Goal: Task Accomplishment & Management: Use online tool/utility

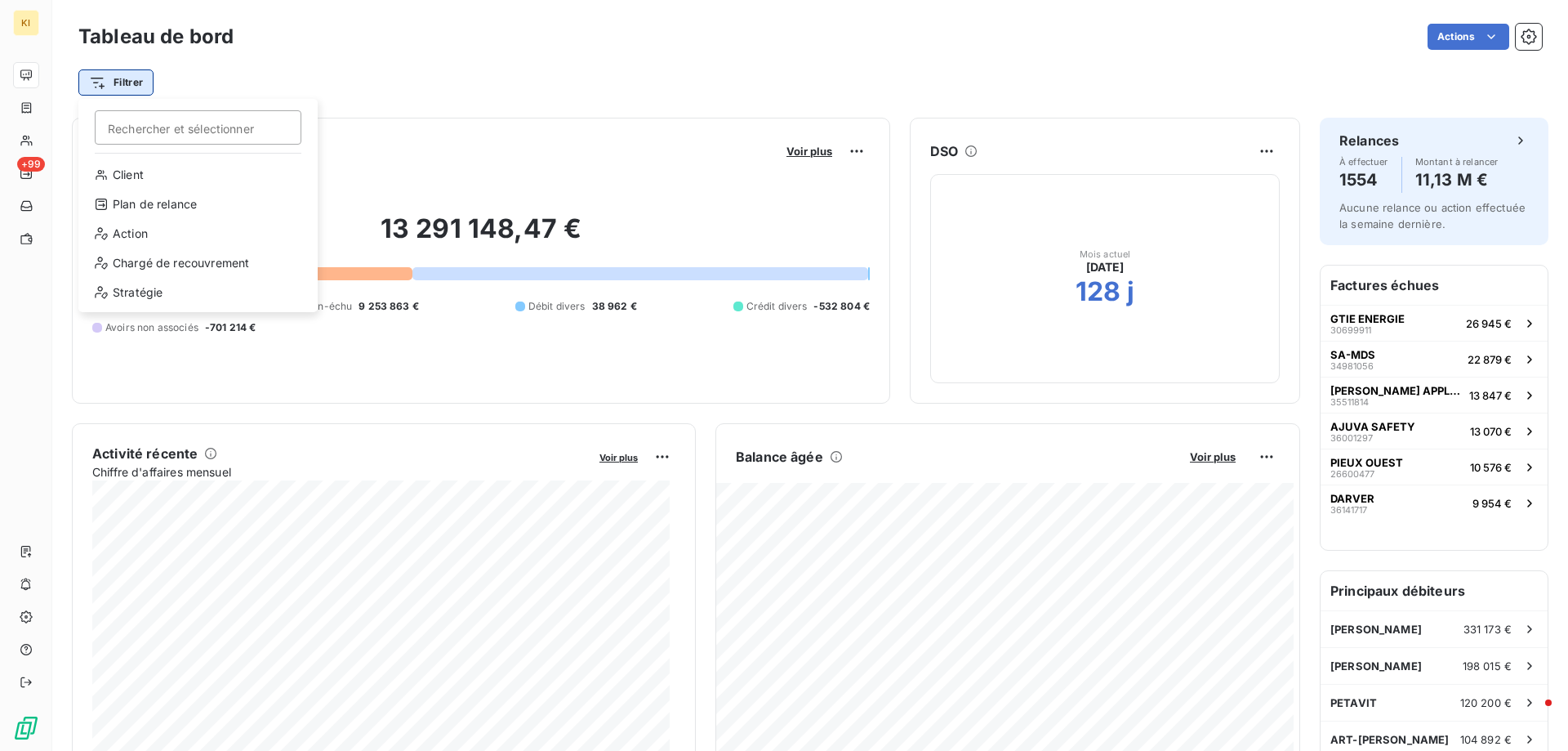
click at [126, 81] on html "KI +99 Tableau de bord Actions Filtrer Rechercher et sélectionner Client Plan d…" at bounding box center [784, 375] width 1568 height 751
click at [193, 204] on div "Plan de relance" at bounding box center [198, 204] width 226 height 26
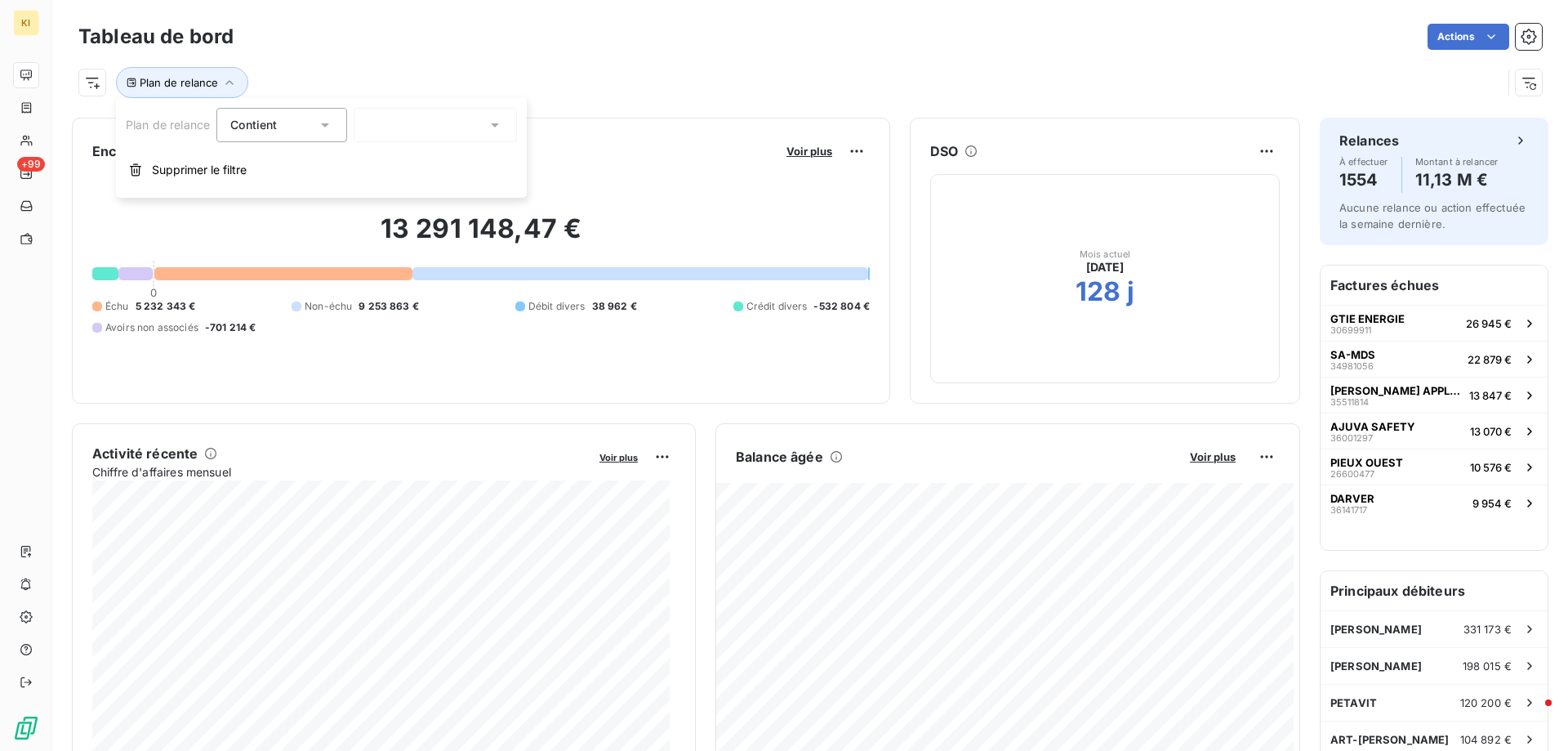
click at [396, 130] on div at bounding box center [435, 125] width 163 height 35
click at [392, 187] on span "Clients à ne pas relancer - [PERSON_NAME]" at bounding box center [505, 188] width 242 height 16
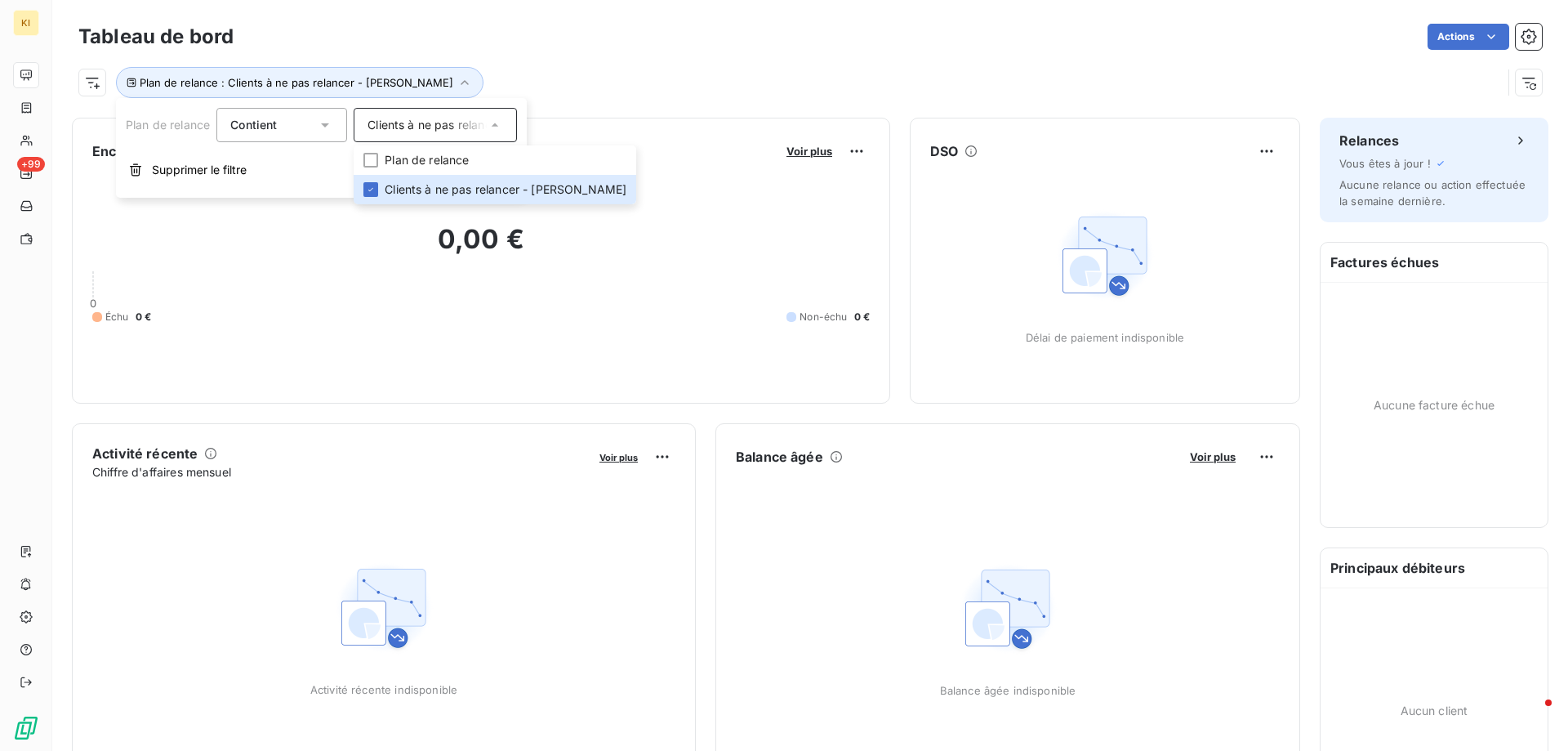
click at [258, 130] on span "Contient" at bounding box center [254, 124] width 47 height 14
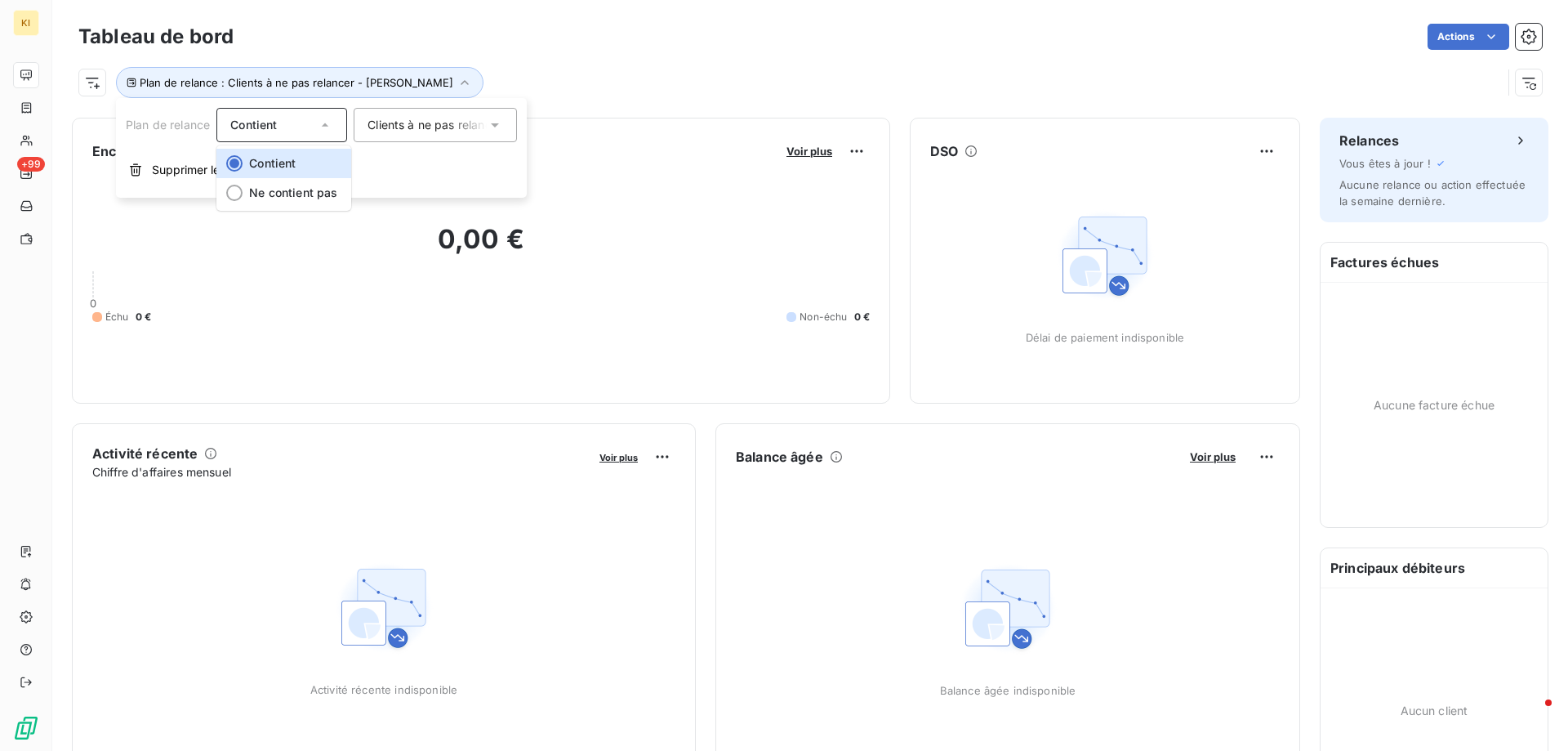
click at [258, 130] on span "Contient" at bounding box center [254, 124] width 47 height 14
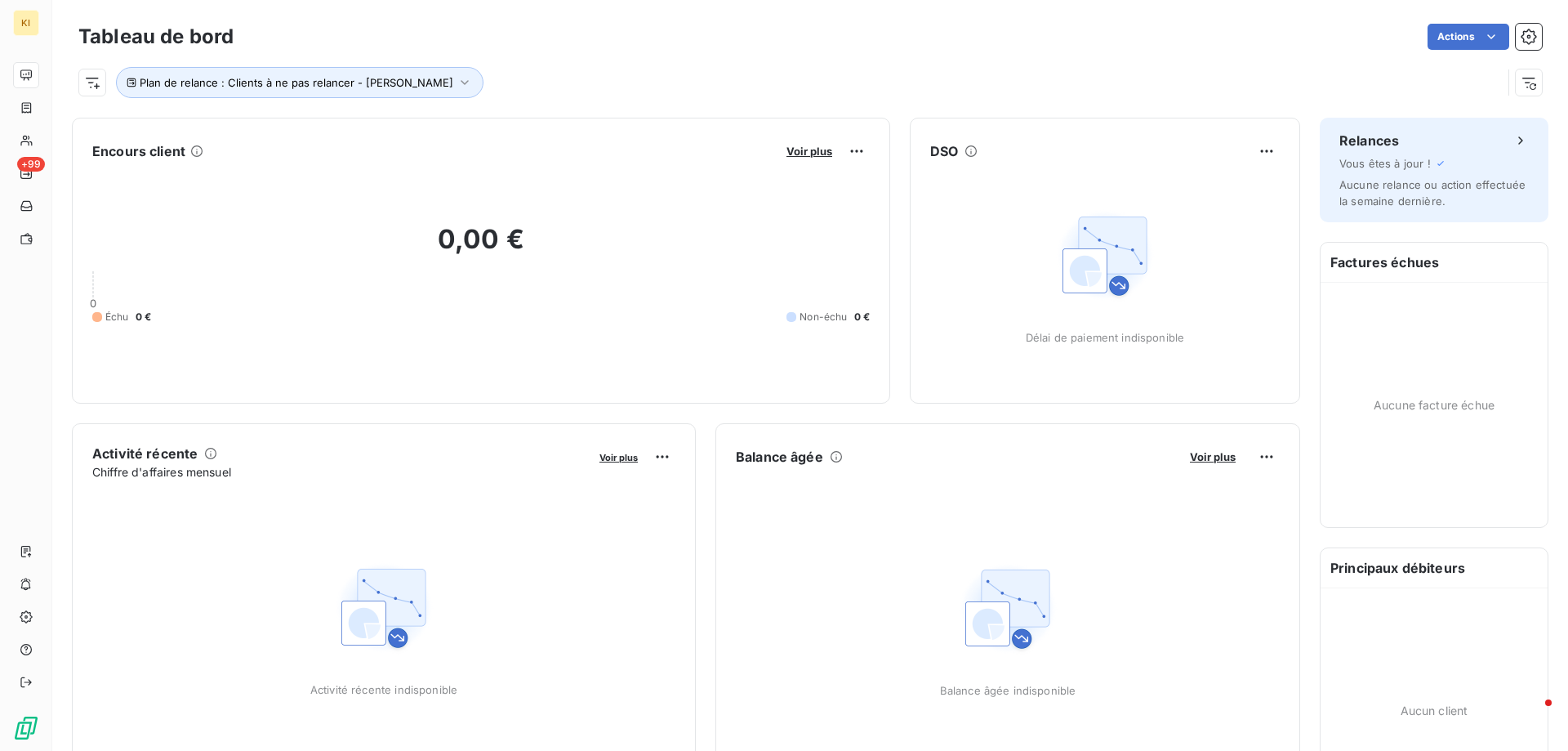
click at [483, 68] on div "Plan de relance : Clients à ne pas relancer - [PERSON_NAME]" at bounding box center [790, 82] width 1423 height 31
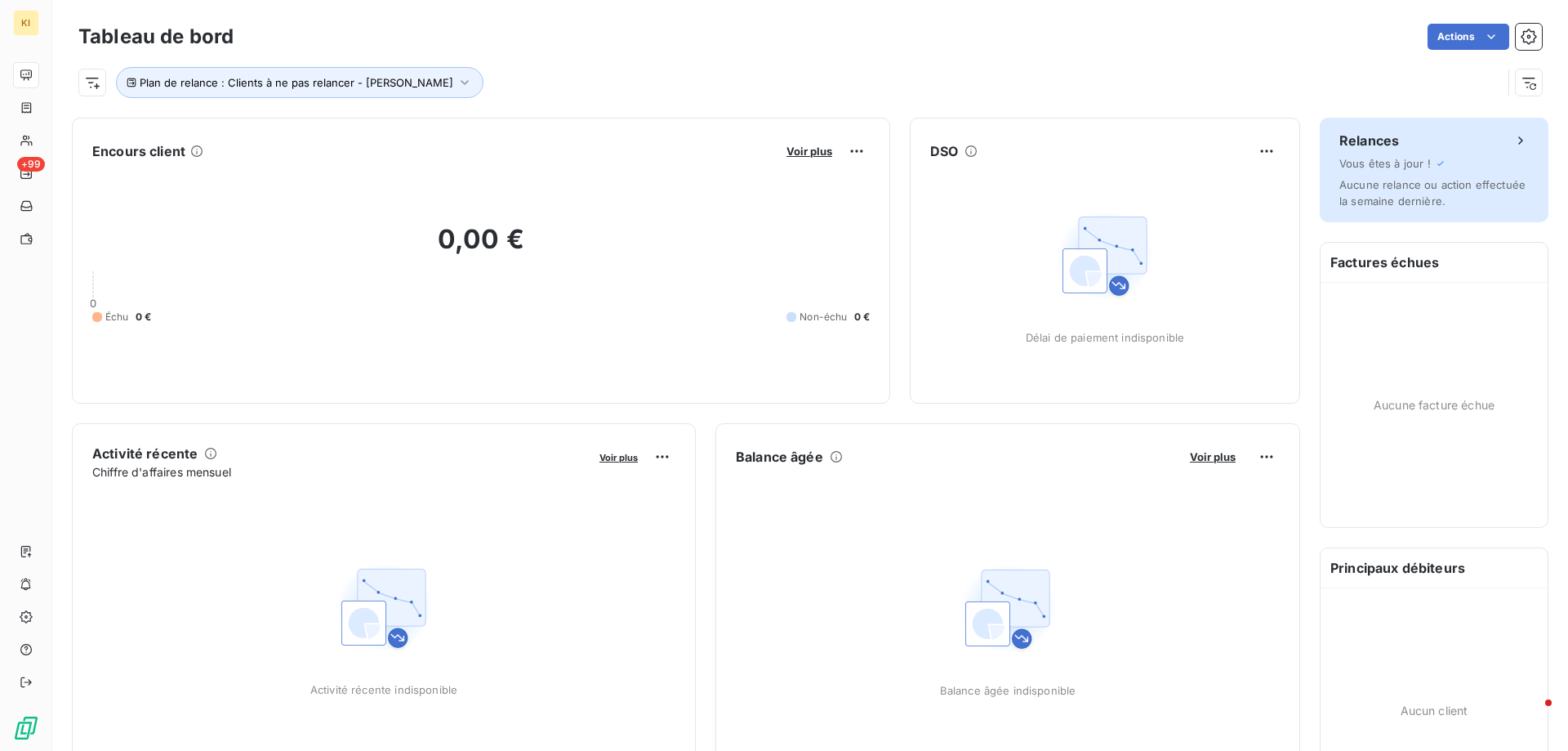
click at [1371, 170] on div "Relances Vous êtes à jour ! Aucune relance ou action effectuée la semaine derni…" at bounding box center [1434, 170] width 229 height 105
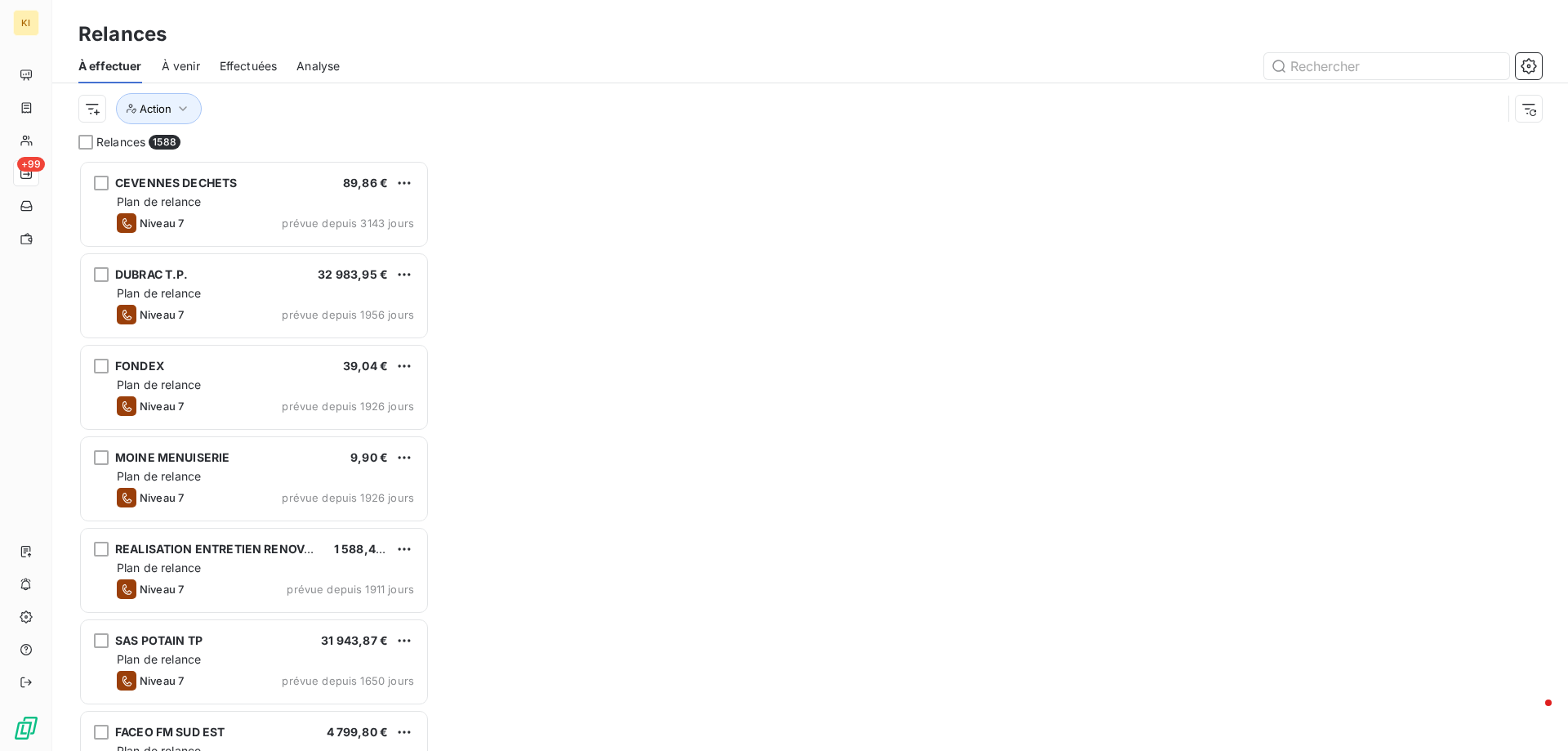
scroll to position [578, 339]
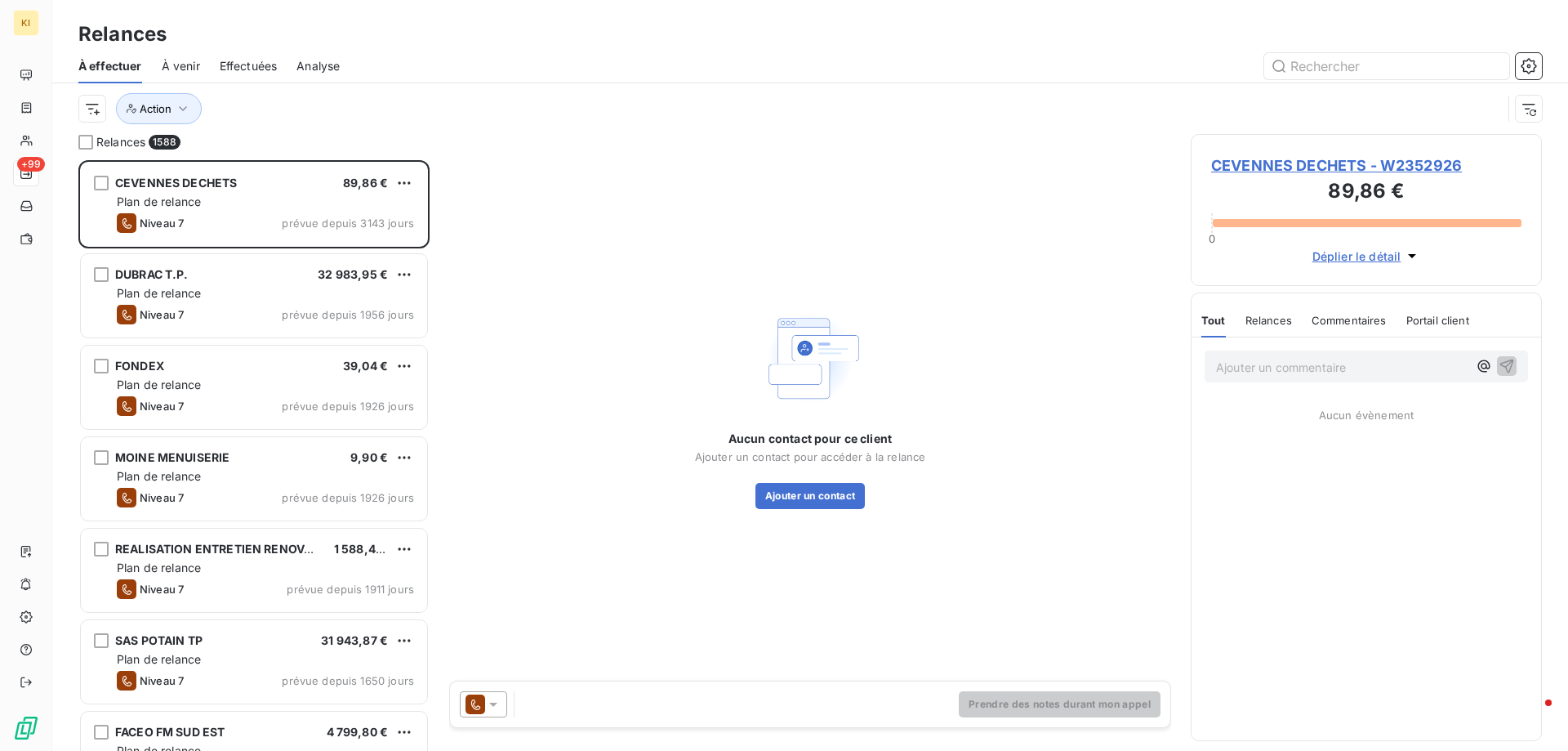
click at [318, 66] on span "Analyse" at bounding box center [318, 66] width 43 height 16
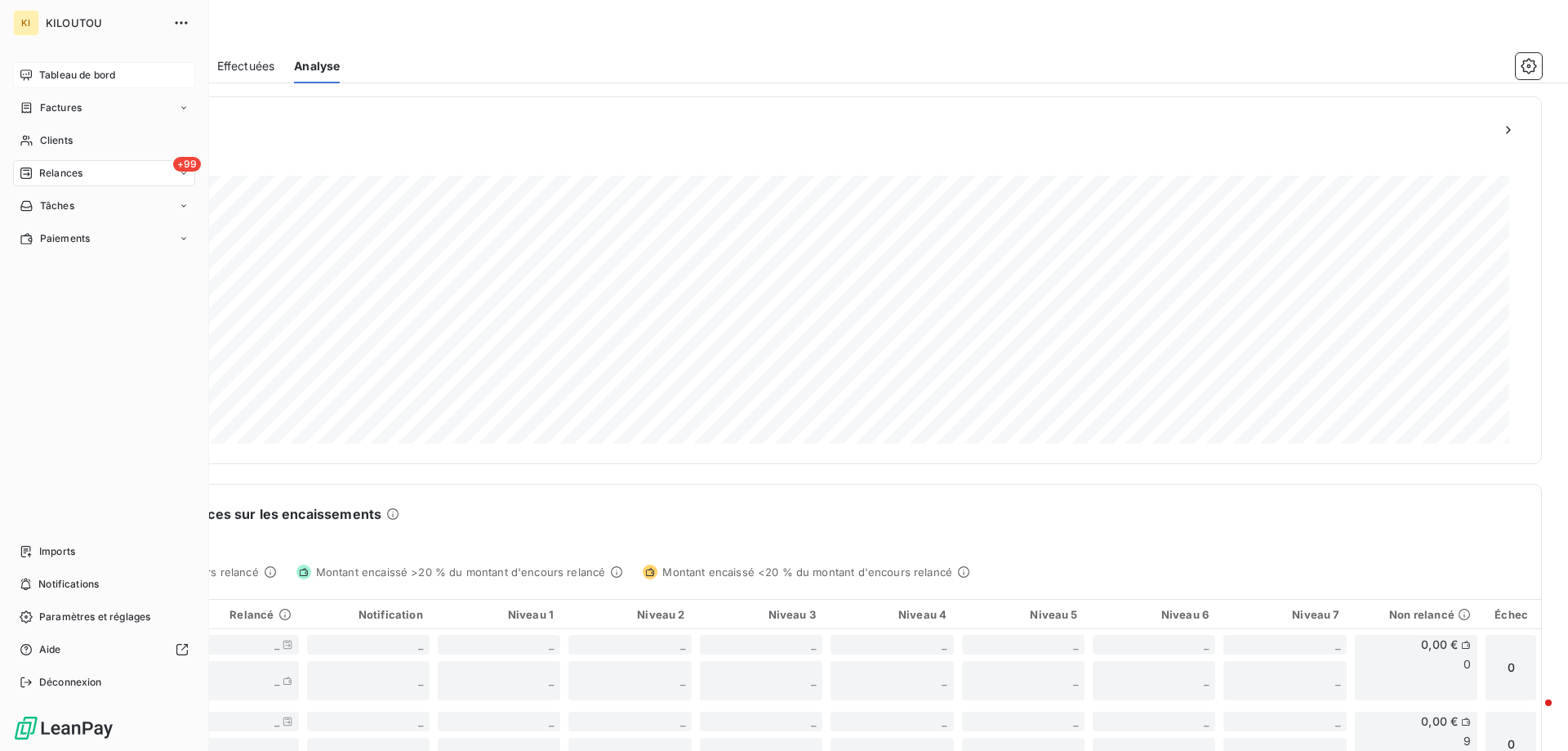
click at [68, 74] on span "Tableau de bord" at bounding box center [77, 75] width 76 height 15
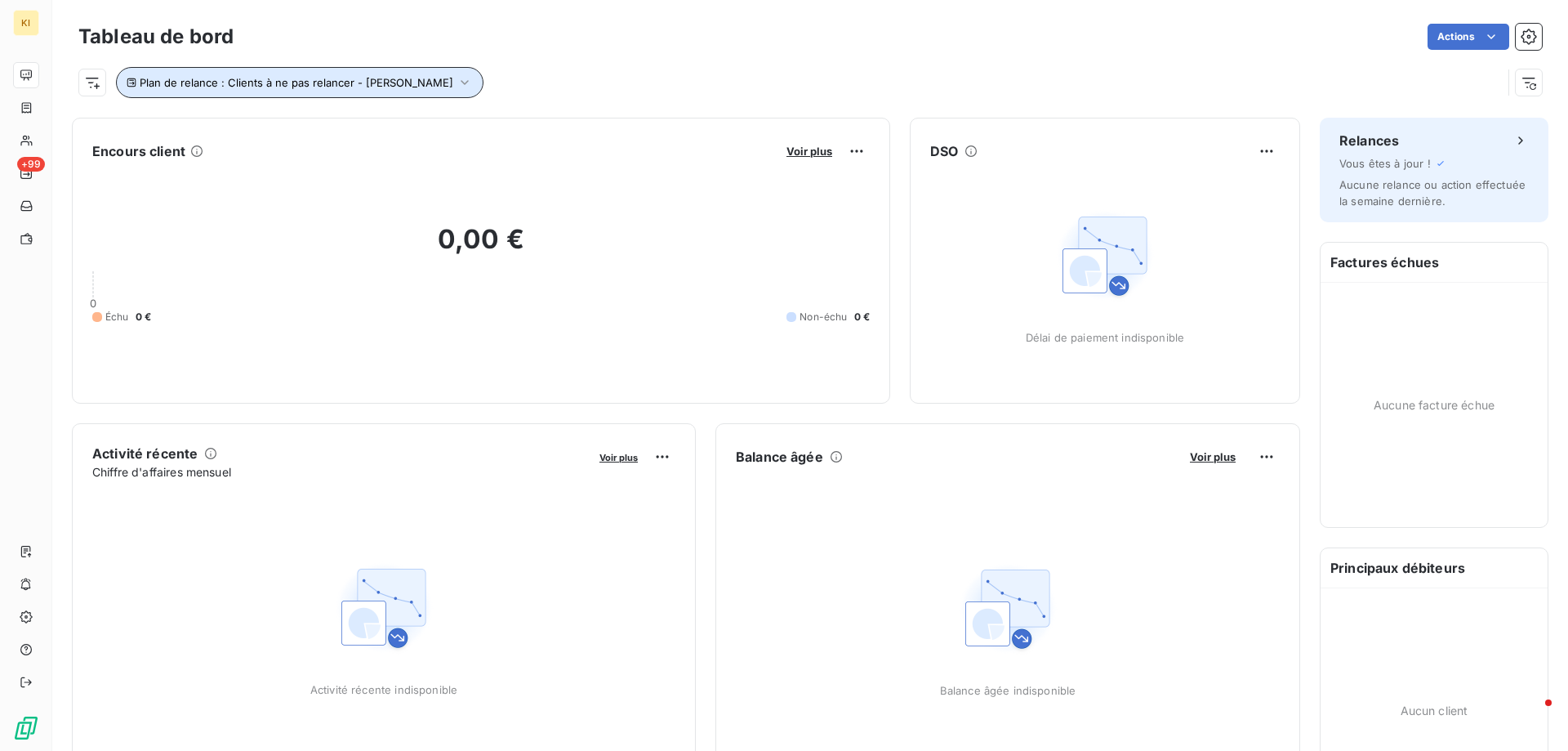
click at [261, 83] on span "Plan de relance : Clients à ne pas relancer - [PERSON_NAME]" at bounding box center [296, 83] width 314 height 13
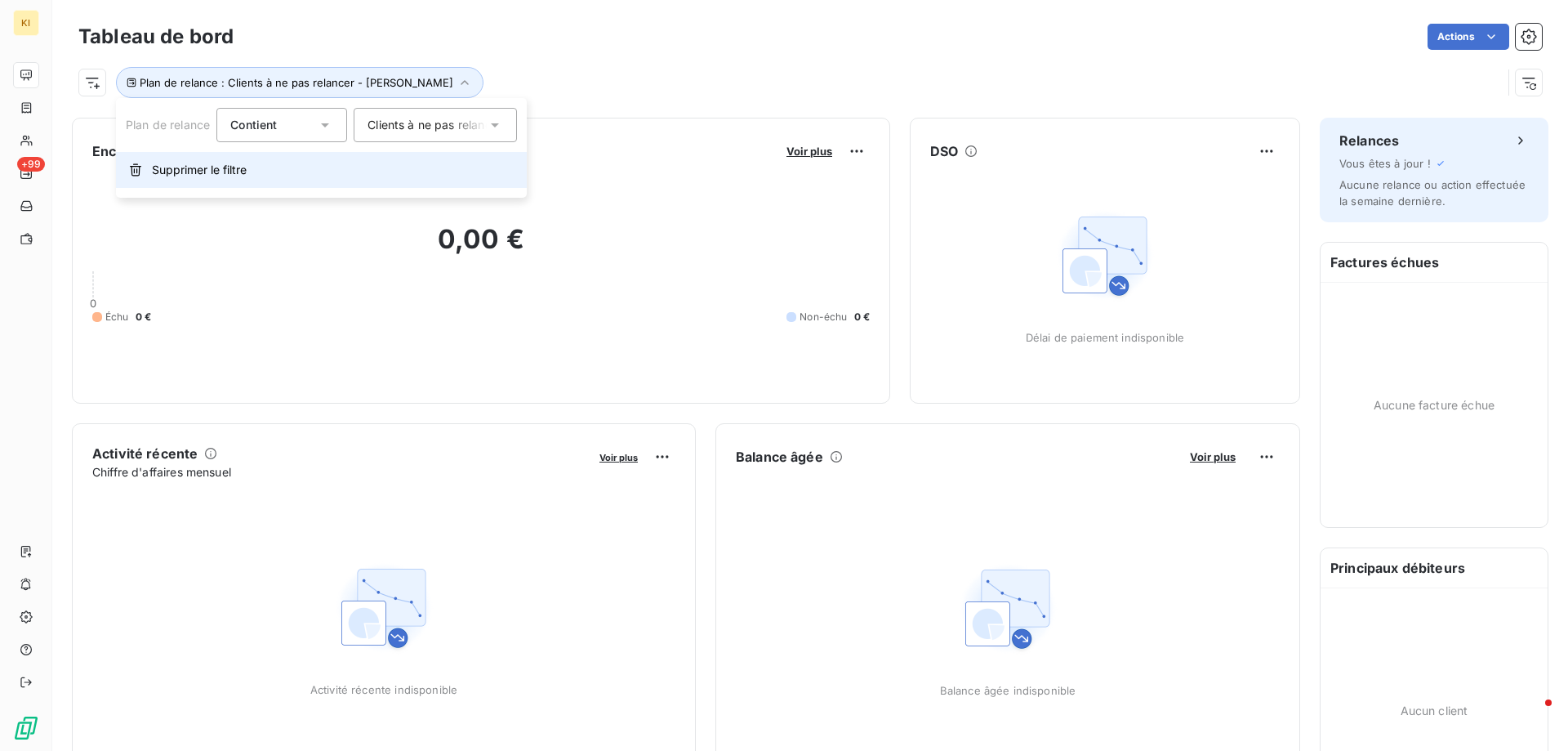
click at [201, 168] on span "Supprimer le filtre" at bounding box center [199, 169] width 95 height 16
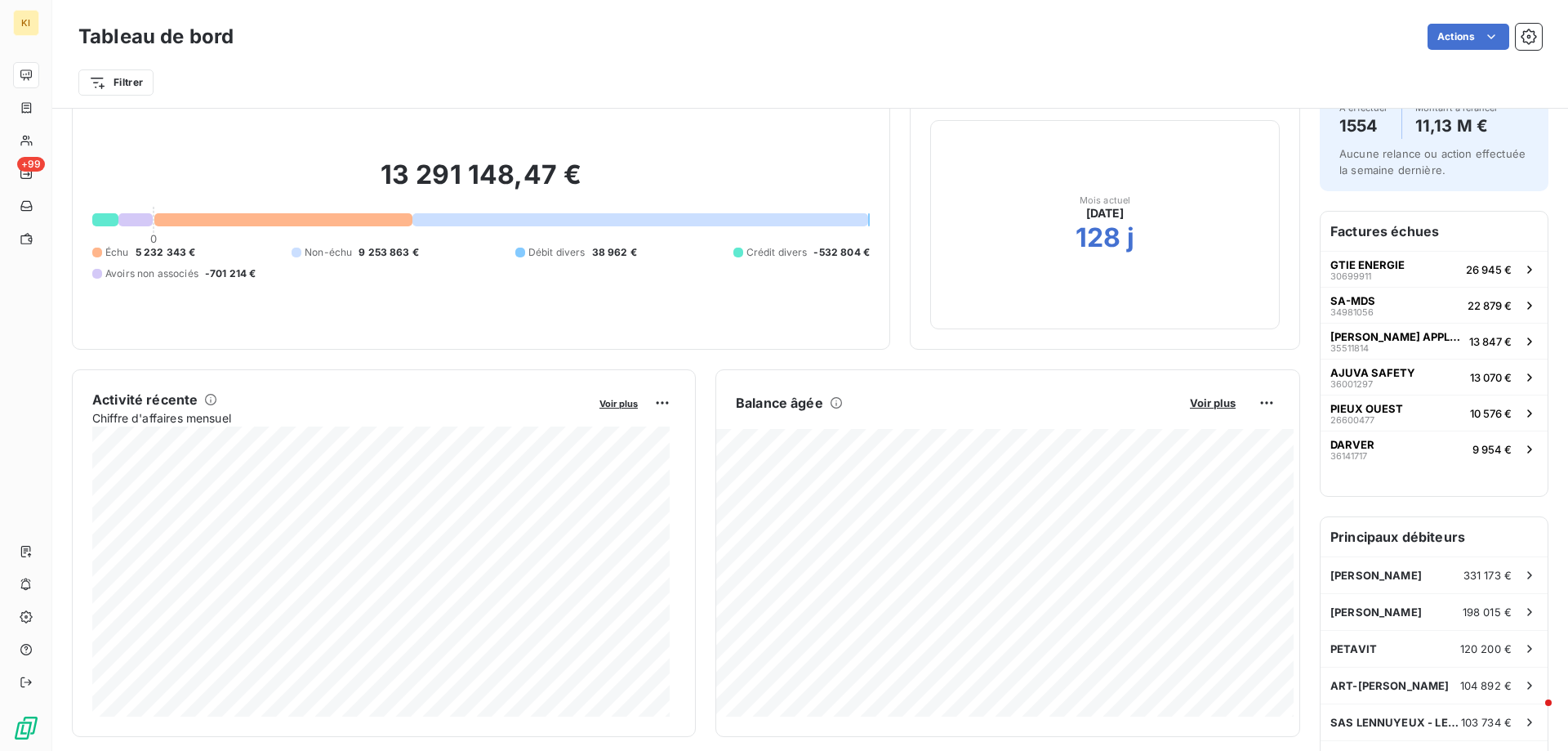
scroll to position [84, 0]
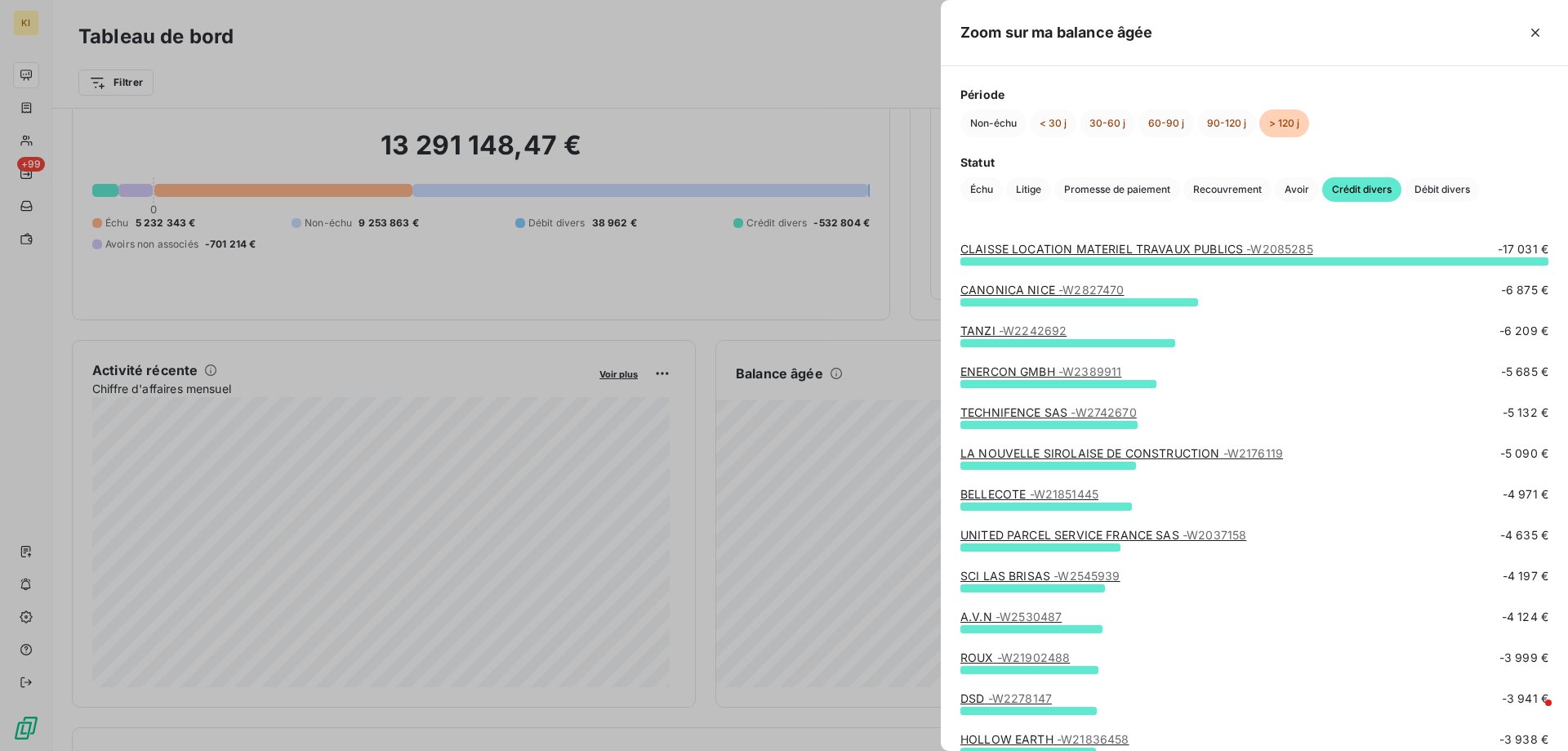
click at [1167, 246] on link "CLAISSE LOCATION MATERIEL TRAVAUX PUBLICS - W2085285" at bounding box center [1136, 248] width 352 height 14
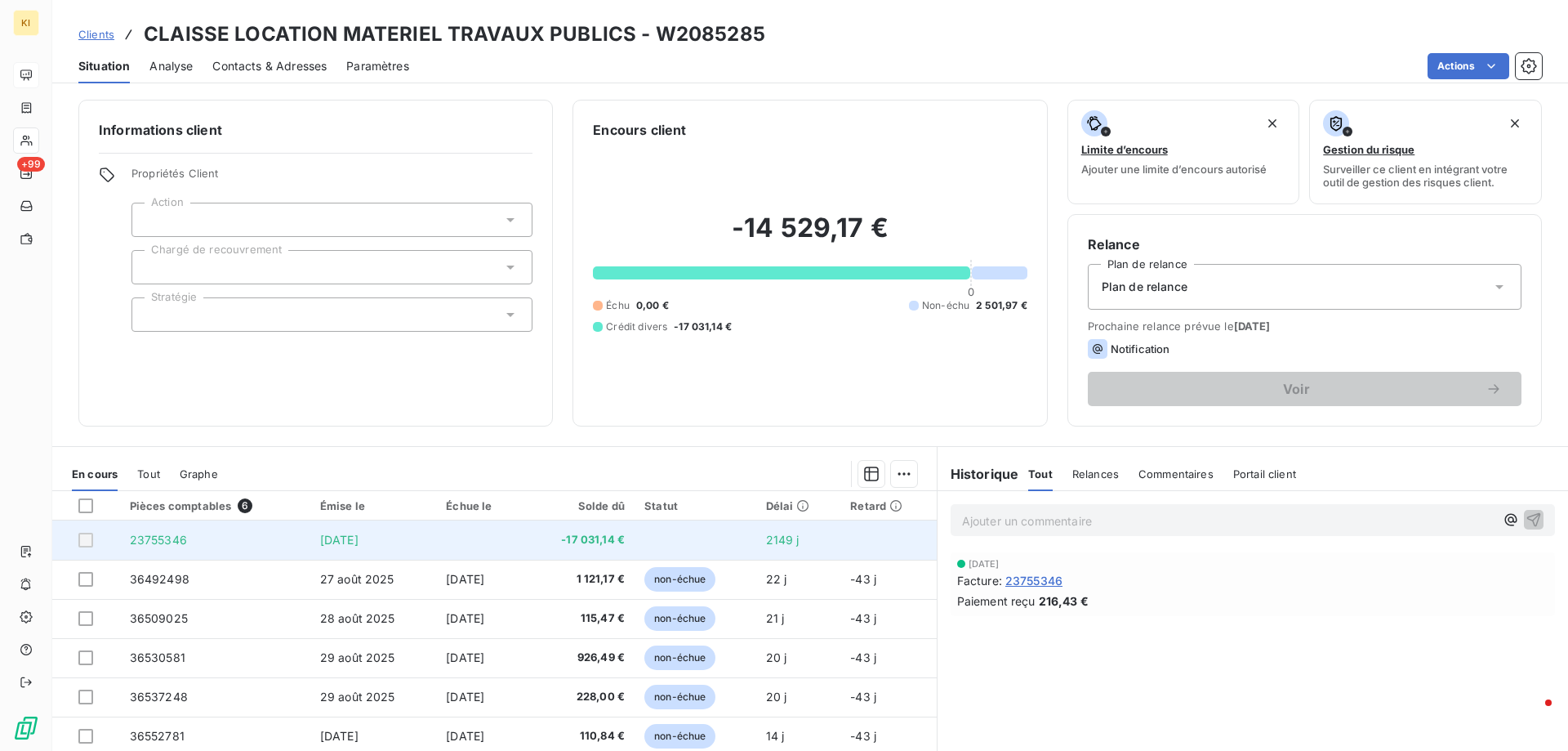
click at [159, 535] on span "23755346" at bounding box center [158, 539] width 57 height 14
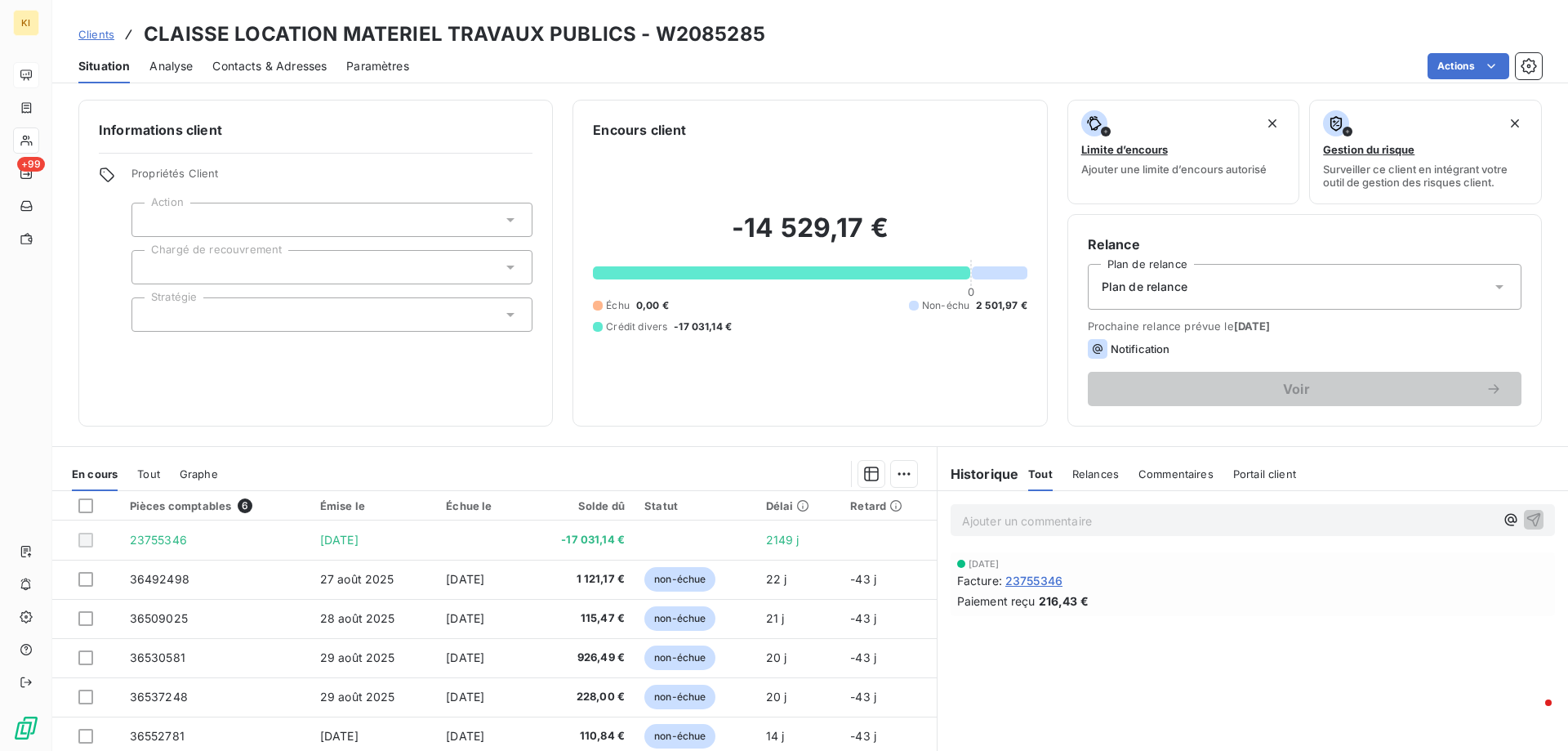
click at [668, 31] on h3 "CLAISSE LOCATION MATERIEL TRAVAUX PUBLICS - W2085285" at bounding box center [454, 34] width 621 height 29
copy h3 "W2085285"
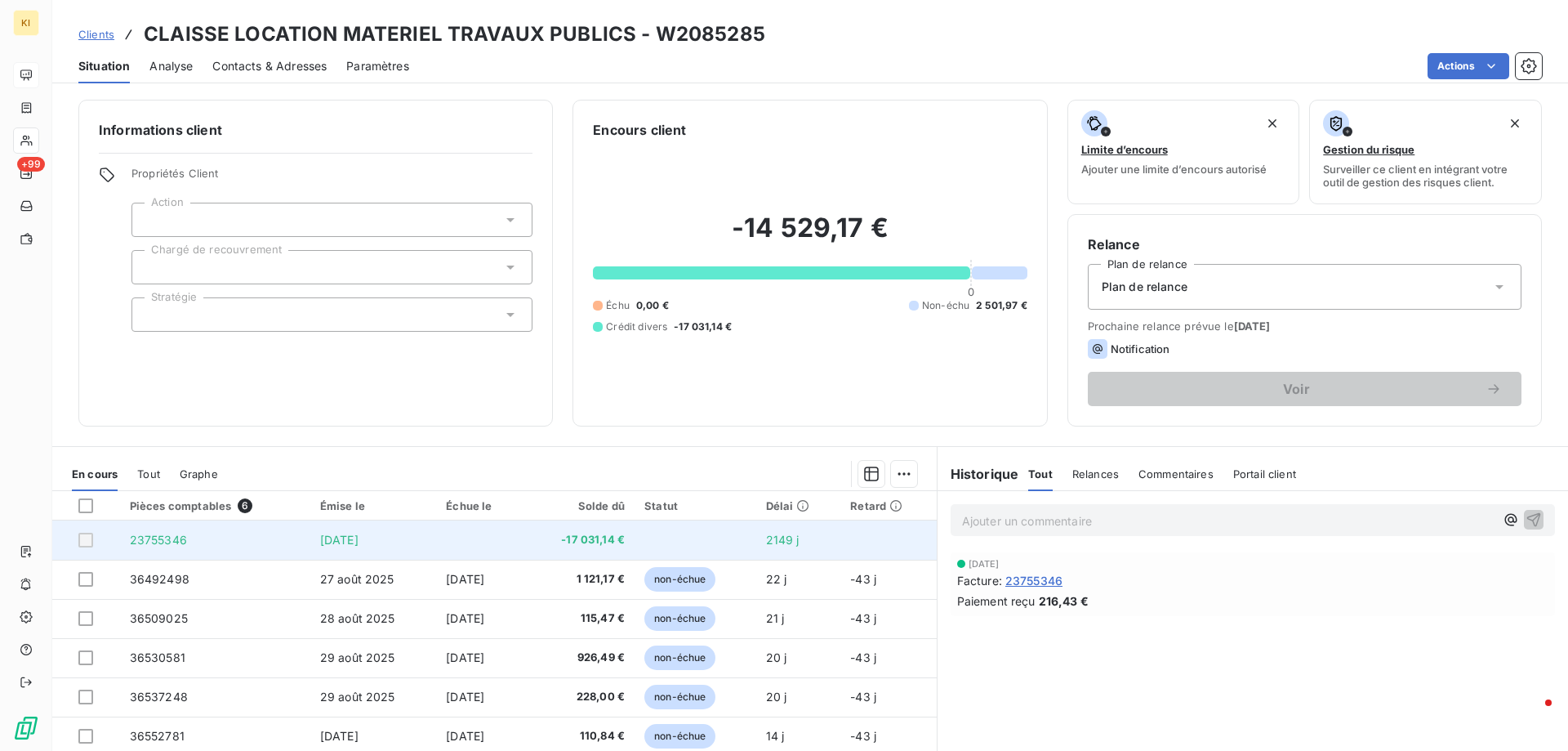
click at [334, 542] on span "[DATE]" at bounding box center [338, 539] width 38 height 14
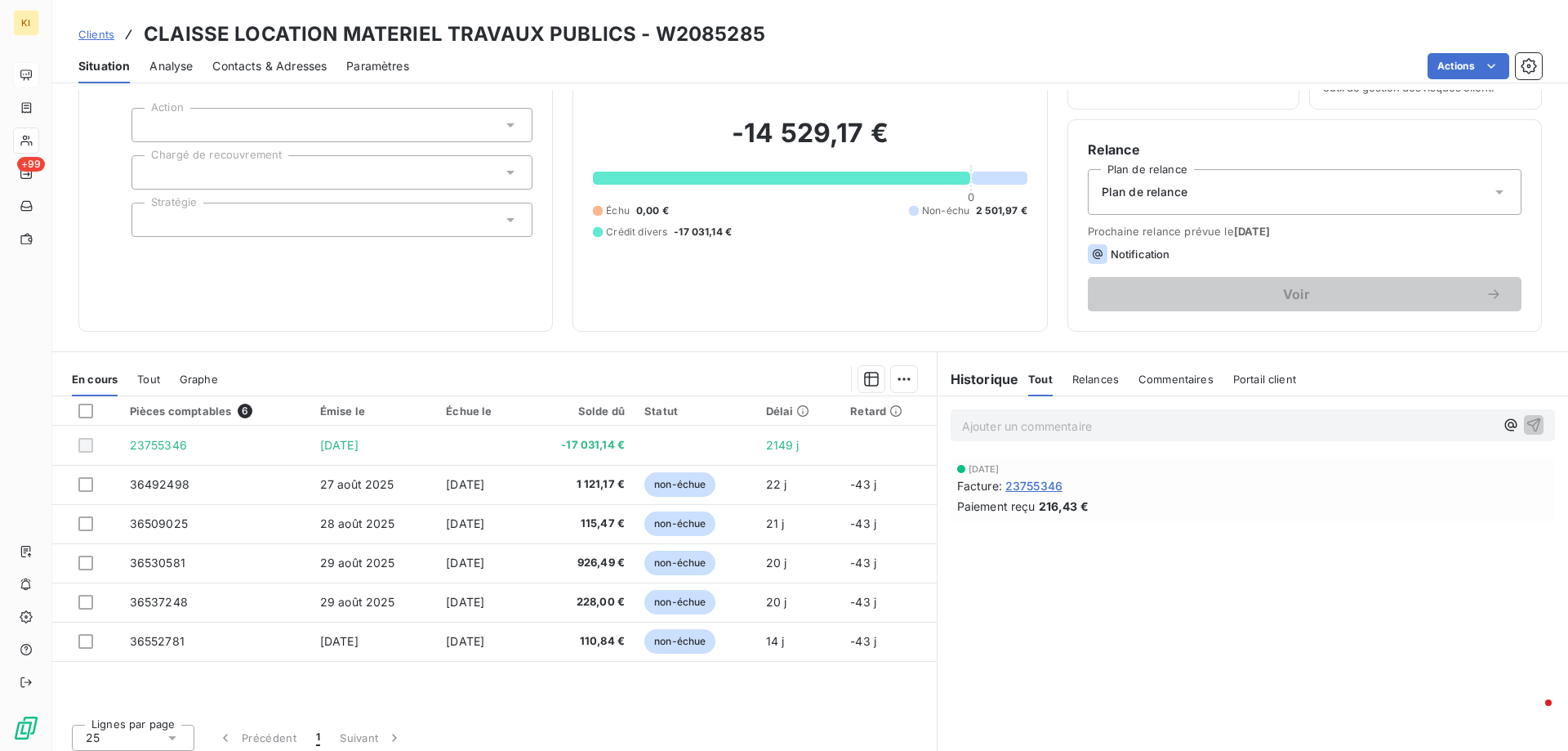
scroll to position [104, 0]
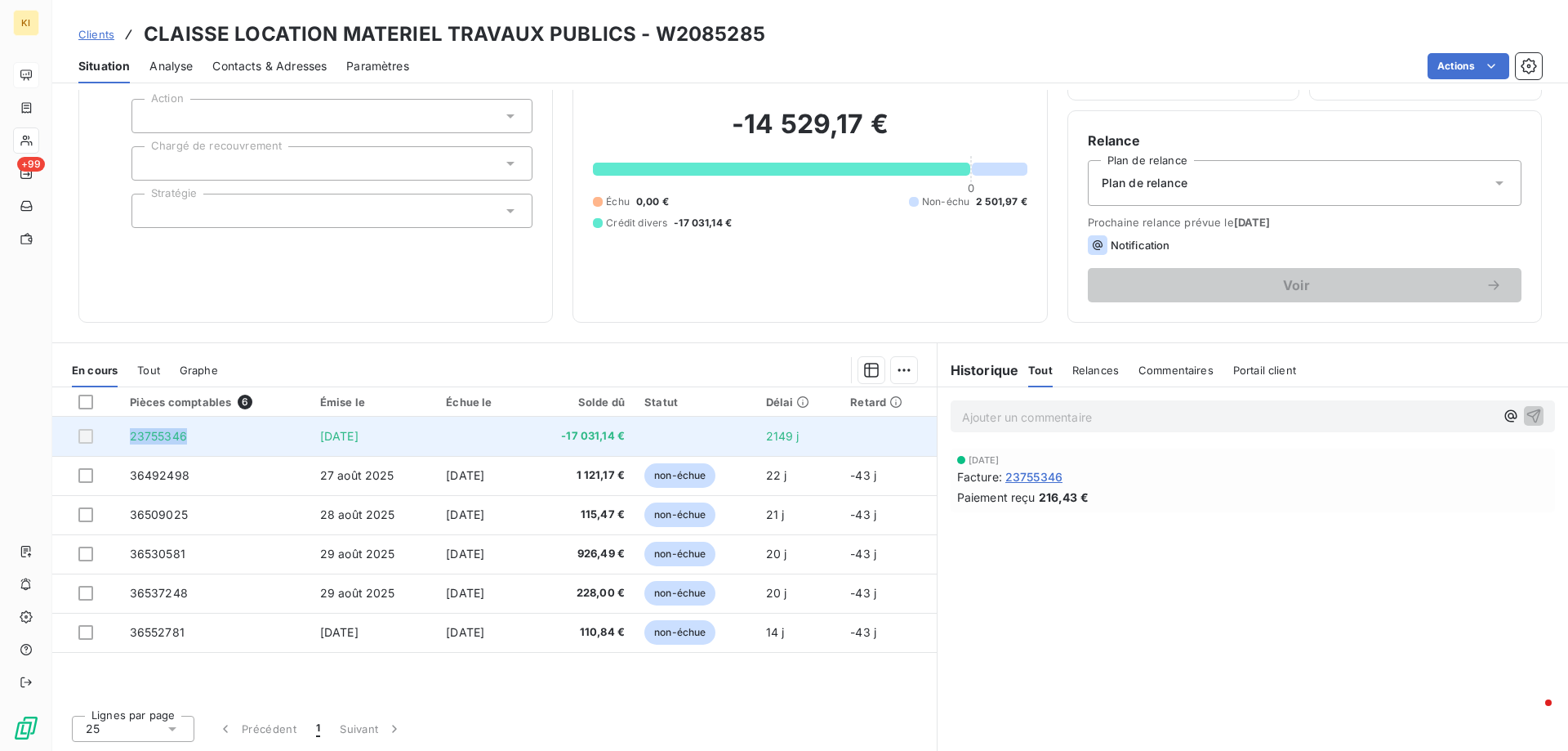
drag, startPoint x: 203, startPoint y: 441, endPoint x: 129, endPoint y: 435, distance: 74.2
click at [129, 435] on td "23755346" at bounding box center [215, 436] width 190 height 39
copy span "23755346"
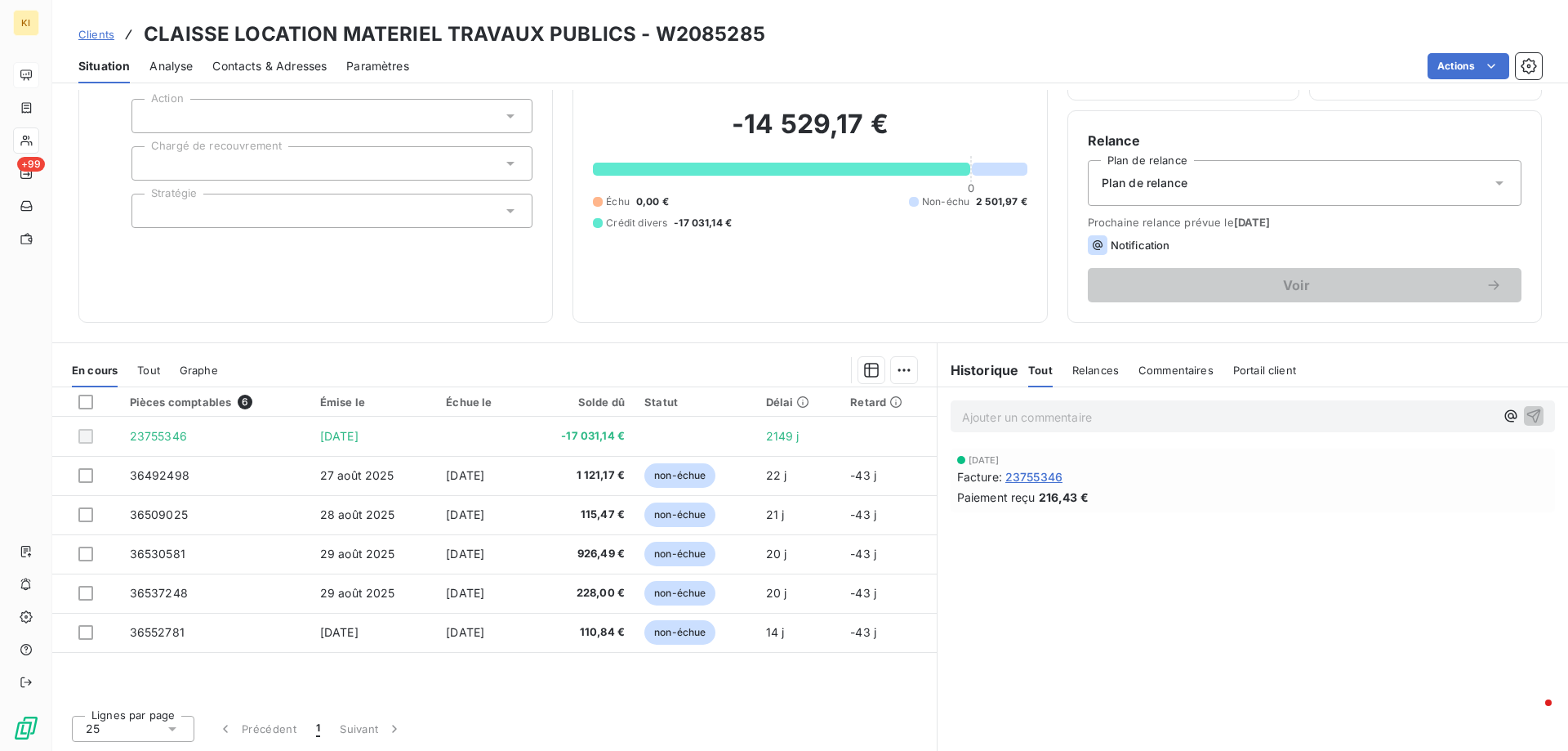
click at [1033, 473] on span "23755346" at bounding box center [1033, 476] width 57 height 17
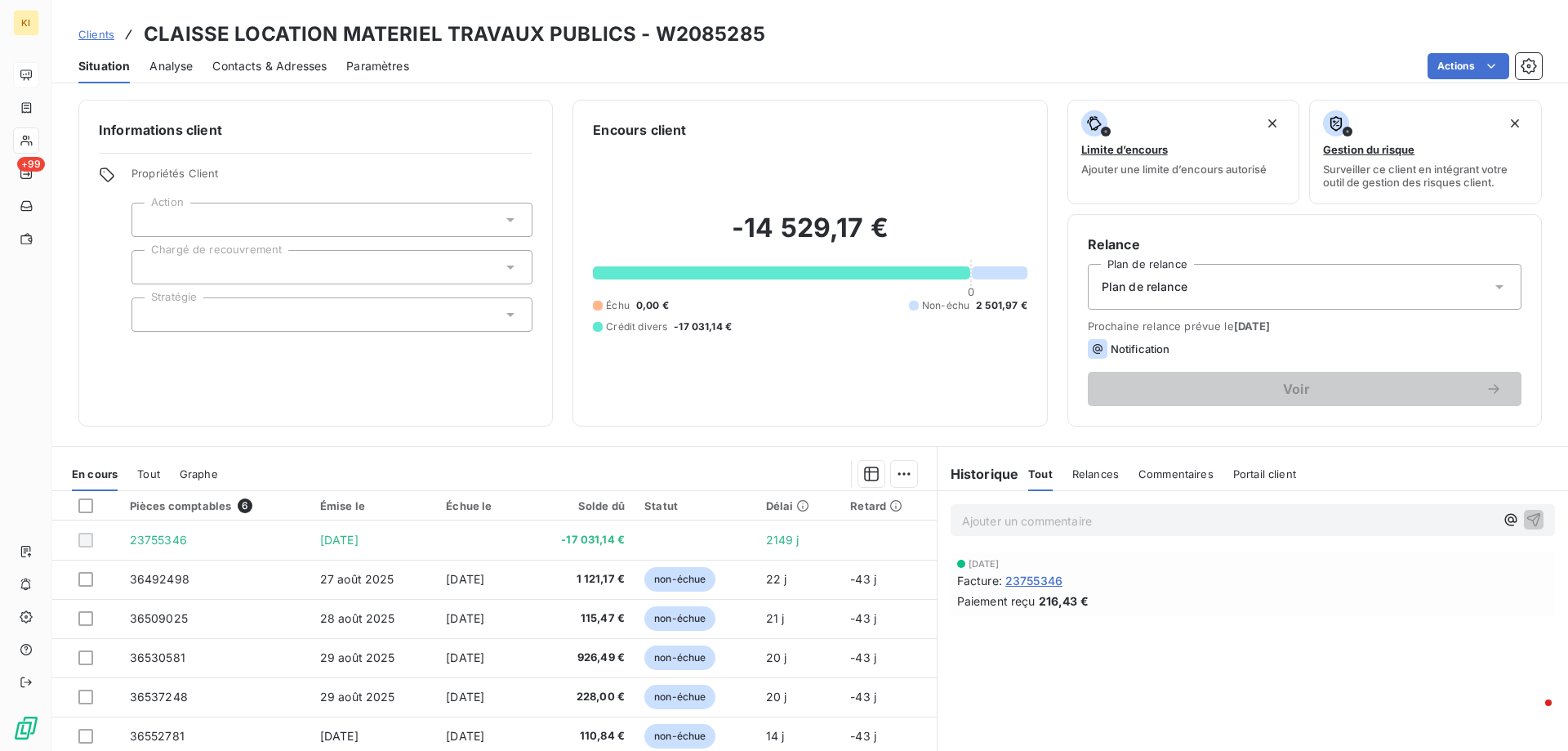
click at [175, 60] on span "Analyse" at bounding box center [171, 66] width 43 height 16
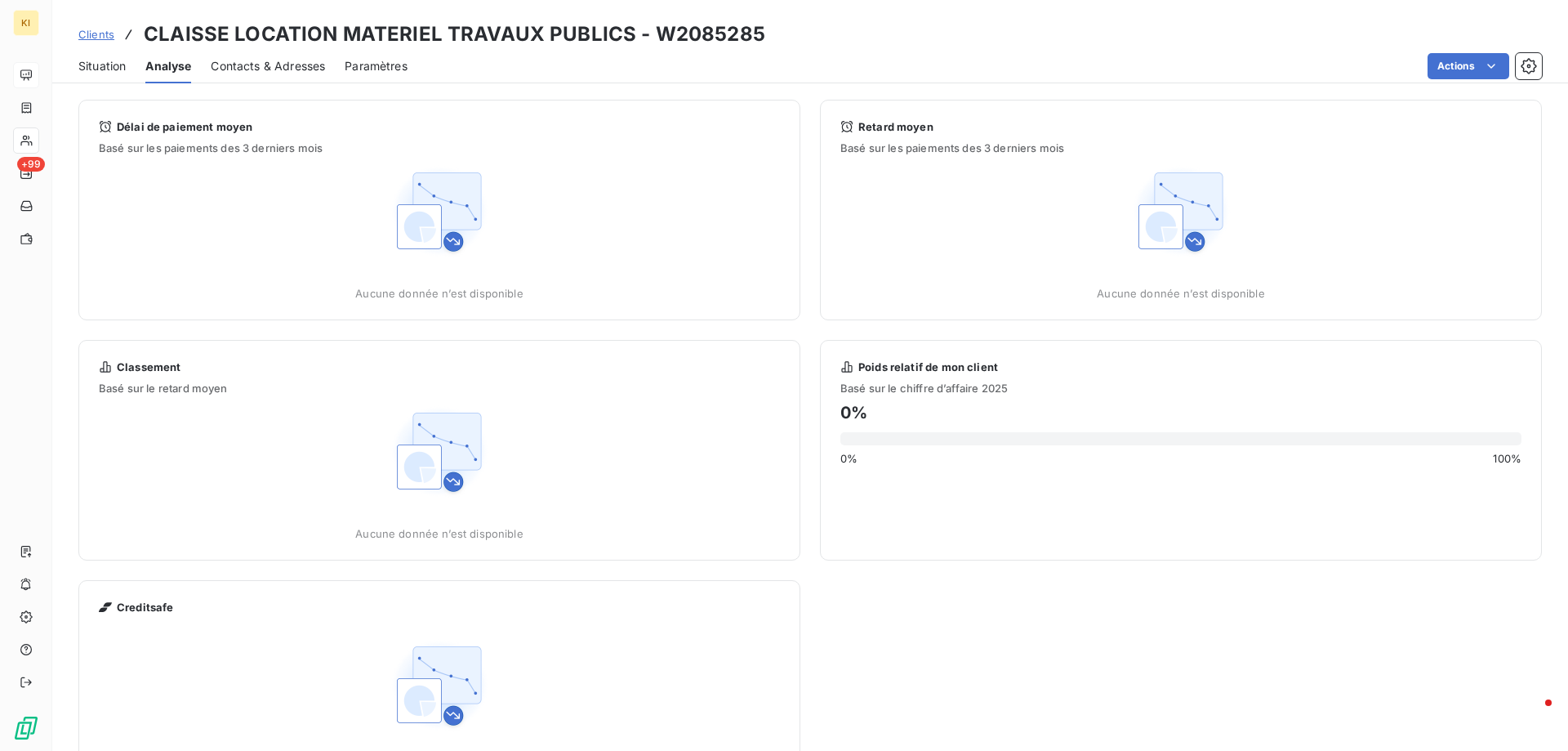
click at [111, 69] on span "Situation" at bounding box center [102, 66] width 48 height 16
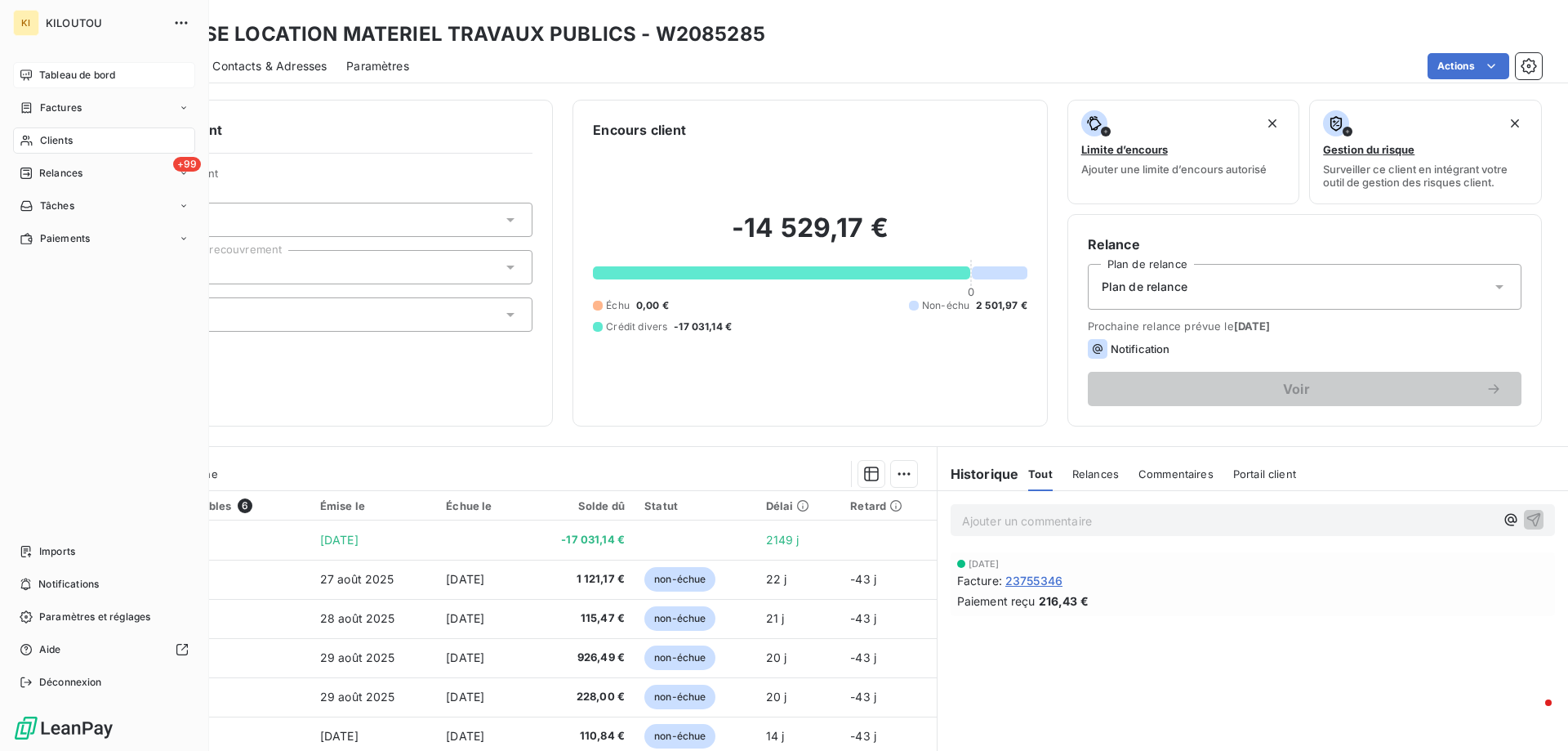
click at [73, 141] on div "Clients" at bounding box center [104, 141] width 182 height 26
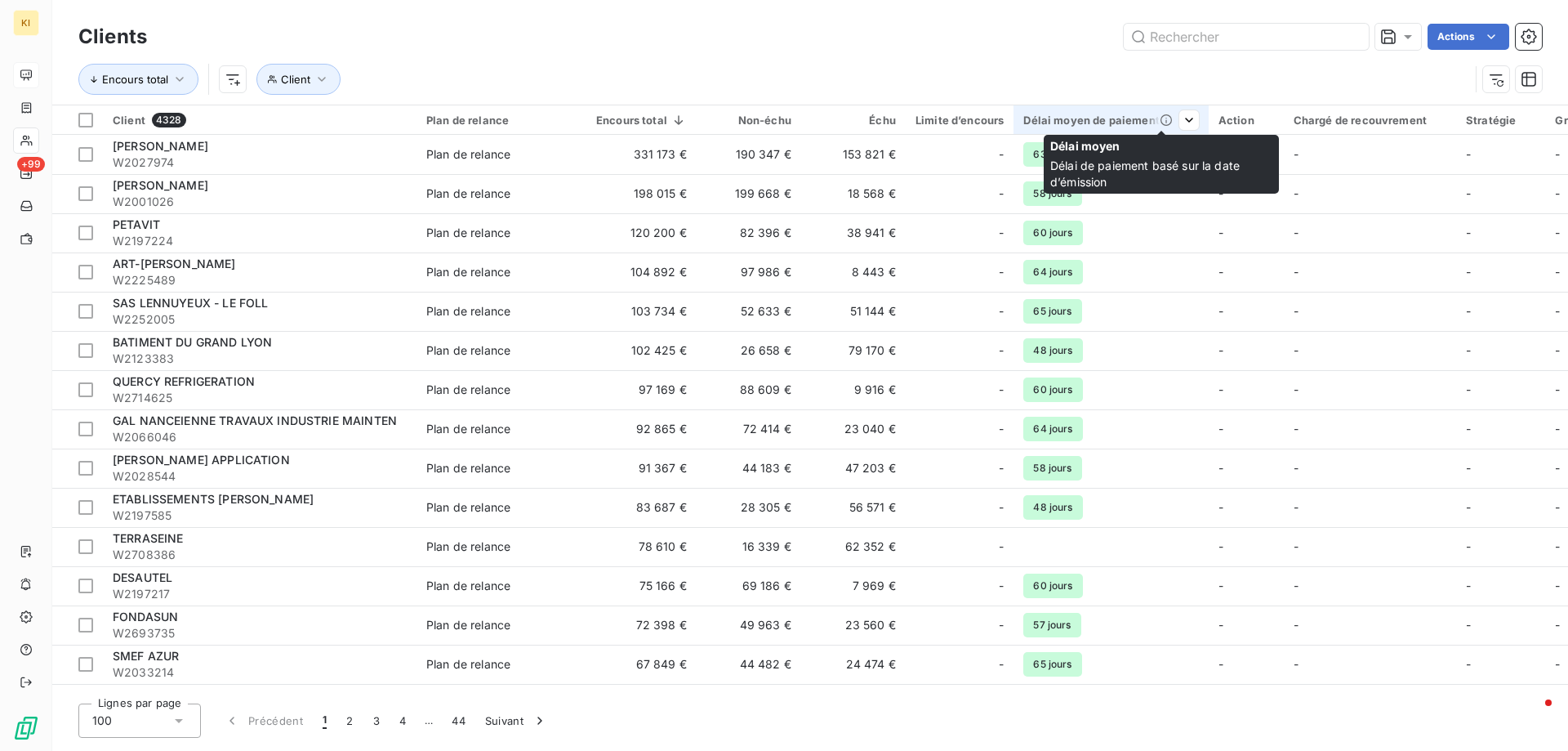
click at [1137, 121] on div "Délai moyen de paiement" at bounding box center [1111, 120] width 174 height 13
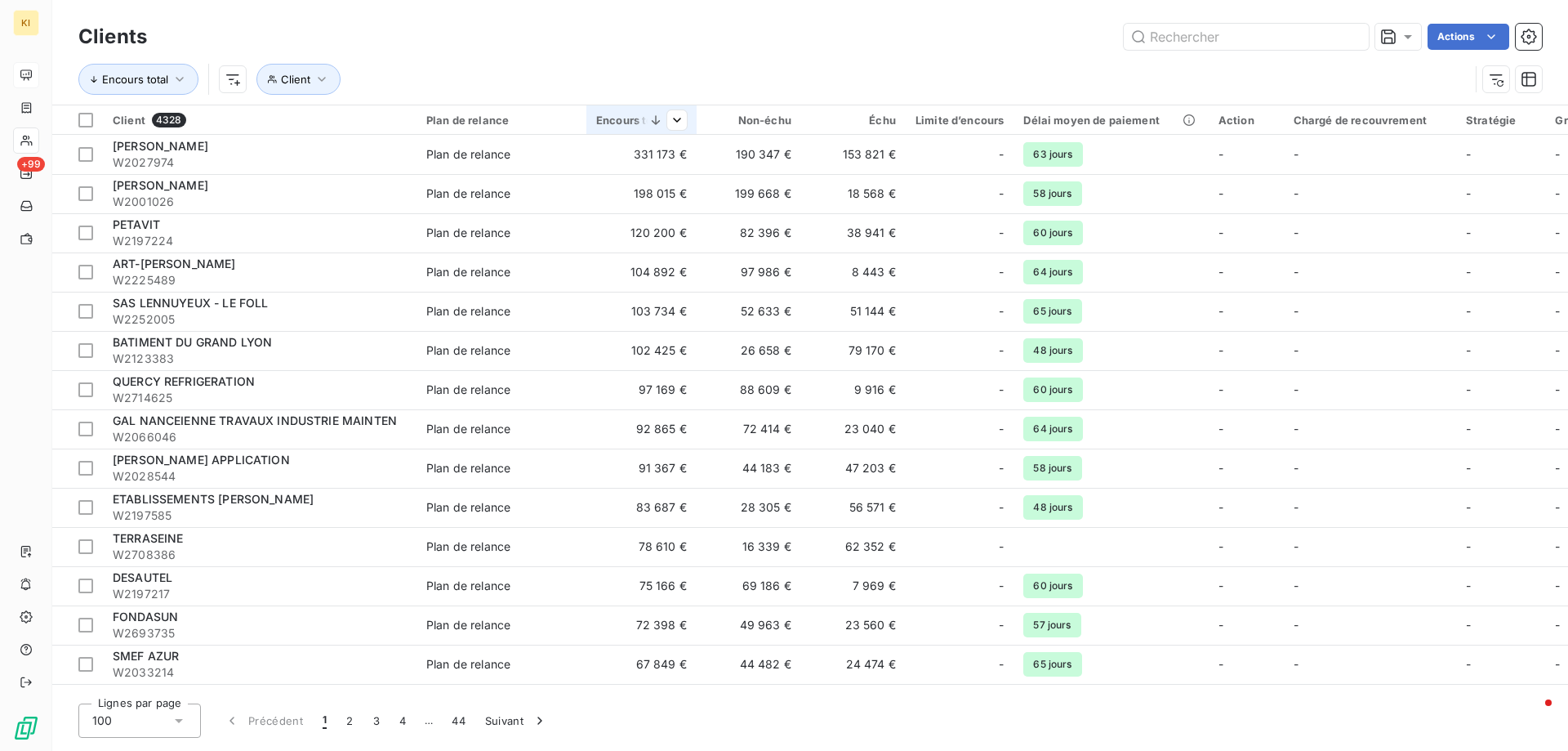
click at [654, 121] on icon at bounding box center [655, 119] width 16 height 16
click at [853, 180] on div "Trier par ordre décroissant" at bounding box center [795, 190] width 194 height 36
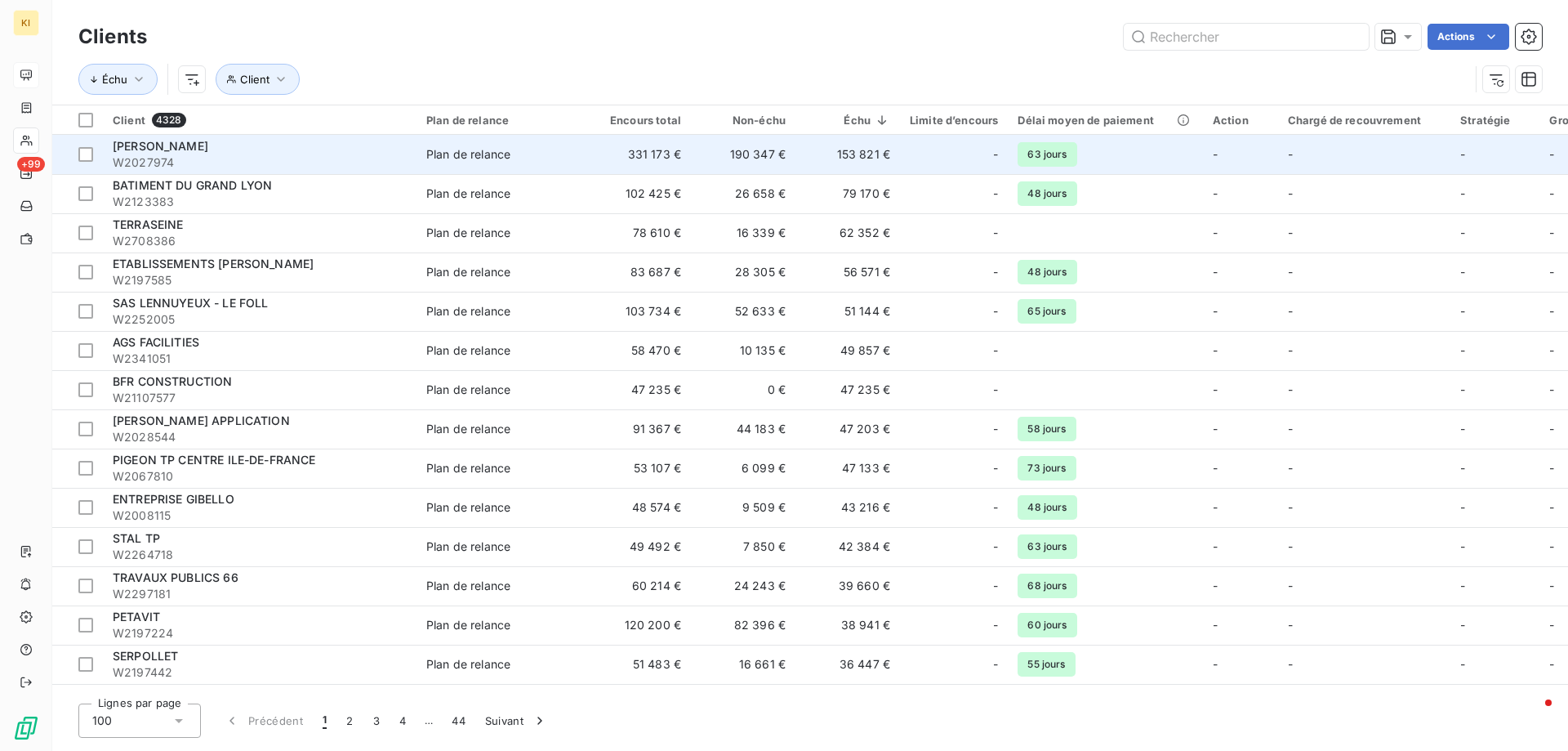
click at [181, 155] on span "W2027974" at bounding box center [260, 162] width 294 height 16
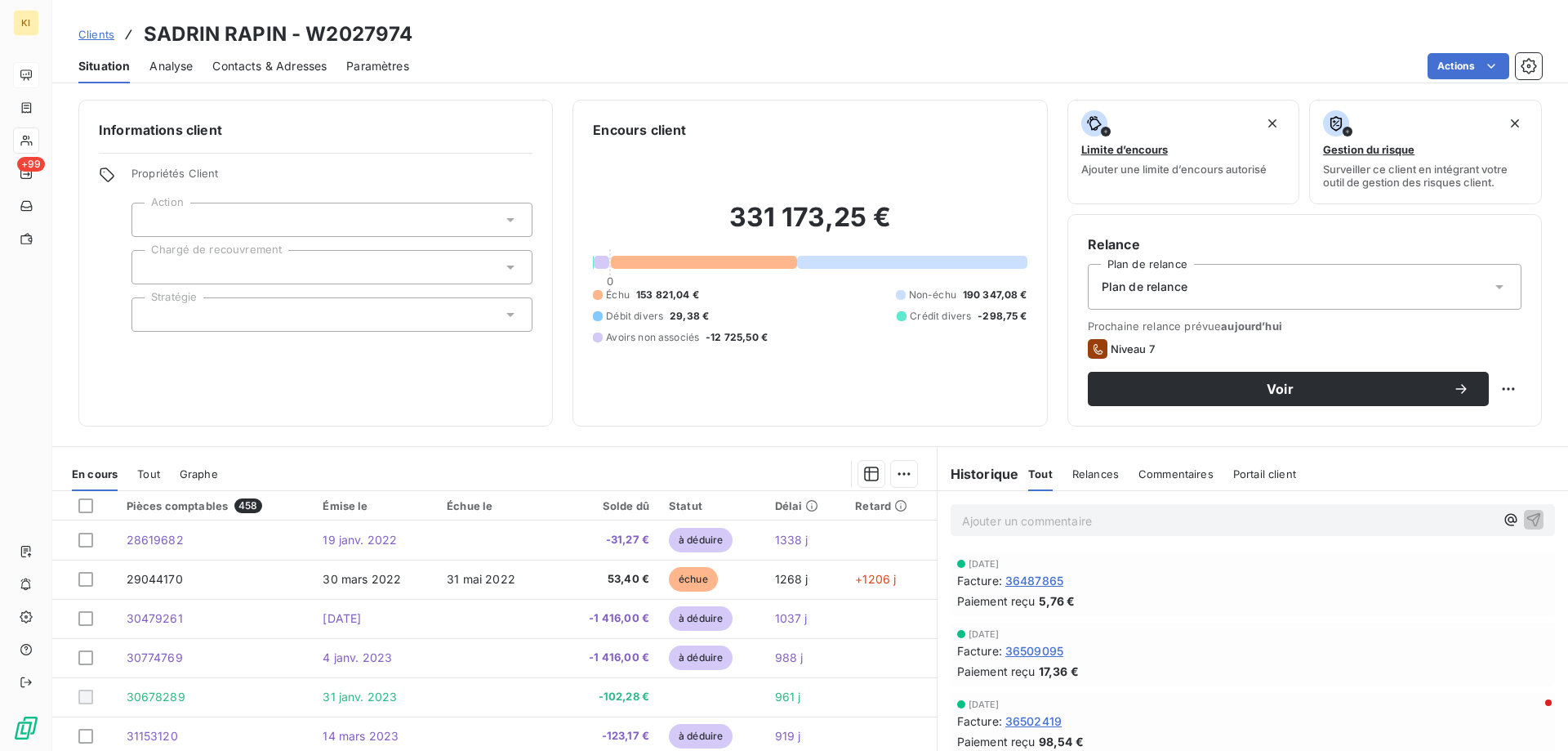
click at [188, 473] on span "Graphe" at bounding box center [199, 473] width 38 height 13
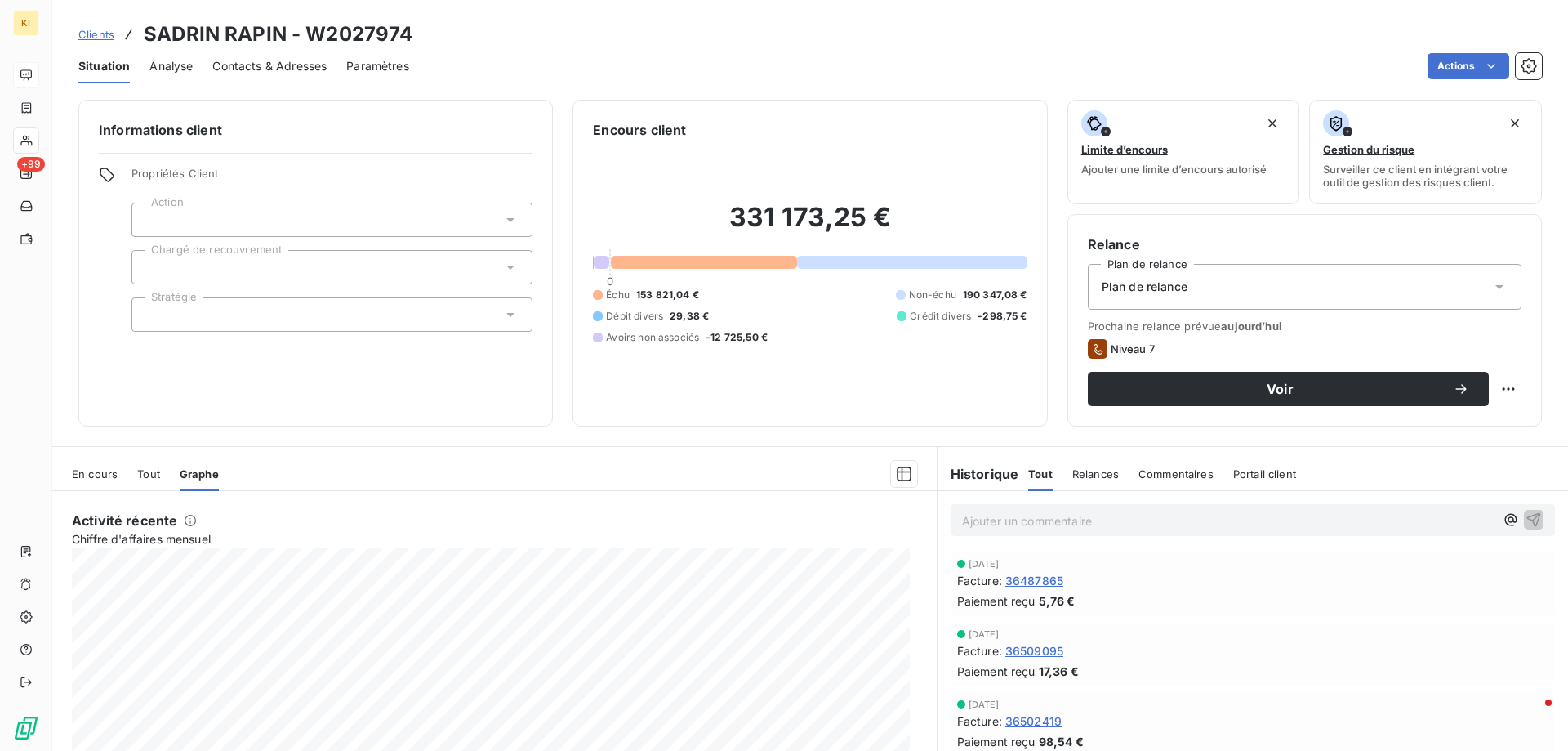
click at [156, 475] on span "Tout" at bounding box center [148, 473] width 22 height 13
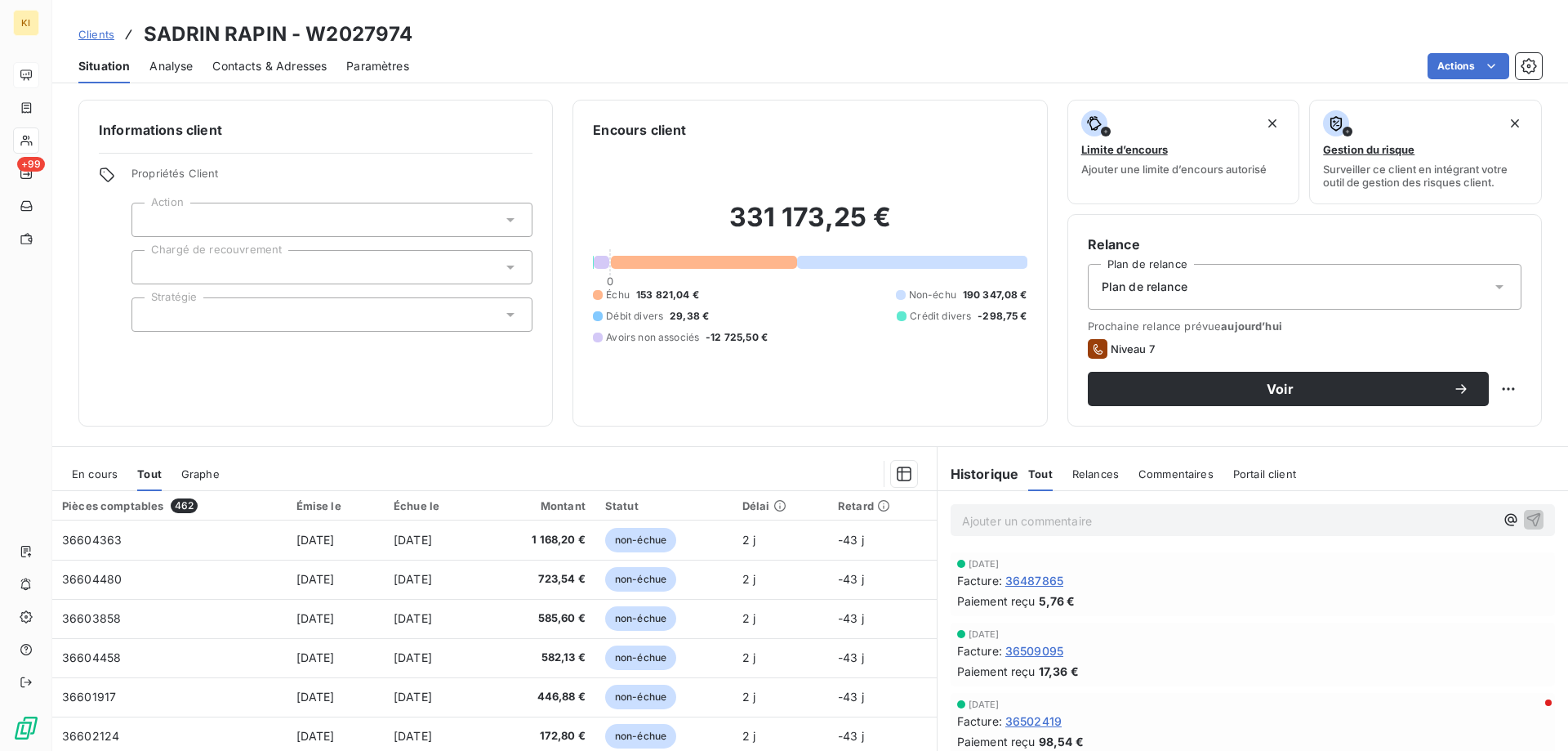
click at [102, 472] on span "En cours" at bounding box center [95, 473] width 46 height 13
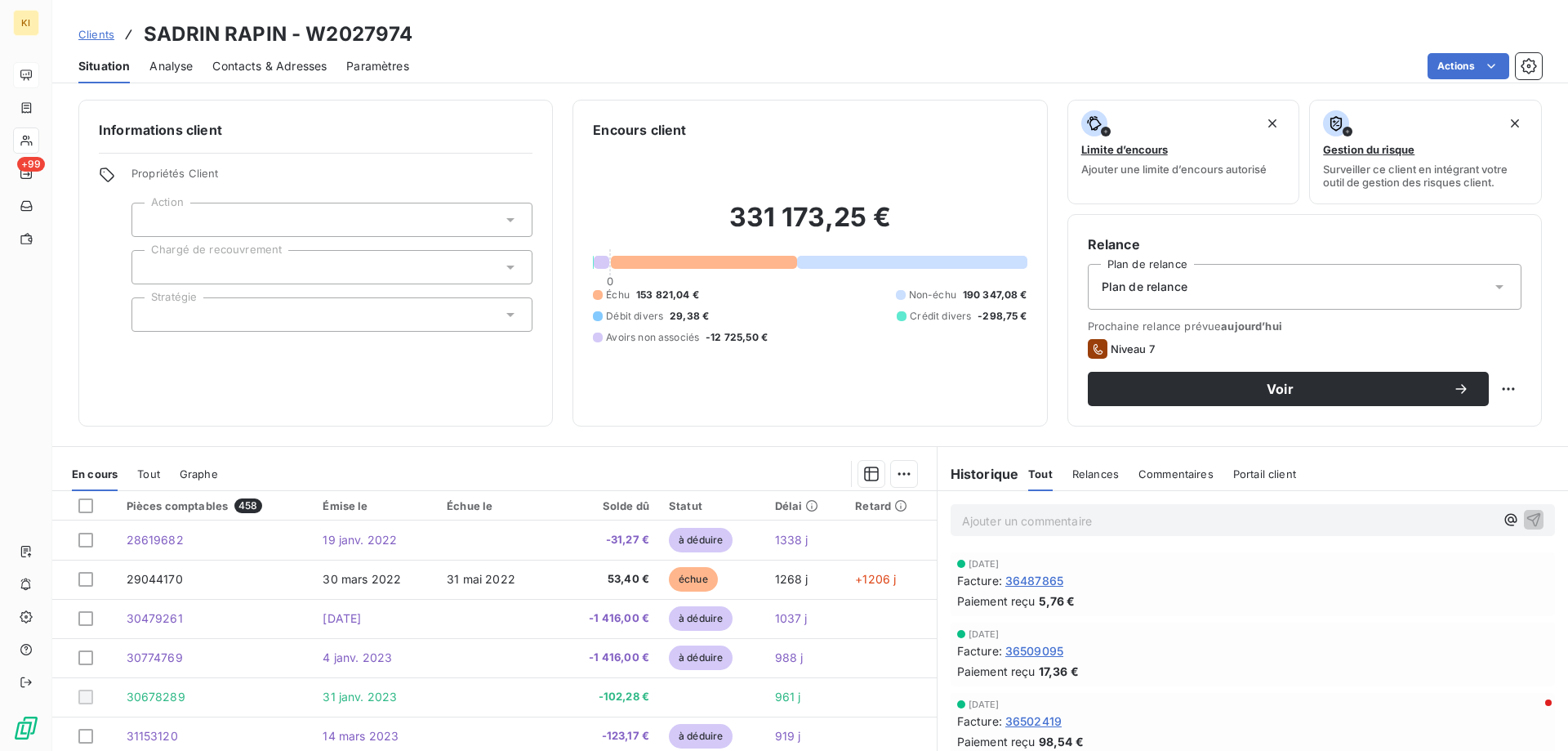
click at [337, 28] on h3 "SADRIN RAPIN - W2027974" at bounding box center [277, 34] width 269 height 29
copy h3 "W2027974"
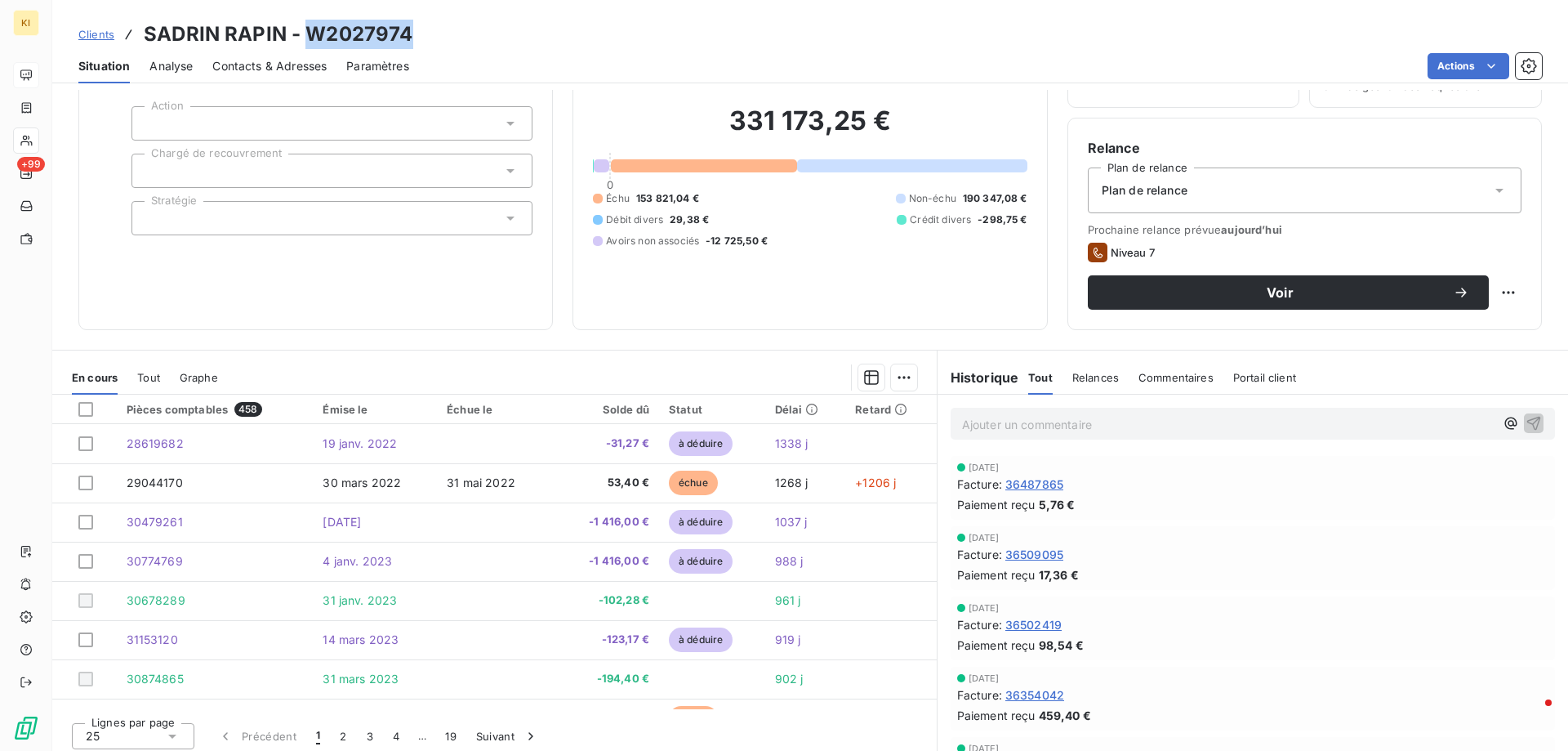
scroll to position [104, 0]
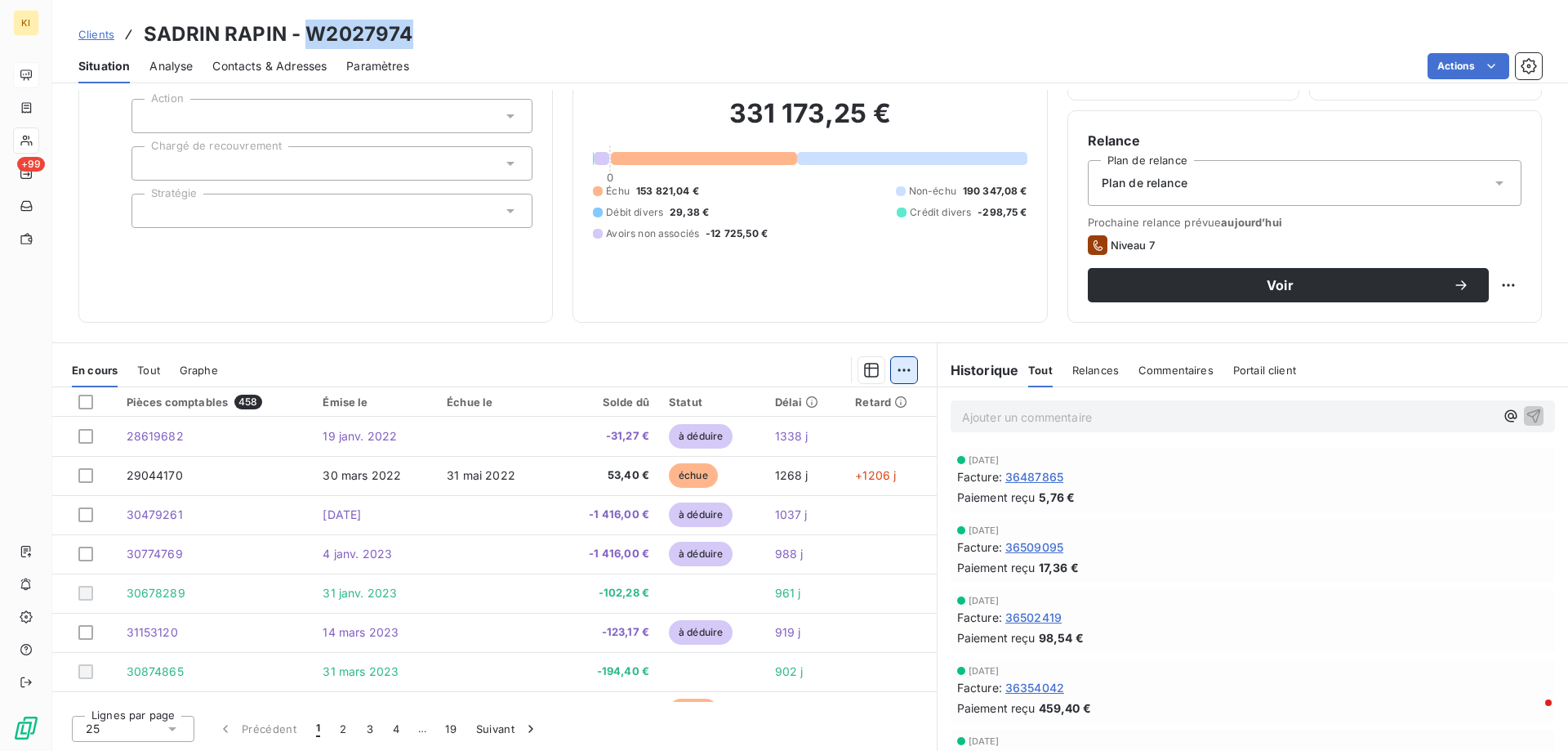
click at [887, 372] on html "KI +99 Clients [PERSON_NAME] - W2027974 Situation Analyse Contacts & Adresses P…" at bounding box center [784, 375] width 1568 height 751
click at [136, 371] on div "En cours Tout Graphe" at bounding box center [494, 369] width 884 height 35
click at [142, 371] on span "Tout" at bounding box center [148, 370] width 22 height 13
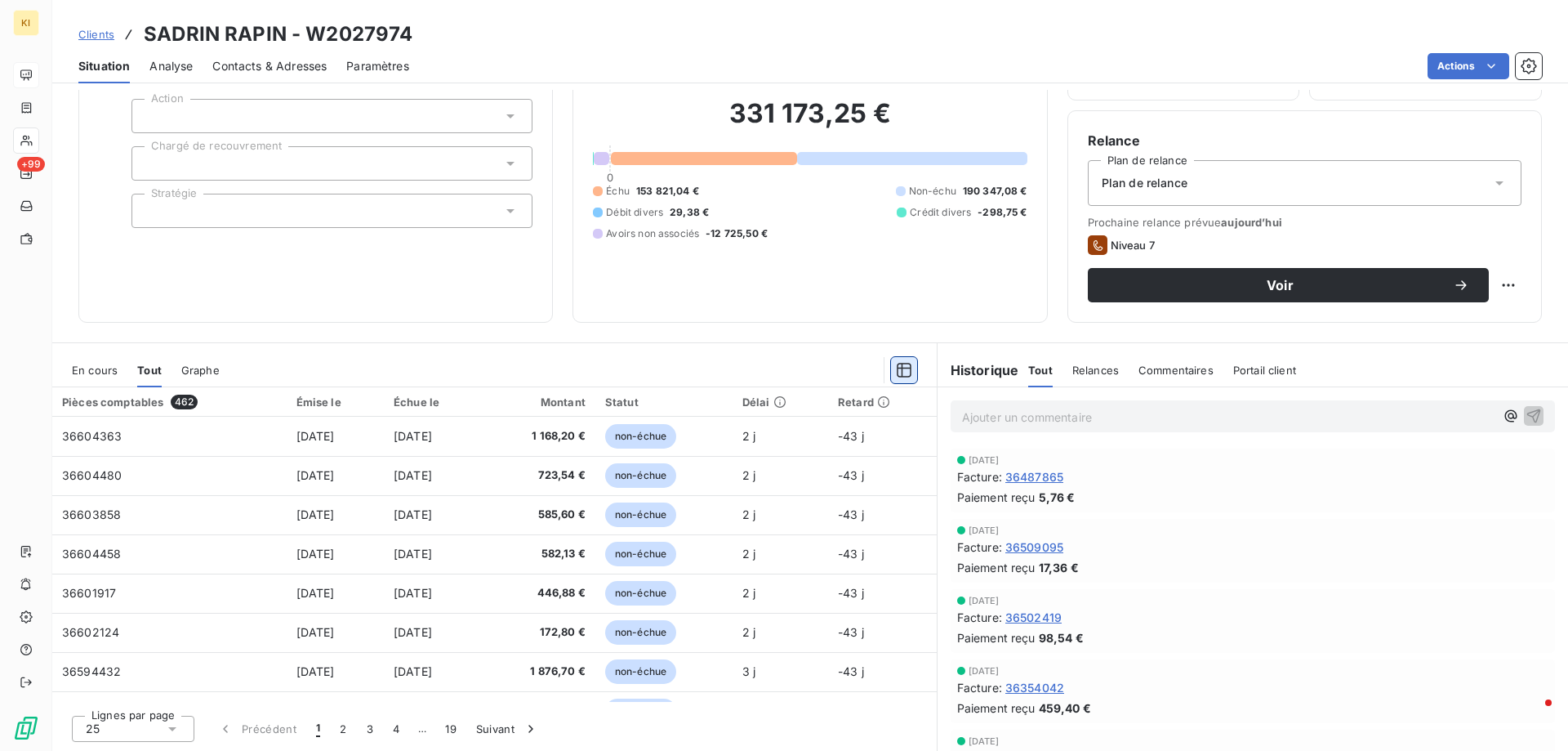
click at [900, 374] on icon "button" at bounding box center [903, 369] width 16 height 16
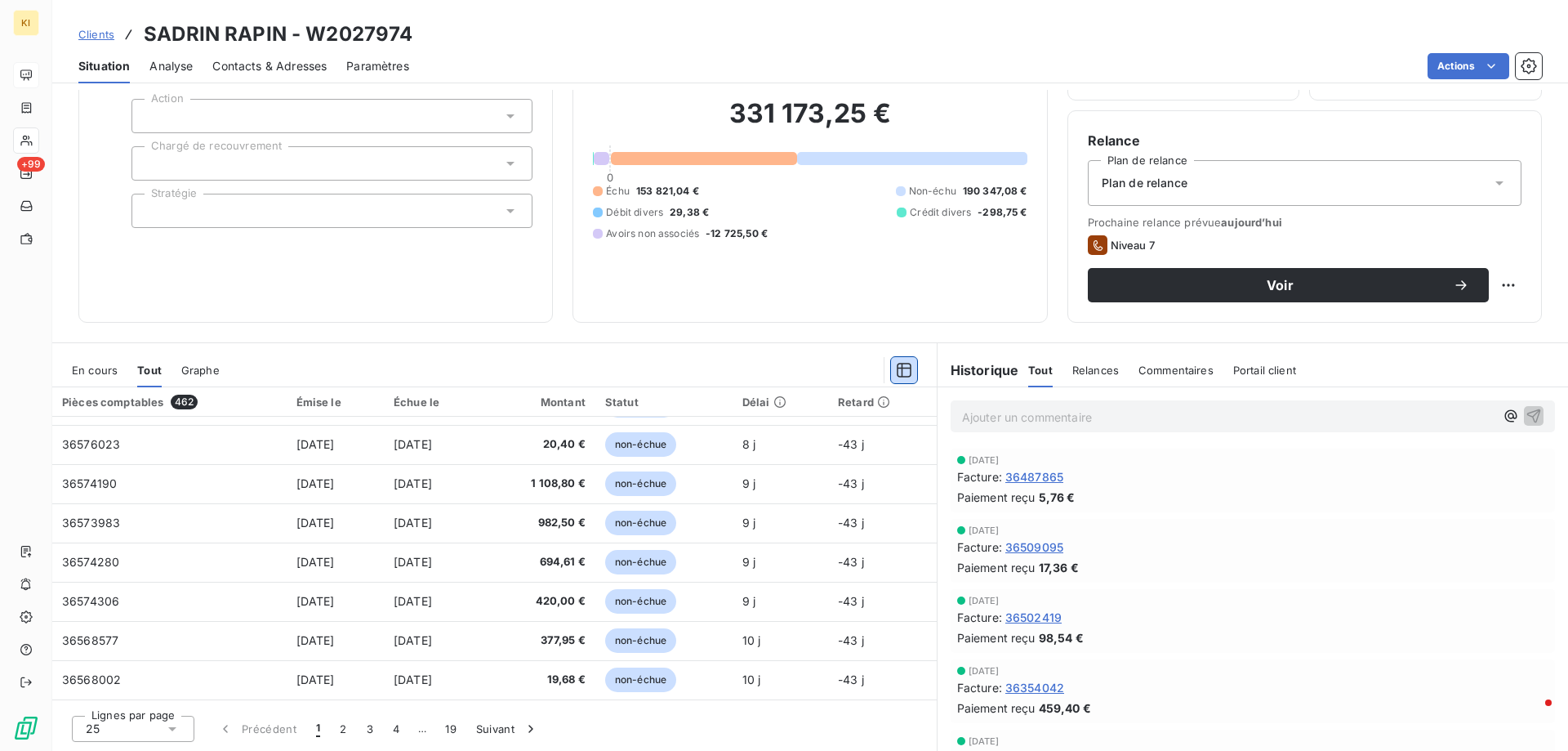
scroll to position [0, 0]
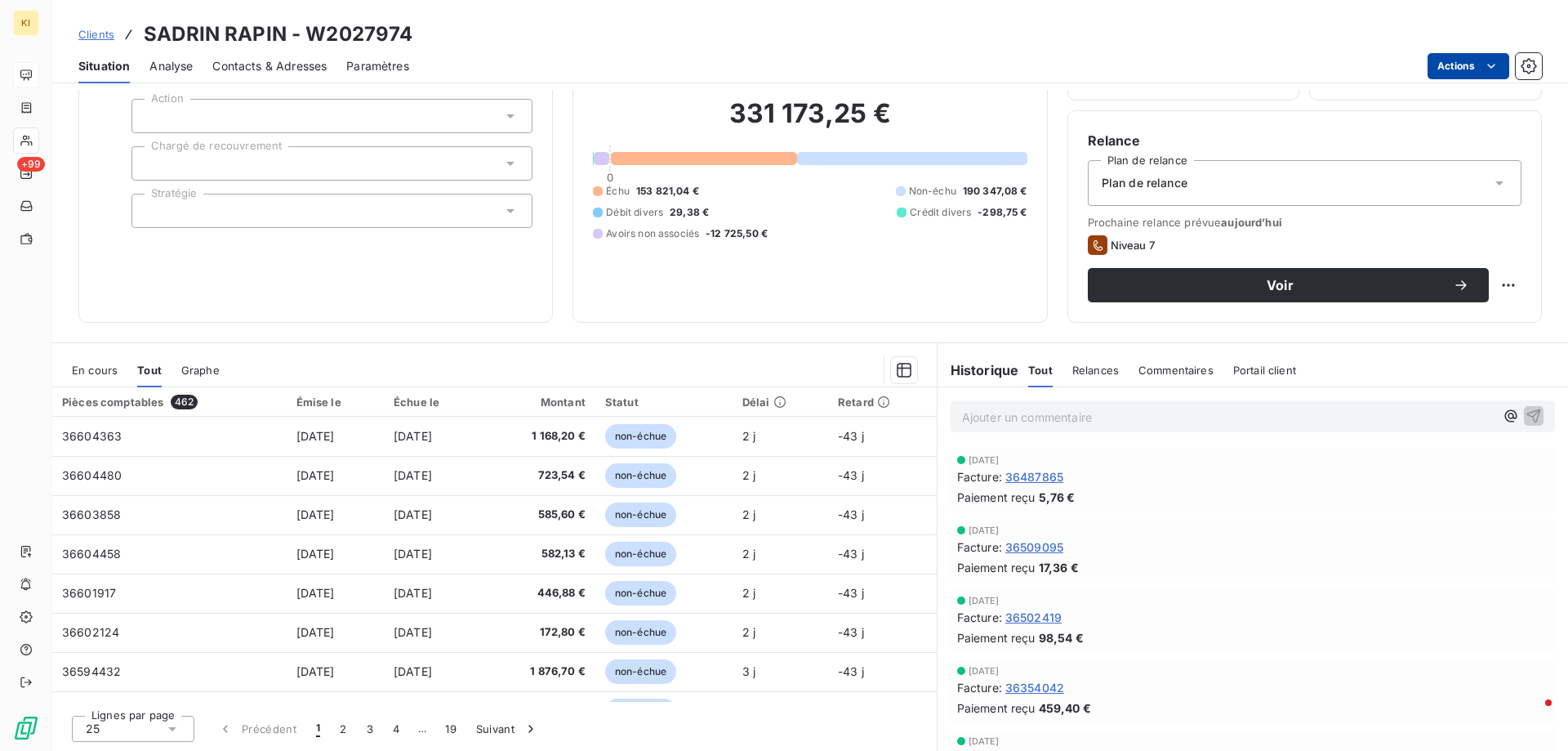
click at [1472, 68] on html "KI +99 Clients [PERSON_NAME] - W2027974 Situation Analyse Contacts & Adresses P…" at bounding box center [784, 375] width 1568 height 751
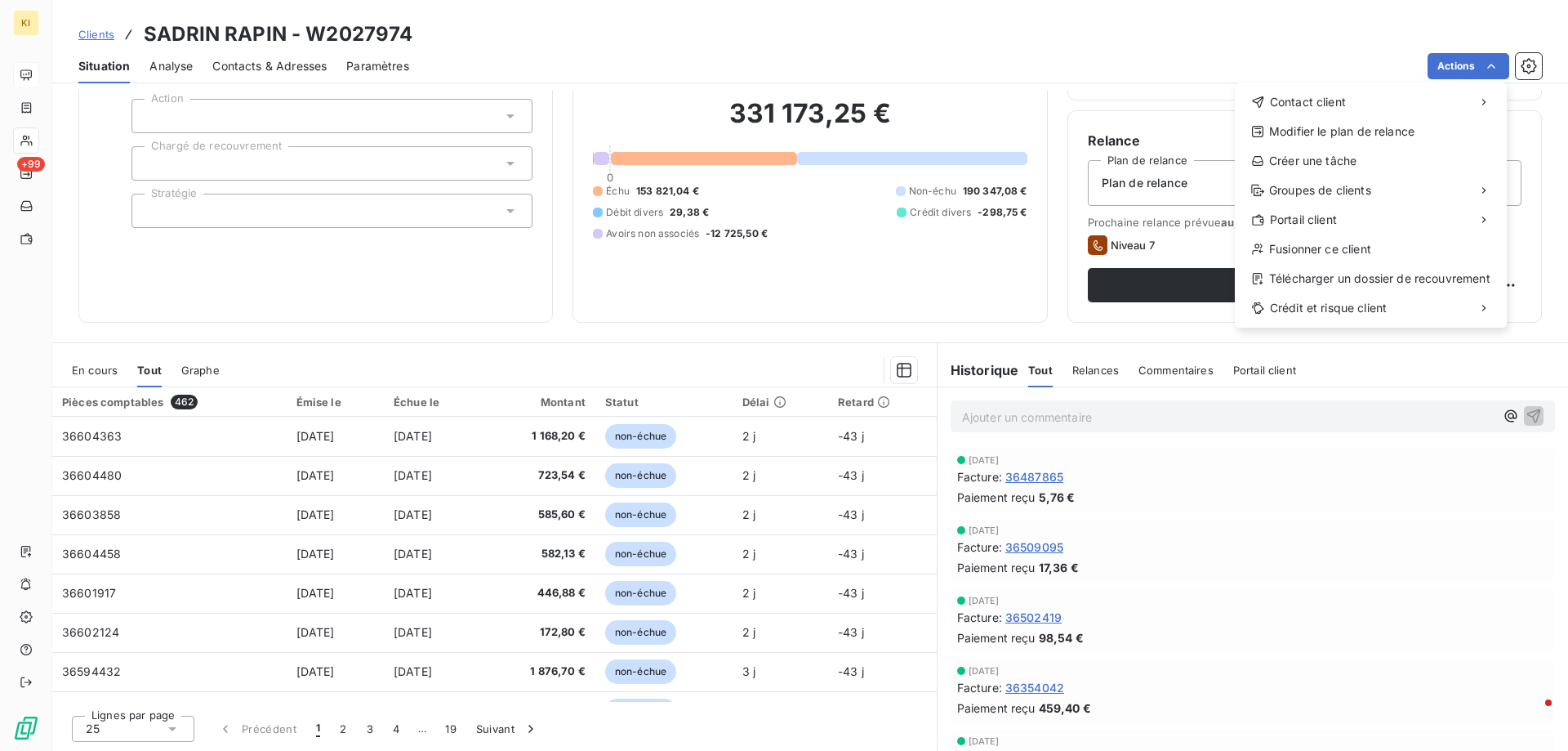
click at [438, 331] on html "KI +99 Clients [PERSON_NAME] - W2027974 Situation Analyse Contacts & Adresses P…" at bounding box center [784, 375] width 1568 height 751
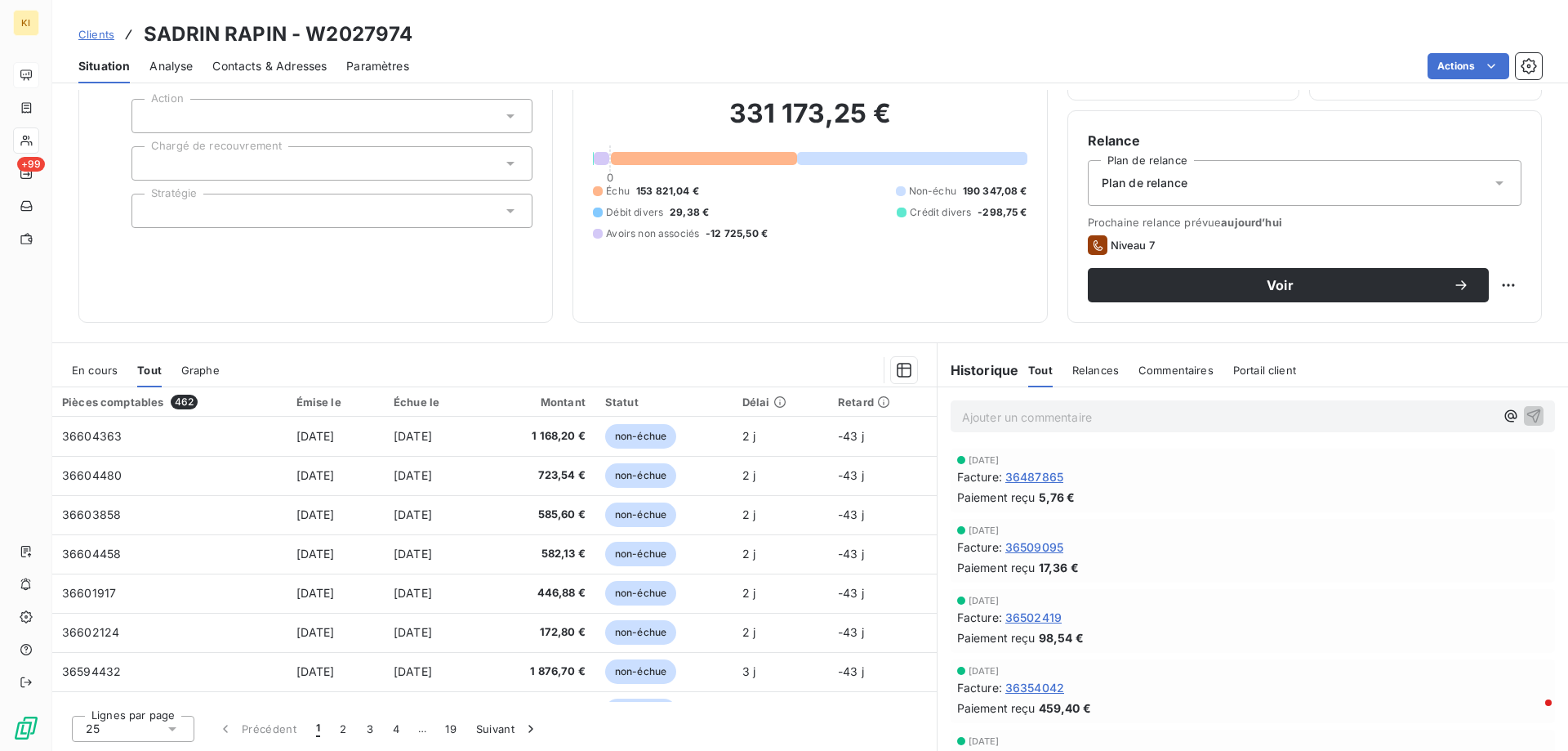
click at [102, 373] on span "En cours" at bounding box center [95, 370] width 46 height 13
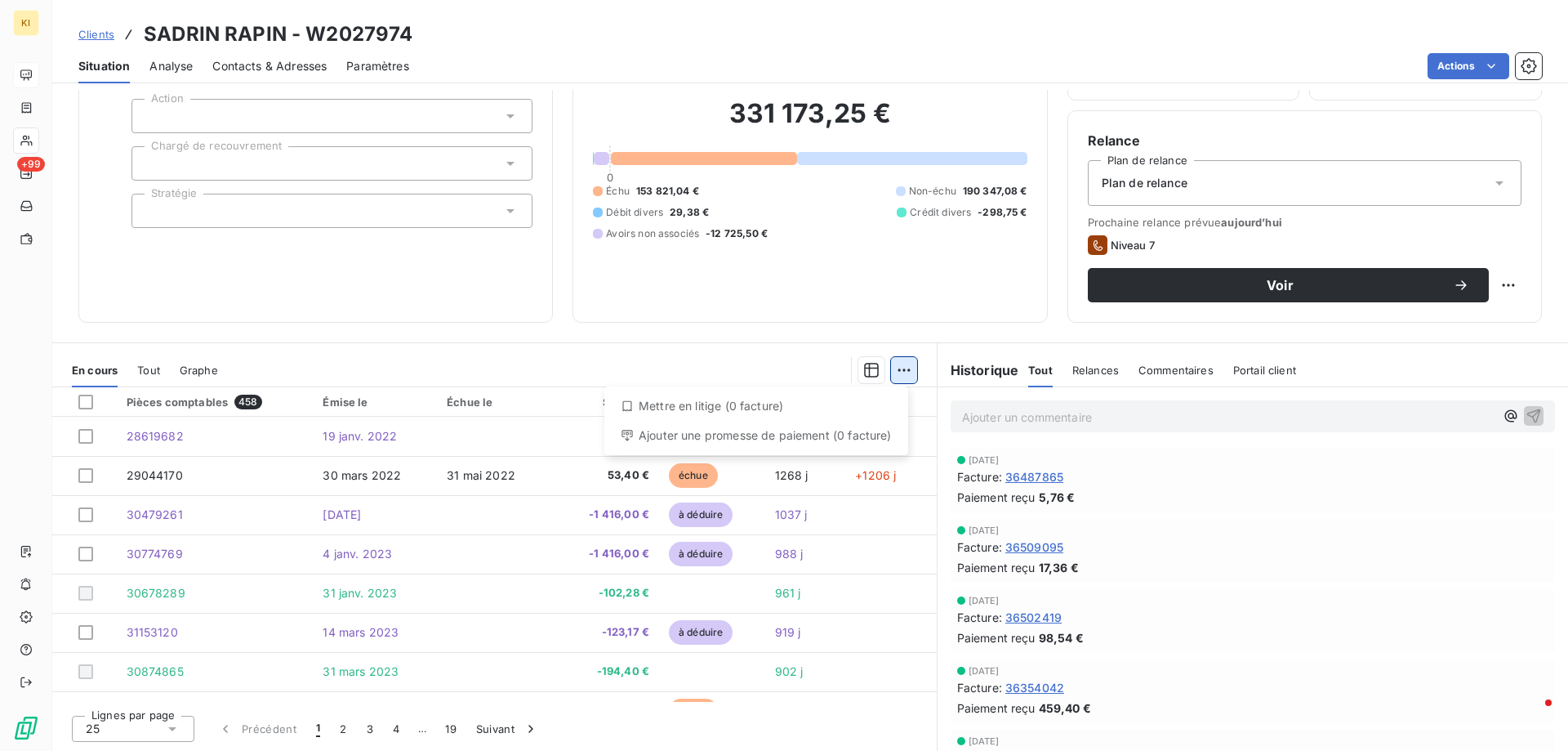
click at [896, 375] on html "KI +99 Clients [PERSON_NAME] - W2027974 Situation Analyse Contacts & Adresses P…" at bounding box center [784, 375] width 1568 height 751
click at [860, 373] on html "KI +99 Clients [PERSON_NAME] - W2027974 Situation Analyse Contacts & Adresses P…" at bounding box center [784, 375] width 1568 height 751
click at [863, 373] on icon "button" at bounding box center [871, 369] width 16 height 16
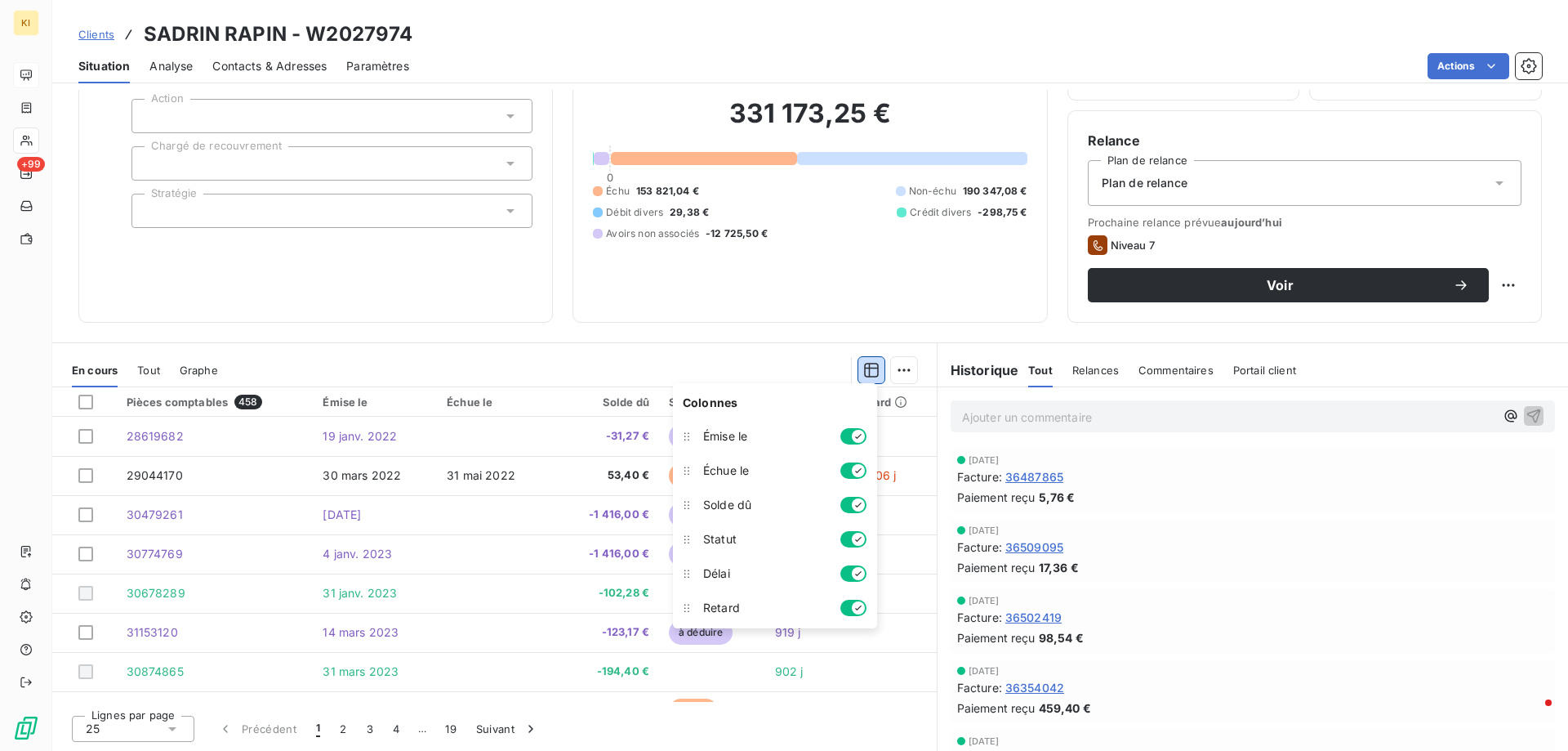
click at [863, 373] on icon "button" at bounding box center [871, 369] width 16 height 16
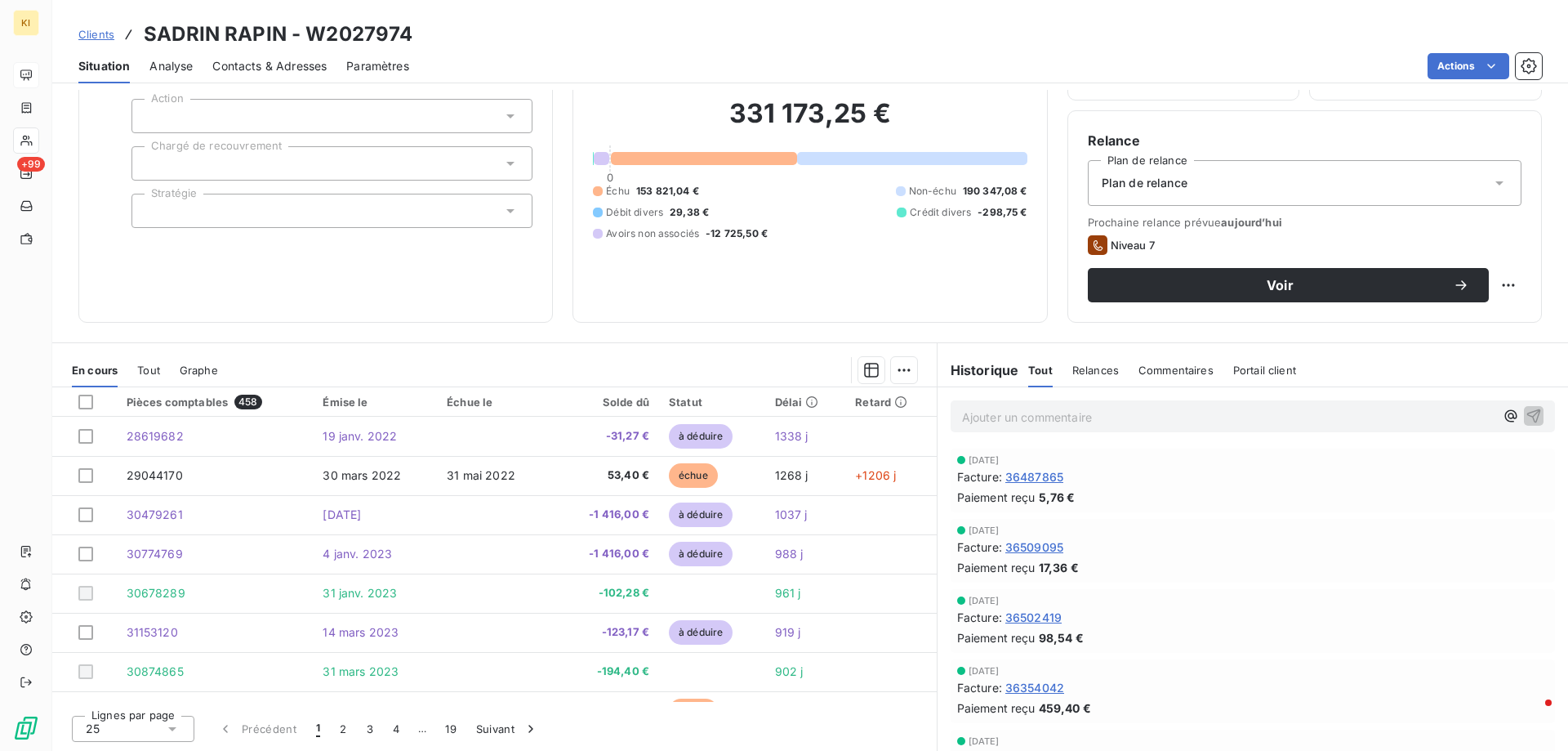
click at [474, 363] on div at bounding box center [576, 370] width 679 height 26
click at [163, 737] on div "25" at bounding box center [133, 728] width 123 height 26
click at [117, 698] on span "100" at bounding box center [114, 697] width 20 height 16
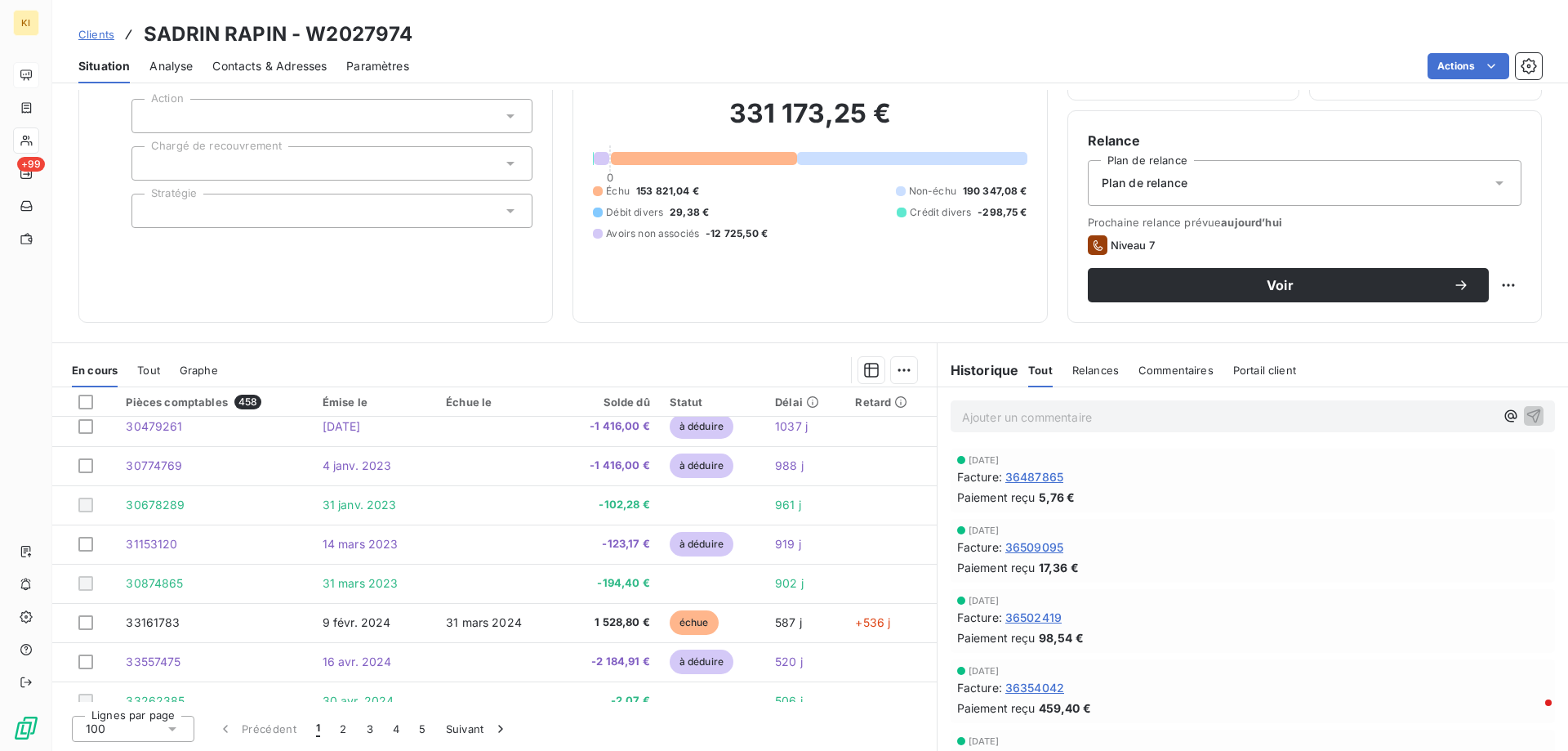
scroll to position [82, 0]
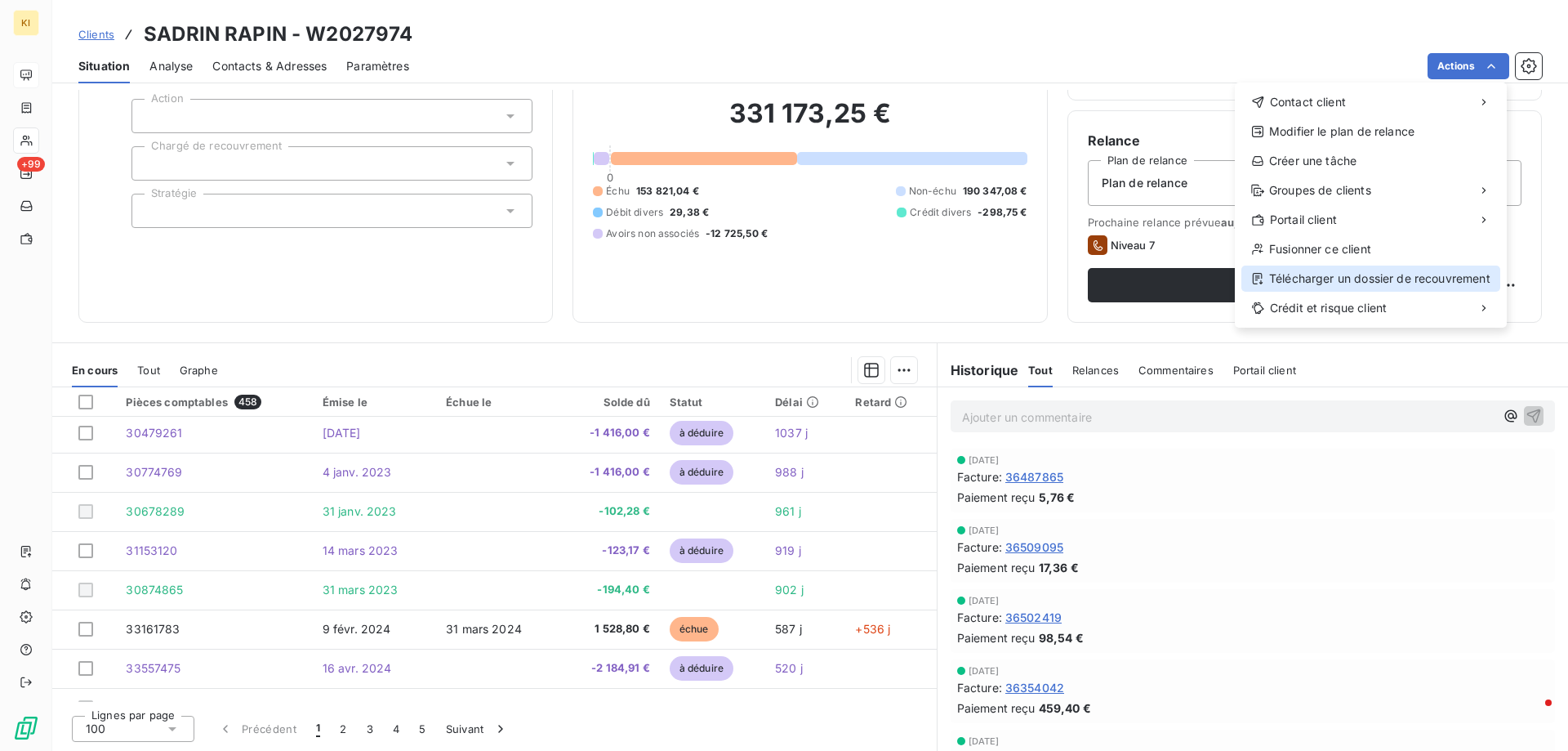
click at [1404, 283] on div "Télécharger un dossier de recouvrement" at bounding box center [1370, 278] width 259 height 26
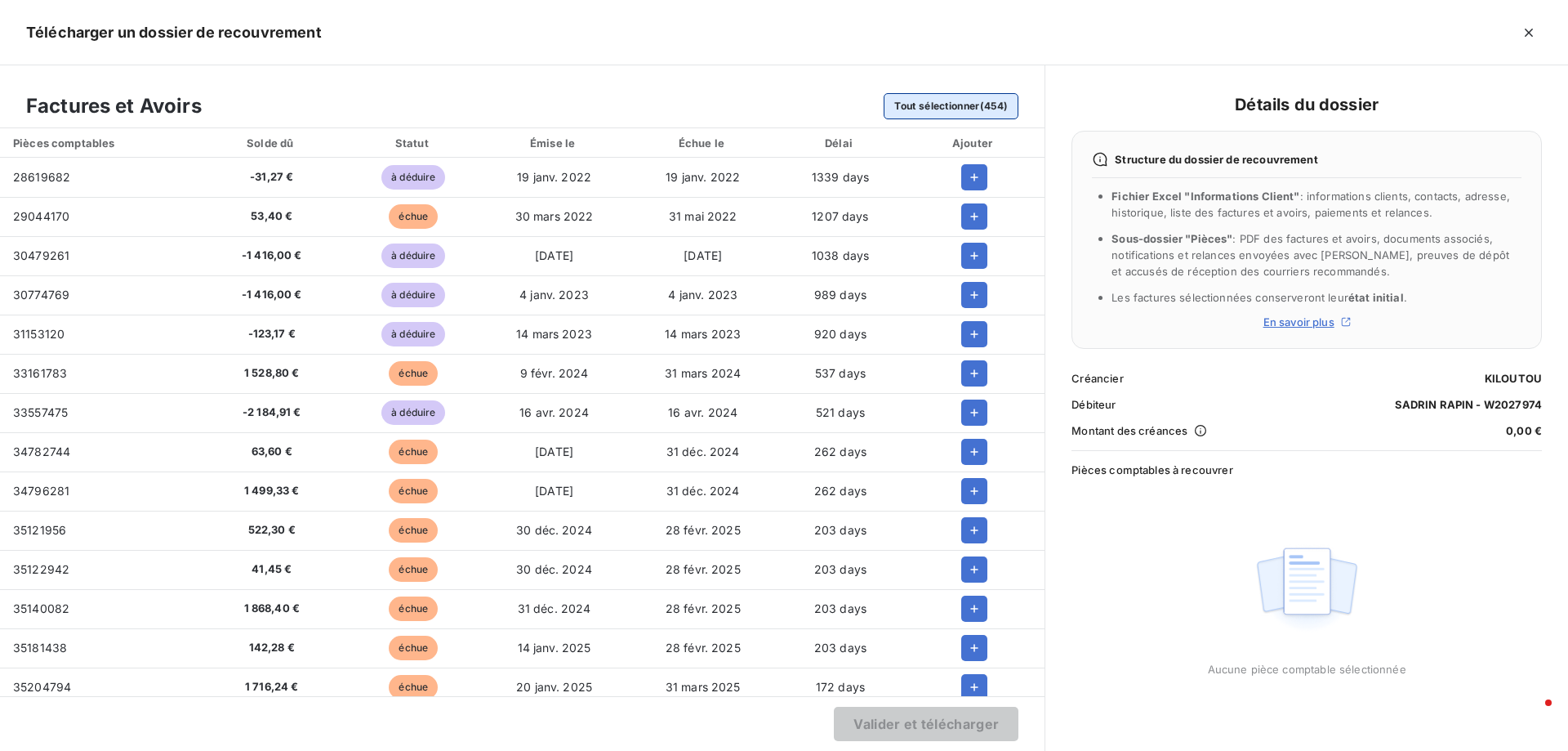
click at [932, 107] on button "Tout sélectionner (454)" at bounding box center [951, 106] width 135 height 26
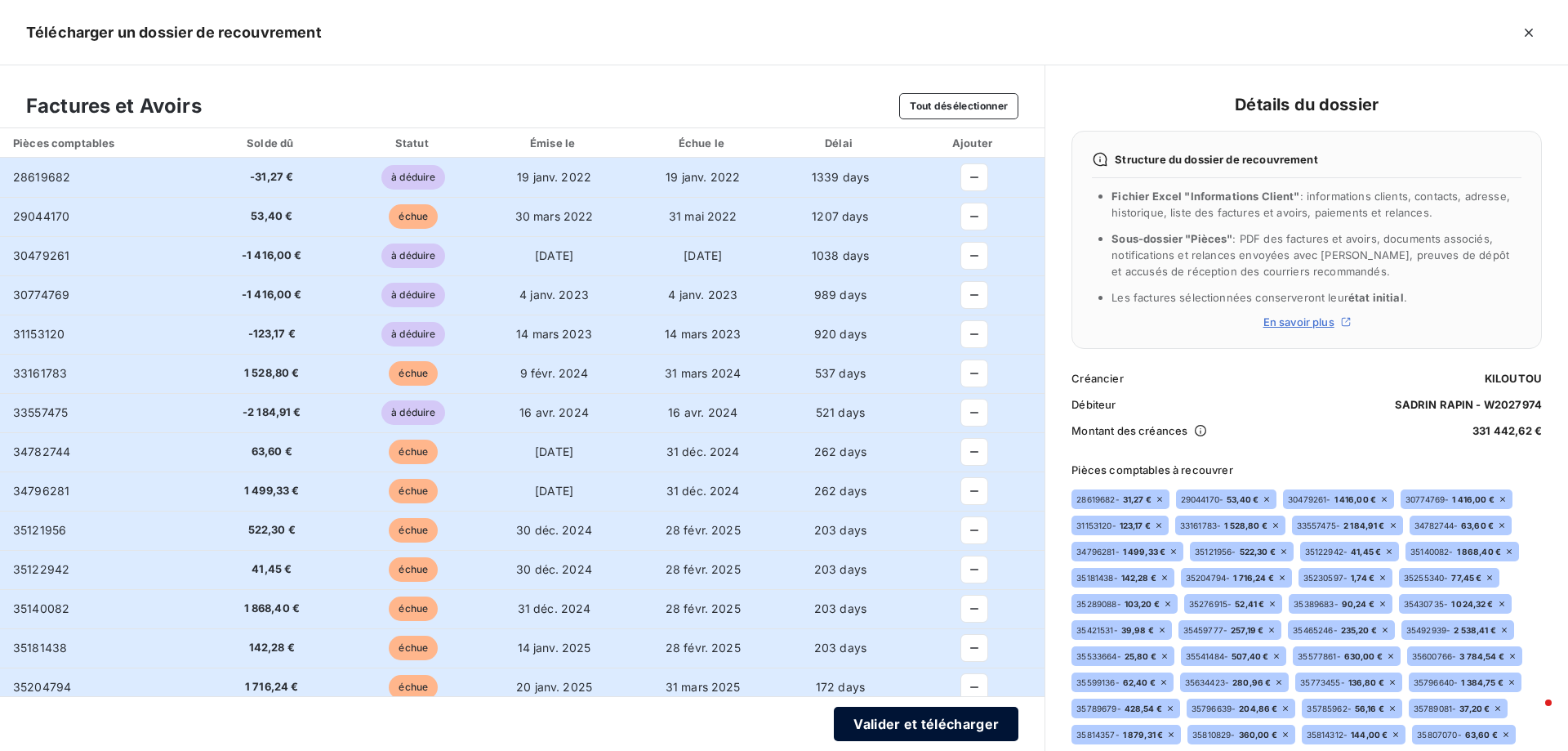
click at [871, 723] on button "Valider et télécharger" at bounding box center [925, 724] width 185 height 35
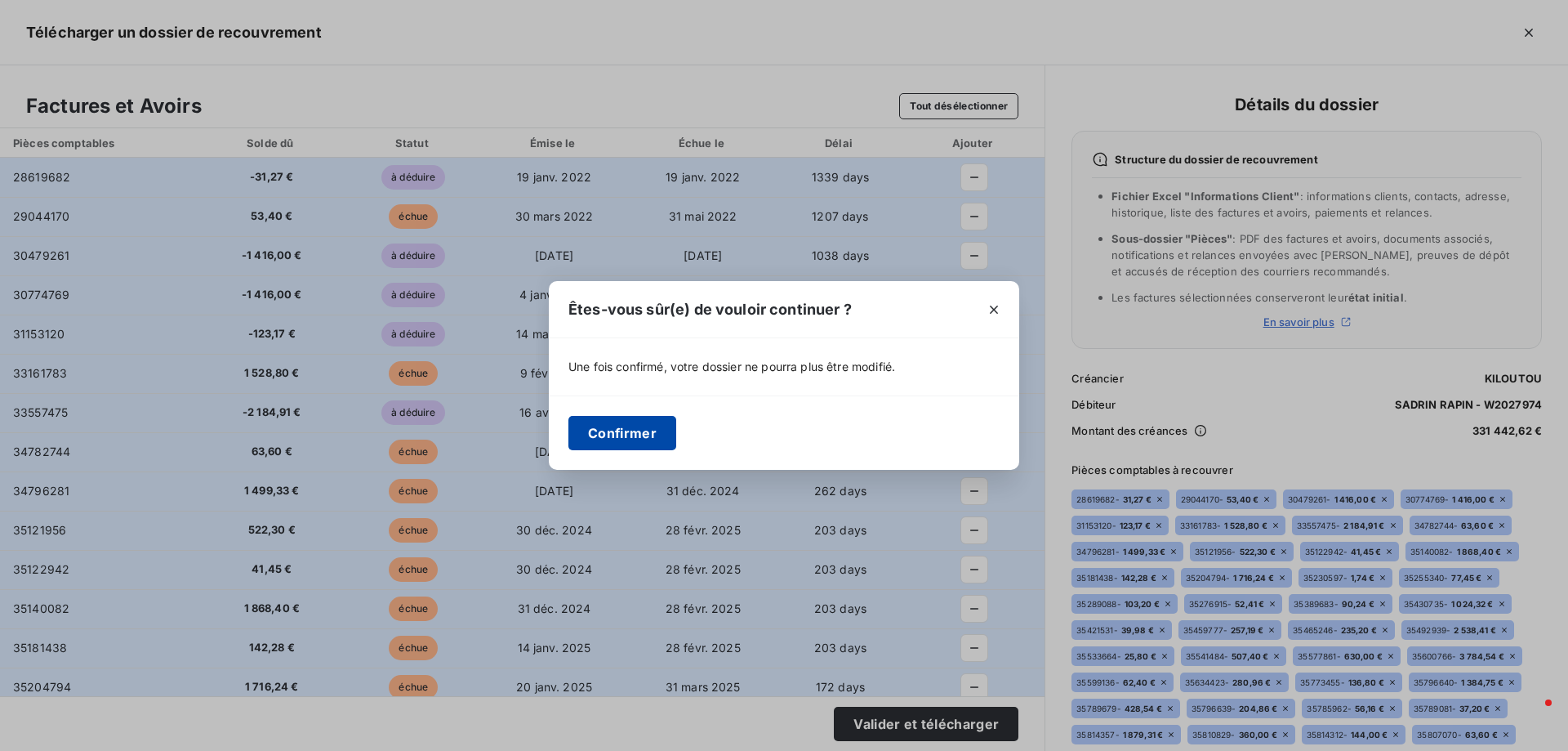
click at [664, 441] on button "Confirmer" at bounding box center [621, 432] width 108 height 35
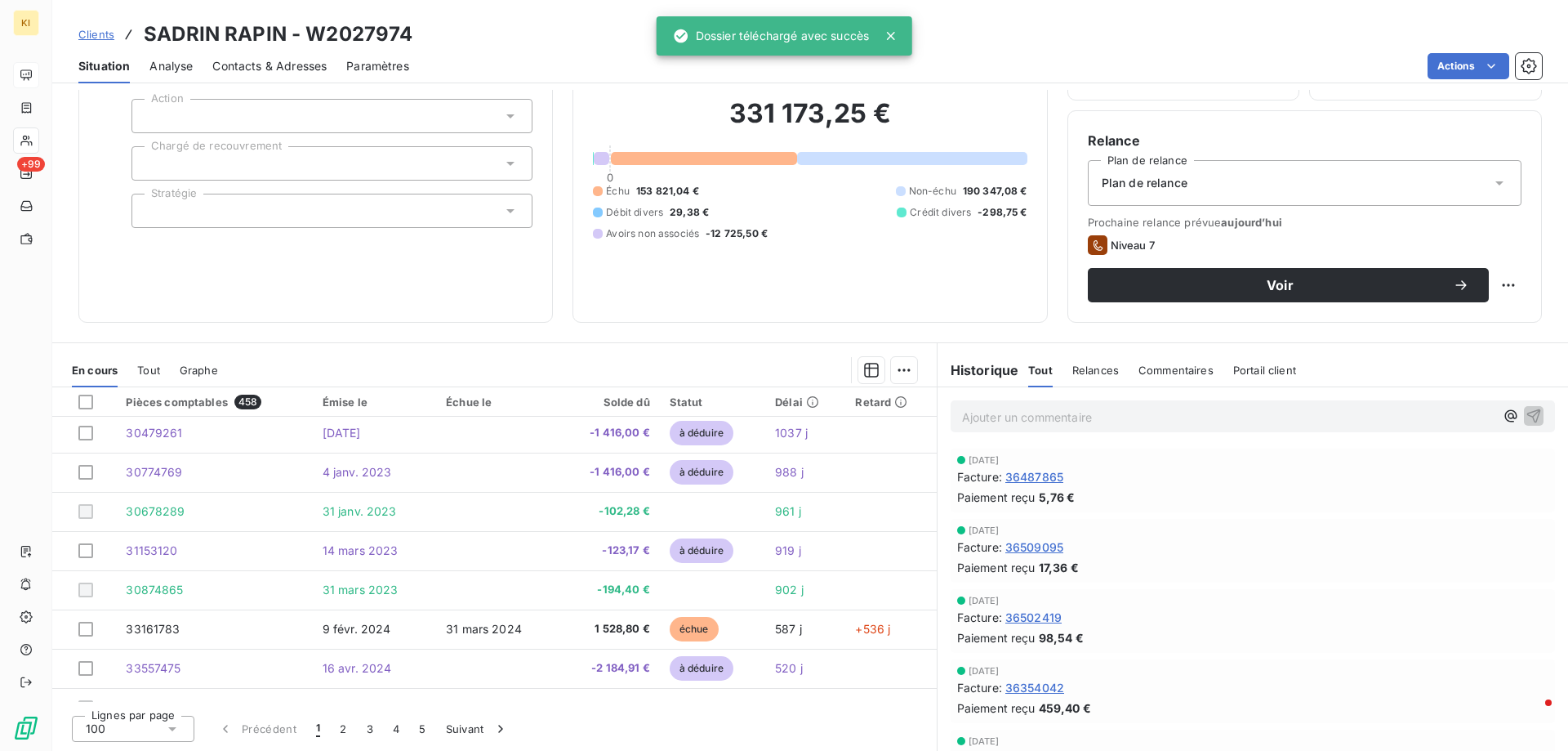
scroll to position [0, 0]
click at [740, 41] on div "Dossier téléchargé avec succès" at bounding box center [771, 36] width 197 height 29
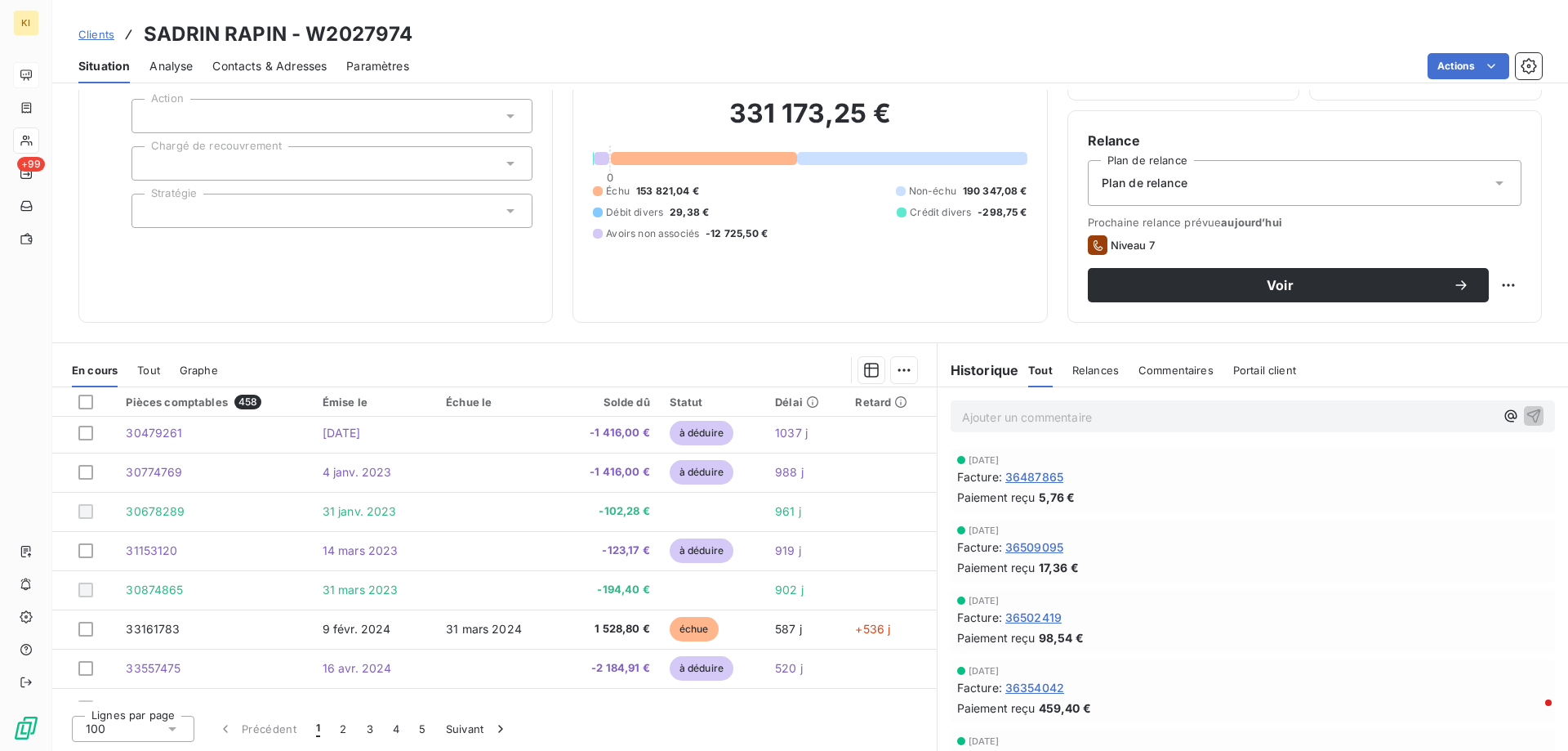
click at [1253, 372] on span "Portail client" at bounding box center [1263, 370] width 63 height 13
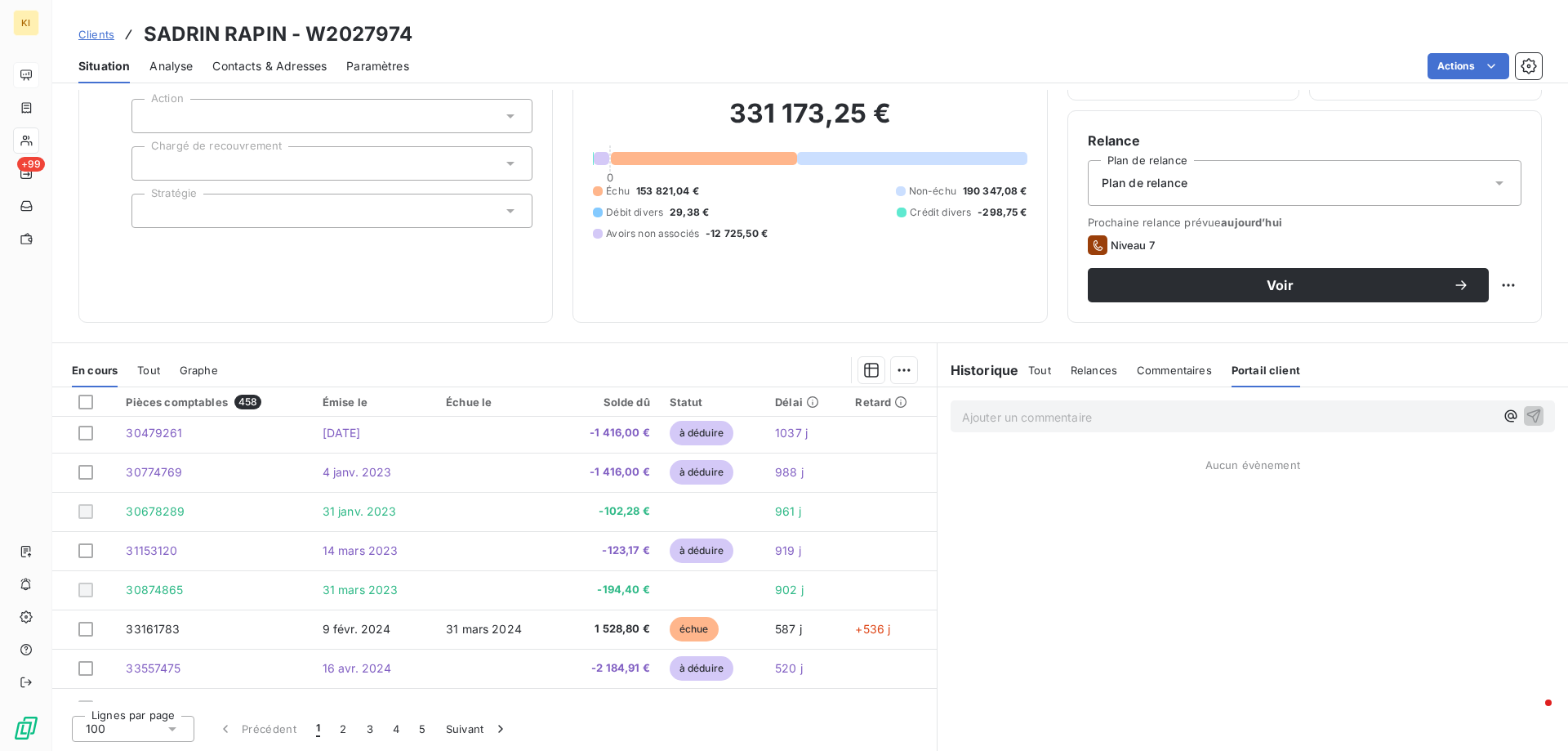
click at [1177, 372] on span "Commentaires" at bounding box center [1174, 370] width 75 height 13
click at [1109, 371] on span "Relances" at bounding box center [1094, 370] width 47 height 13
click at [1042, 369] on span "Tout" at bounding box center [1039, 370] width 22 height 13
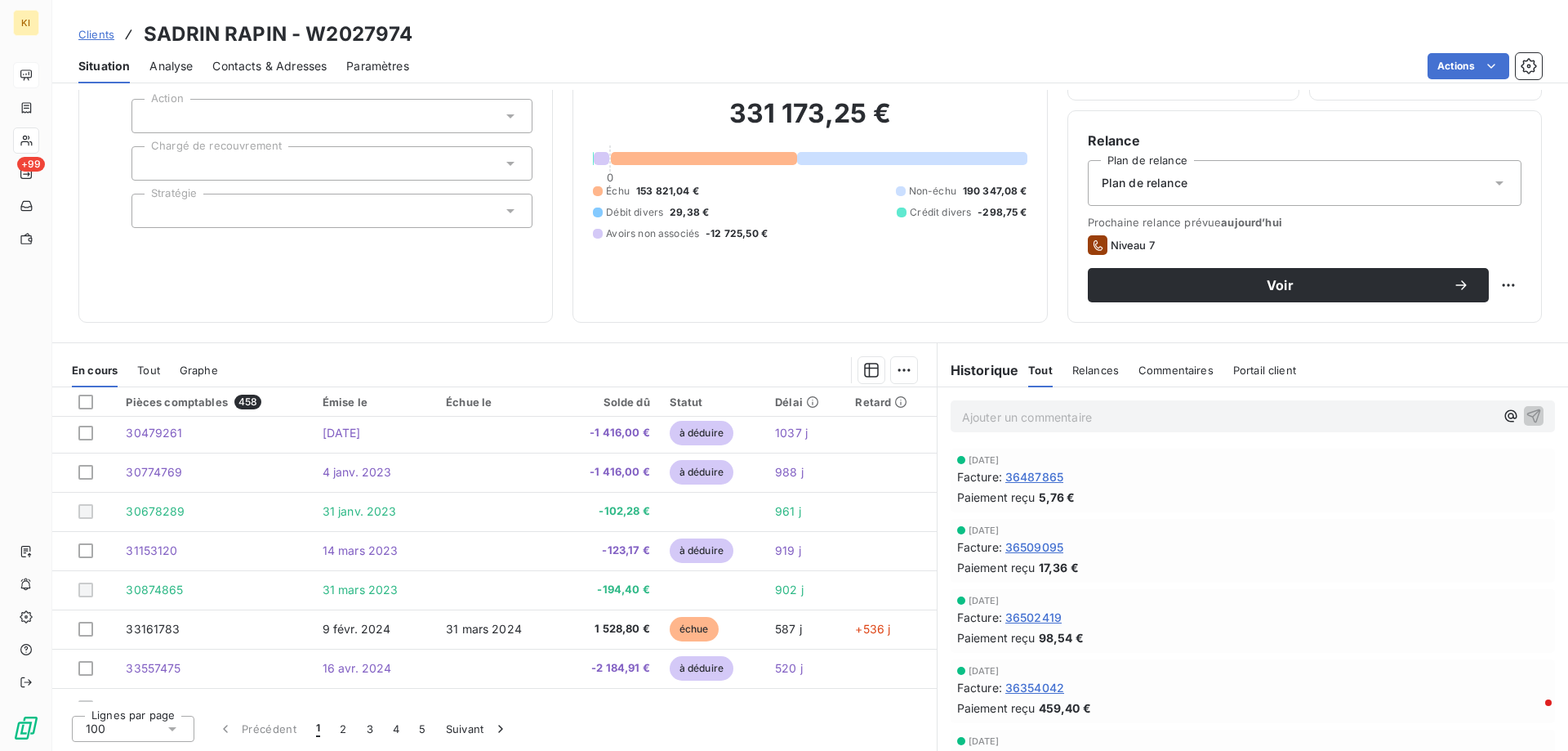
click at [161, 65] on span "Analyse" at bounding box center [171, 66] width 43 height 16
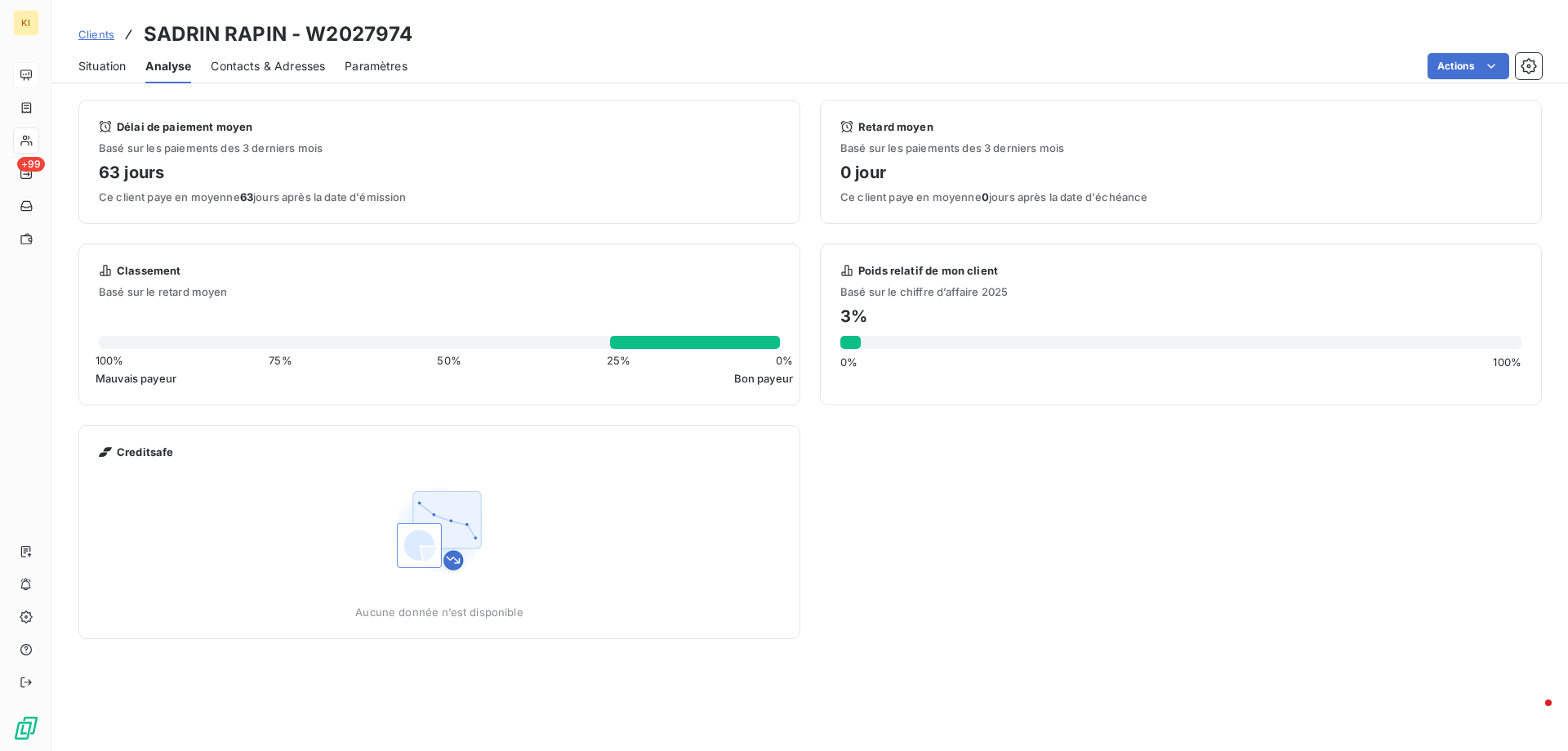
click at [97, 34] on span "Clients" at bounding box center [97, 35] width 36 height 13
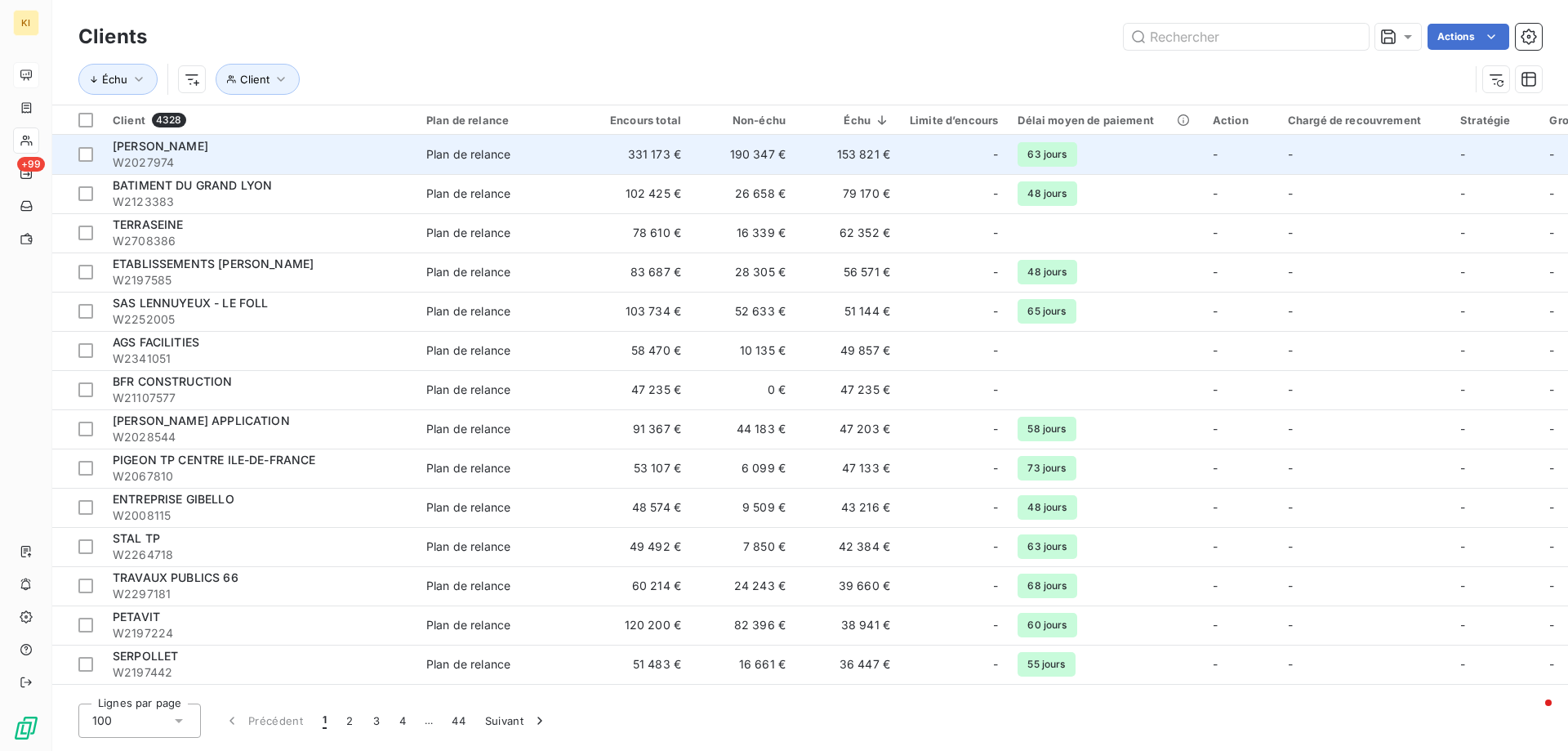
click at [154, 149] on span "[PERSON_NAME]" at bounding box center [160, 145] width 96 height 14
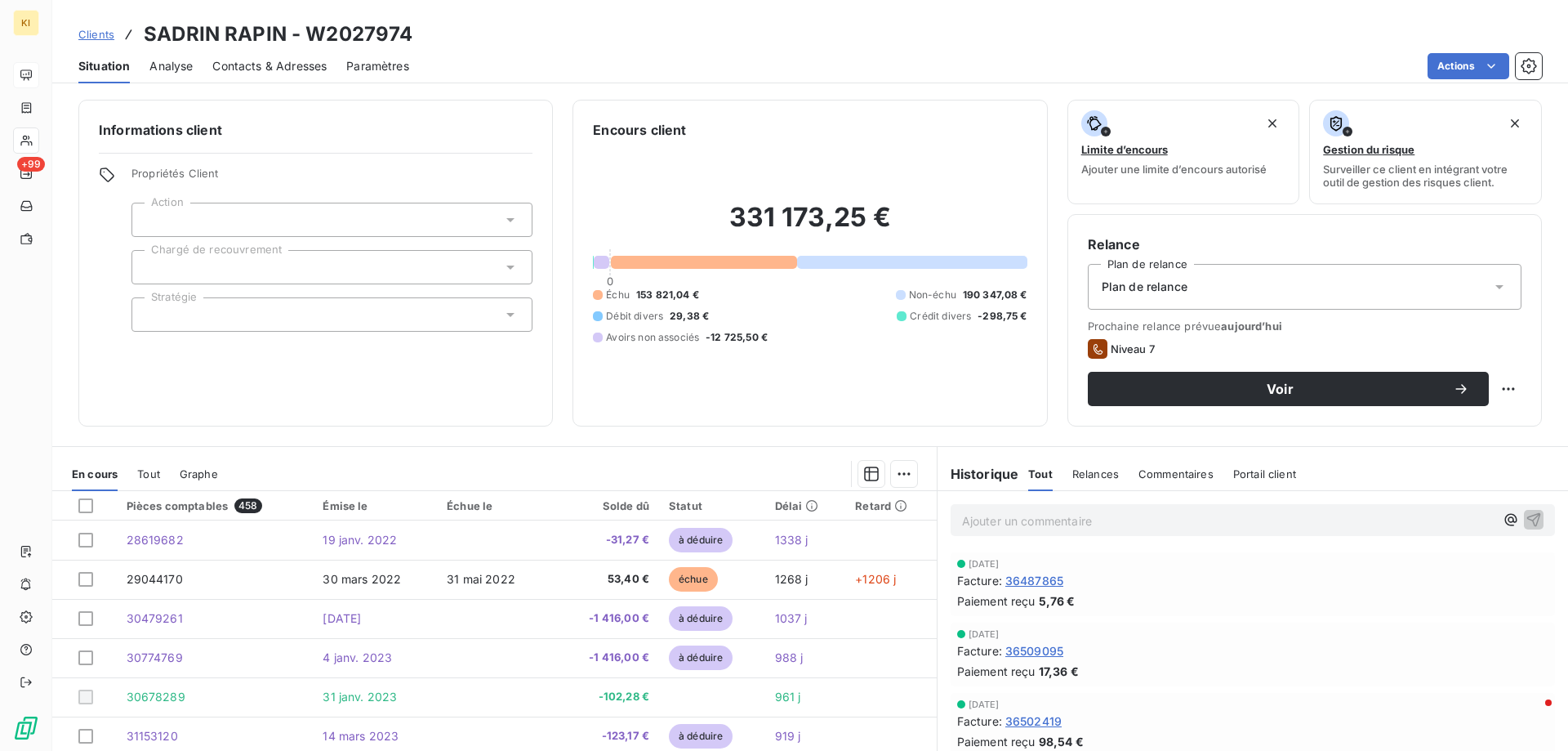
click at [689, 510] on div "Statut" at bounding box center [711, 505] width 86 height 13
click at [892, 473] on html "KI +99 Clients [PERSON_NAME] - W2027974 Situation Analyse Contacts & Adresses P…" at bounding box center [784, 375] width 1568 height 751
click at [863, 473] on icon "button" at bounding box center [871, 473] width 16 height 16
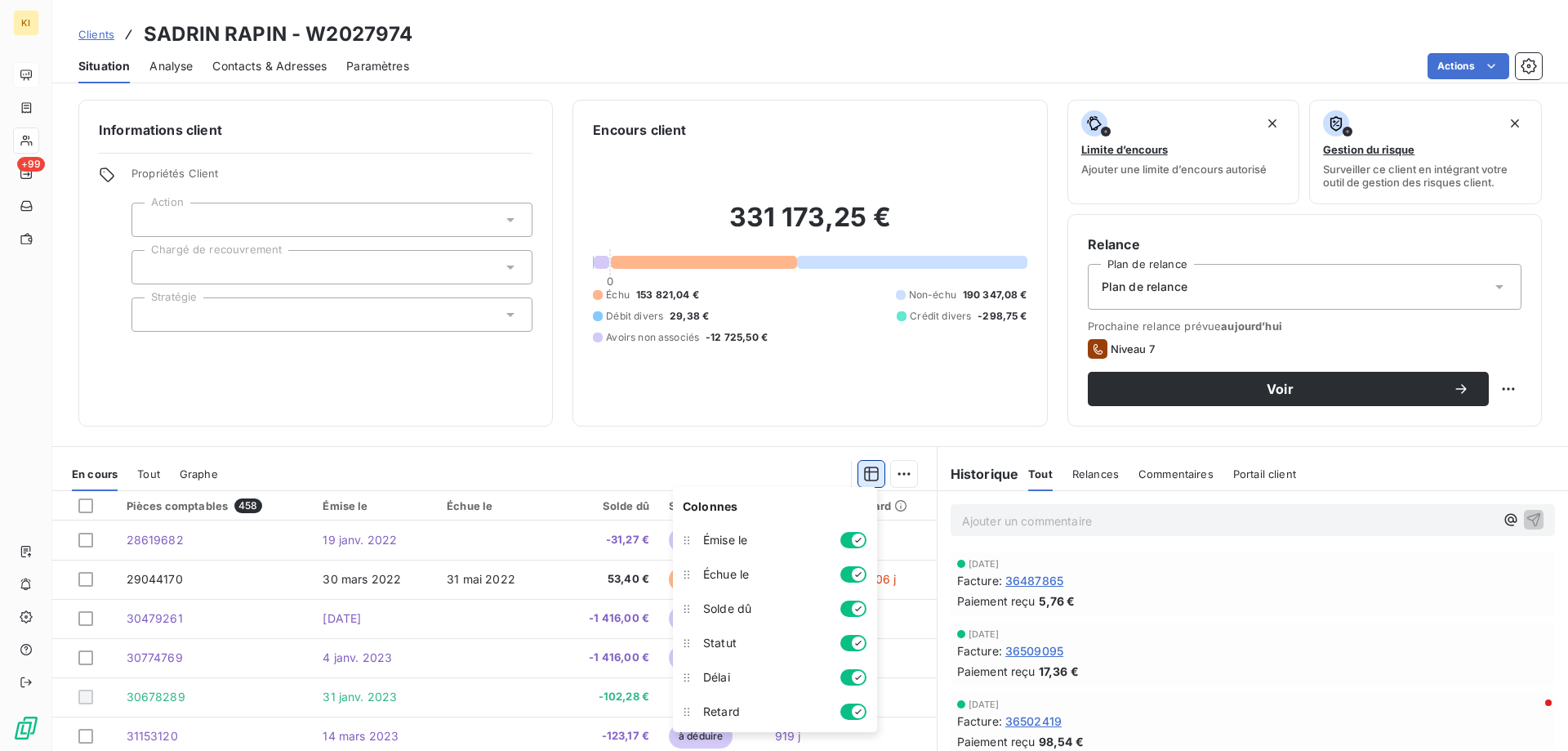
click at [863, 473] on icon "button" at bounding box center [871, 473] width 16 height 16
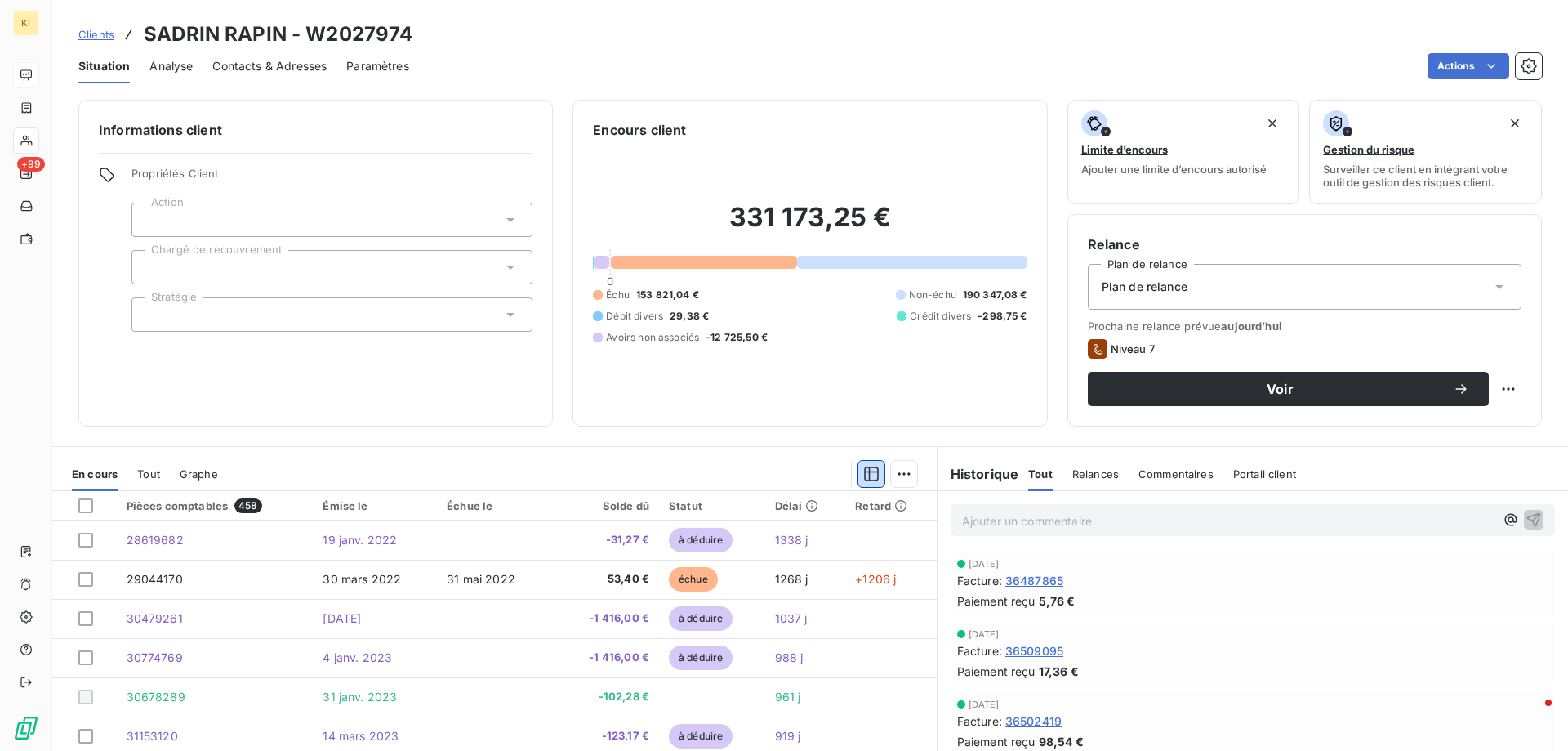
click at [146, 479] on span "Tout" at bounding box center [148, 473] width 22 height 13
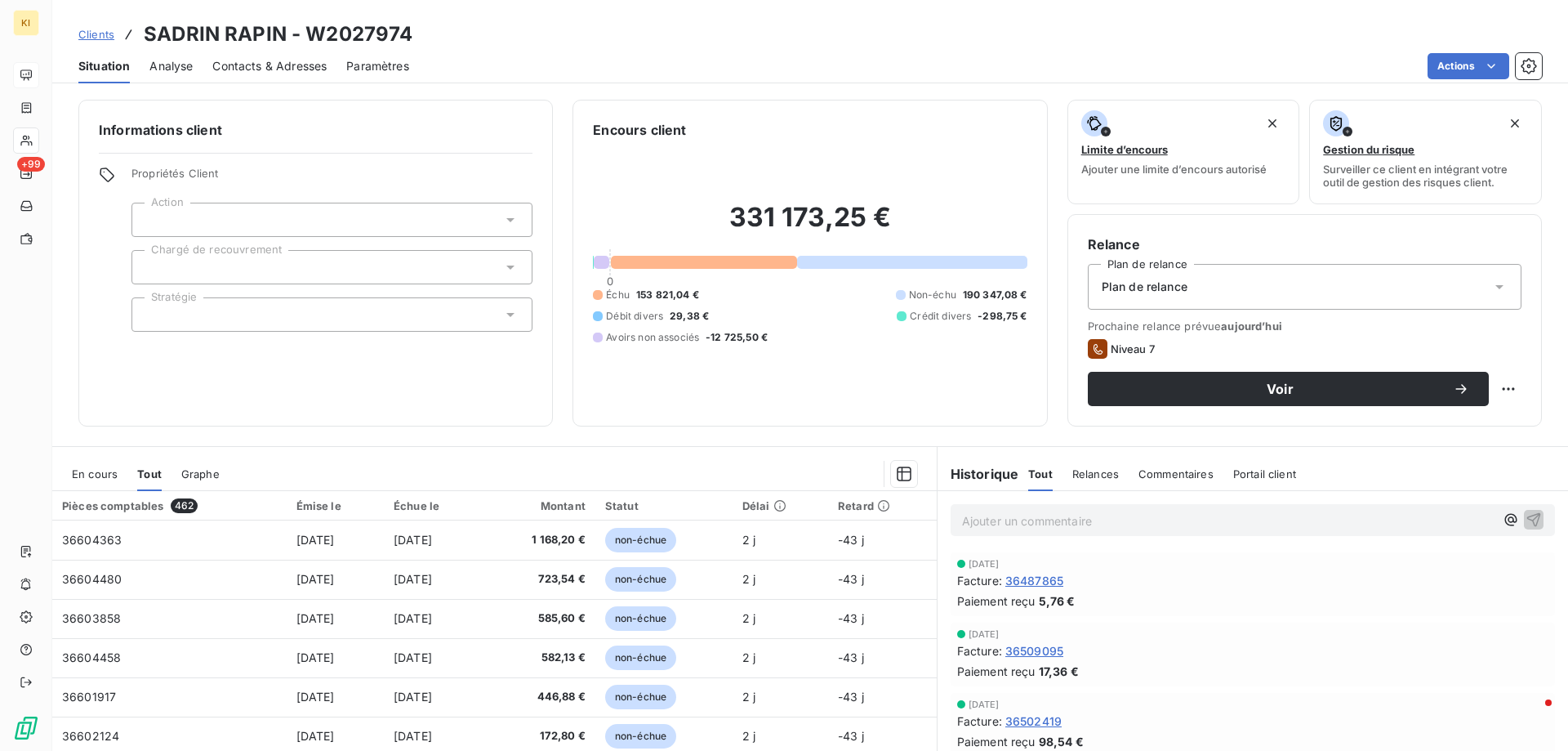
click at [640, 511] on div "Statut" at bounding box center [663, 505] width 117 height 13
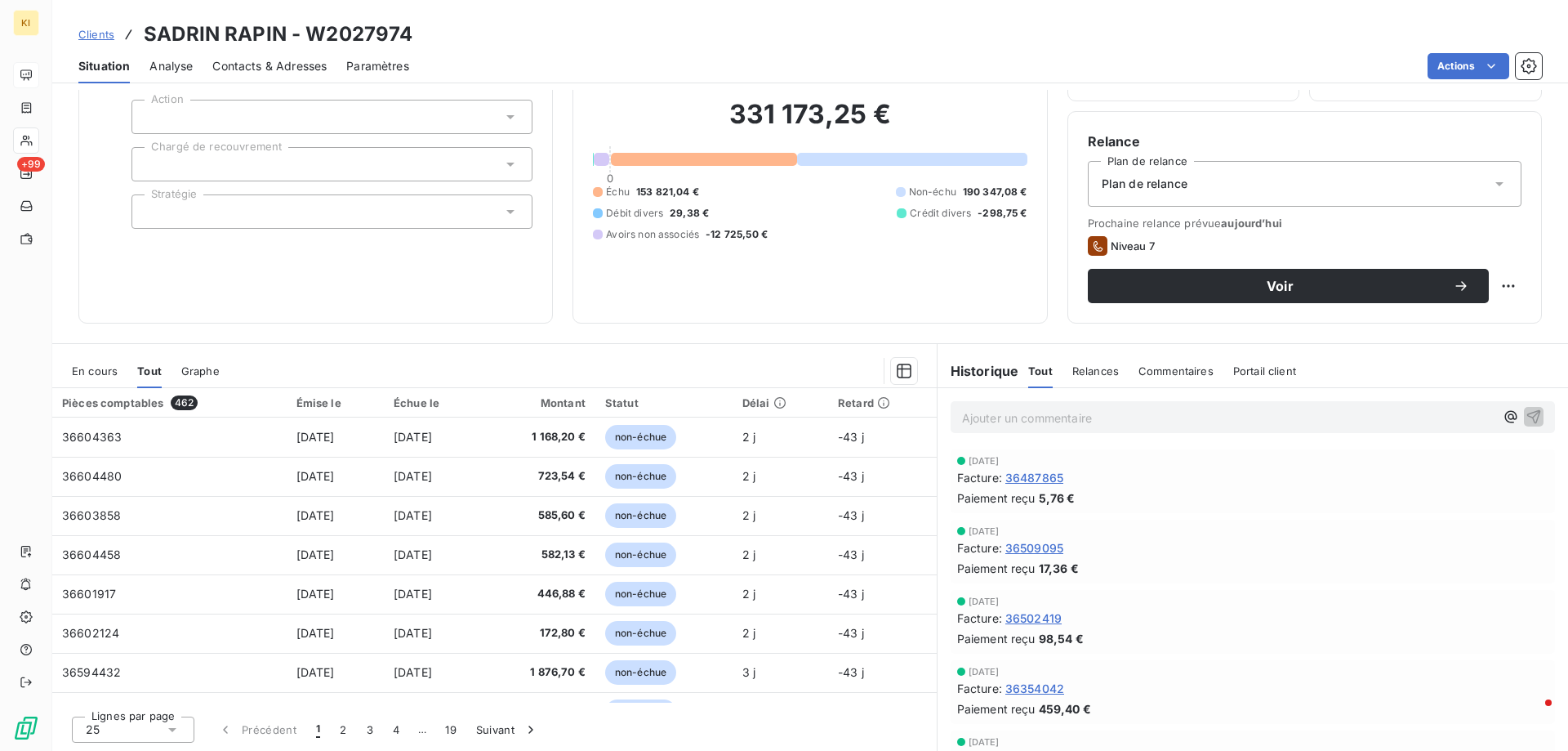
scroll to position [104, 0]
click at [85, 364] on span "En cours" at bounding box center [95, 370] width 46 height 13
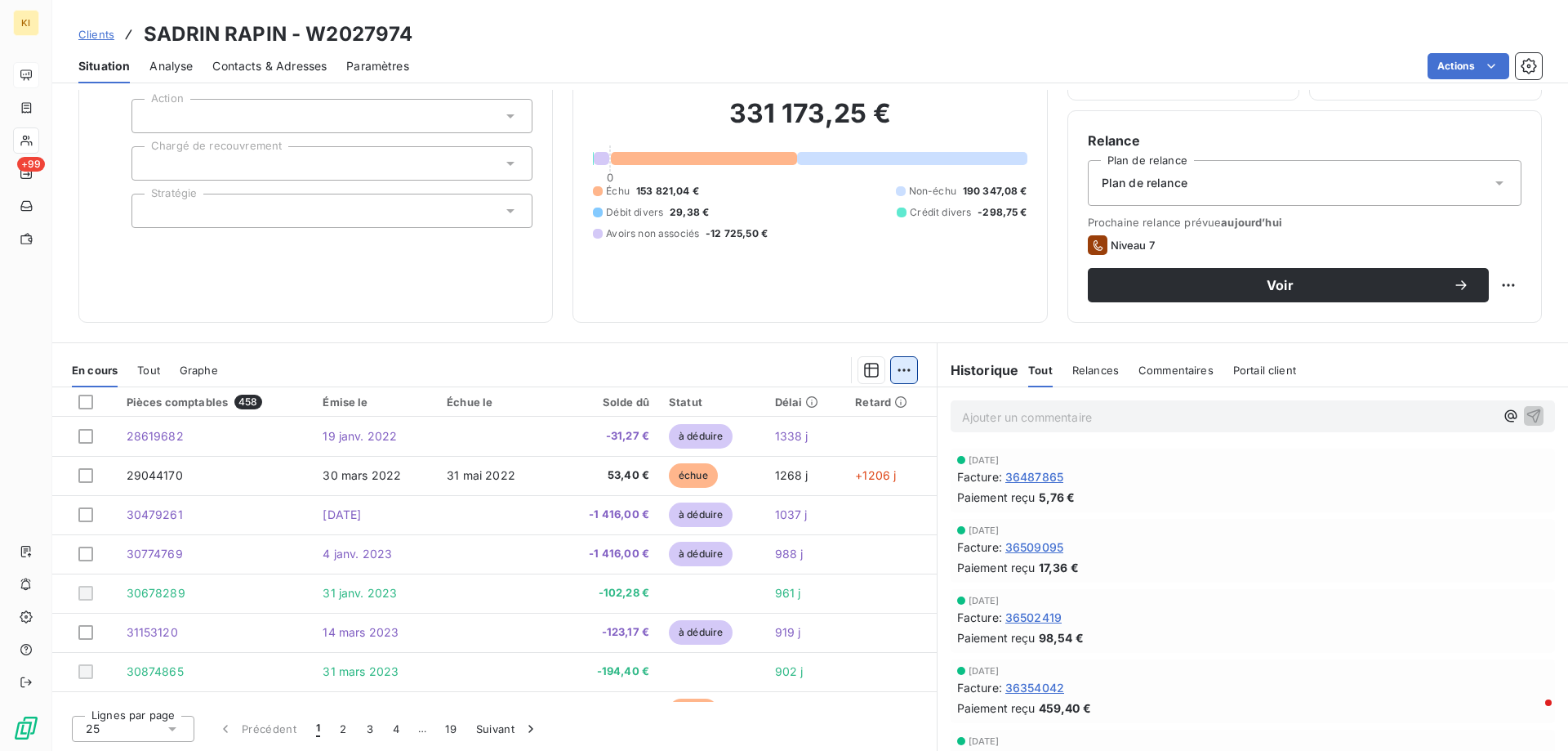
click at [898, 376] on html "KI +99 Clients [PERSON_NAME] - W2027974 Situation Analyse Contacts & Adresses P…" at bounding box center [784, 375] width 1568 height 751
click at [891, 376] on html "KI +99 Clients [PERSON_NAME] - W2027974 Situation Analyse Contacts & Adresses P…" at bounding box center [784, 375] width 1568 height 751
click at [864, 371] on icon "button" at bounding box center [872, 370] width 15 height 15
click at [388, 336] on div "Informations client Propriétés Client Action Chargé de recouvrement Stratégie E…" at bounding box center [810, 420] width 1516 height 661
click at [161, 67] on span "Analyse" at bounding box center [171, 66] width 43 height 16
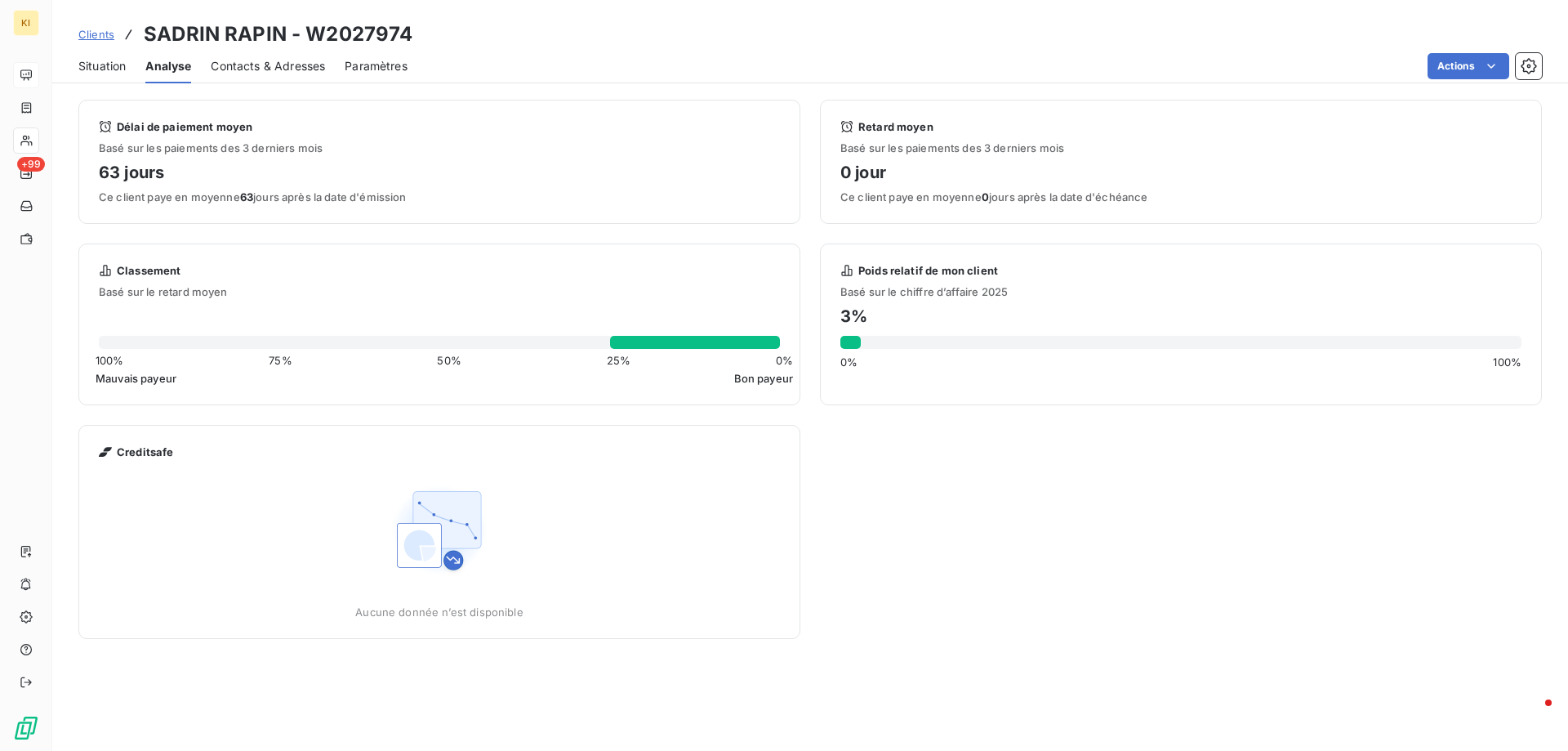
click at [724, 347] on div at bounding box center [695, 342] width 171 height 13
click at [148, 272] on span "Classement" at bounding box center [149, 270] width 65 height 13
click at [428, 526] on img at bounding box center [440, 531] width 105 height 105
click at [434, 607] on span "Aucune donnée n’est disponible" at bounding box center [439, 611] width 168 height 13
click at [456, 549] on img at bounding box center [440, 531] width 105 height 105
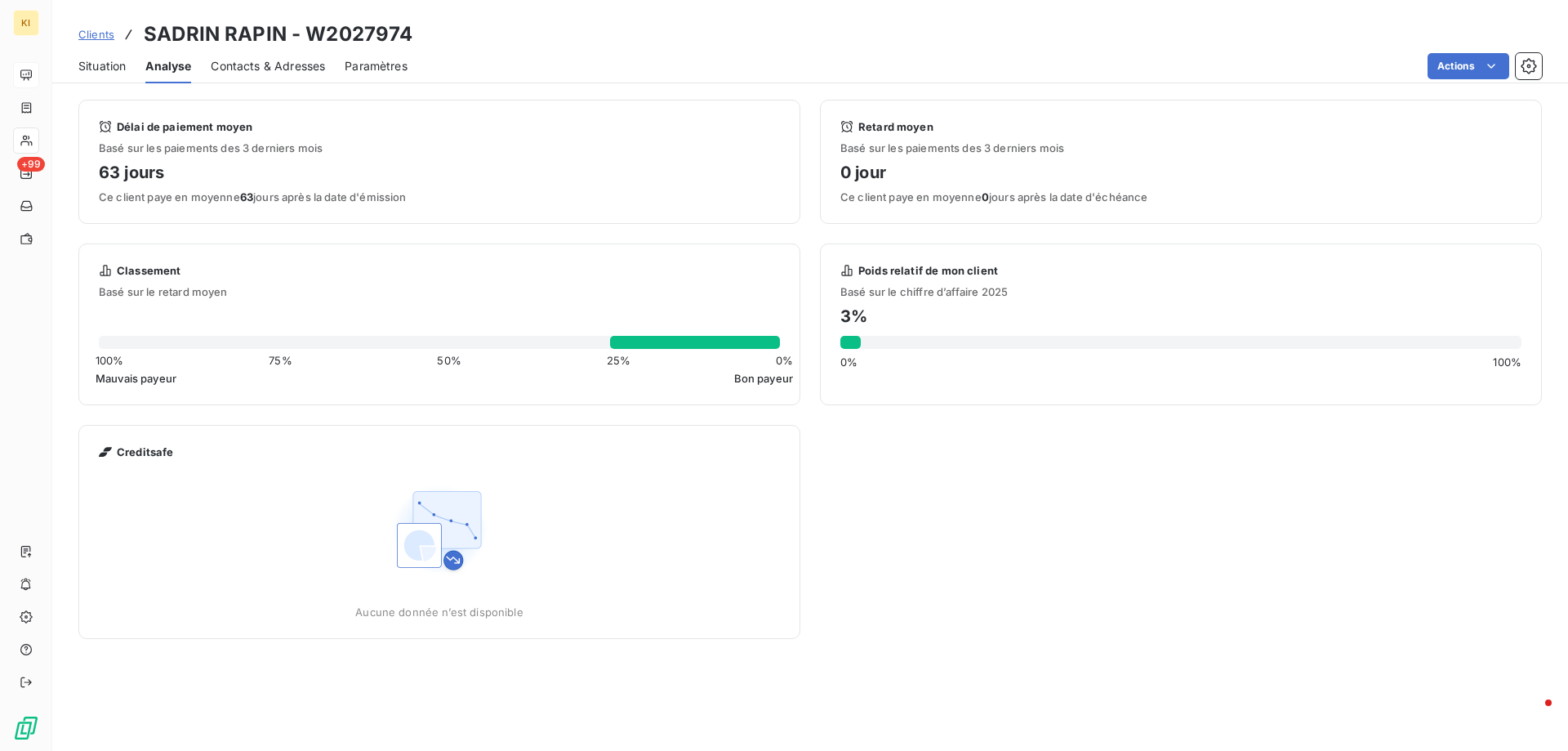
click at [377, 71] on span "Paramètres" at bounding box center [376, 66] width 63 height 16
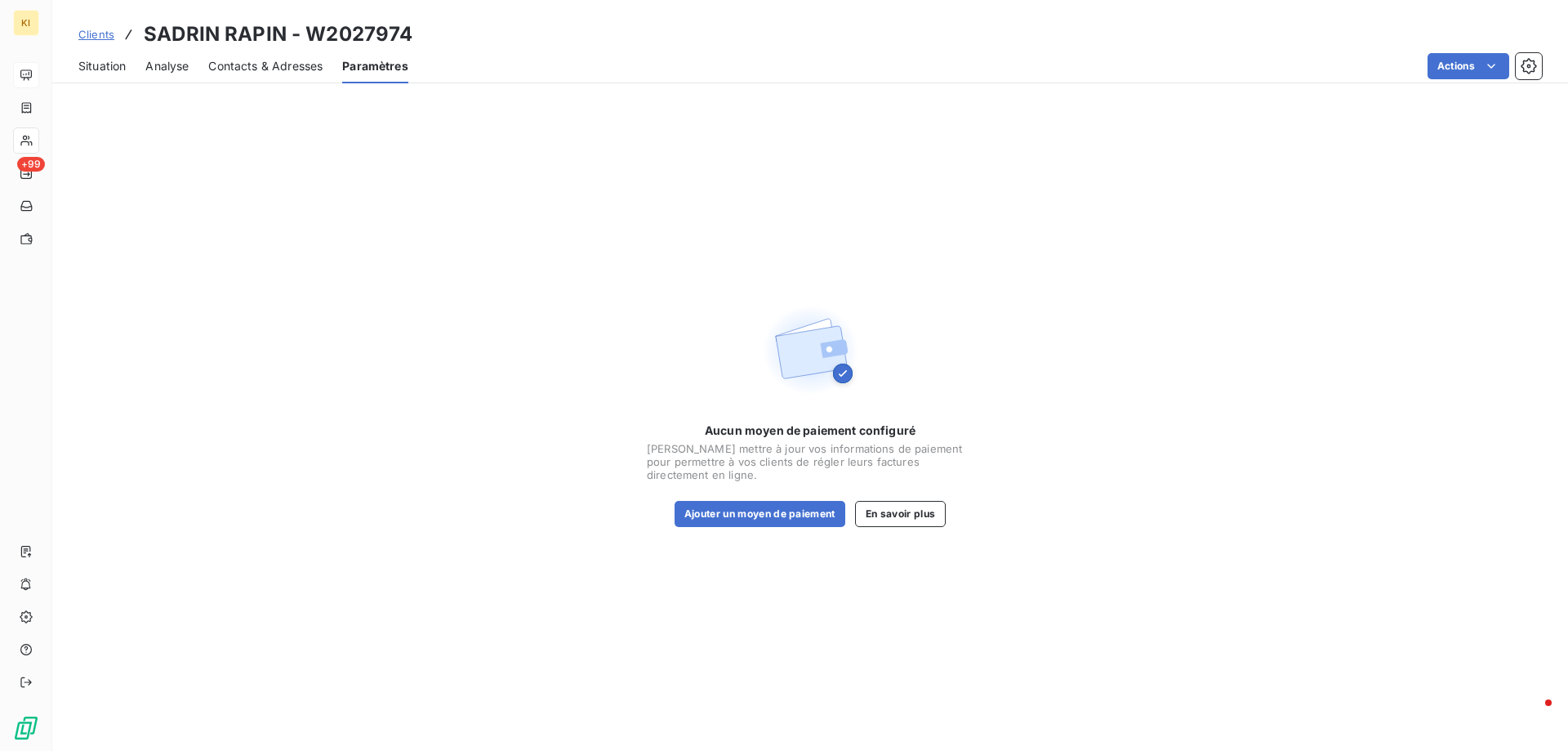
click at [301, 65] on span "Contacts & Adresses" at bounding box center [265, 66] width 114 height 16
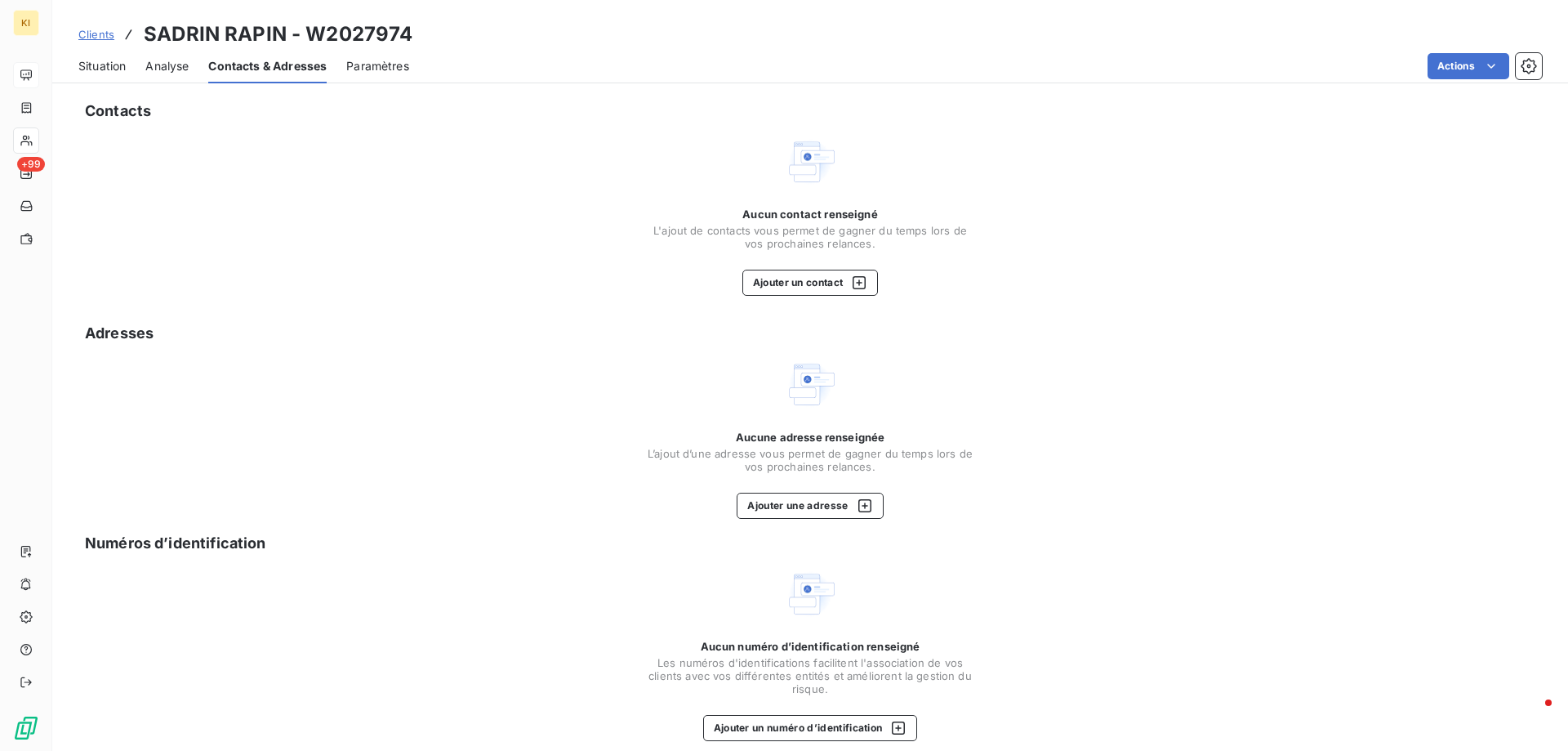
click at [139, 65] on div "Situation Analyse Contacts & Adresses Paramètres Actions" at bounding box center [810, 66] width 1516 height 35
click at [156, 68] on span "Analyse" at bounding box center [167, 66] width 43 height 16
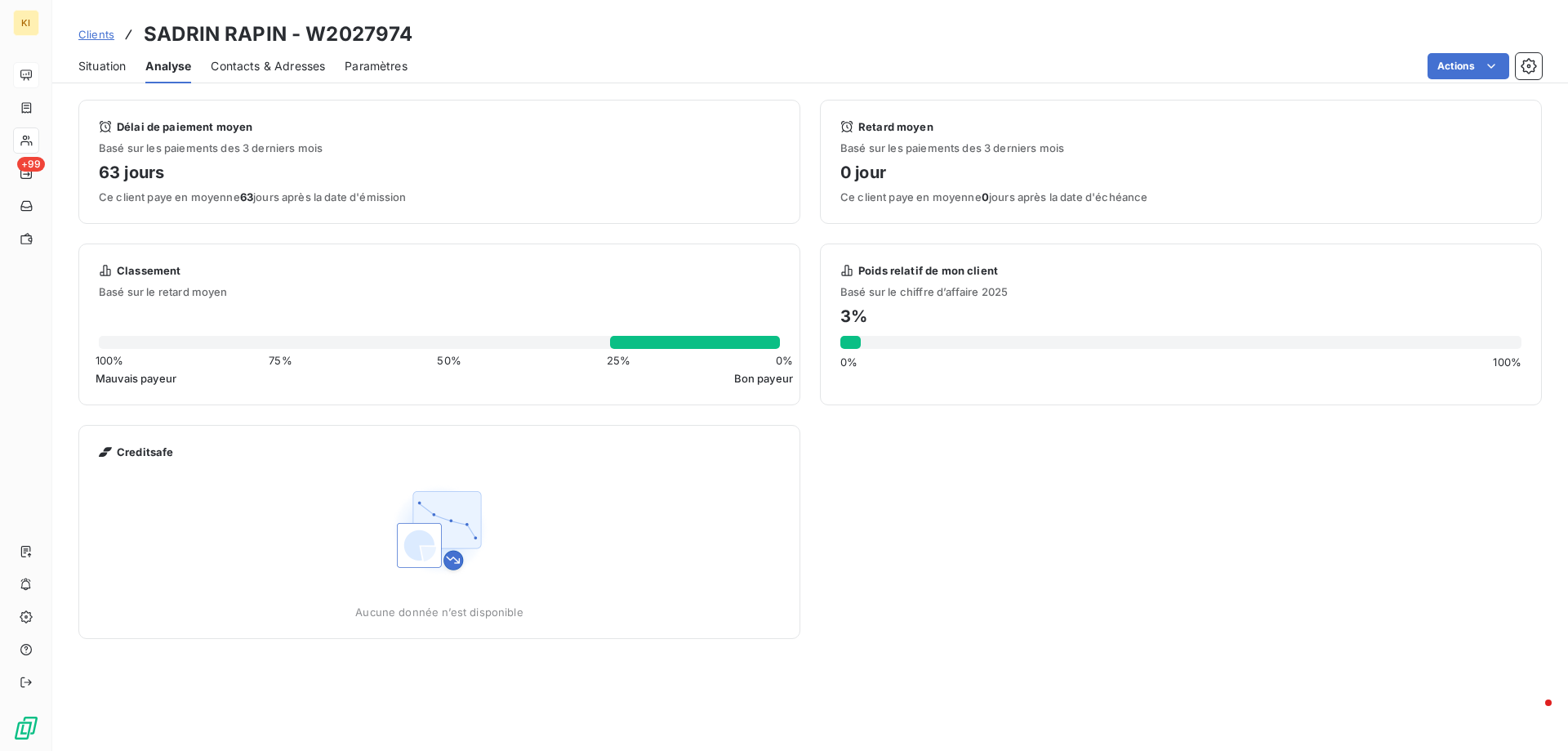
click at [116, 134] on div "Délai de paiement moyen Basé sur les paiements des 3 derniers mois 63 jours Ce …" at bounding box center [439, 161] width 681 height 83
click at [117, 456] on span "Creditsafe" at bounding box center [145, 452] width 57 height 13
click at [101, 64] on span "Situation" at bounding box center [102, 66] width 48 height 16
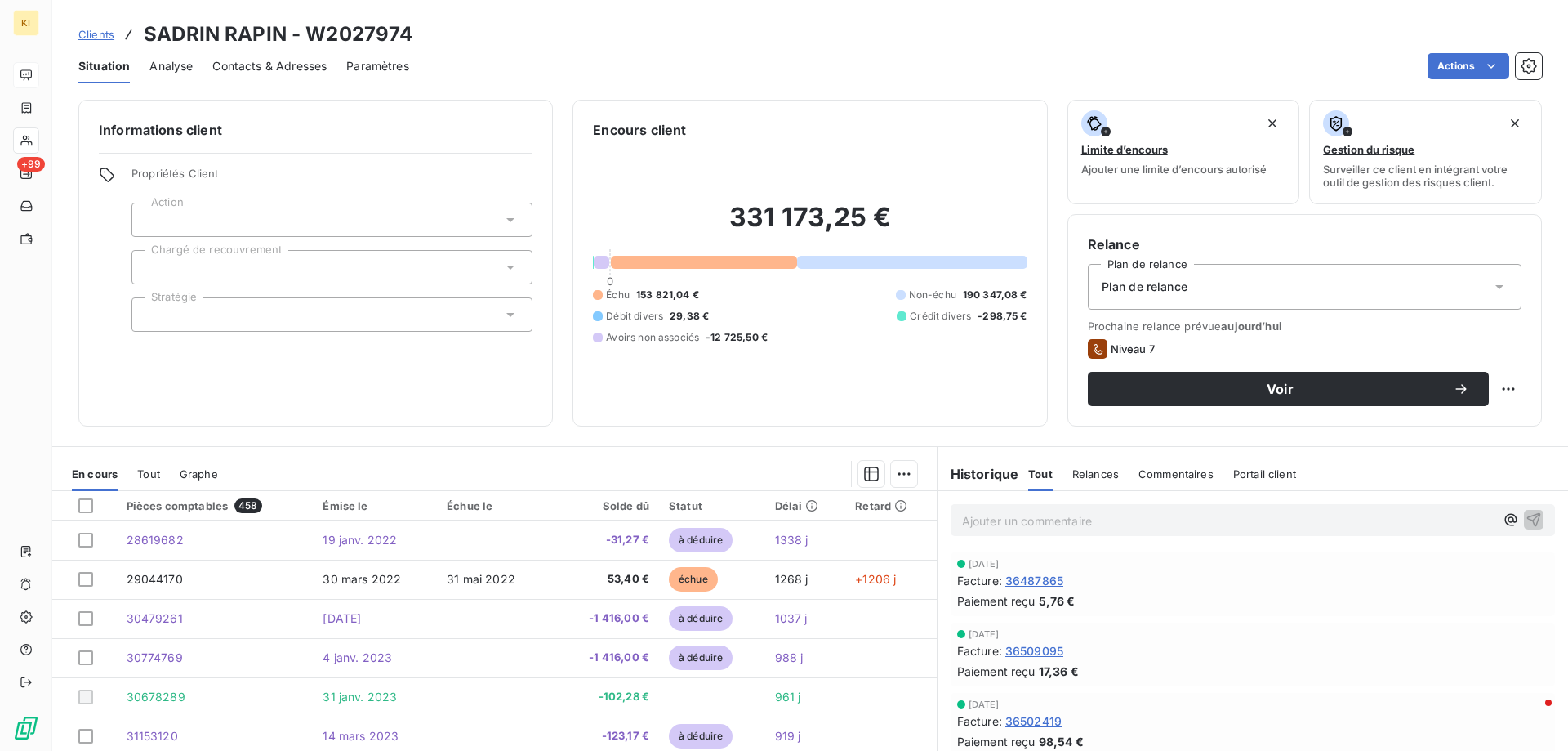
click at [218, 213] on div at bounding box center [332, 219] width 401 height 35
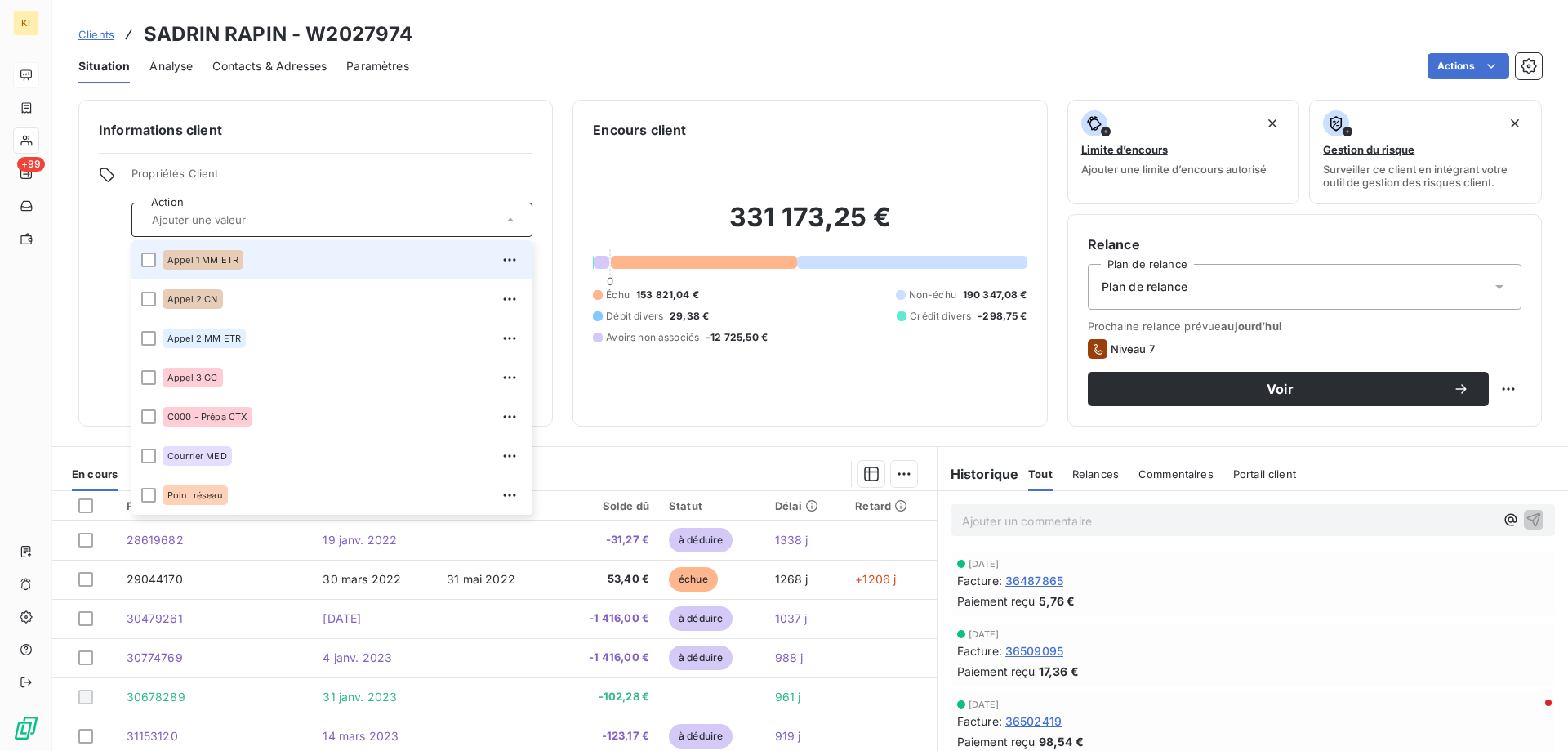
click at [218, 213] on input "text" at bounding box center [323, 219] width 357 height 15
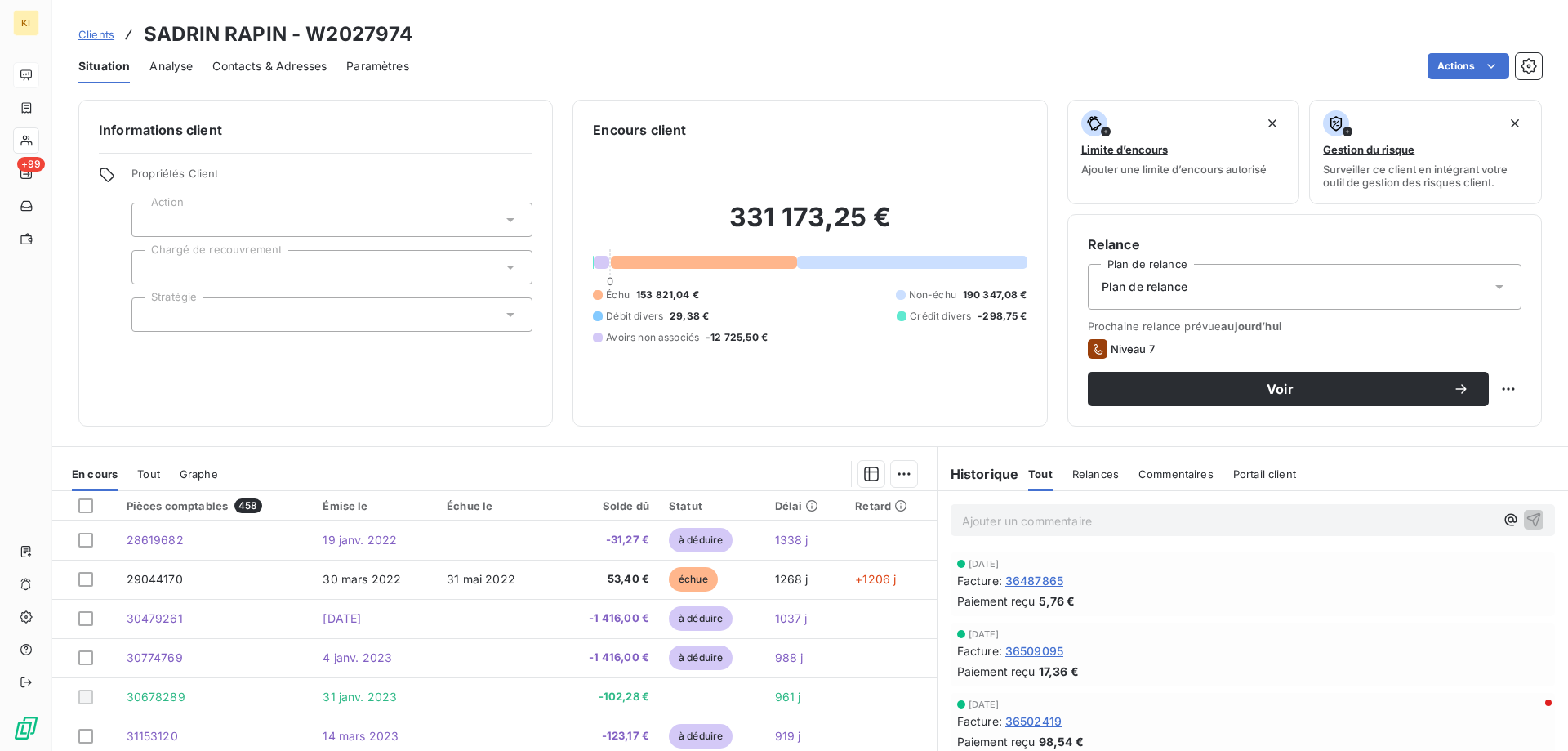
click at [218, 261] on div at bounding box center [332, 267] width 401 height 35
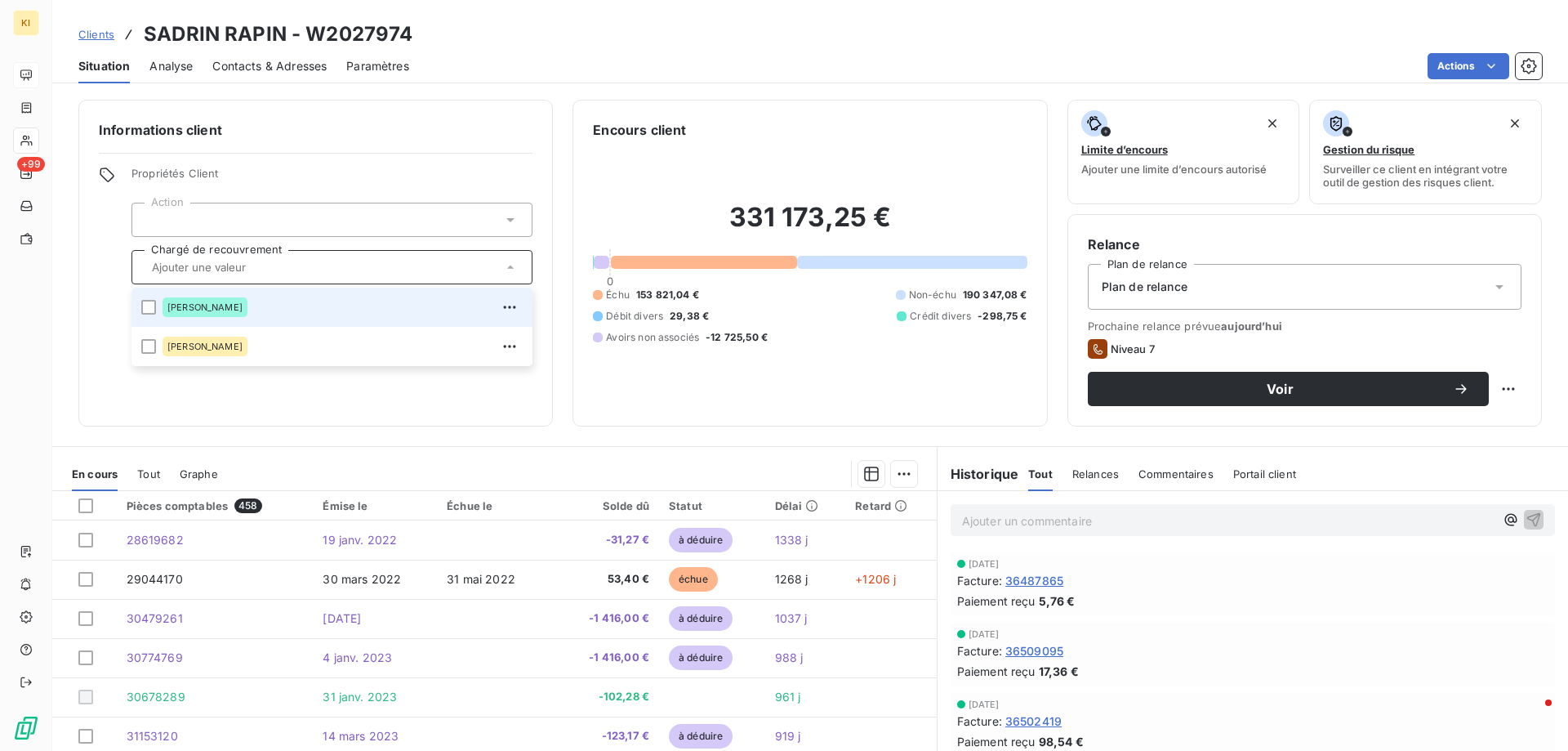
click at [91, 262] on div "Informations client Propriétés Client Action Chargé de recouvrement [PERSON_NAM…" at bounding box center [316, 263] width 474 height 326
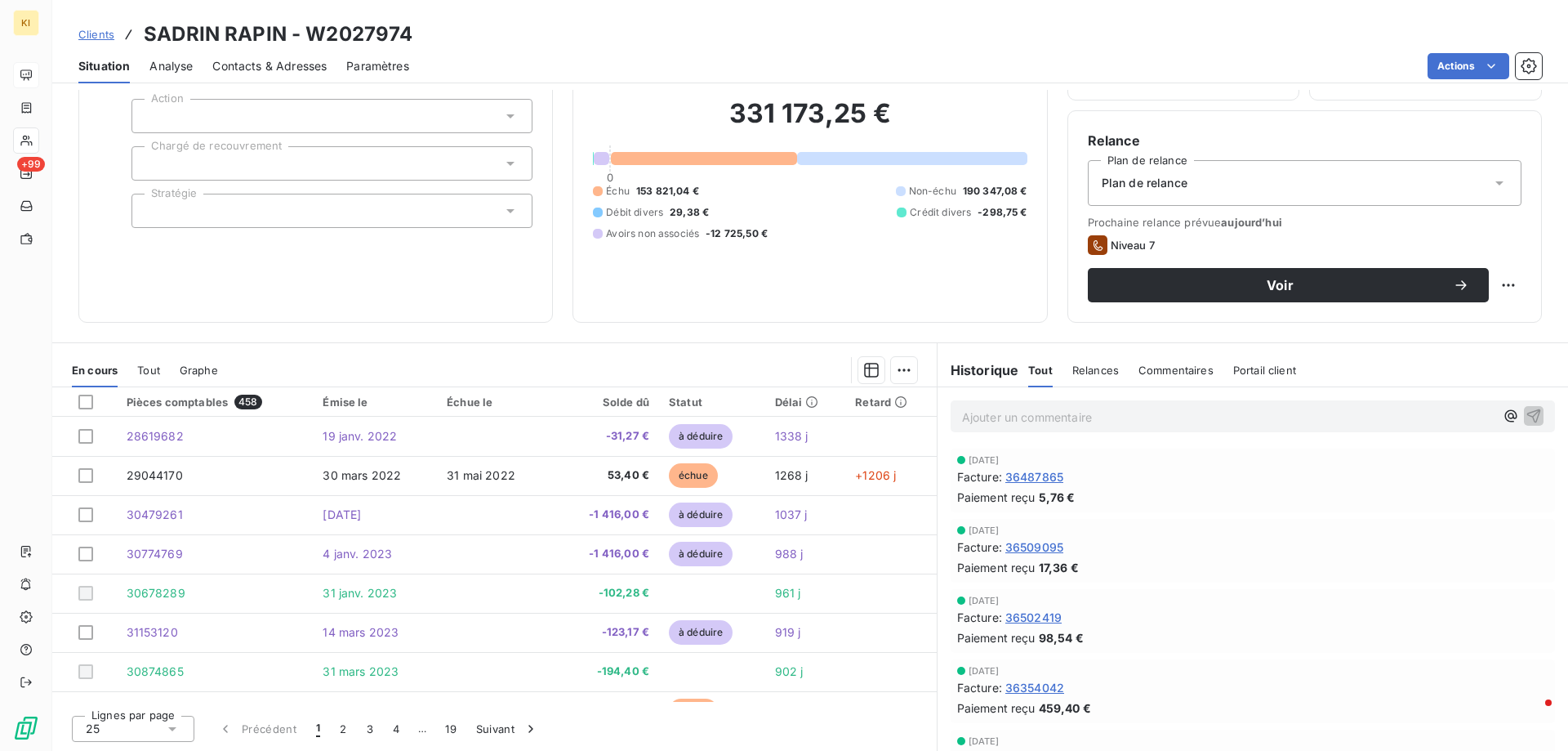
click at [1237, 370] on span "Portail client" at bounding box center [1263, 370] width 63 height 13
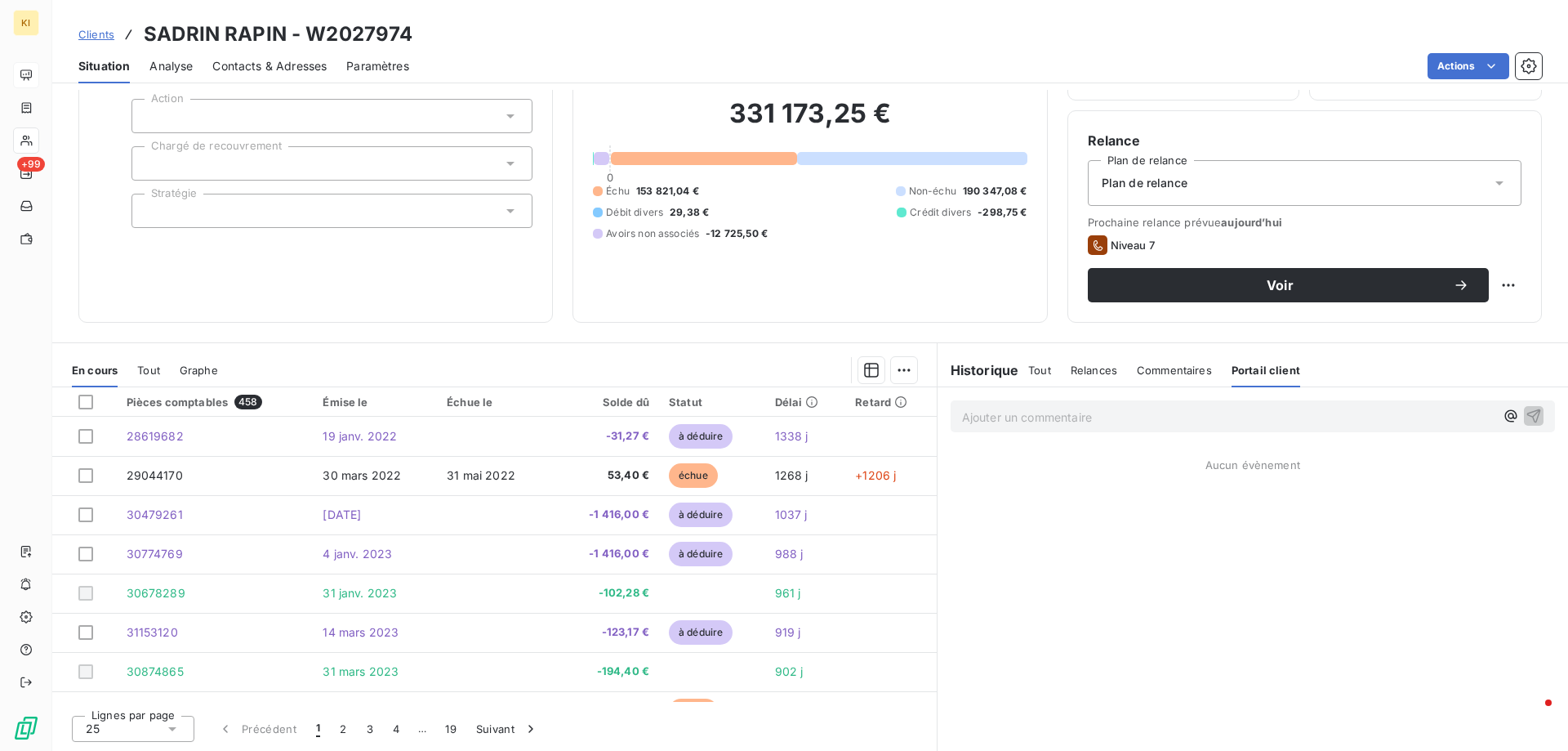
click at [1028, 368] on span "Tout" at bounding box center [1039, 370] width 22 height 13
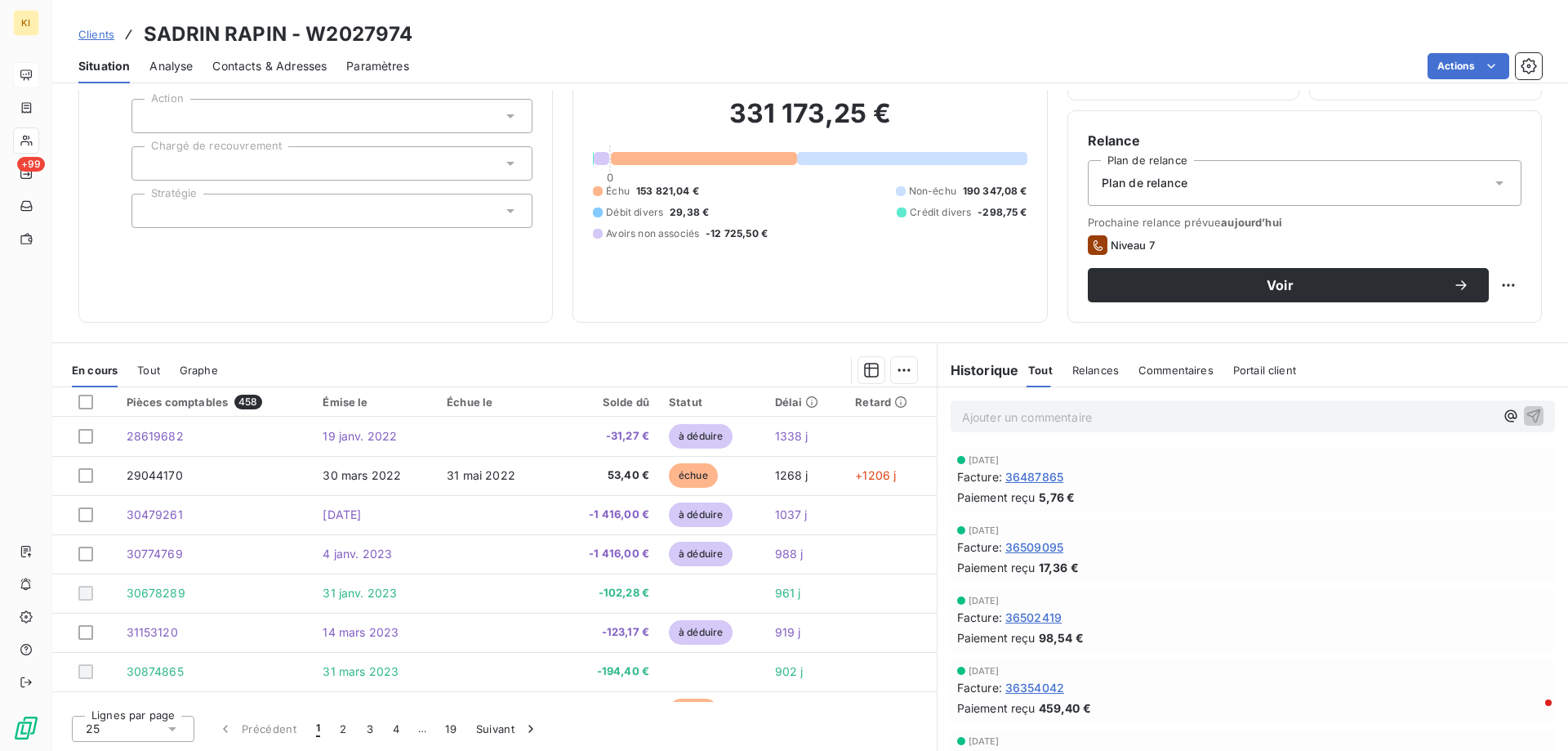
click at [996, 368] on h6 "Historique" at bounding box center [978, 369] width 82 height 20
click at [901, 367] on html "KI +99 Clients [PERSON_NAME] - W2027974 Situation Analyse Contacts & Adresses P…" at bounding box center [784, 375] width 1568 height 751
click at [864, 368] on icon "button" at bounding box center [872, 370] width 15 height 15
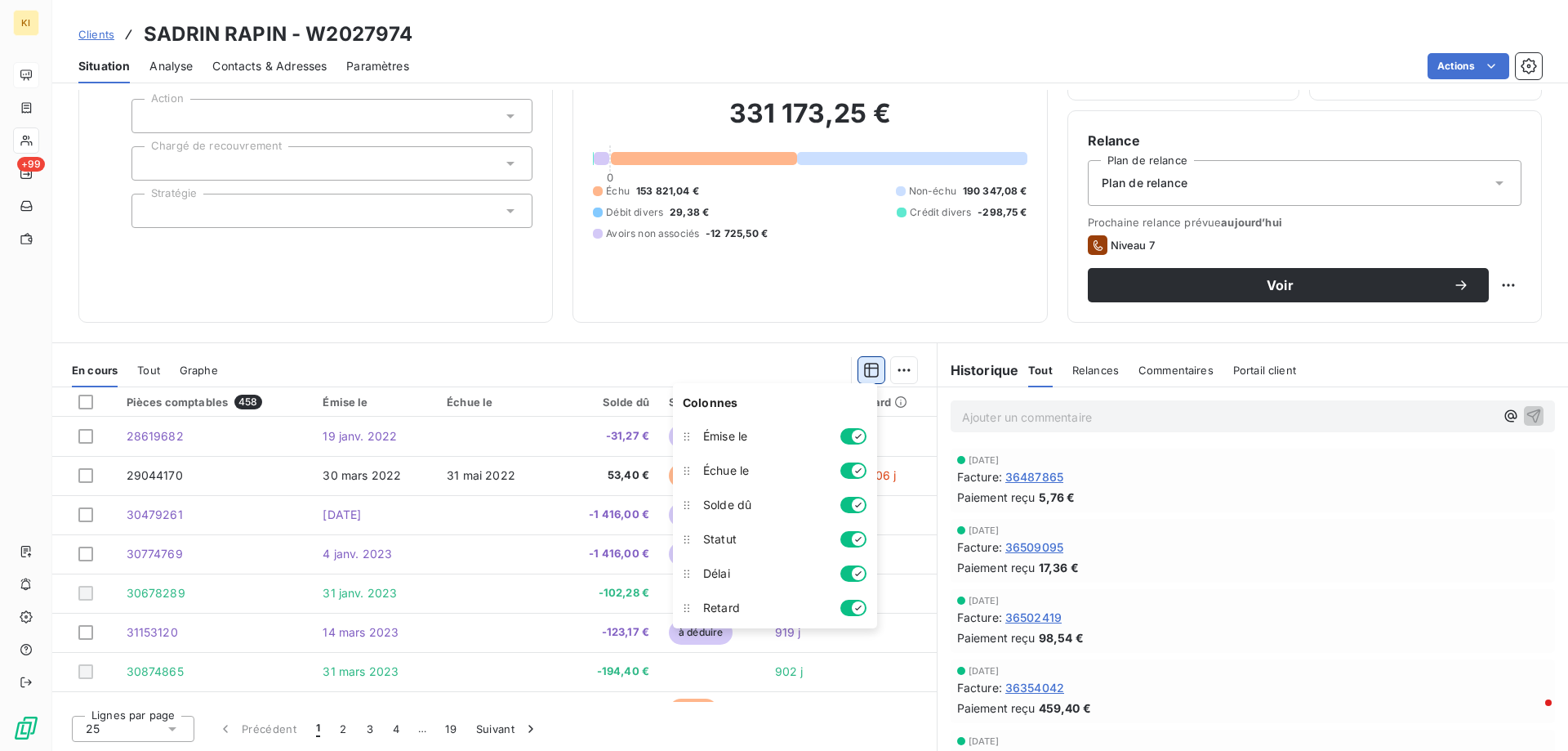
click at [864, 368] on icon "button" at bounding box center [872, 370] width 15 height 15
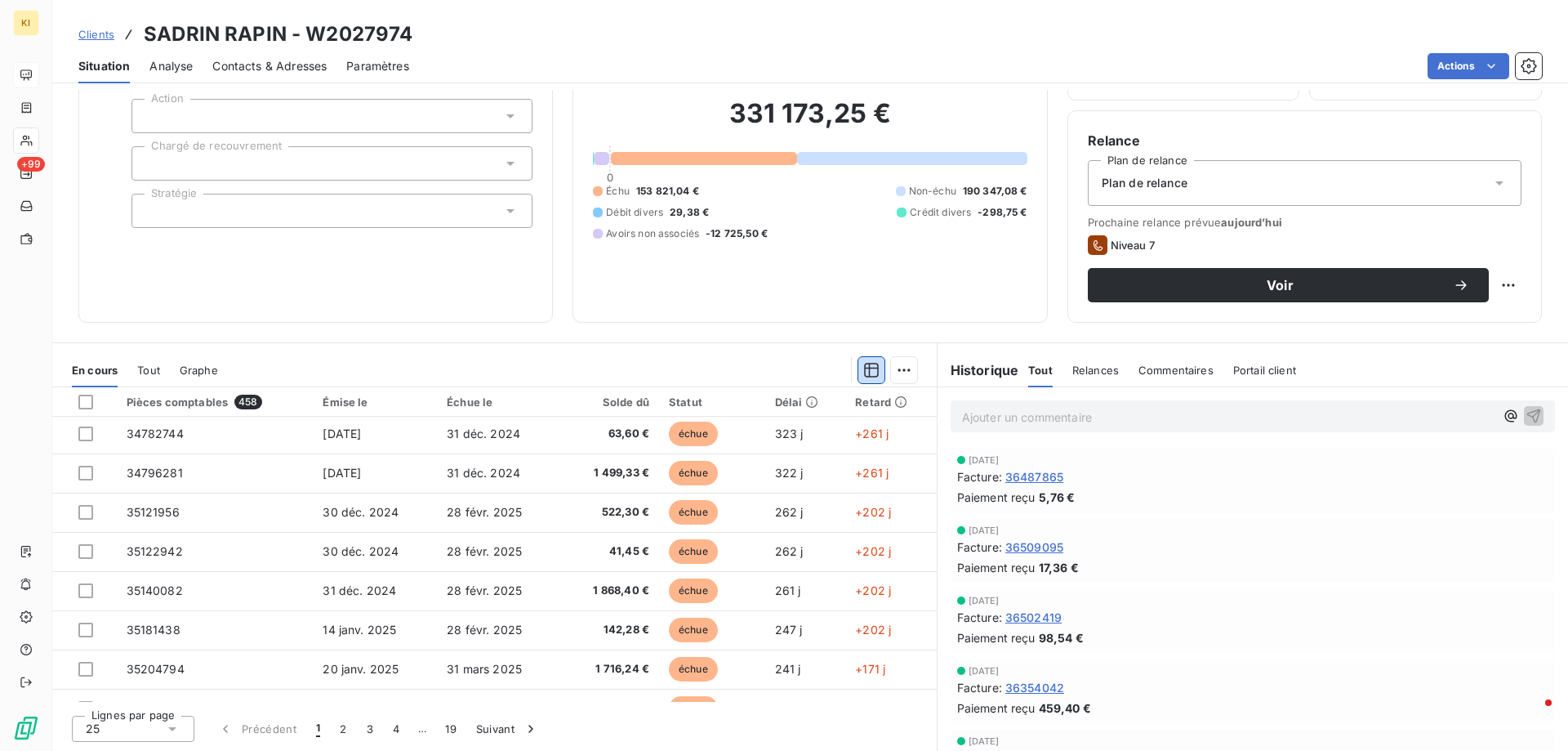
scroll to position [42, 0]
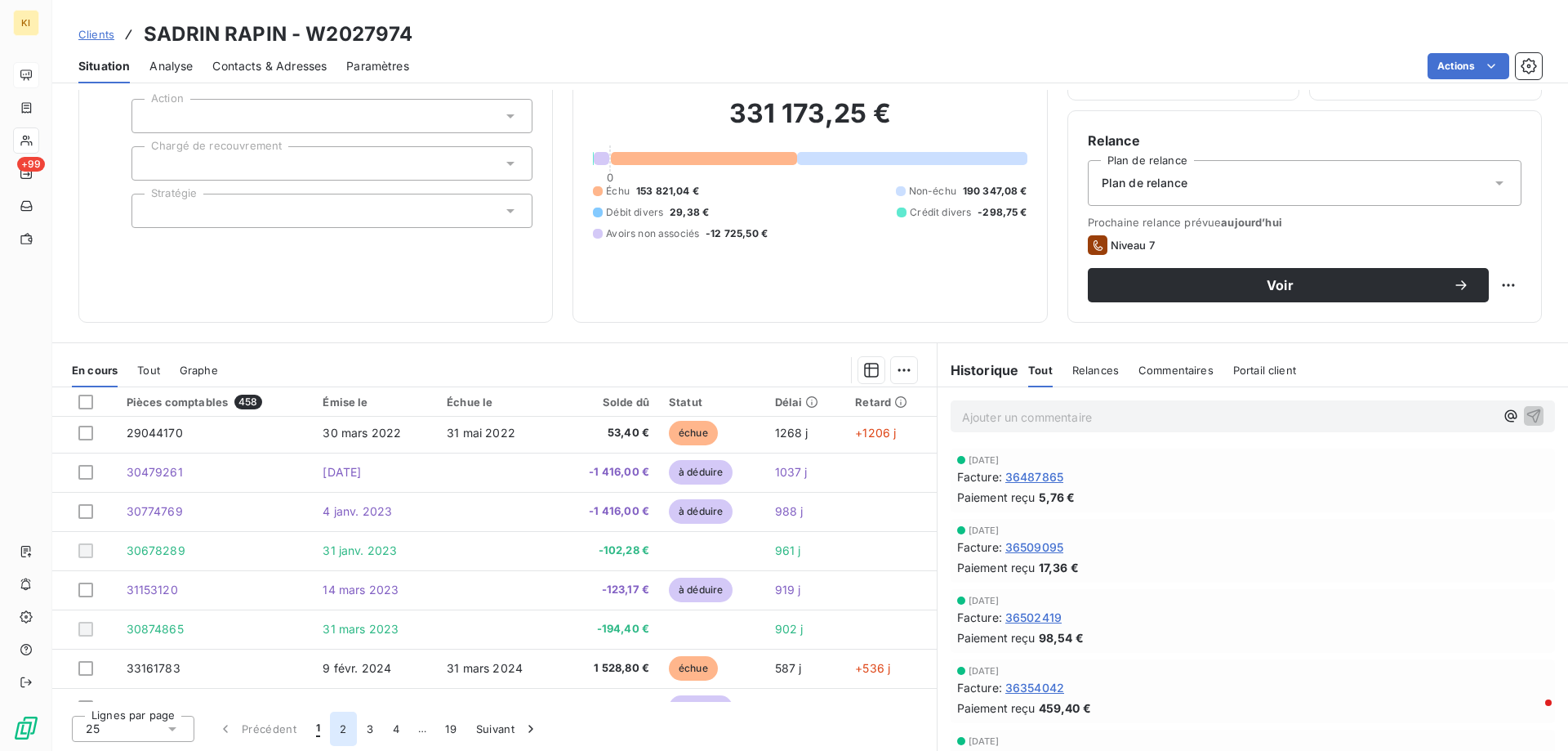
click at [343, 738] on button "2" at bounding box center [343, 728] width 26 height 35
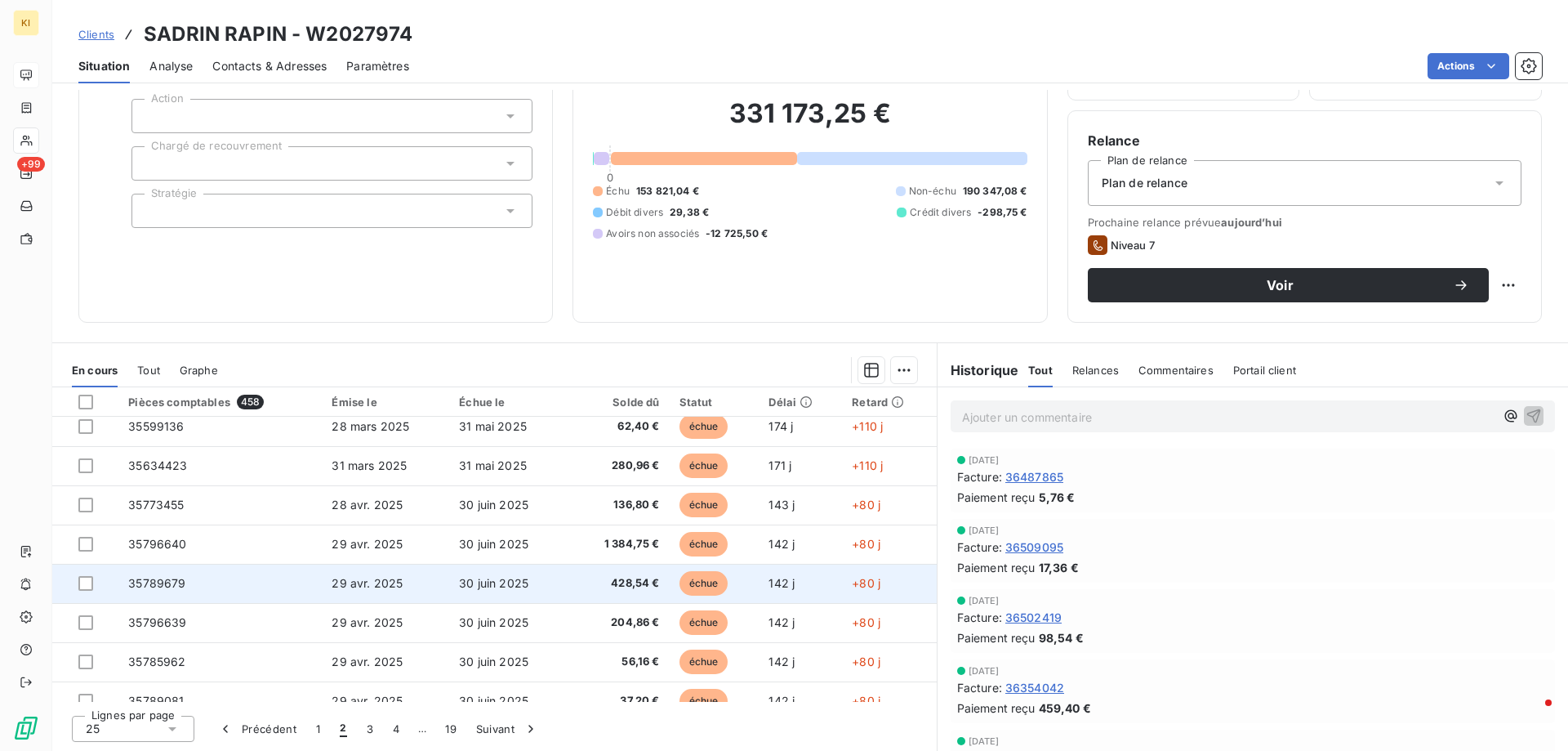
scroll to position [696, 0]
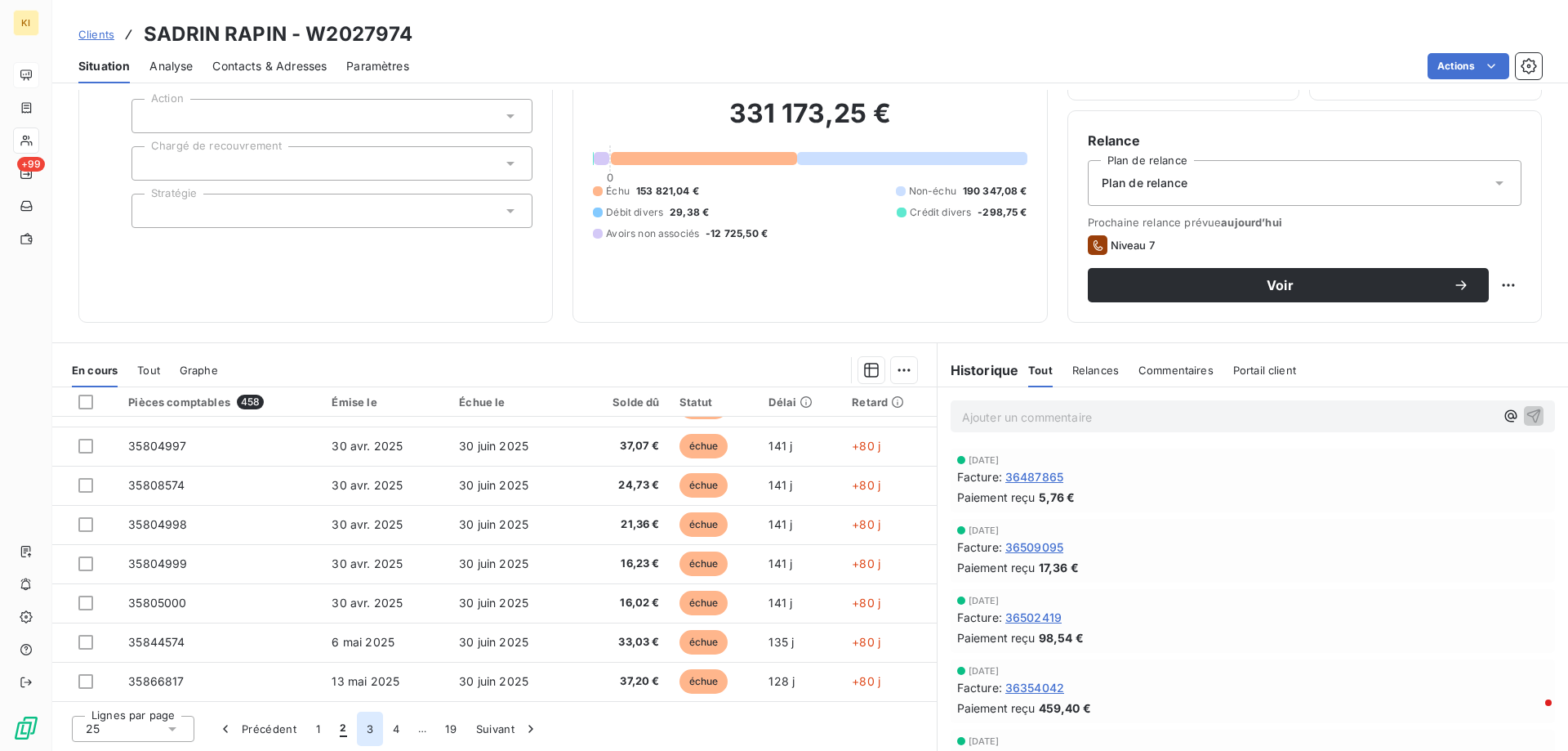
click at [378, 722] on button "3" at bounding box center [370, 728] width 26 height 35
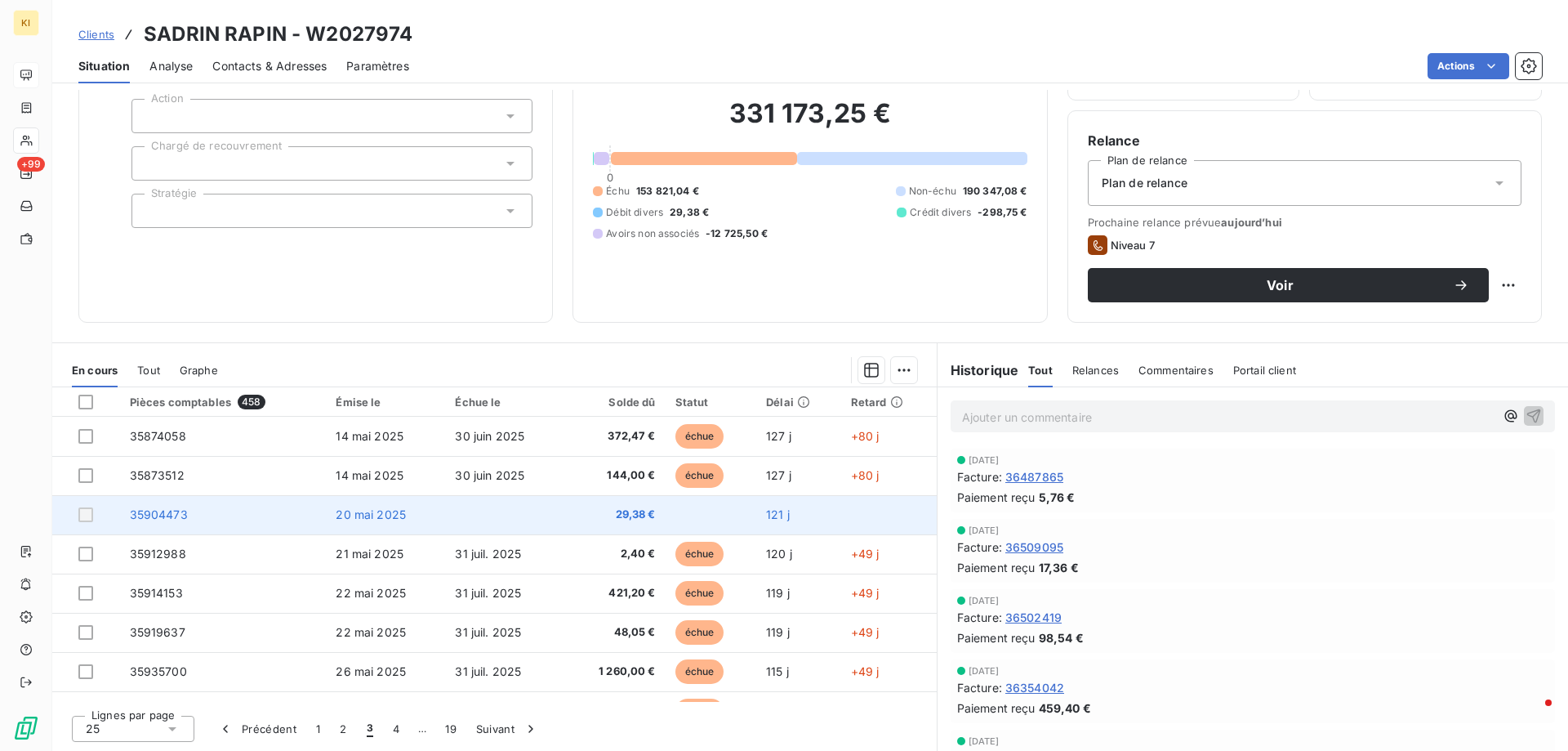
click at [161, 518] on span "35904473" at bounding box center [159, 514] width 58 height 14
click at [149, 515] on span "35904473" at bounding box center [159, 514] width 58 height 14
click at [81, 516] on div at bounding box center [86, 515] width 15 height 15
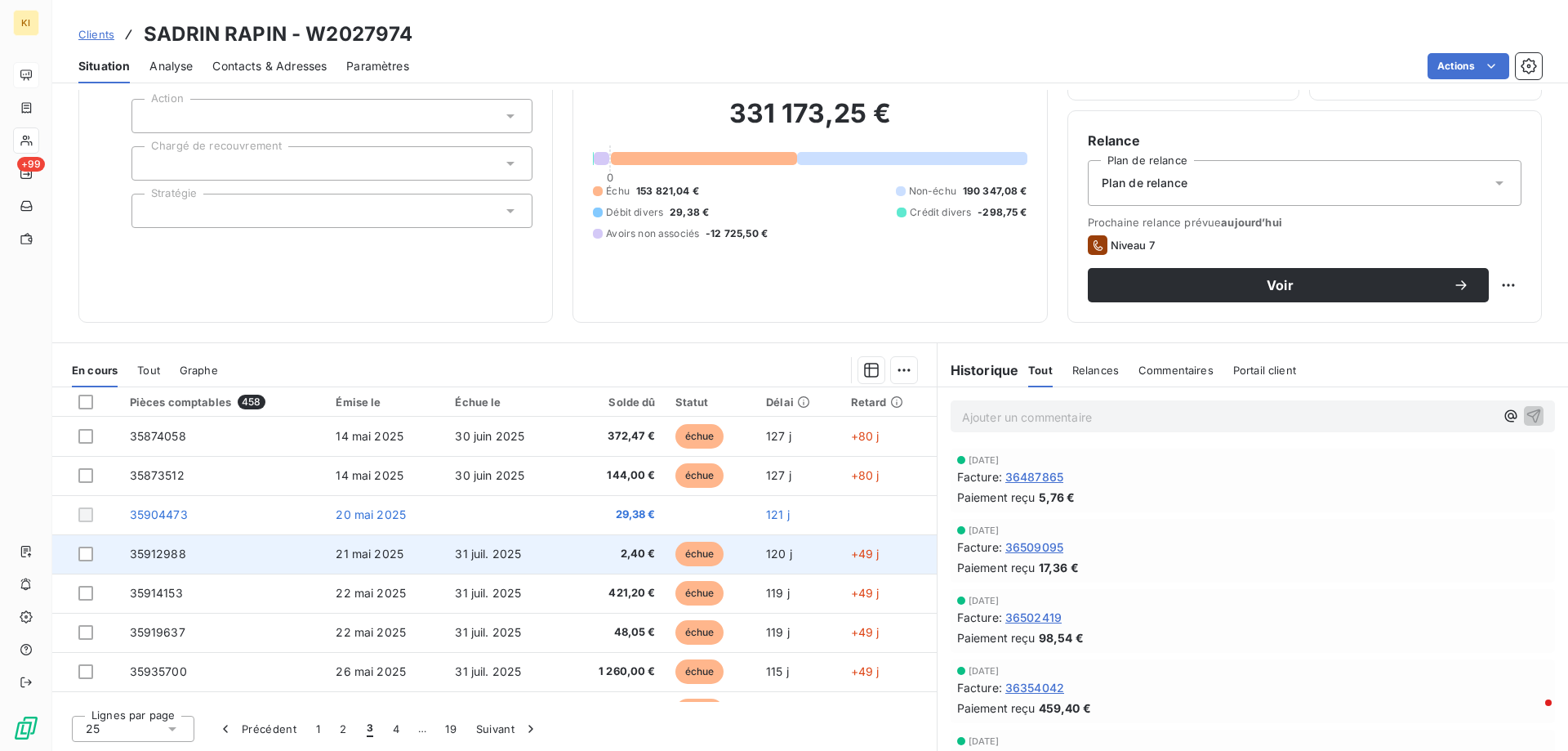
click at [231, 570] on td "35912988" at bounding box center [223, 554] width 206 height 39
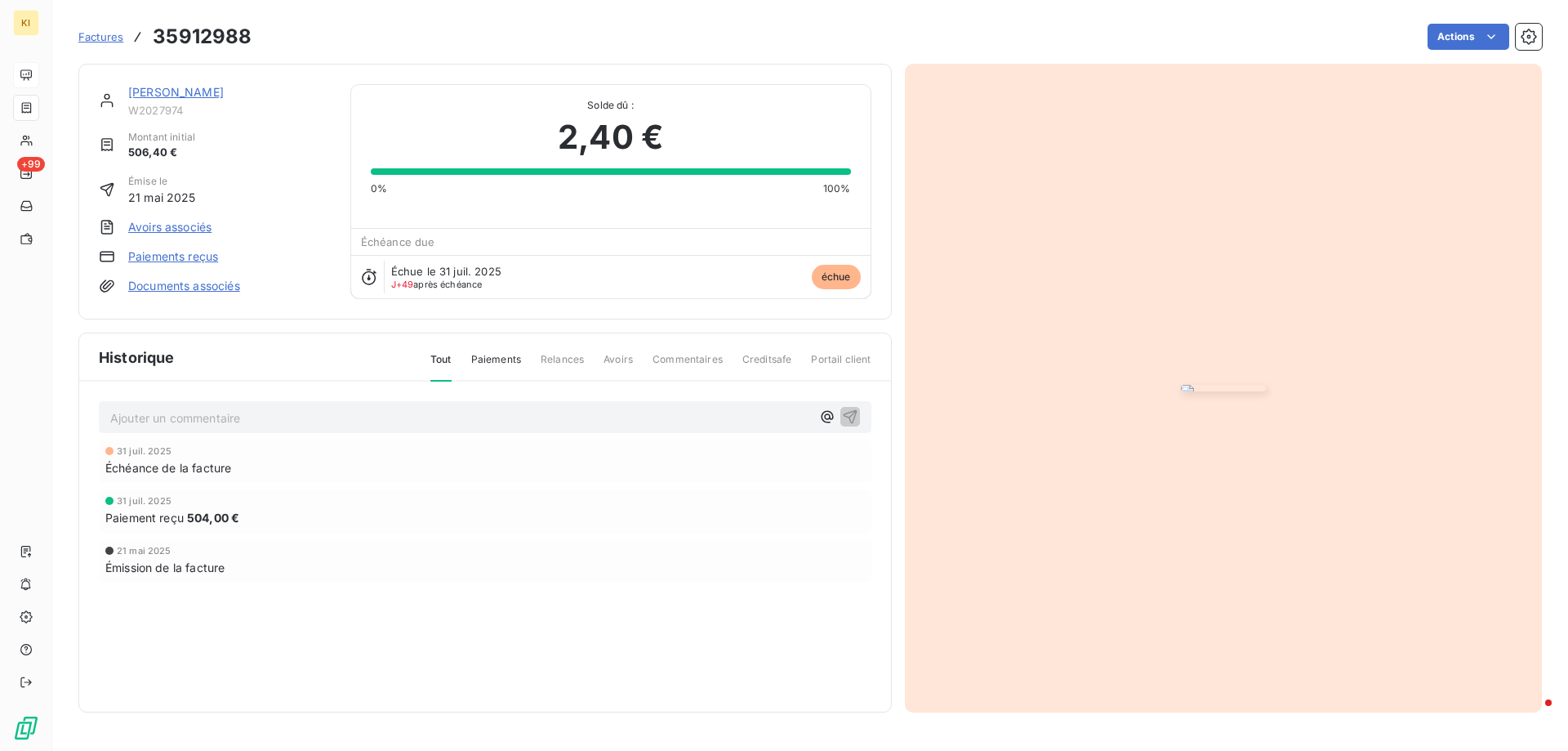
click at [109, 40] on span "Factures" at bounding box center [101, 37] width 45 height 13
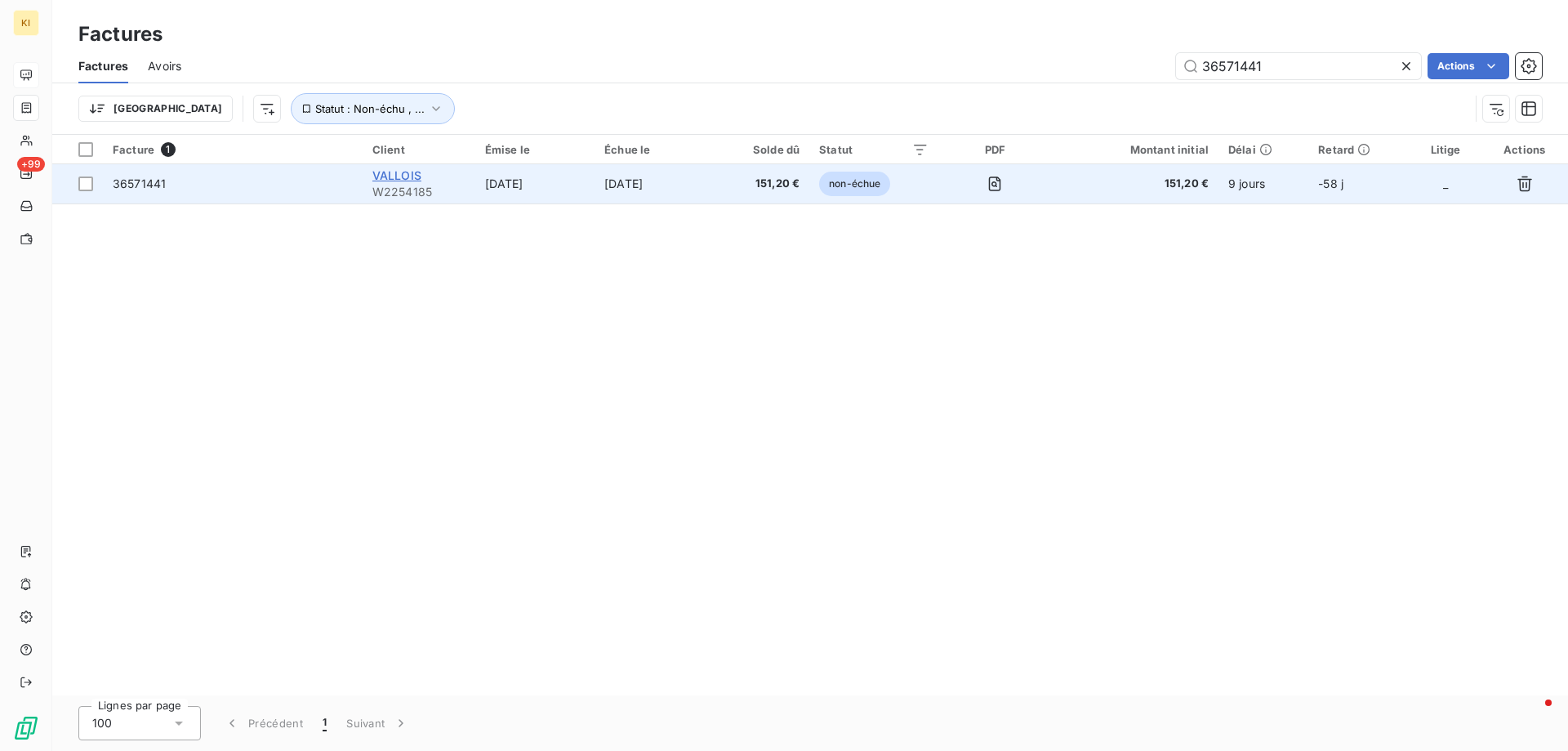
click at [397, 179] on span "VALLOIS" at bounding box center [396, 174] width 49 height 14
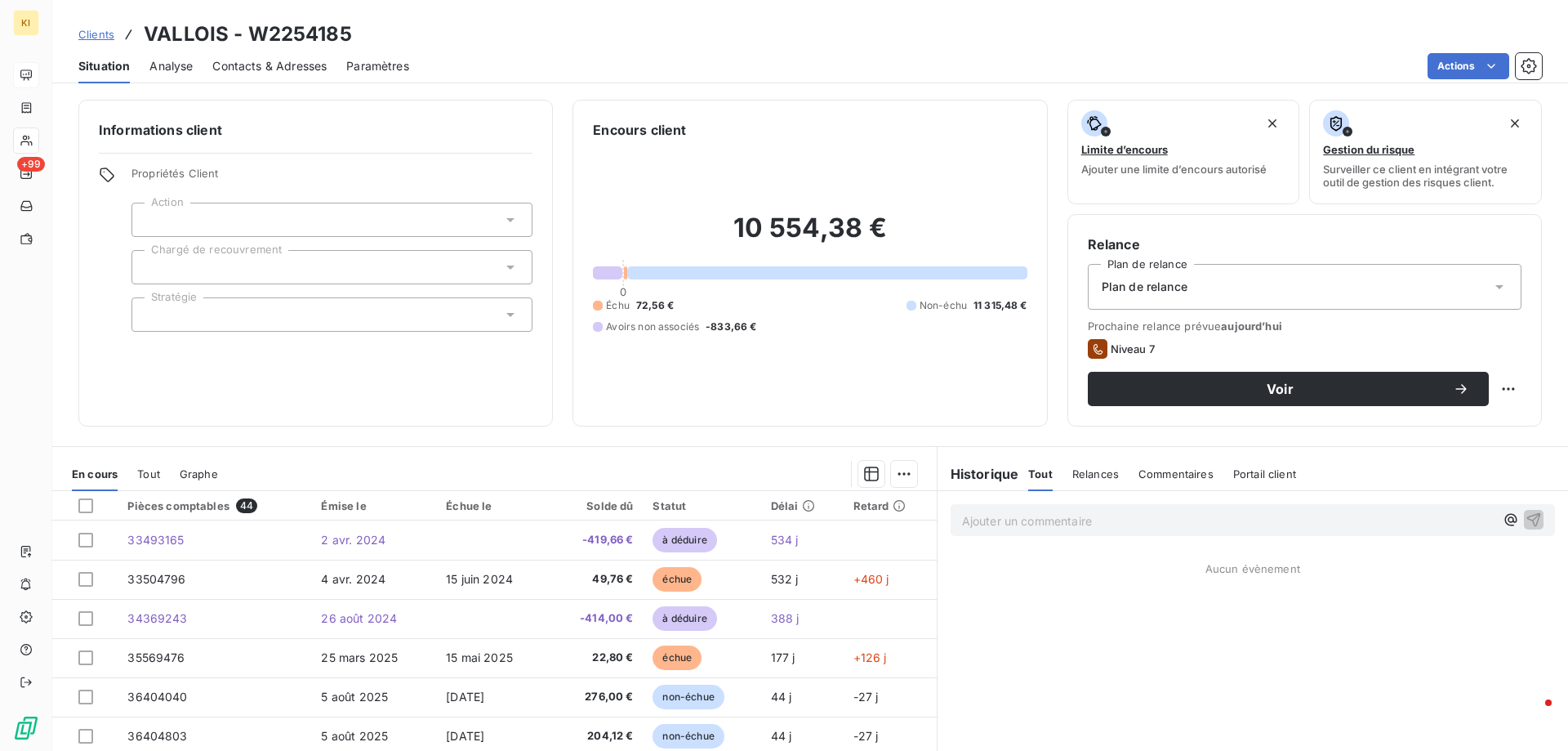
click at [148, 478] on span "Tout" at bounding box center [148, 473] width 22 height 13
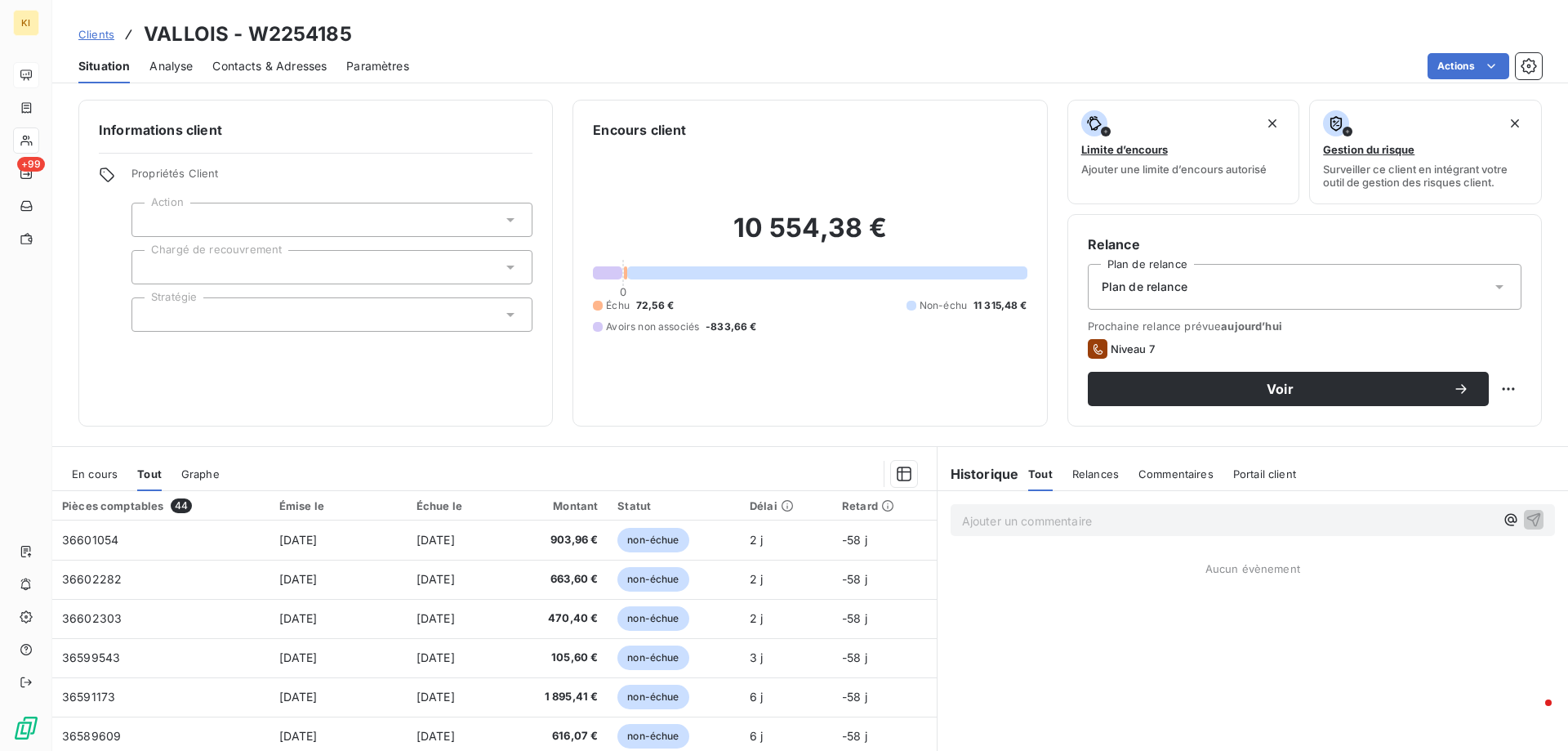
click at [295, 39] on h3 "VALLOIS - W2254185" at bounding box center [247, 34] width 208 height 29
copy h3 "W2254185"
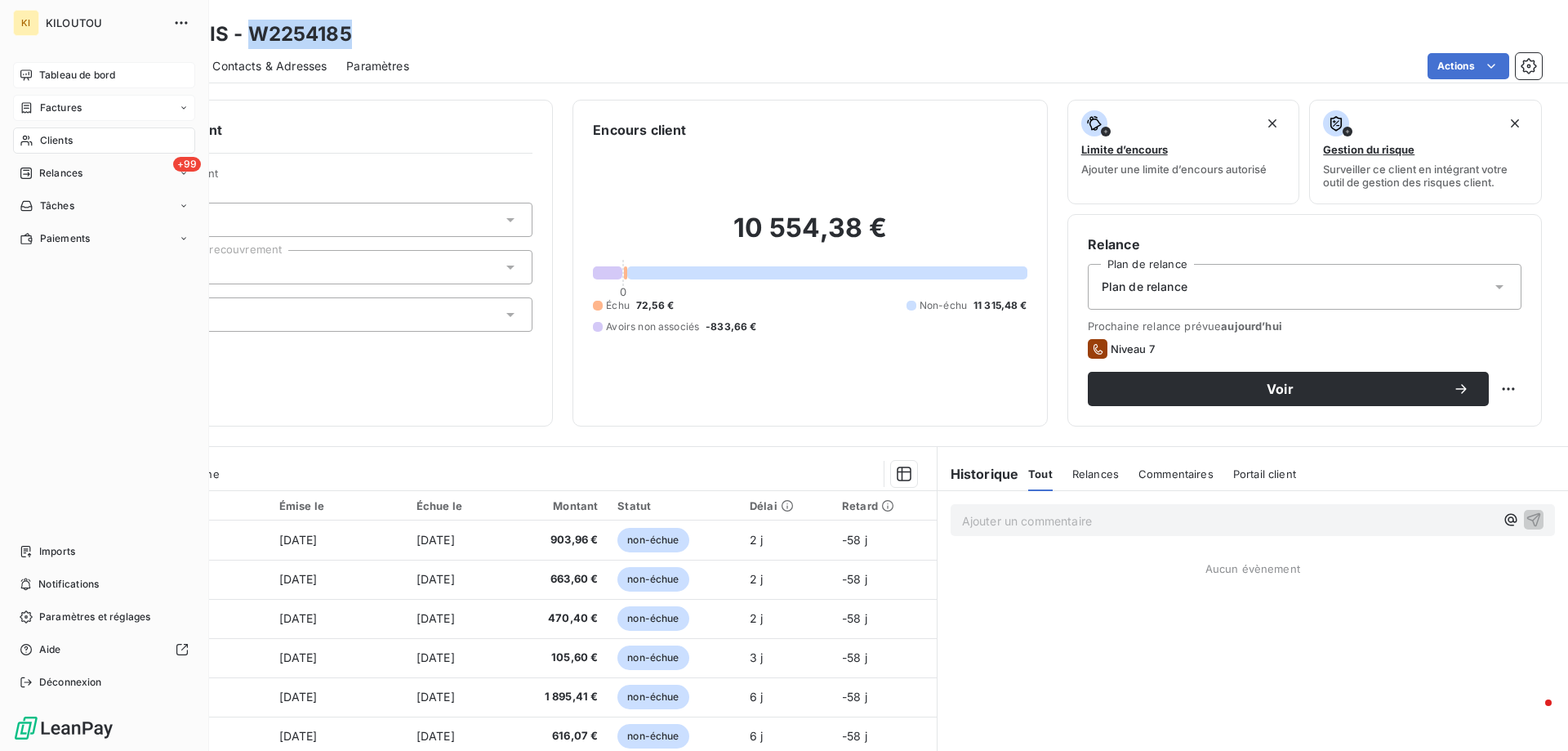
click at [67, 111] on span "Factures" at bounding box center [61, 108] width 41 height 15
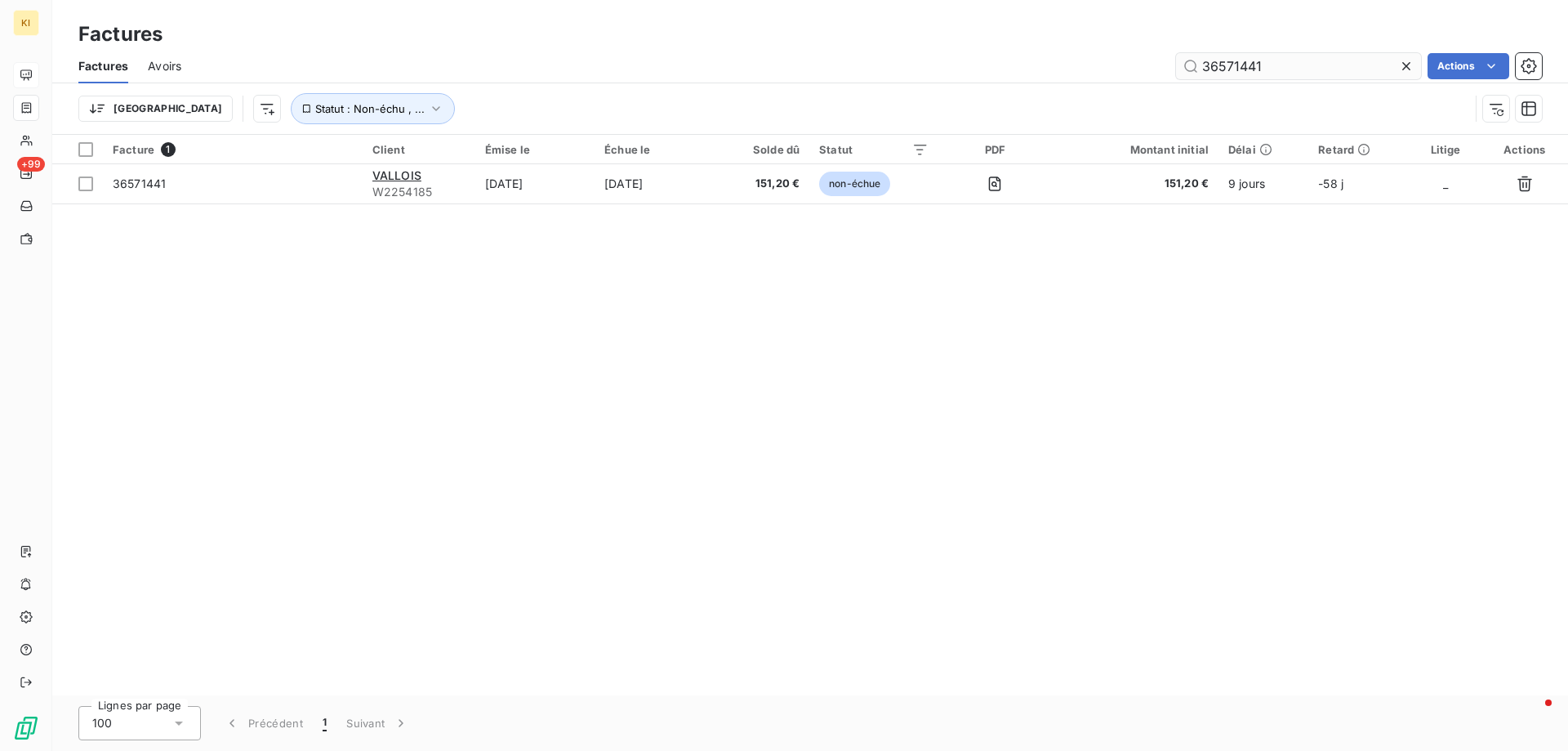
click at [1232, 62] on input "36571441" at bounding box center [1297, 67] width 245 height 26
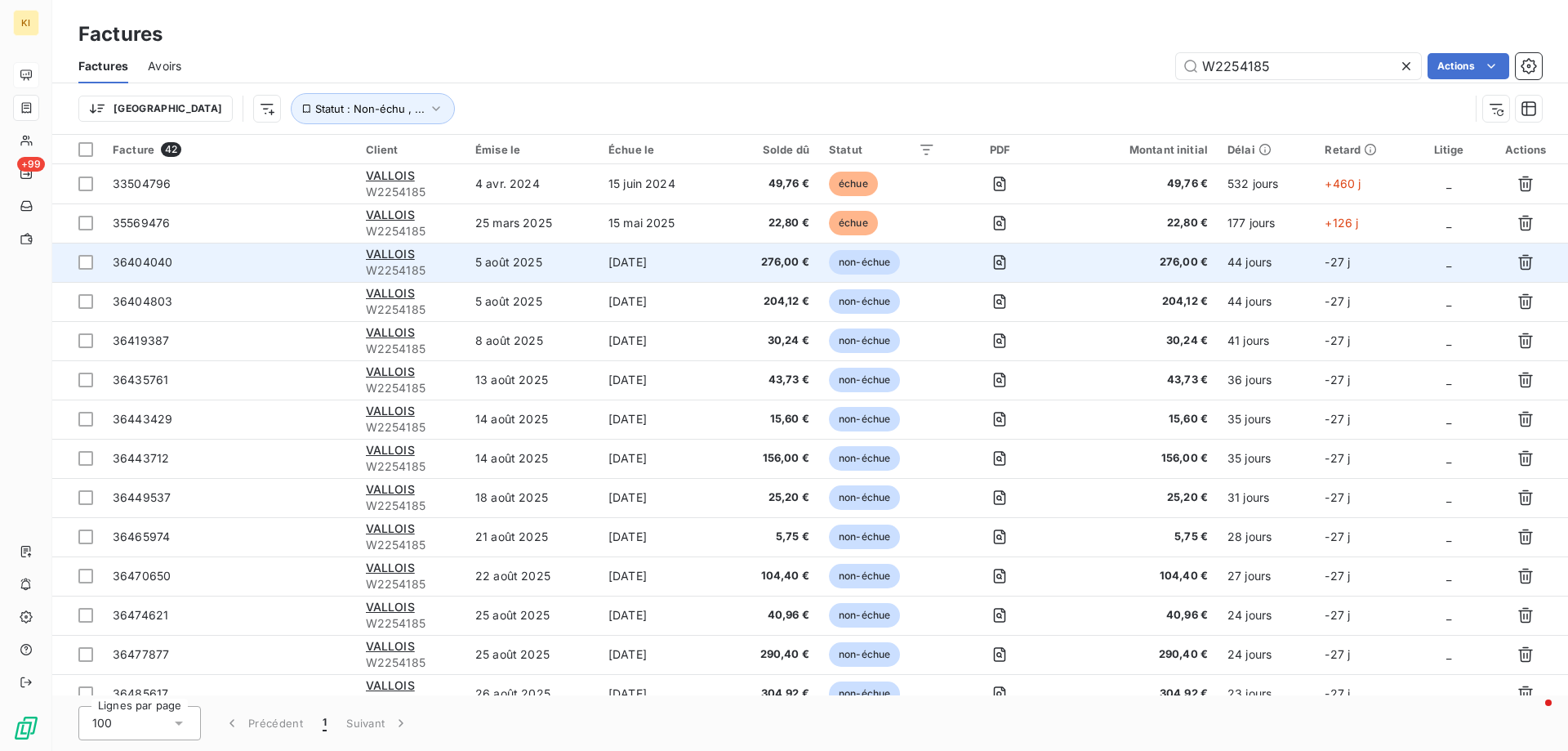
type input "W2254185"
click at [154, 264] on span "36404040" at bounding box center [142, 262] width 60 height 14
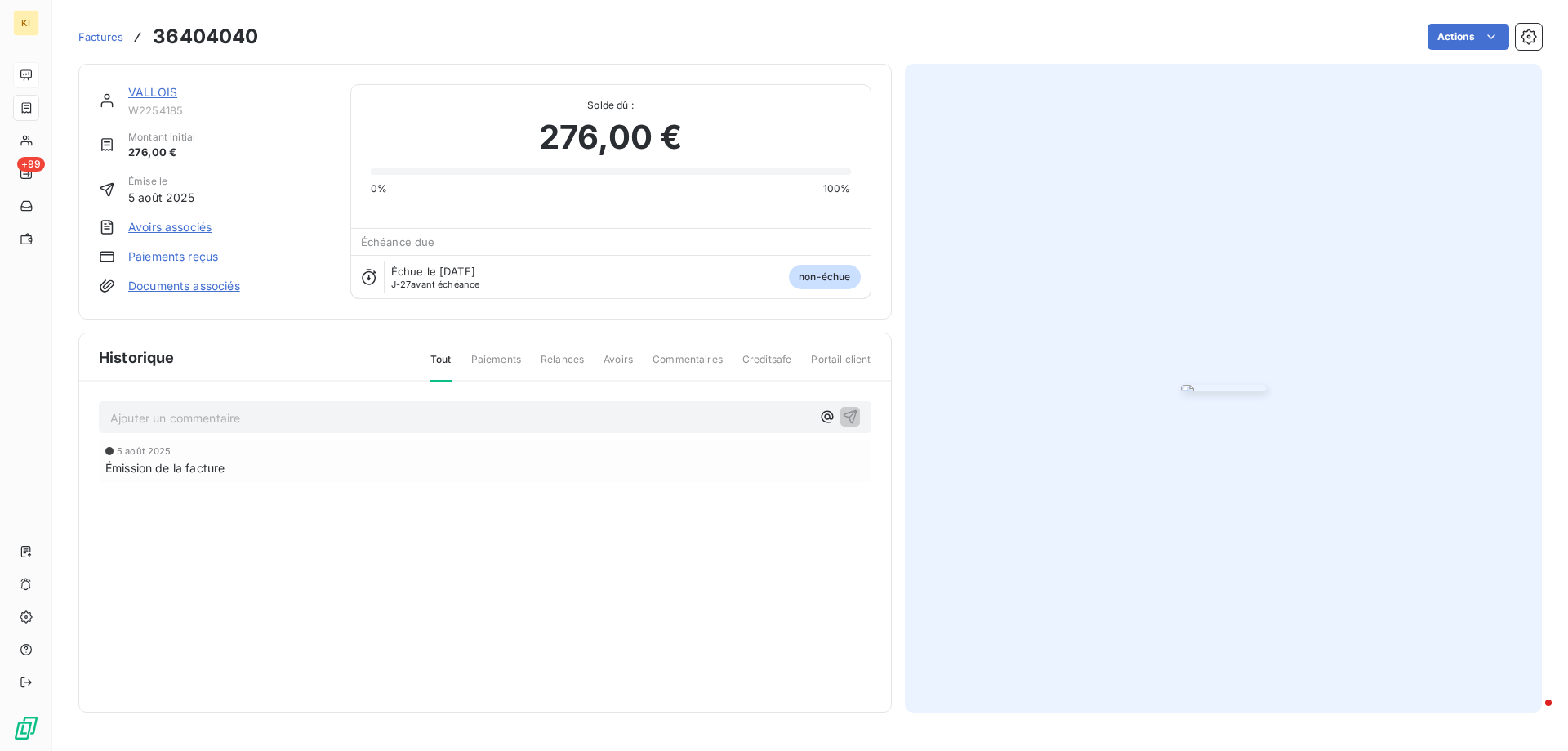
click at [98, 38] on span "Factures" at bounding box center [101, 37] width 45 height 13
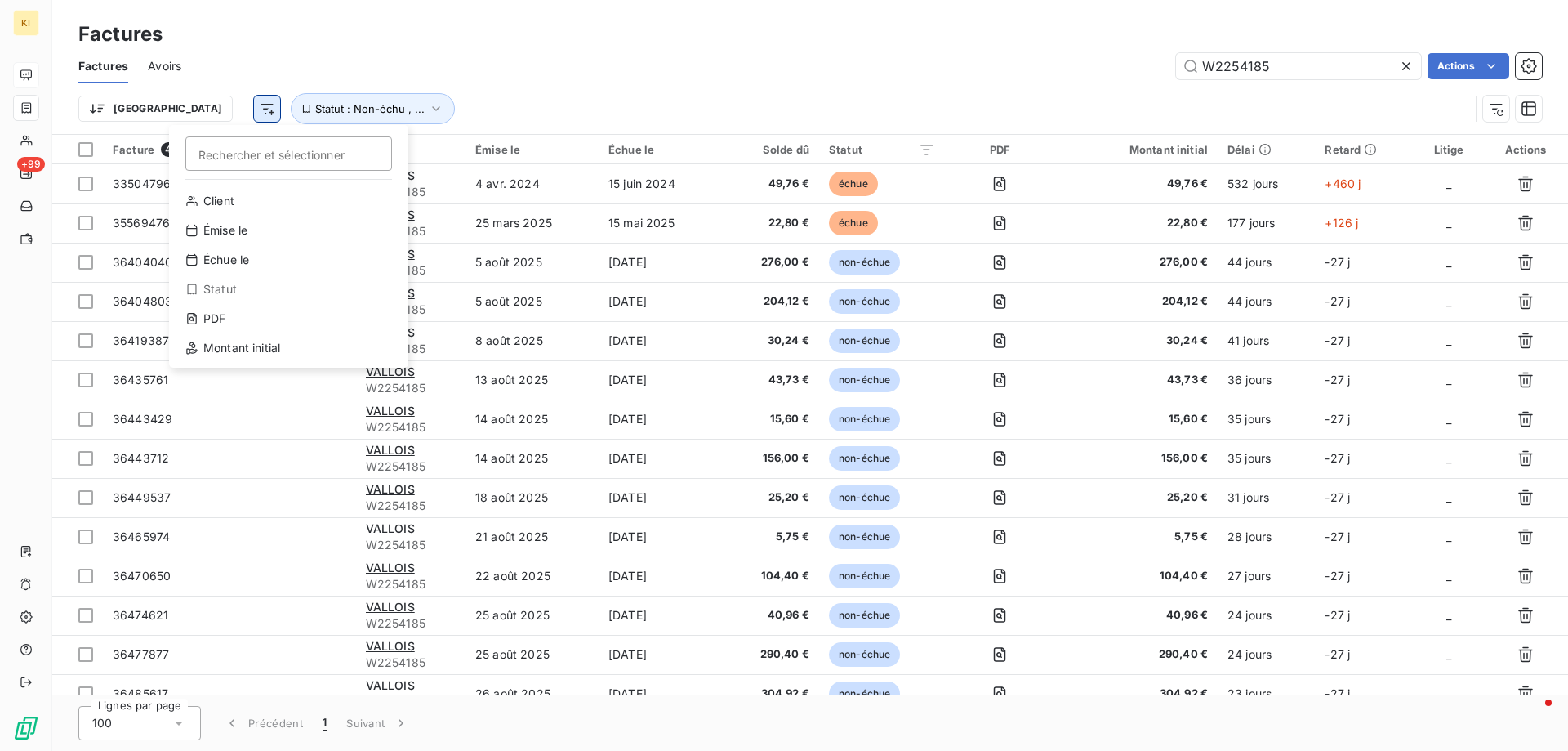
click at [175, 108] on html "KI +99 Factures Factures Avoirs W2254185 Actions Trier Rechercher et sélectionn…" at bounding box center [784, 375] width 1568 height 751
click at [294, 155] on input "Rechercher et sélectionner" at bounding box center [289, 153] width 206 height 35
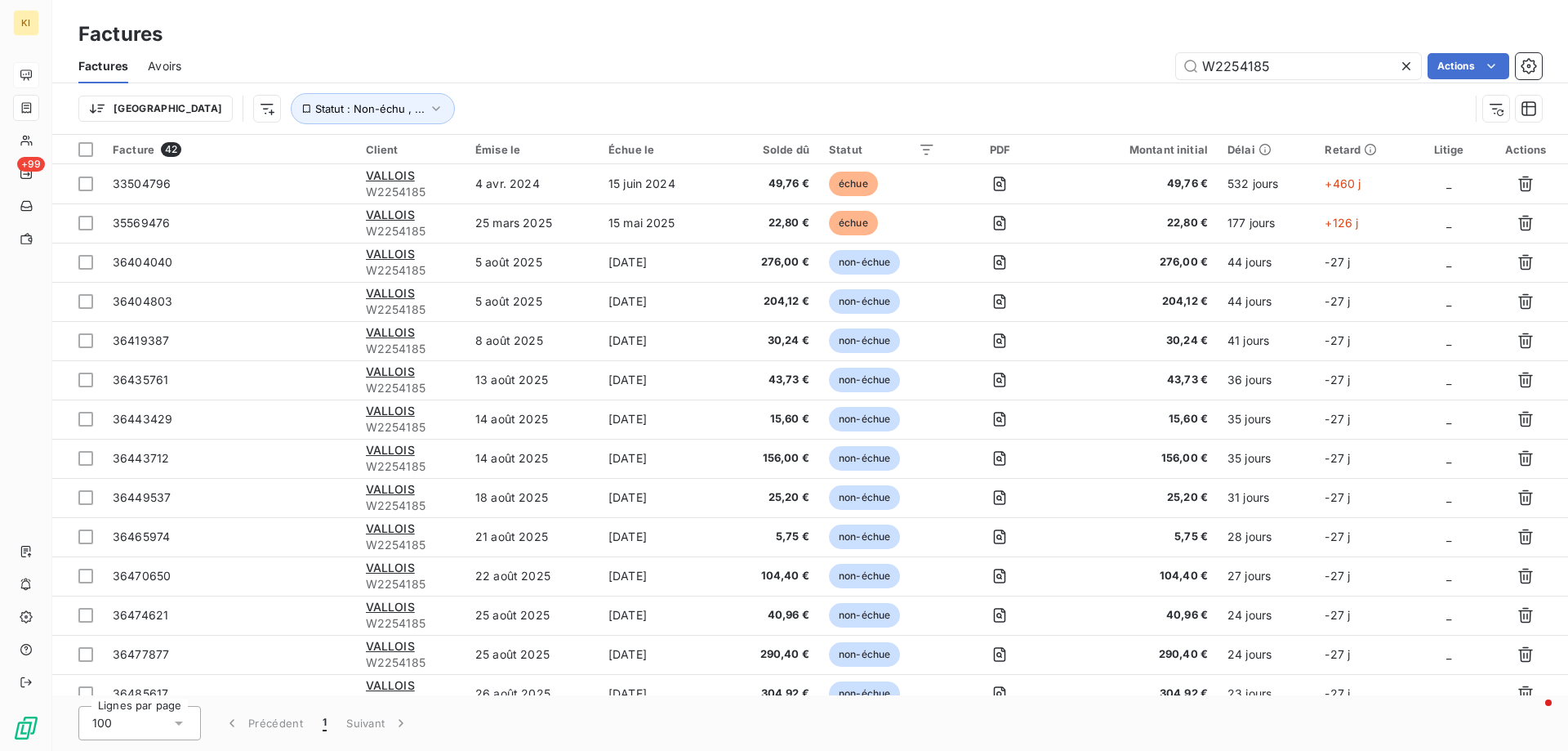
click at [532, 99] on html "KI +99 Factures Factures Avoirs W2254185 Actions Trier Statut : Non-échu , ... …" at bounding box center [784, 375] width 1568 height 751
click at [1540, 106] on button "button" at bounding box center [1529, 109] width 26 height 26
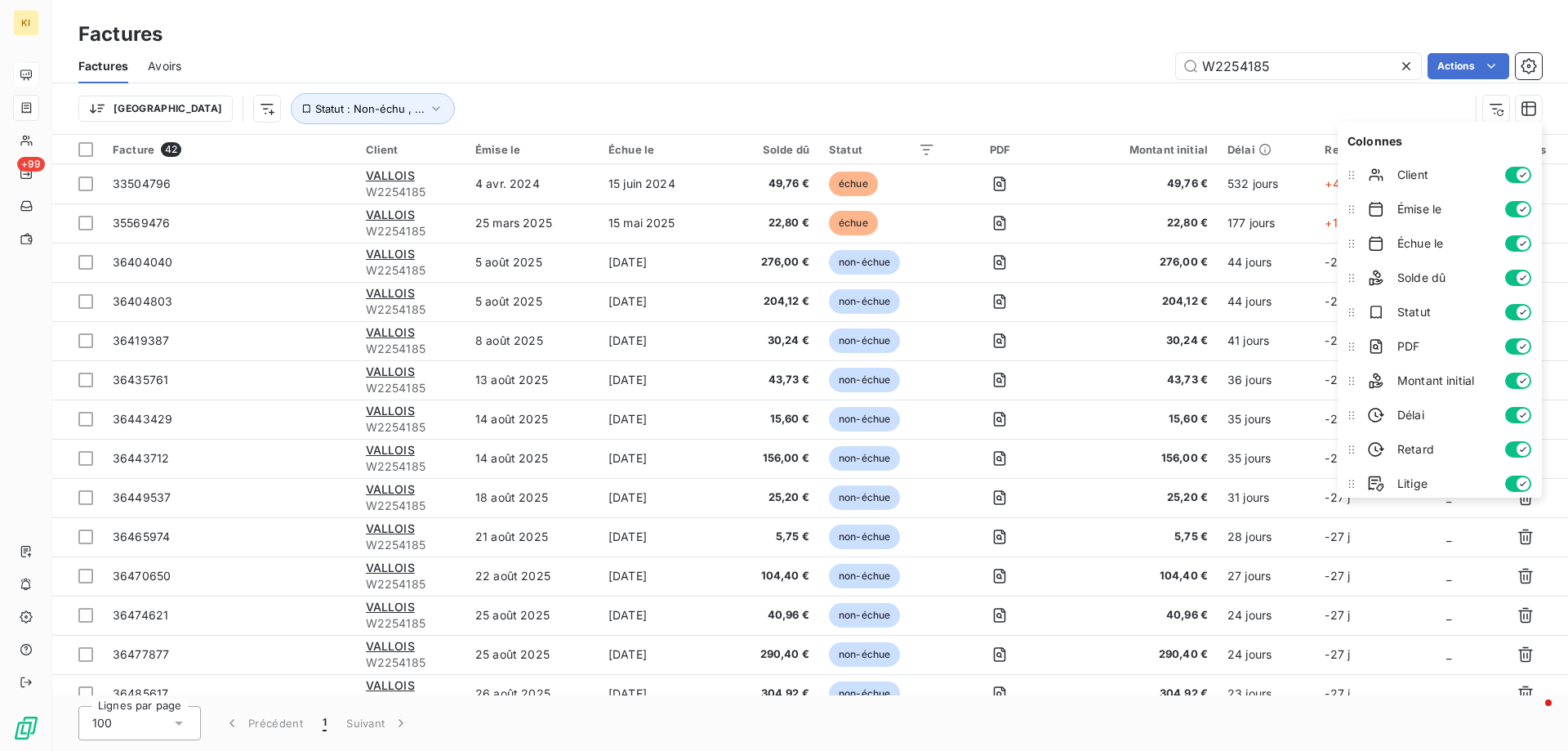
click at [1175, 108] on div "Trier Statut : Non-échu , ..." at bounding box center [774, 108] width 1391 height 31
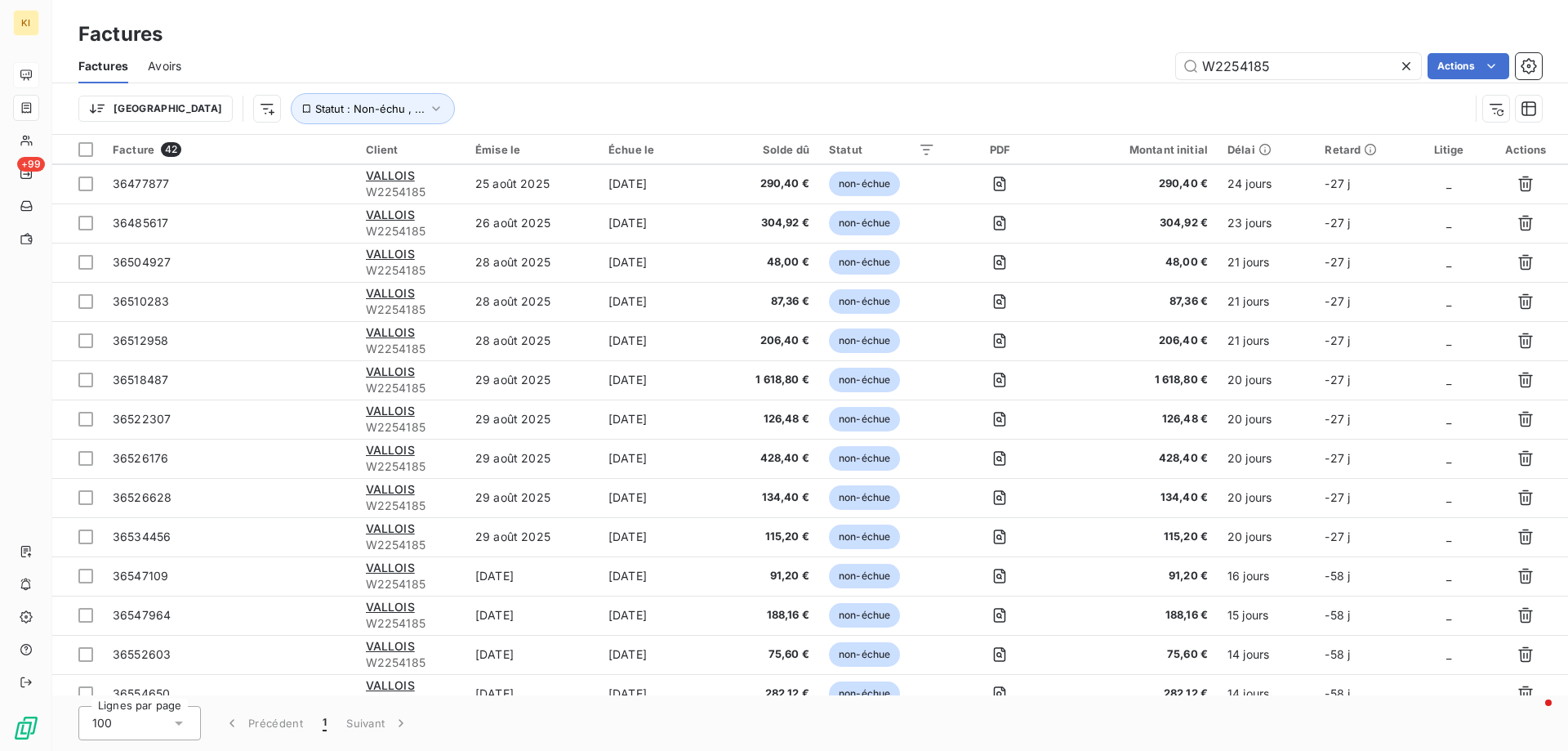
scroll to position [163, 0]
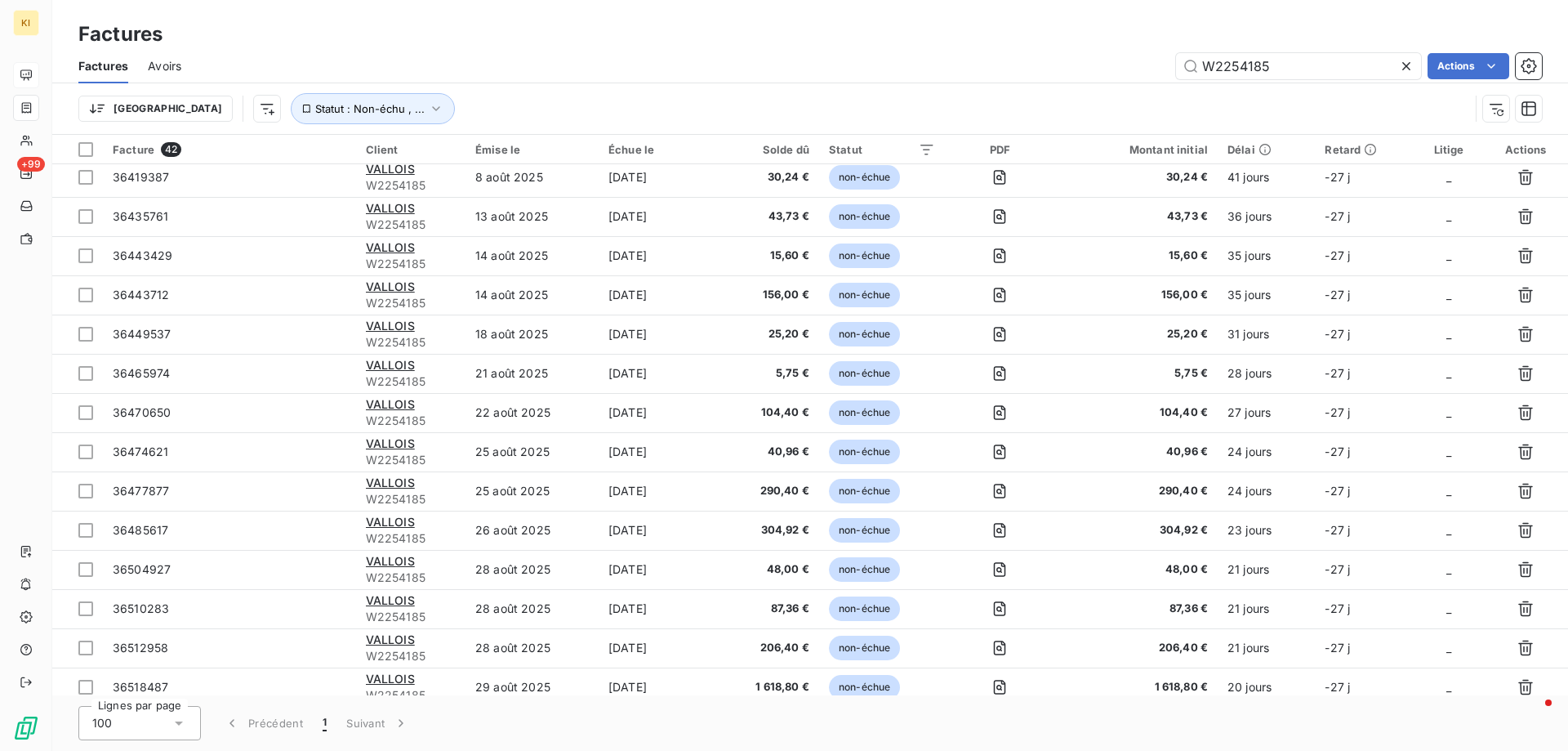
click at [1443, 147] on div "Litige" at bounding box center [1448, 149] width 49 height 13
click at [1449, 154] on div "Litige" at bounding box center [1448, 149] width 49 height 13
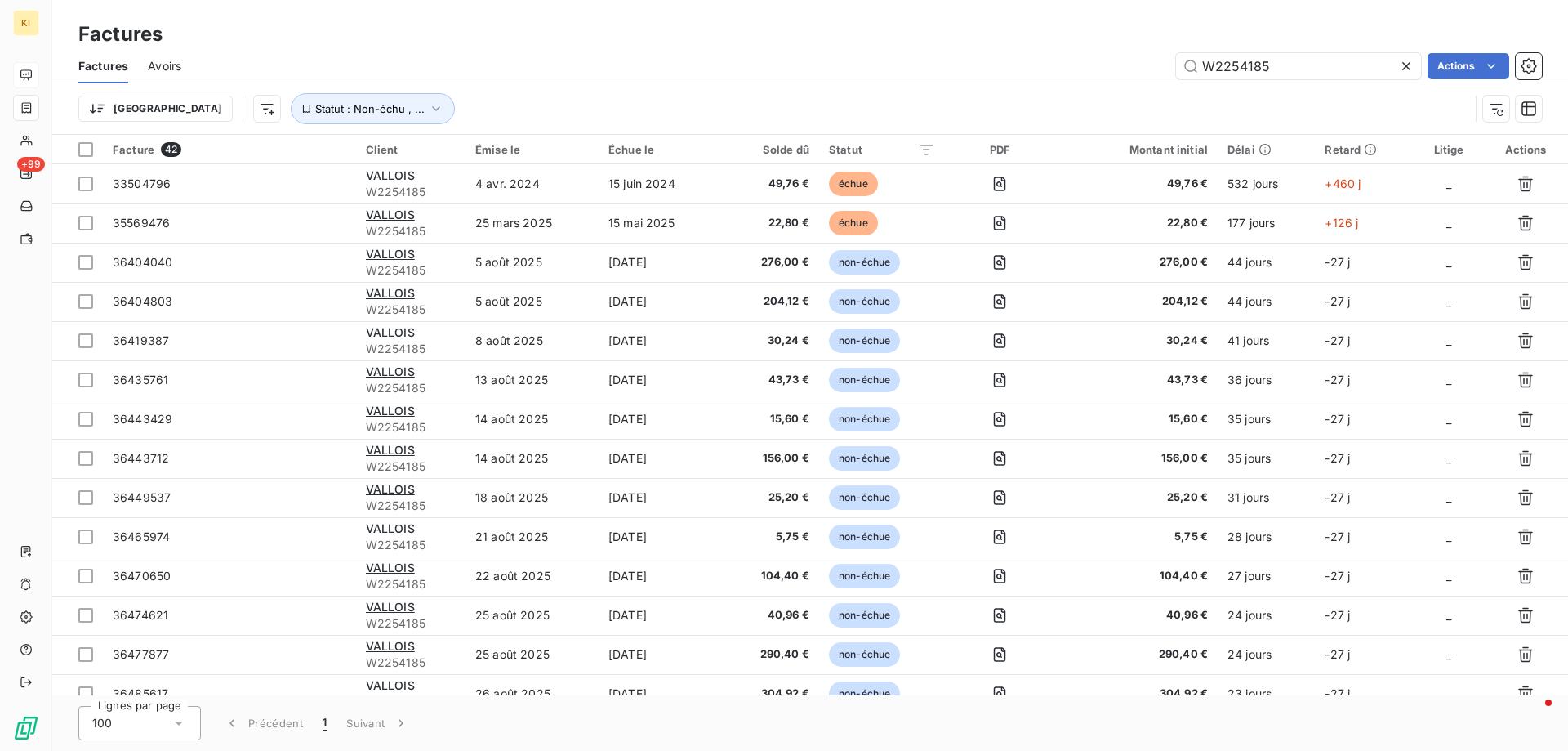
click at [122, 125] on div "Trier Statut : Non-échu , ..." at bounding box center [810, 109] width 1463 height 51
click at [110, 94] on div "Trier Statut : Non-échu , ..." at bounding box center [774, 108] width 1391 height 31
click at [108, 117] on html "KI +99 Factures Factures Avoirs W2254185 Actions Trier Statut : Non-échu , ... …" at bounding box center [784, 375] width 1568 height 751
click at [158, 161] on input "Rechercher et sélectionner" at bounding box center [204, 159] width 206 height 35
click at [172, 163] on input "Rechercher et sélectionner" at bounding box center [204, 159] width 206 height 35
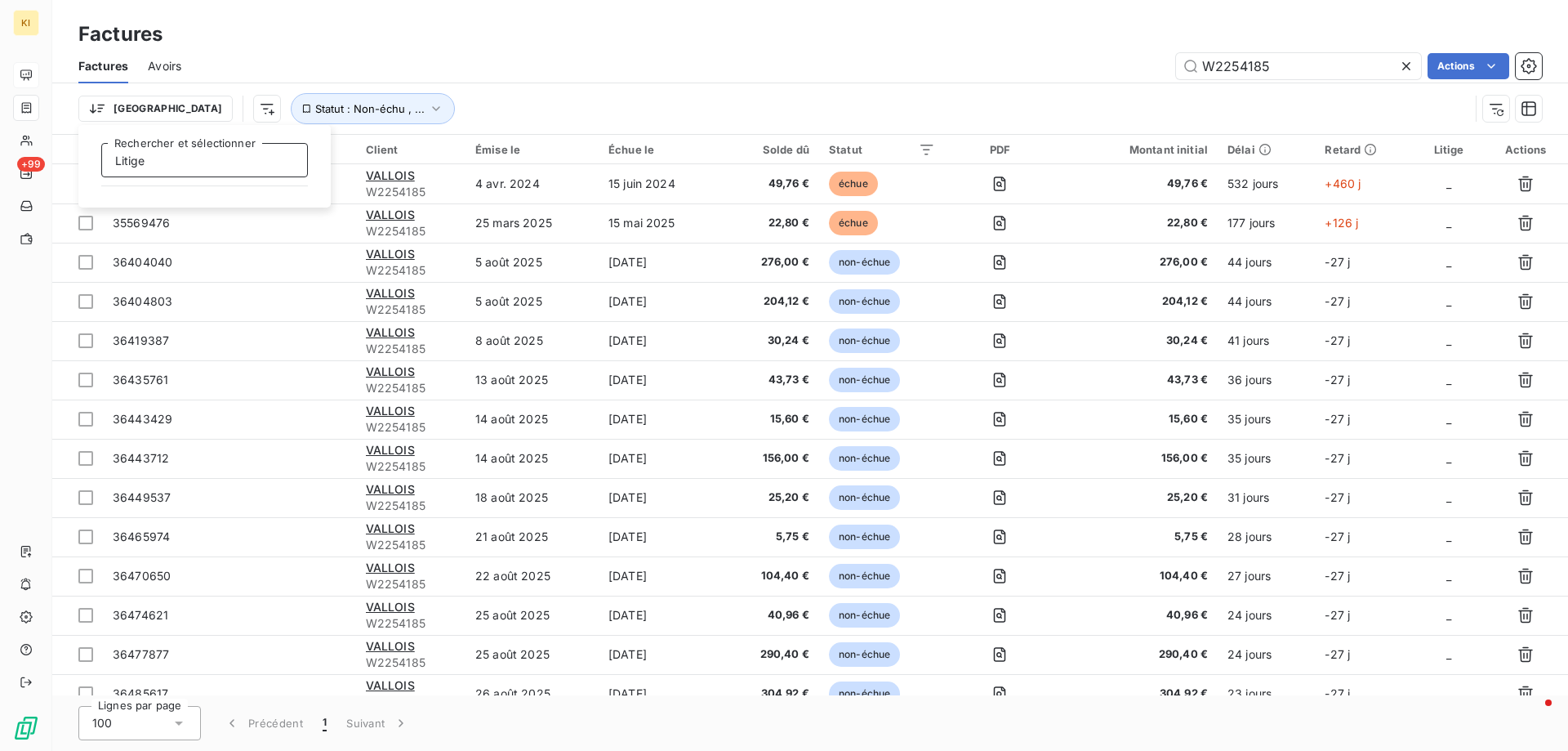
type input "Litige"
click at [112, 104] on html "KI +99 Factures Factures Avoirs W2254185 Actions Trier Litige Rechercher et sél…" at bounding box center [784, 375] width 1568 height 751
click at [112, 104] on html "KI +99 Factures Factures Avoirs W2254185 Actions Trier Rechercher et sélectionn…" at bounding box center [784, 375] width 1568 height 751
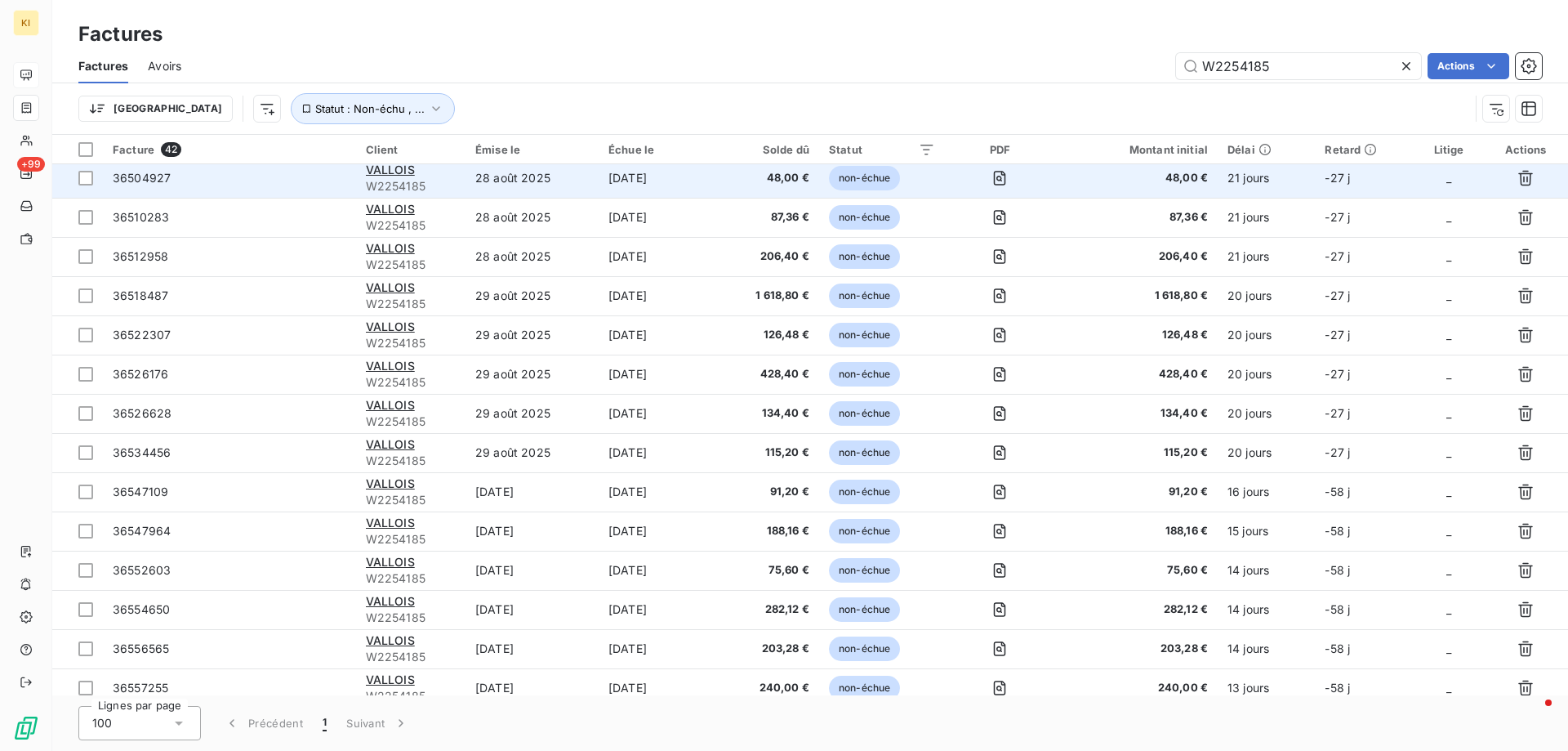
scroll to position [545, 0]
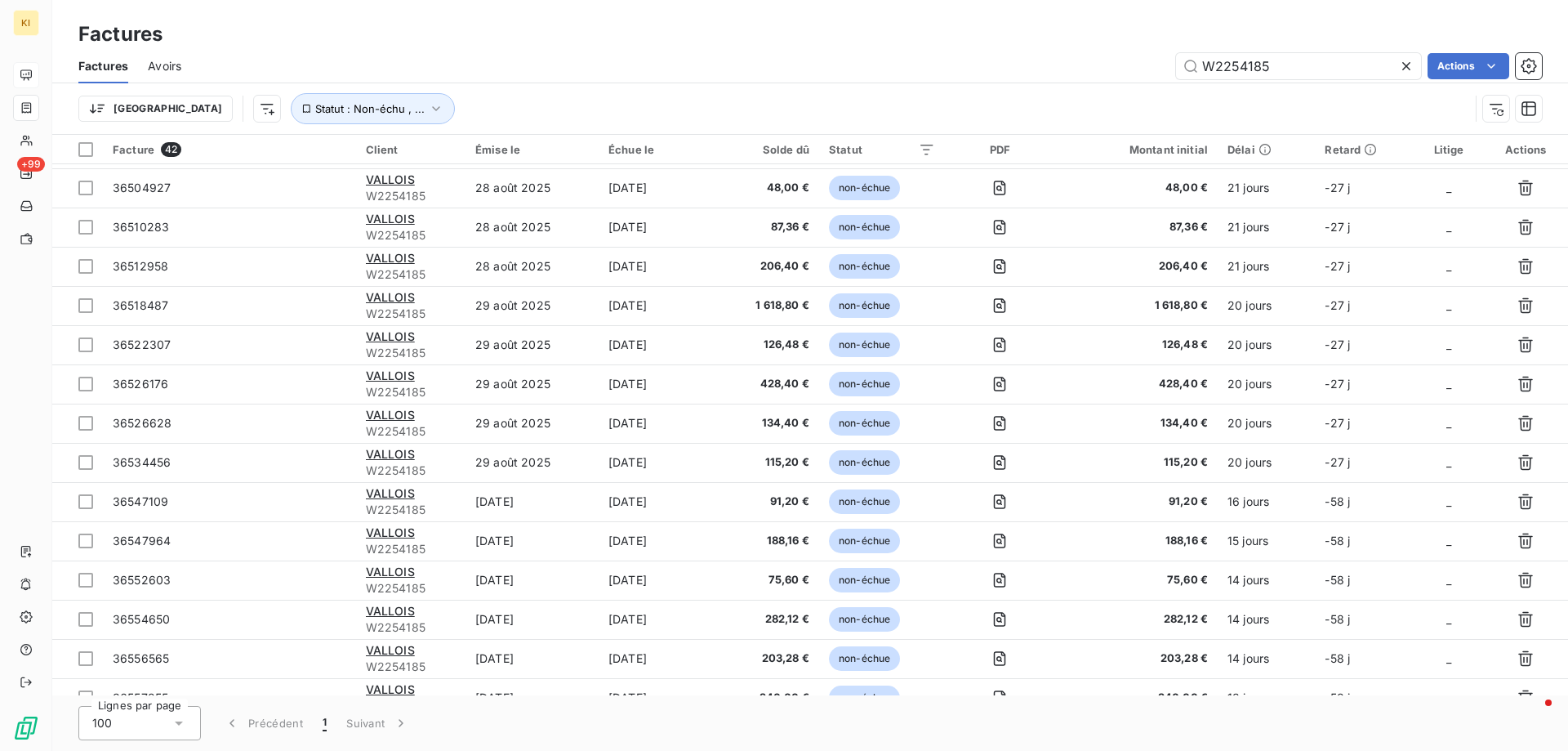
click at [1442, 156] on th "Litige" at bounding box center [1448, 149] width 68 height 29
click at [1249, 69] on input "W2254185" at bounding box center [1297, 67] width 245 height 26
paste input "000563"
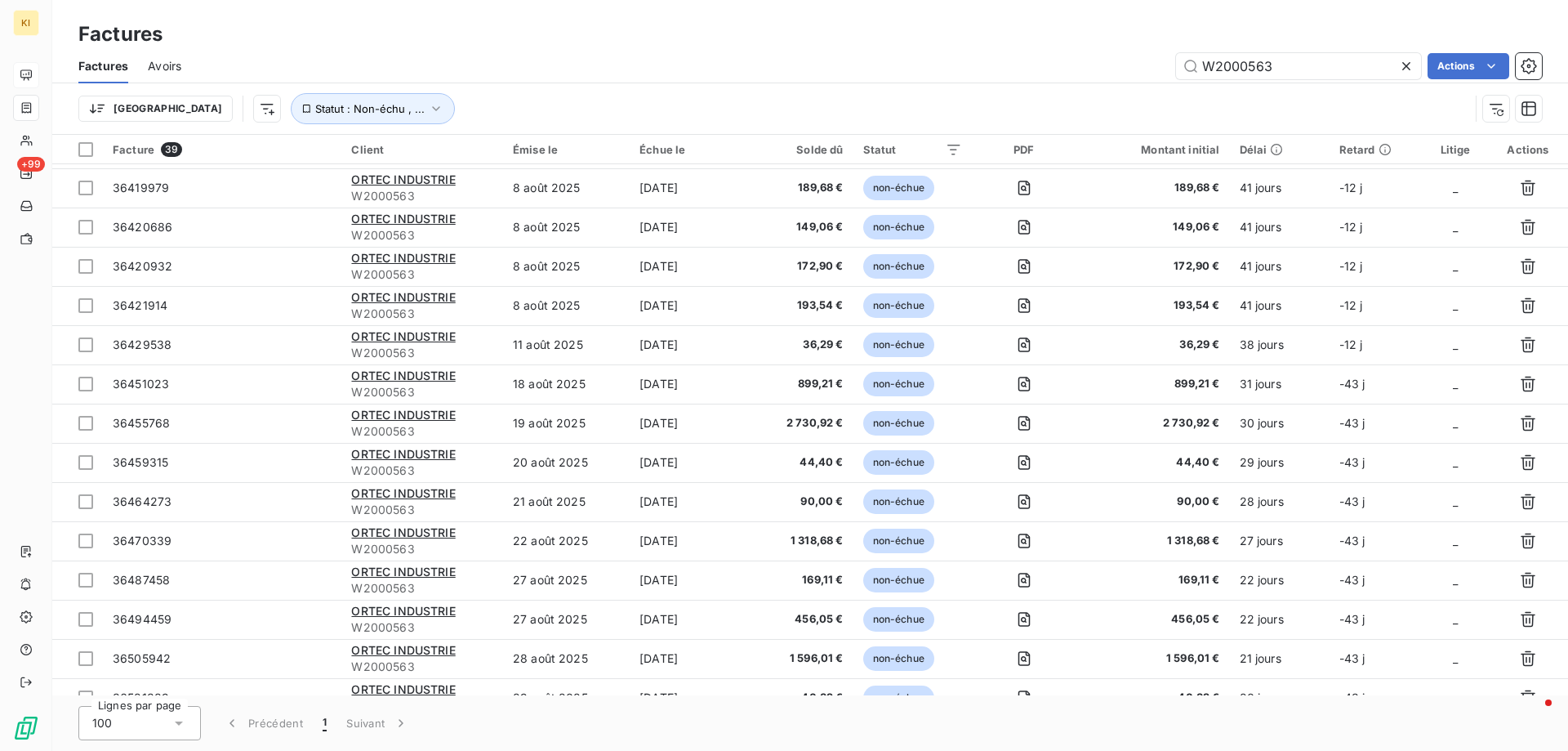
click at [1438, 143] on div "Litige" at bounding box center [1455, 149] width 46 height 13
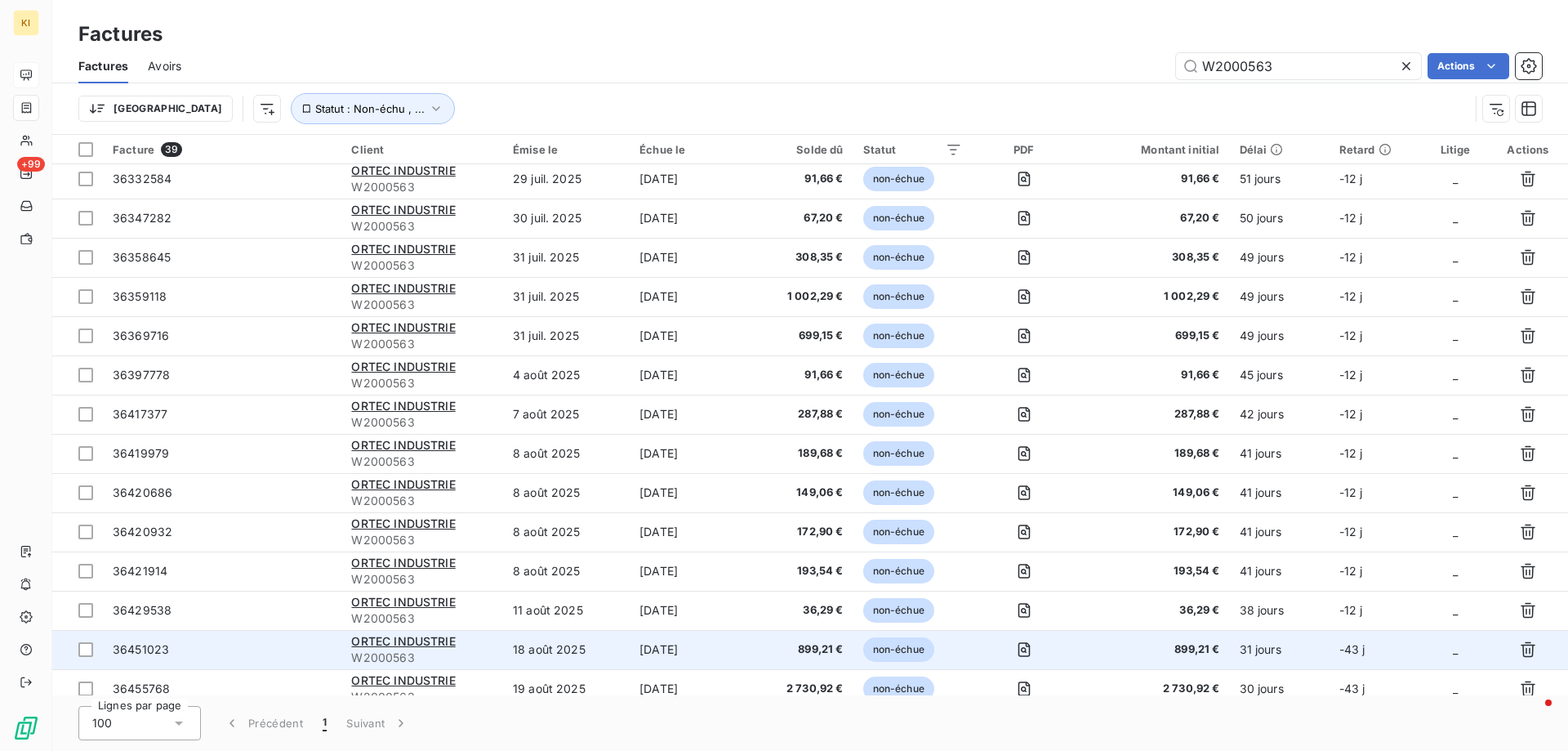
scroll to position [0, 0]
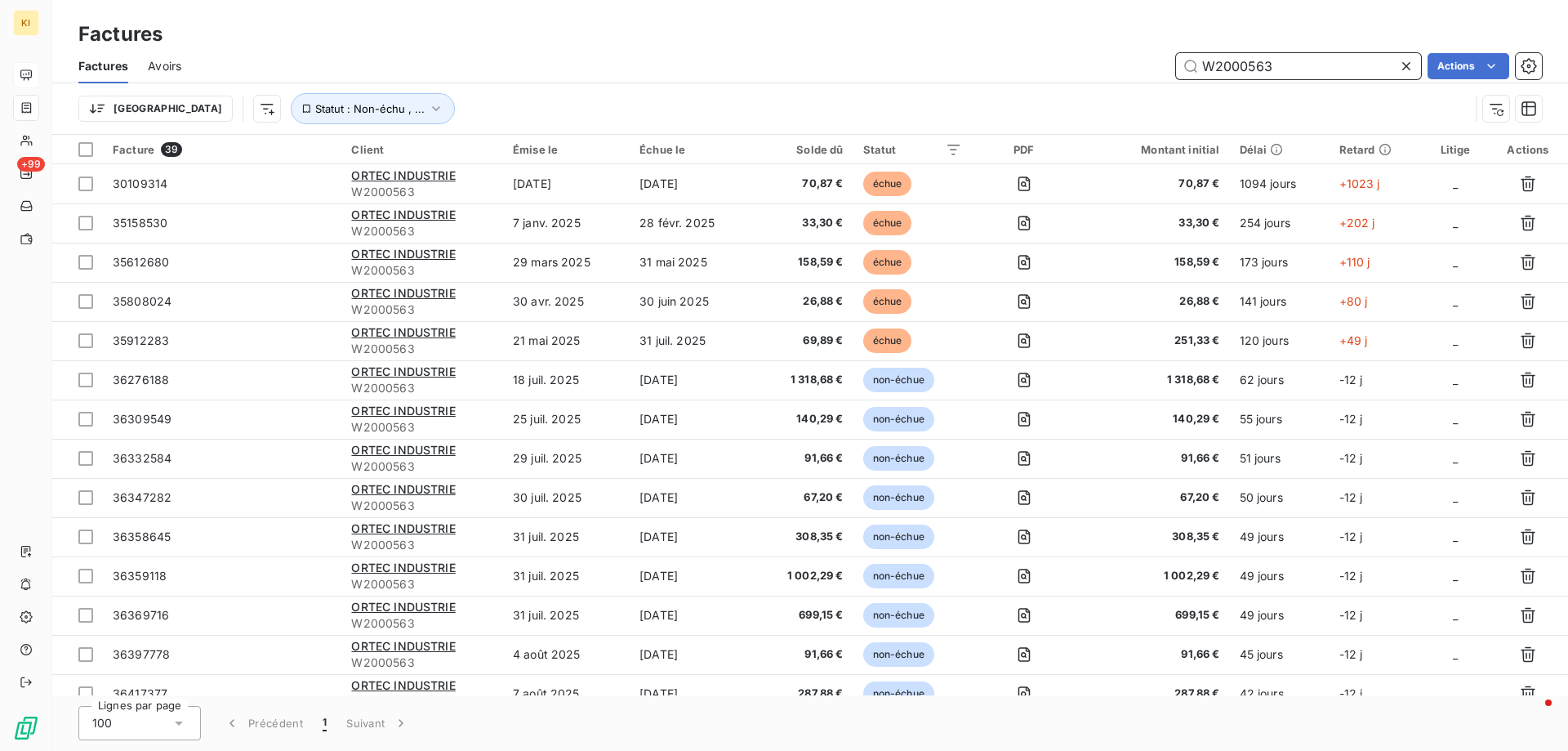
click at [1262, 67] on input "W2000563" at bounding box center [1297, 67] width 245 height 26
paste input "35612680"
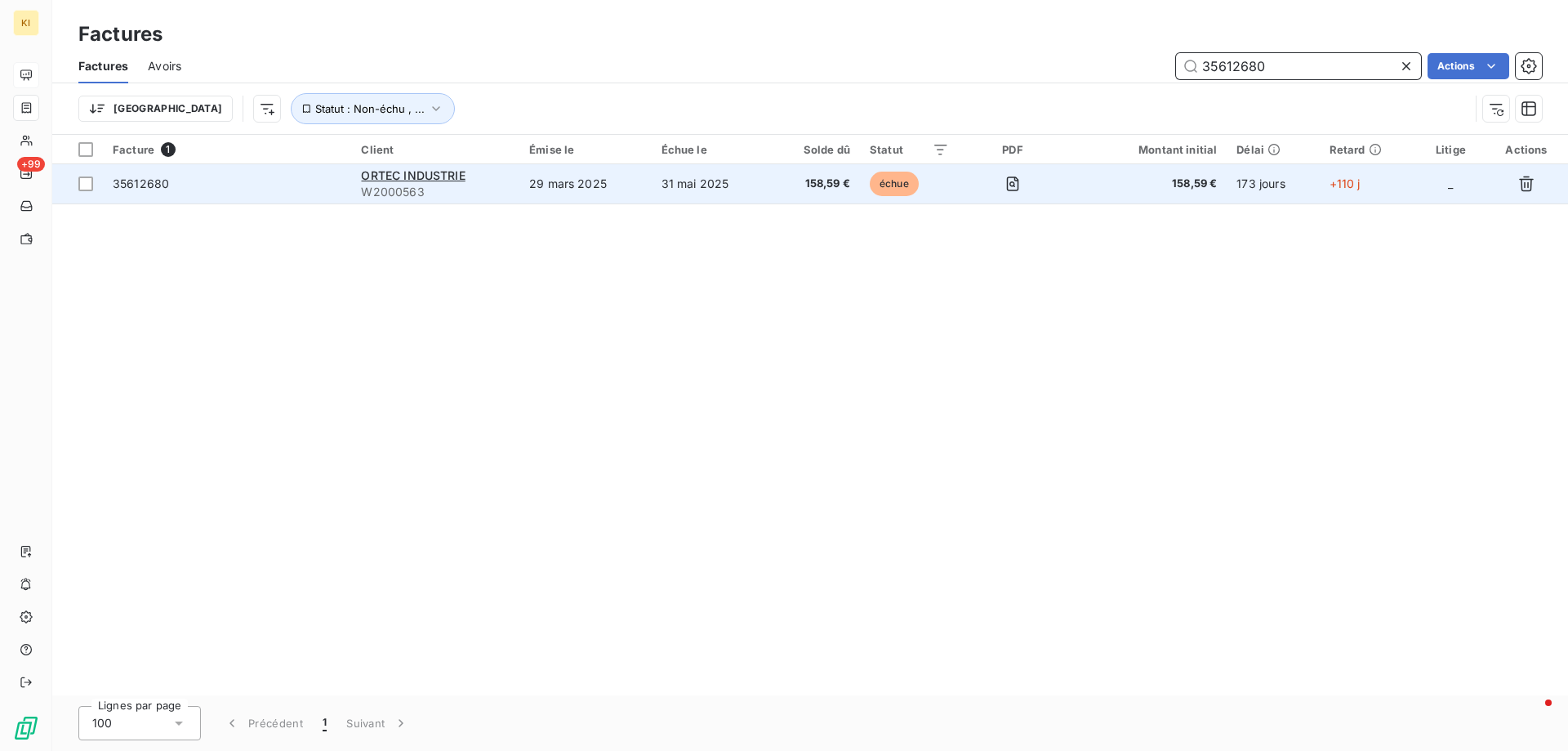
type input "35612680"
click at [151, 185] on span "35612680" at bounding box center [141, 183] width 56 height 14
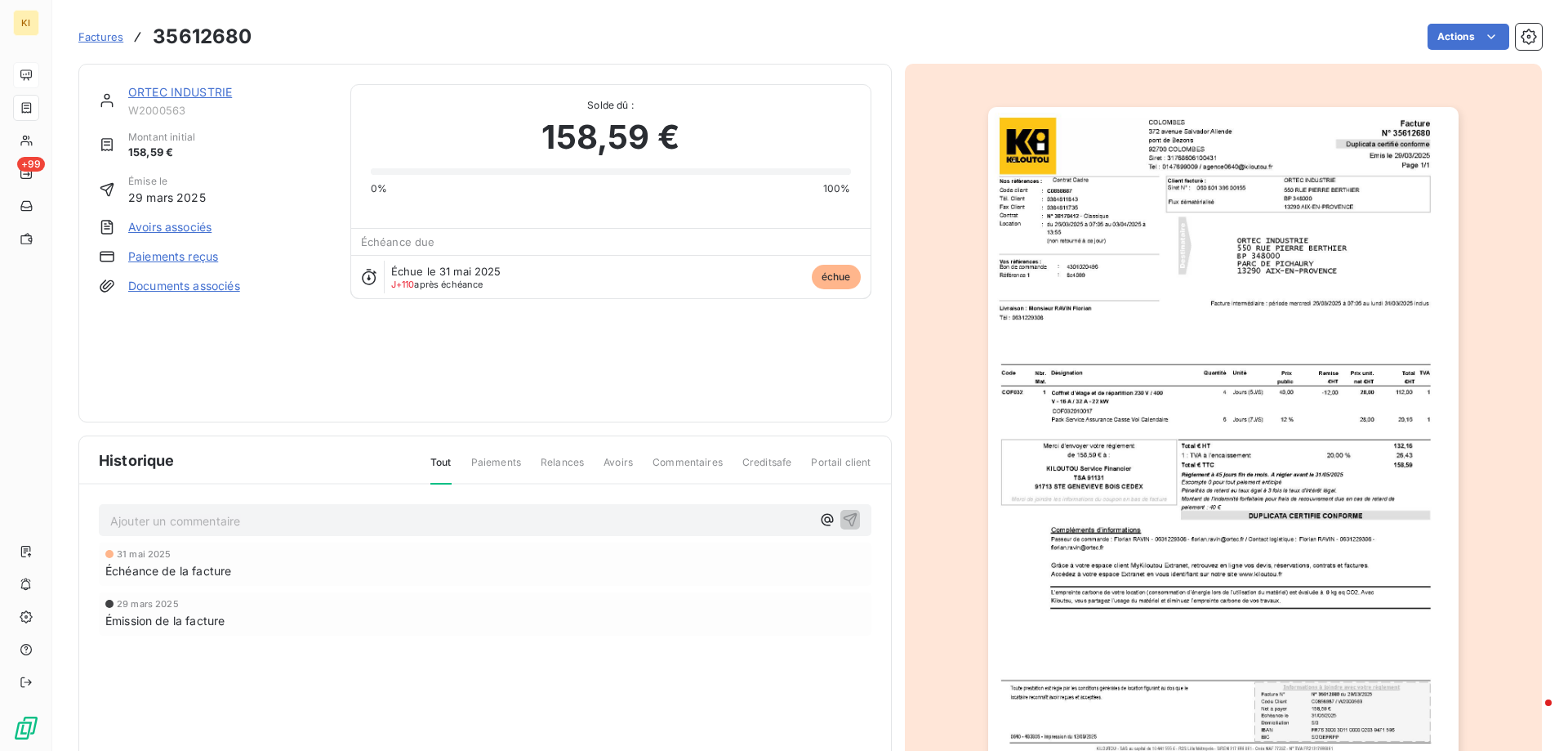
click at [608, 460] on span "Avoirs" at bounding box center [618, 469] width 29 height 28
click at [733, 459] on div "Tout Paiements Relances Avoirs Commentaires Creditsafe Portail client" at bounding box center [640, 469] width 460 height 28
click at [829, 462] on span "Portail client" at bounding box center [841, 469] width 60 height 28
click at [91, 39] on span "Factures" at bounding box center [101, 37] width 45 height 13
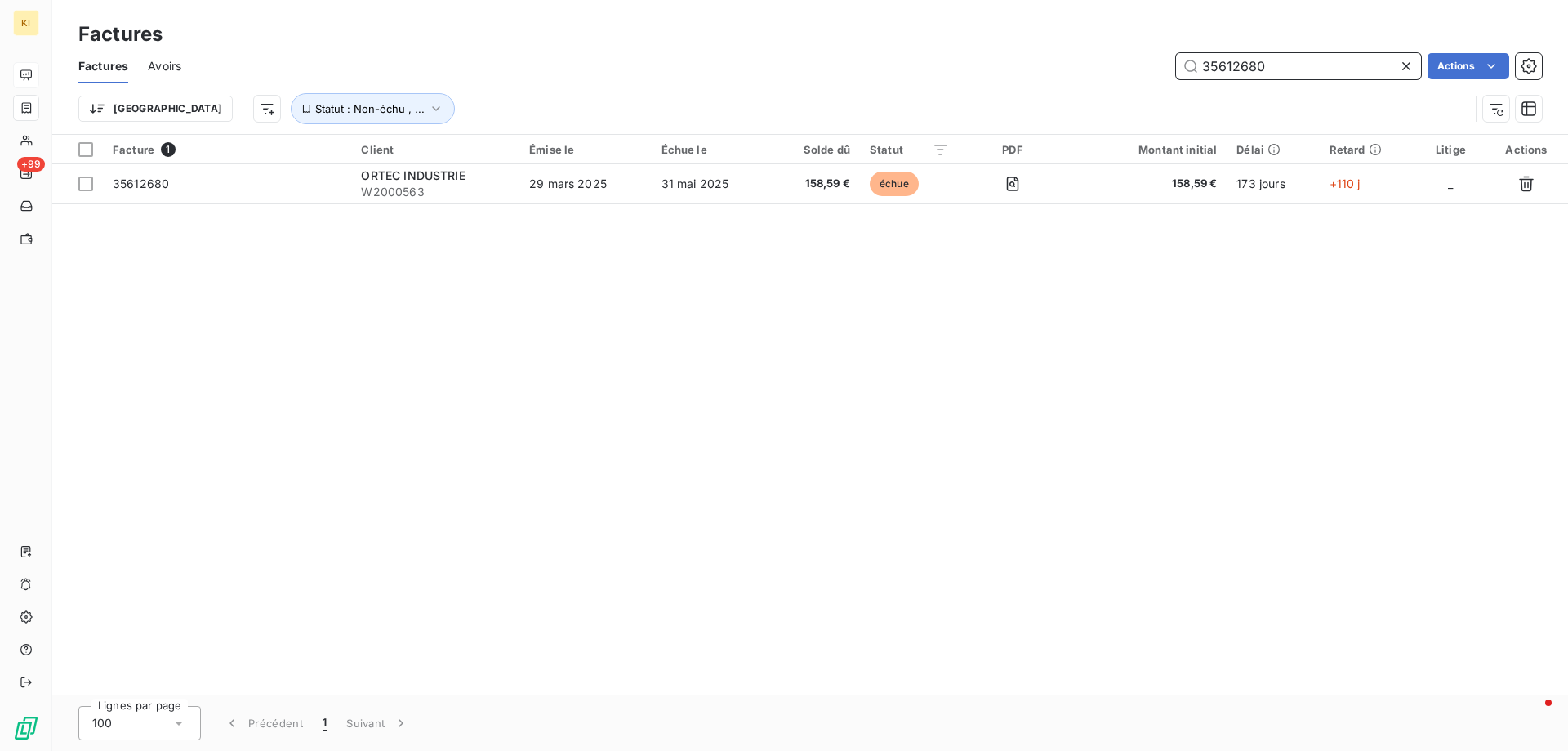
click at [1234, 66] on input "35612680" at bounding box center [1297, 67] width 245 height 26
paste input "27804214"
type input "27804214"
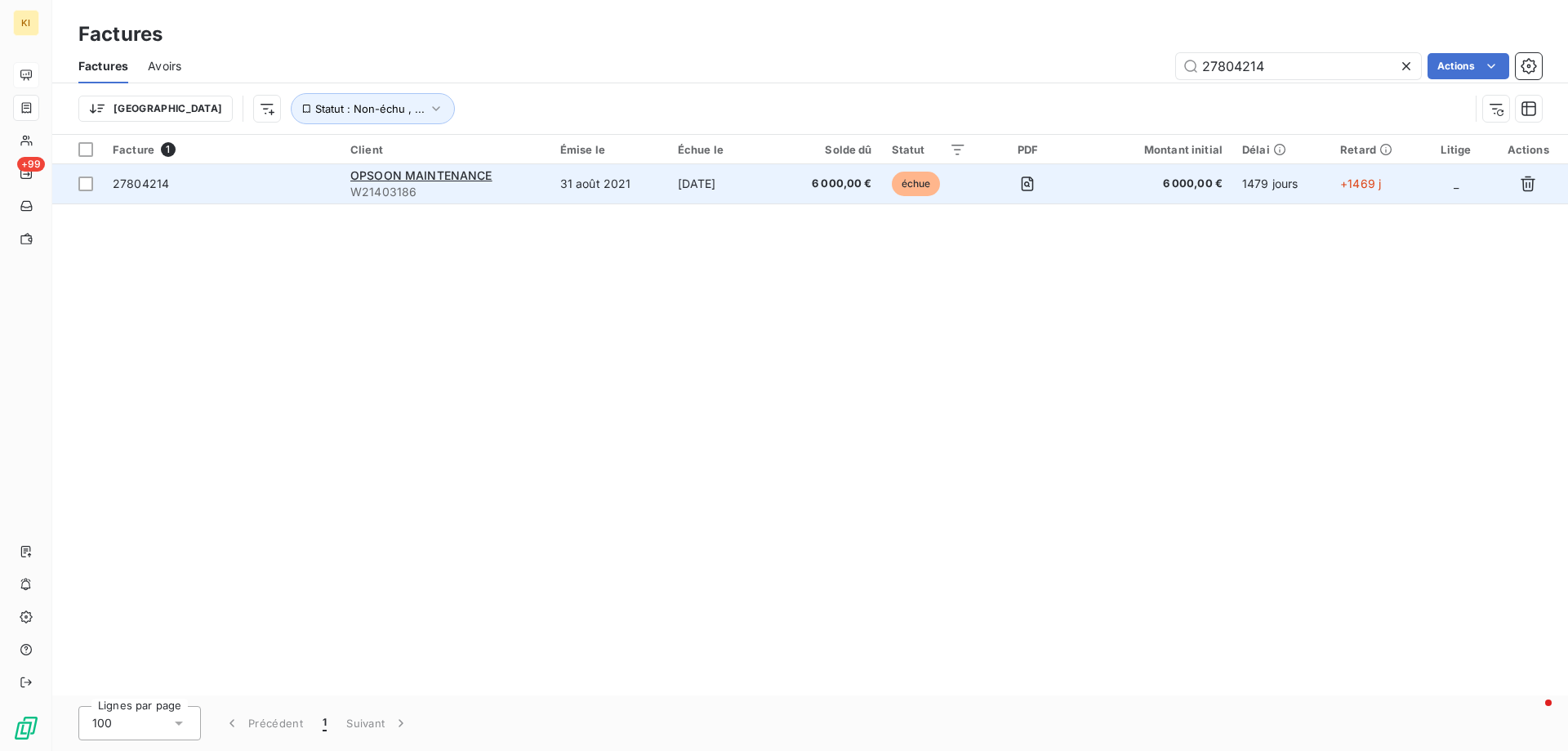
click at [142, 186] on span "27804214" at bounding box center [141, 183] width 56 height 14
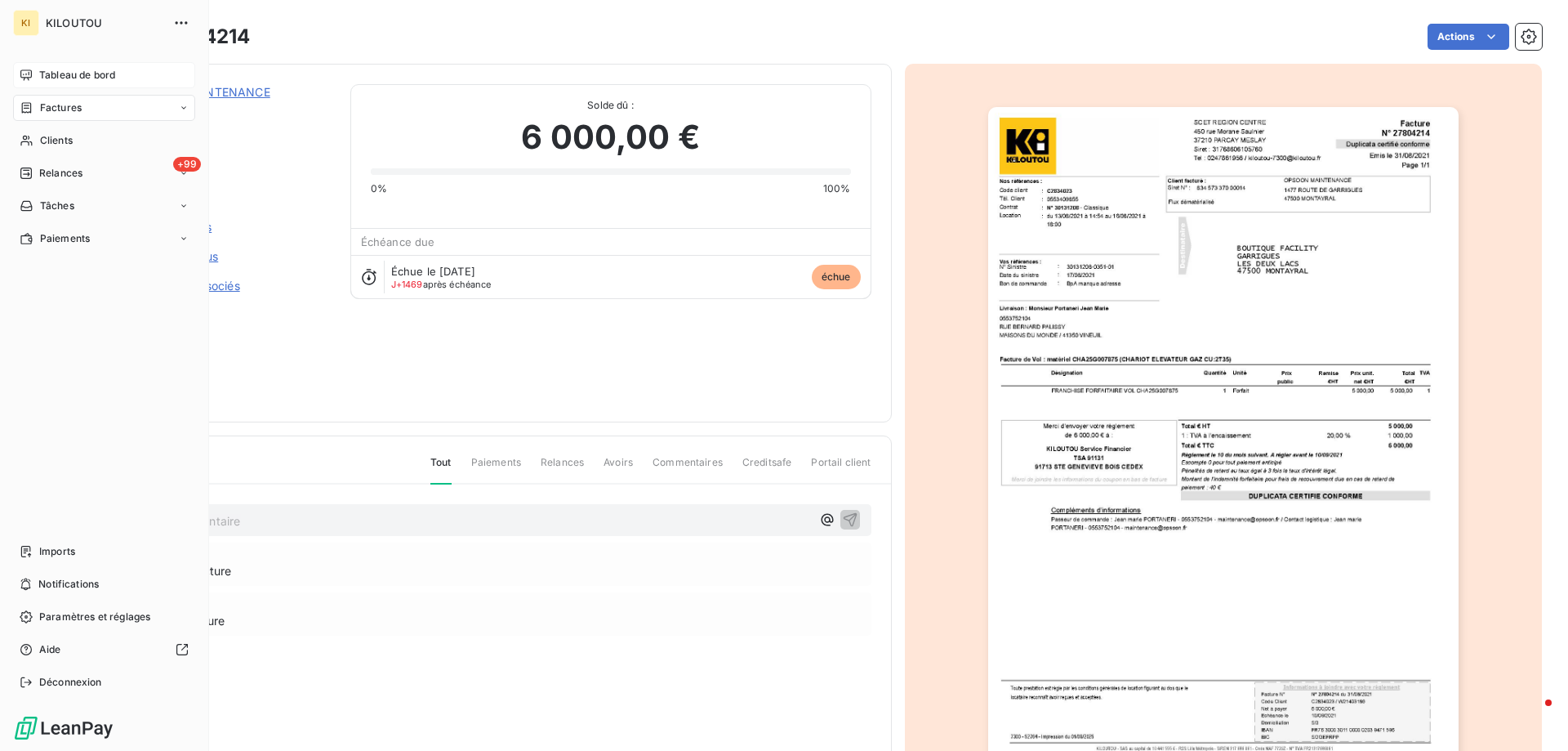
click at [79, 74] on span "Tableau de bord" at bounding box center [77, 75] width 76 height 15
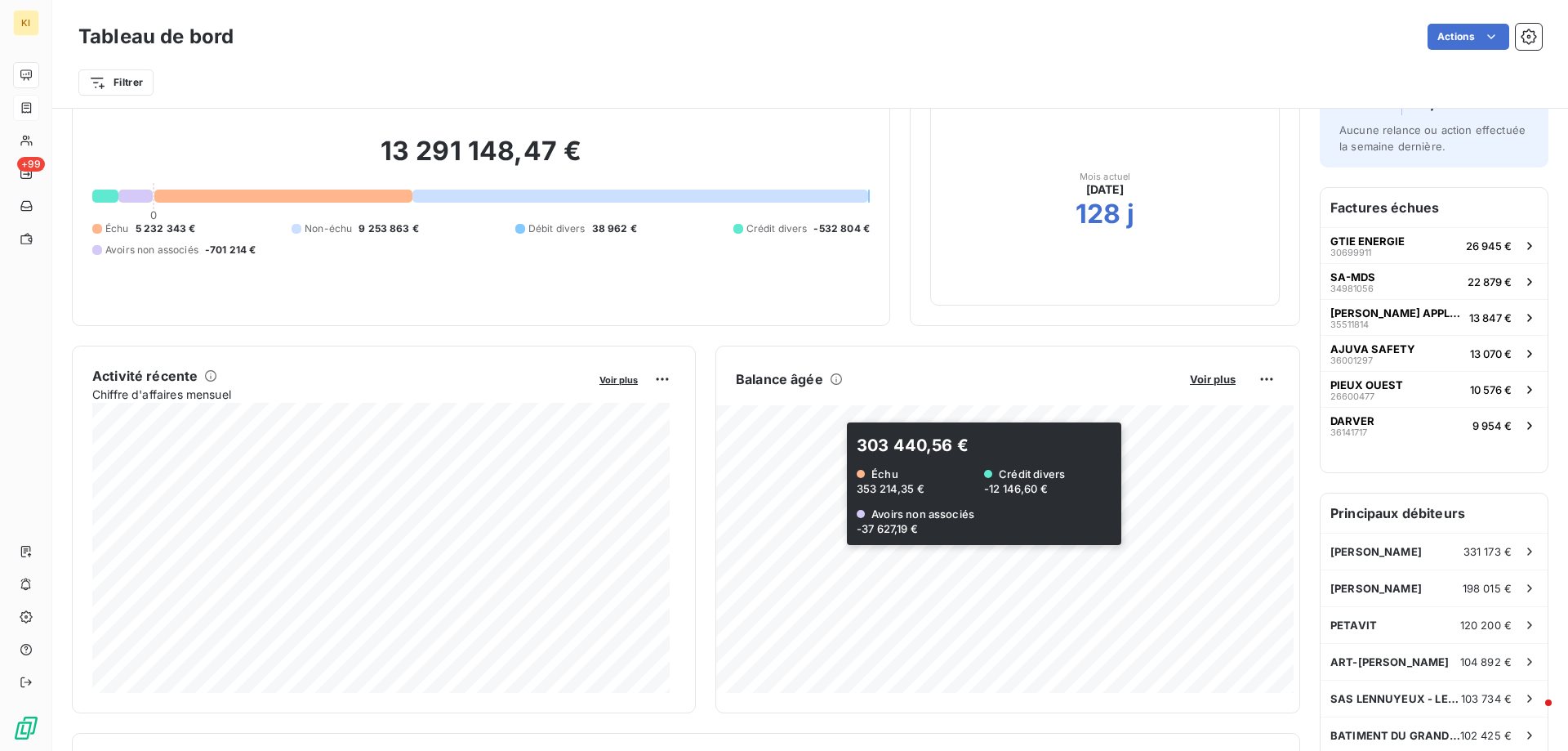
scroll to position [164, 0]
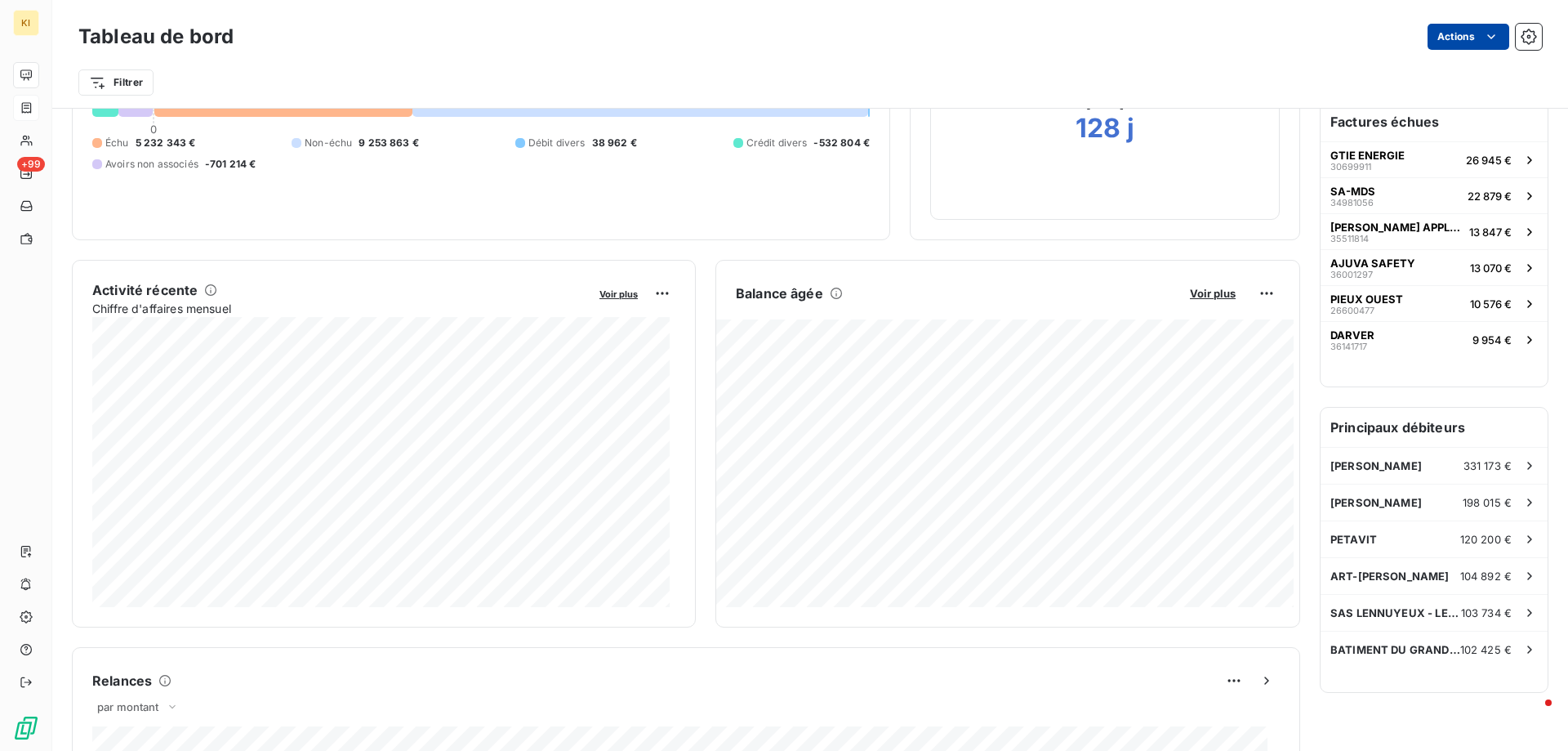
click at [1448, 41] on html "KI +99 Tableau de bord Actions Filtrer Encours client Voir plus 13 291 148,47 €…" at bounding box center [784, 375] width 1568 height 751
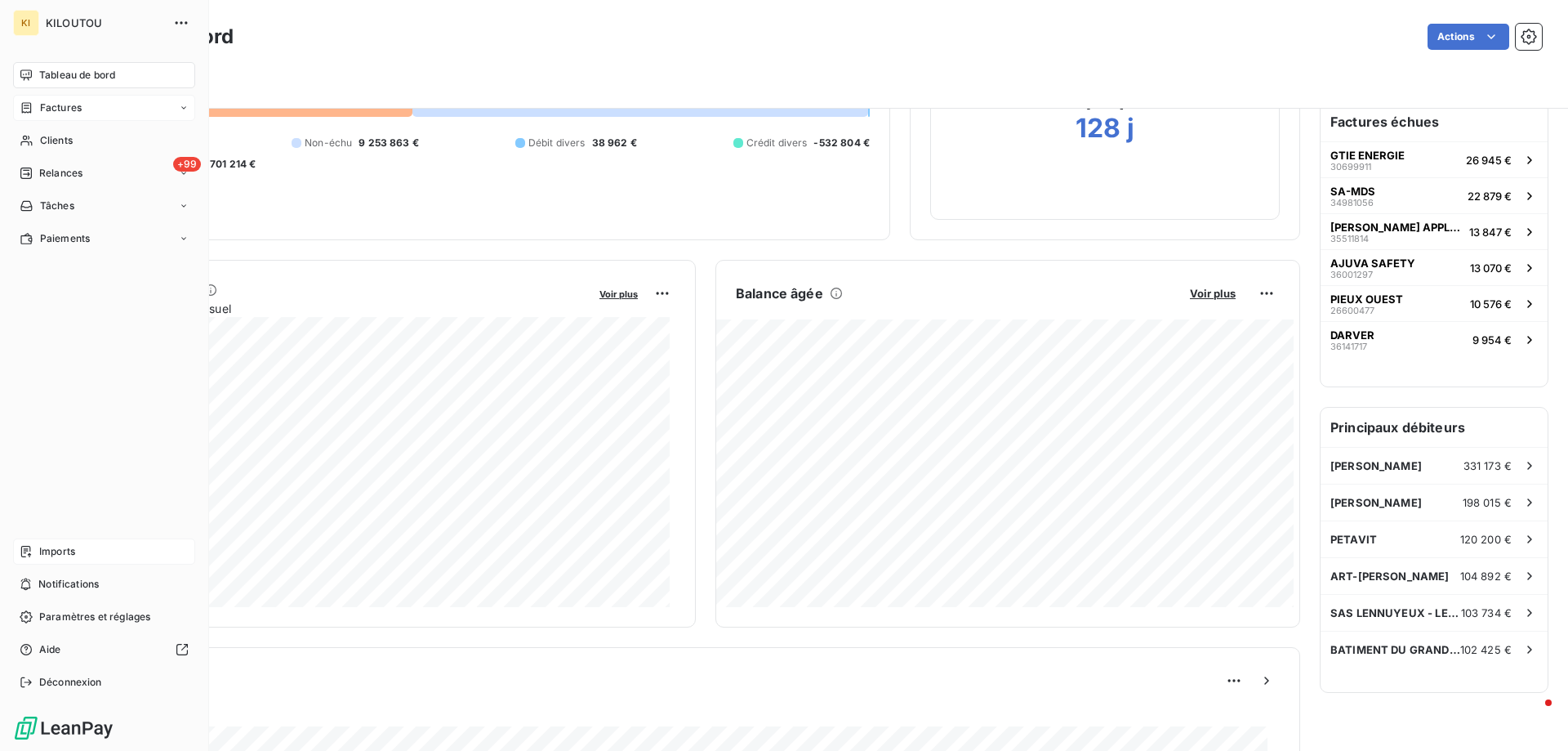
click at [63, 555] on span "Imports" at bounding box center [57, 551] width 36 height 15
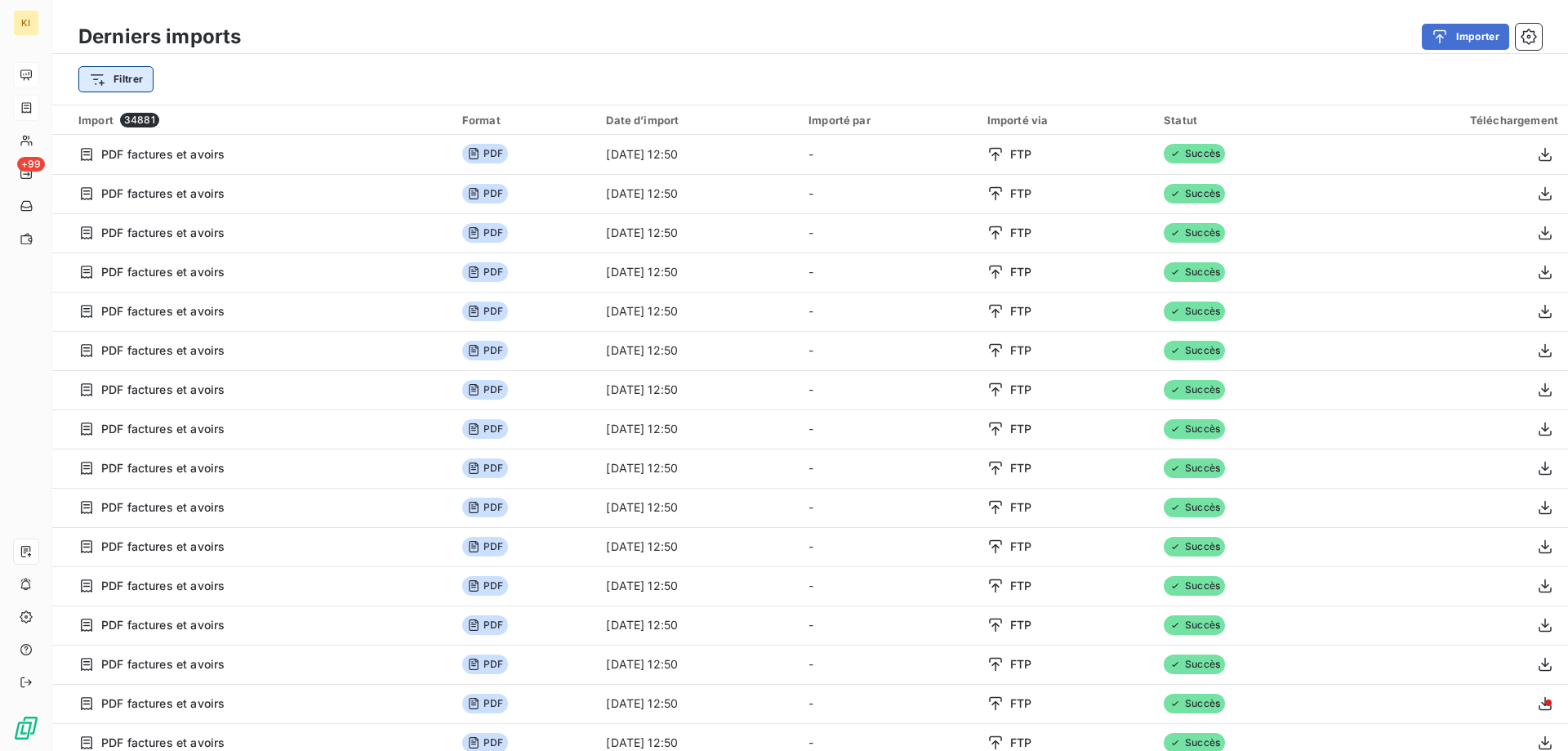
click at [110, 84] on html "KI +99 Derniers imports Importer Filtrer Import 34881 Format Date d’import Impo…" at bounding box center [784, 375] width 1568 height 751
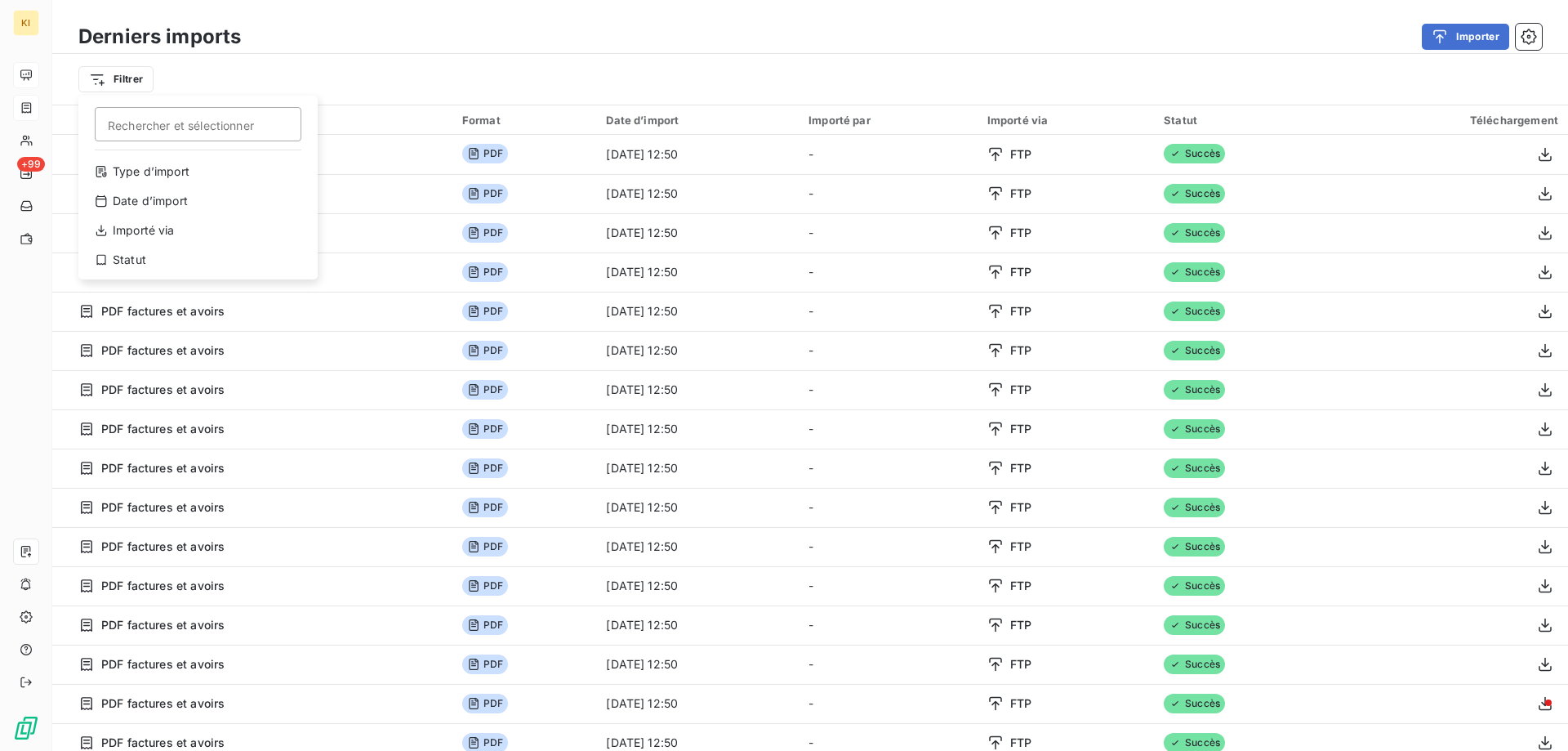
click at [375, 66] on html "KI +99 Derniers imports Importer Filtrer Rechercher et sélectionner Type d’impo…" at bounding box center [784, 375] width 1568 height 751
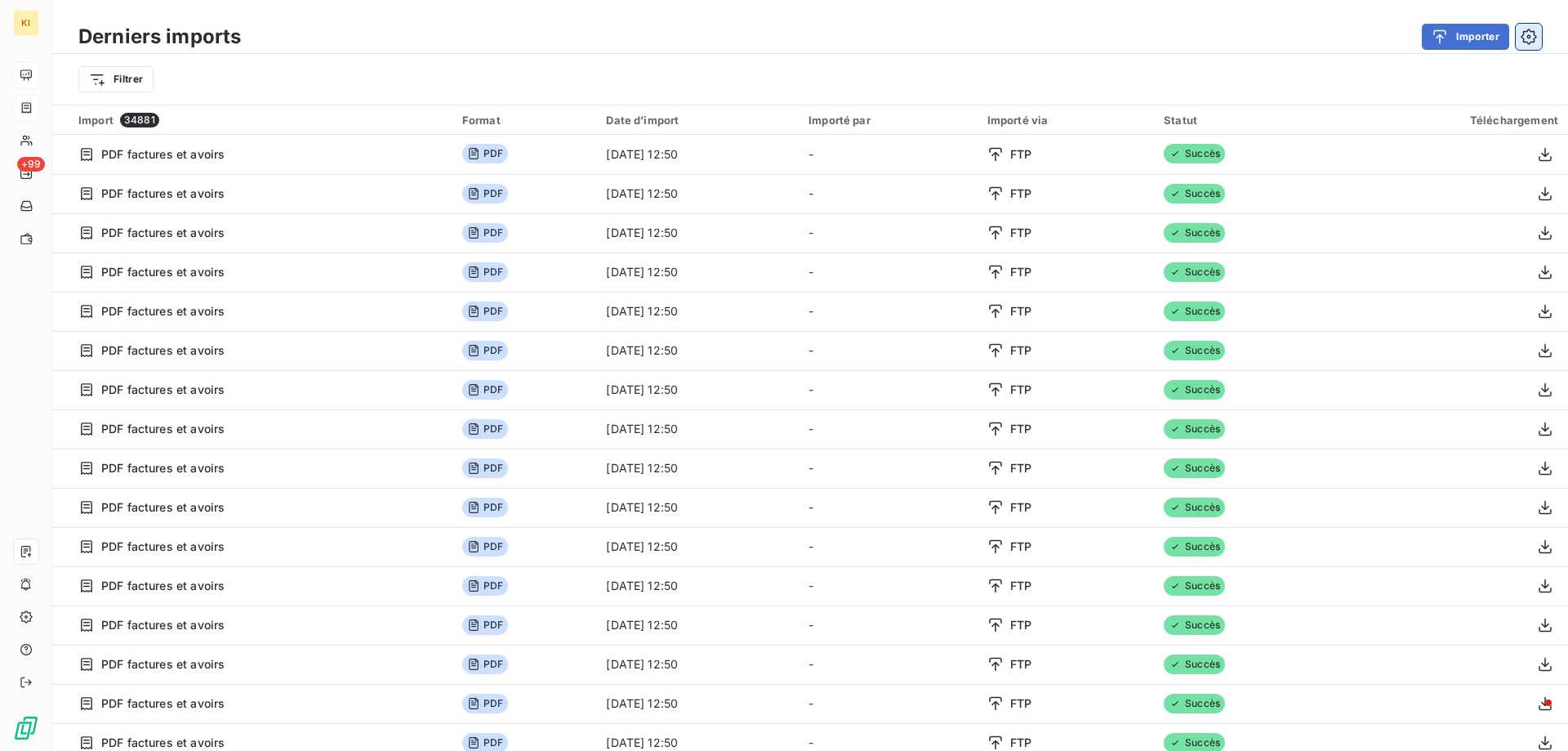
click at [1527, 39] on icon "button" at bounding box center [1528, 36] width 16 height 16
click at [1455, 45] on button "Importer" at bounding box center [1465, 37] width 87 height 26
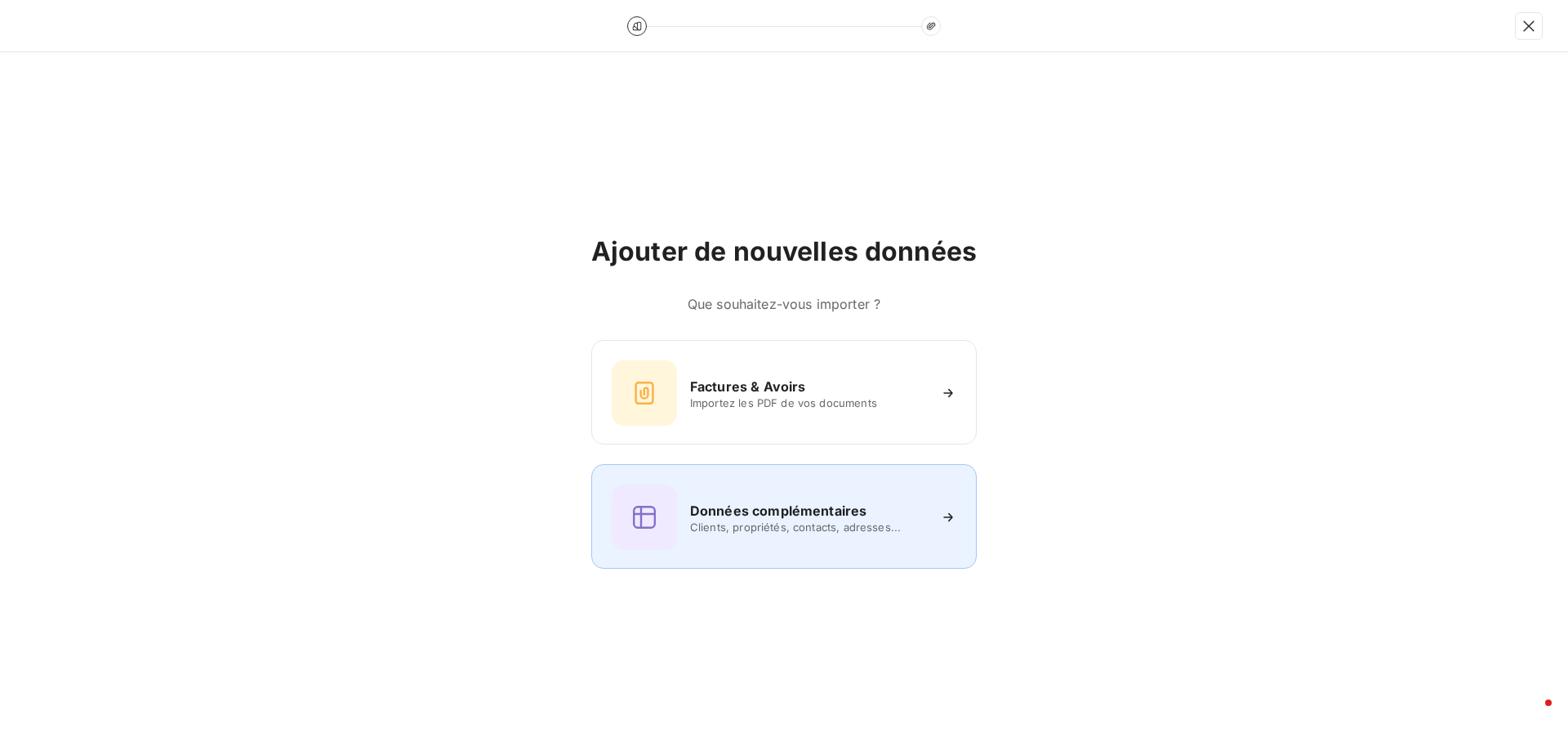
click at [866, 503] on div "Données complémentaires" at bounding box center [808, 510] width 237 height 20
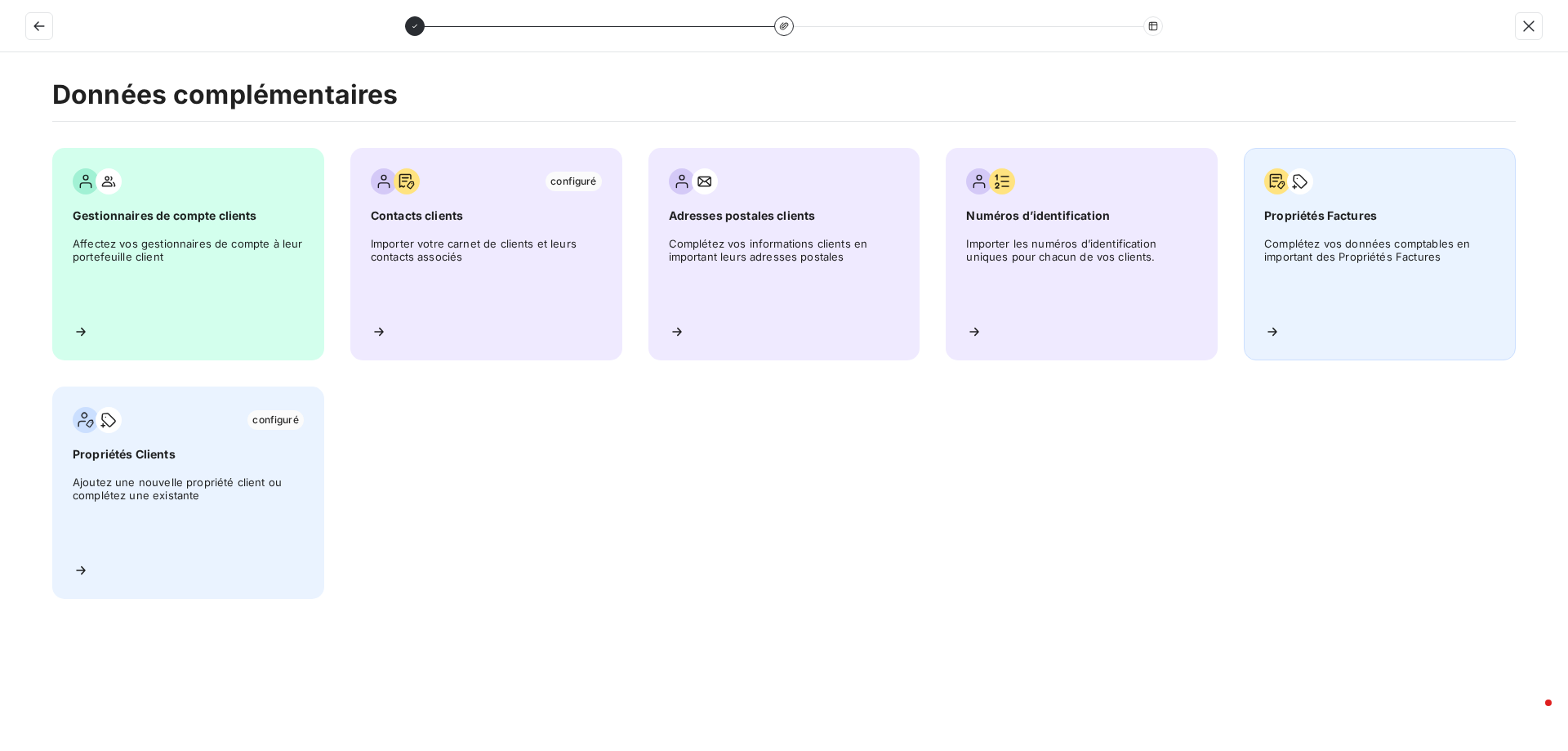
click at [1310, 222] on span "Propriétés Factures" at bounding box center [1379, 215] width 231 height 16
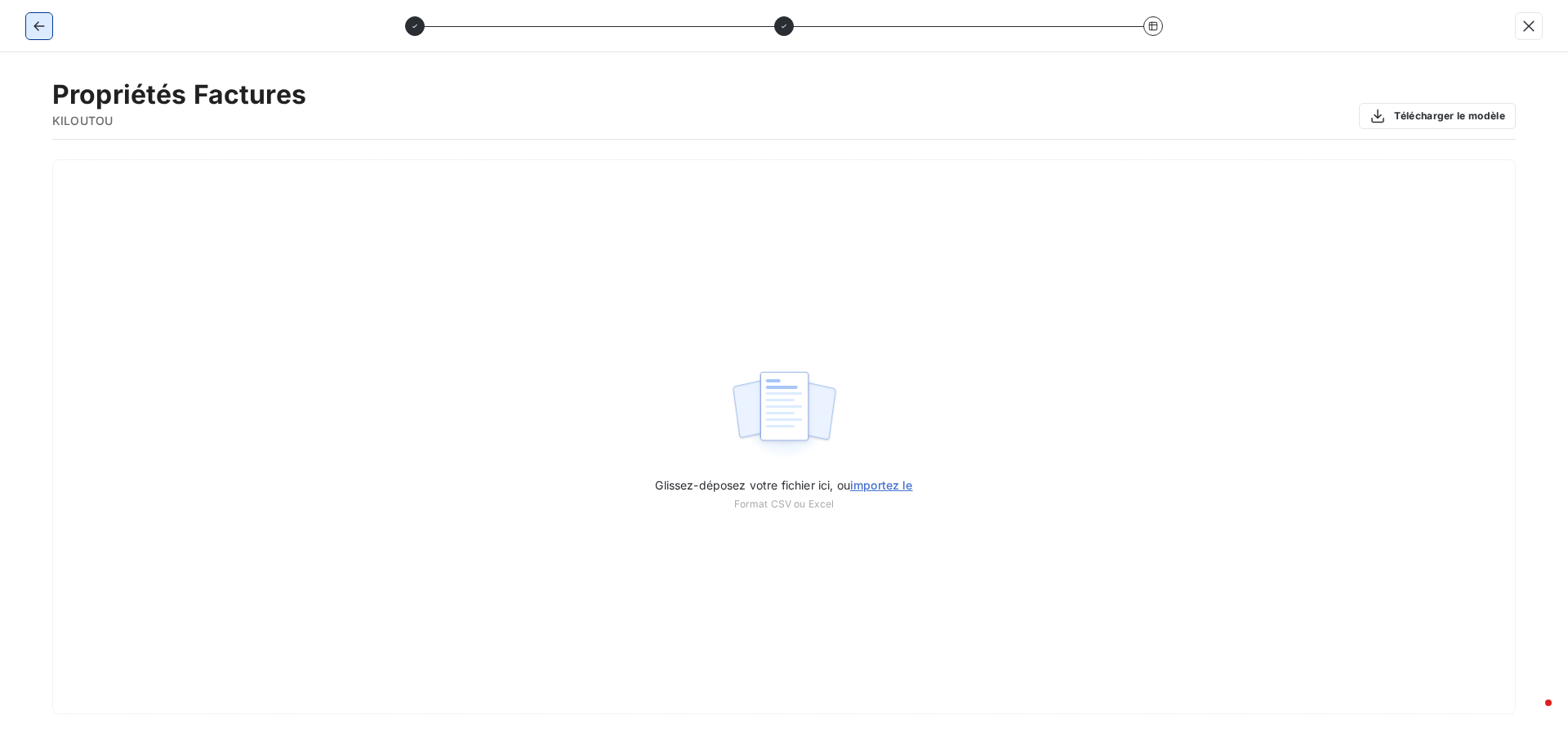
click at [33, 28] on icon "button" at bounding box center [38, 25] width 16 height 16
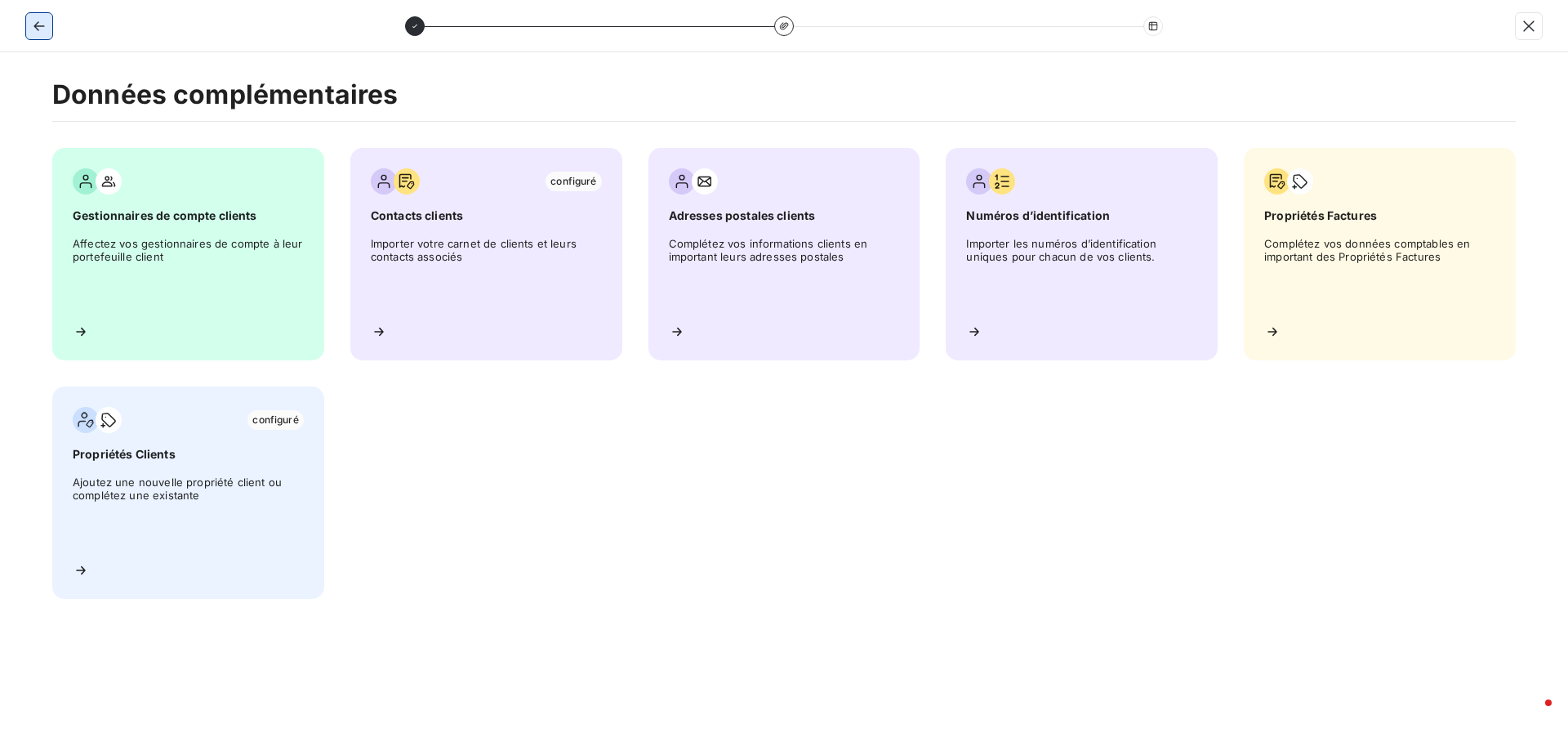
click at [33, 28] on icon "button" at bounding box center [38, 25] width 16 height 16
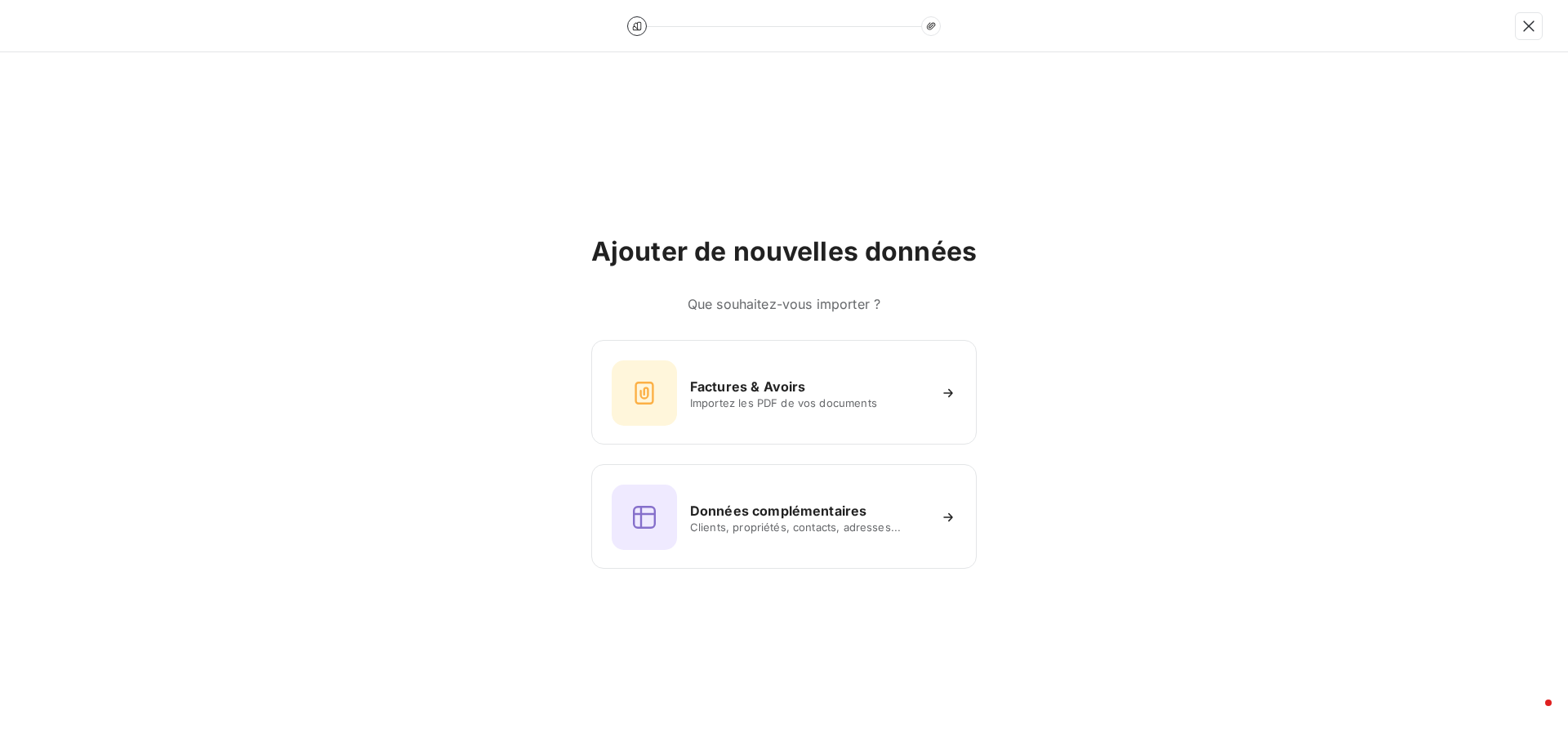
click at [326, 258] on div "Ajouter de nouvelles données Que souhaitez-vous importer ? Factures & Avoirs Im…" at bounding box center [784, 401] width 1568 height 698
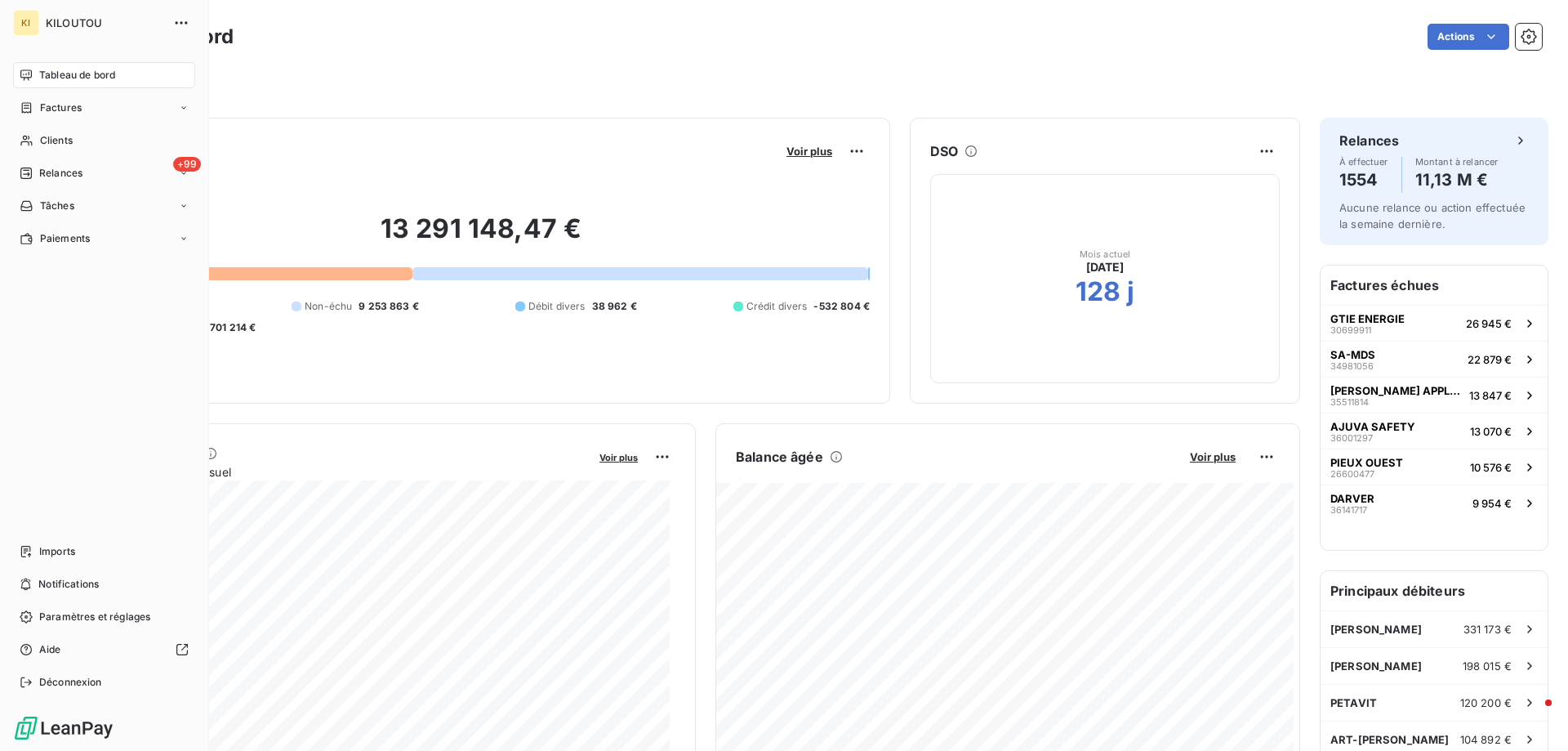
click at [69, 82] on span "Tableau de bord" at bounding box center [77, 75] width 76 height 15
click at [73, 139] on span "Clients" at bounding box center [56, 141] width 33 height 15
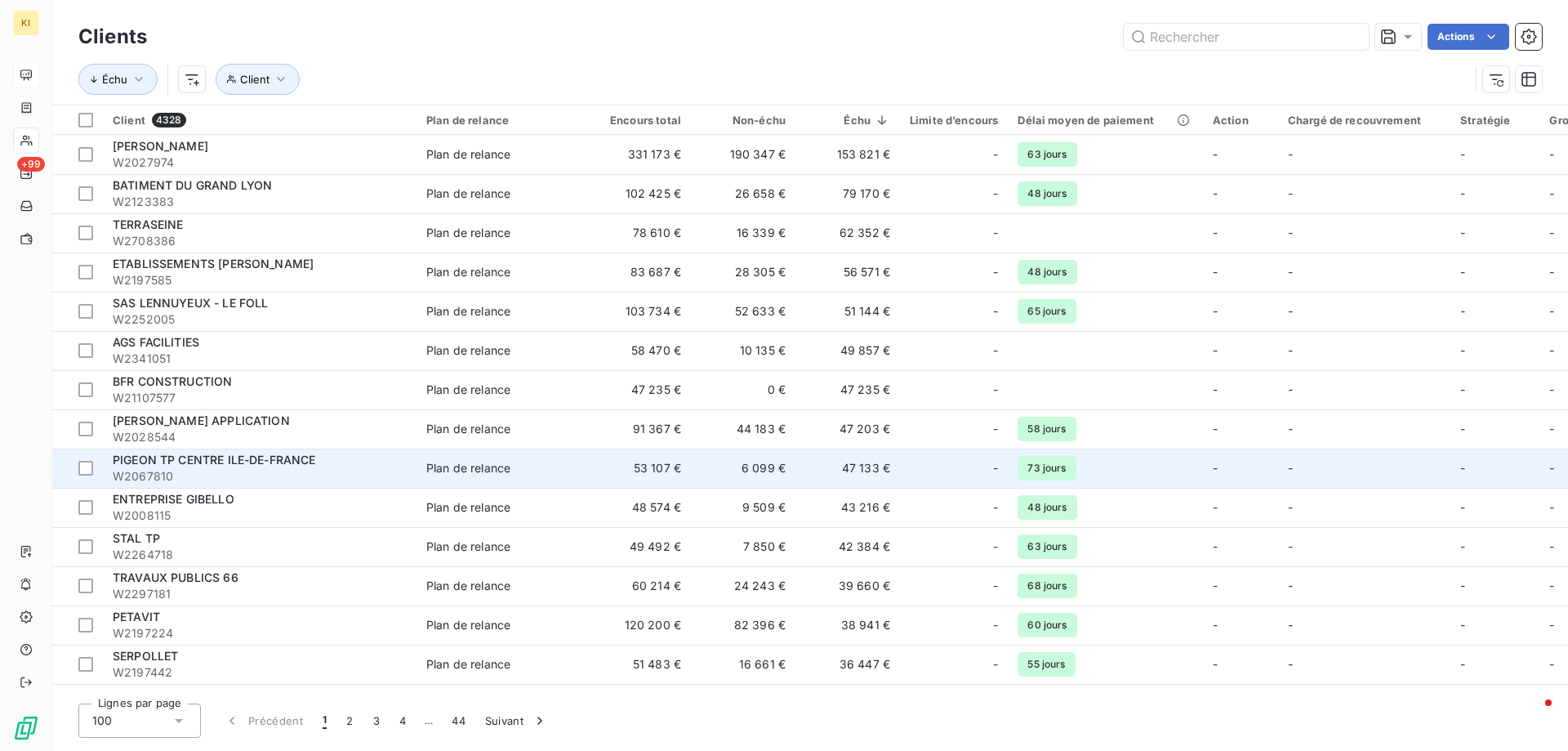
click at [190, 466] on span "PIGEON TP CENTRE ILE-DE-FRANCE" at bounding box center [214, 459] width 203 height 14
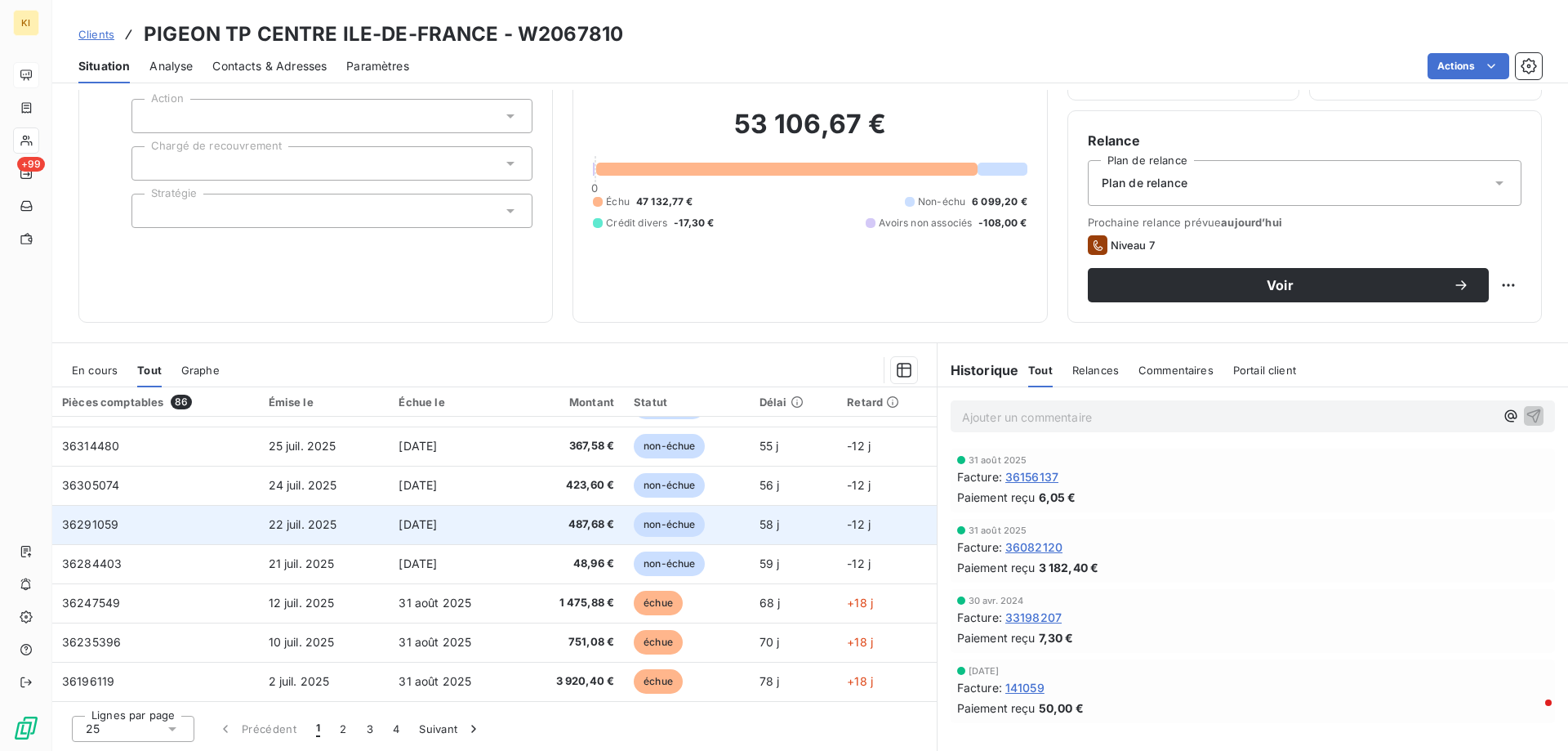
scroll to position [614, 0]
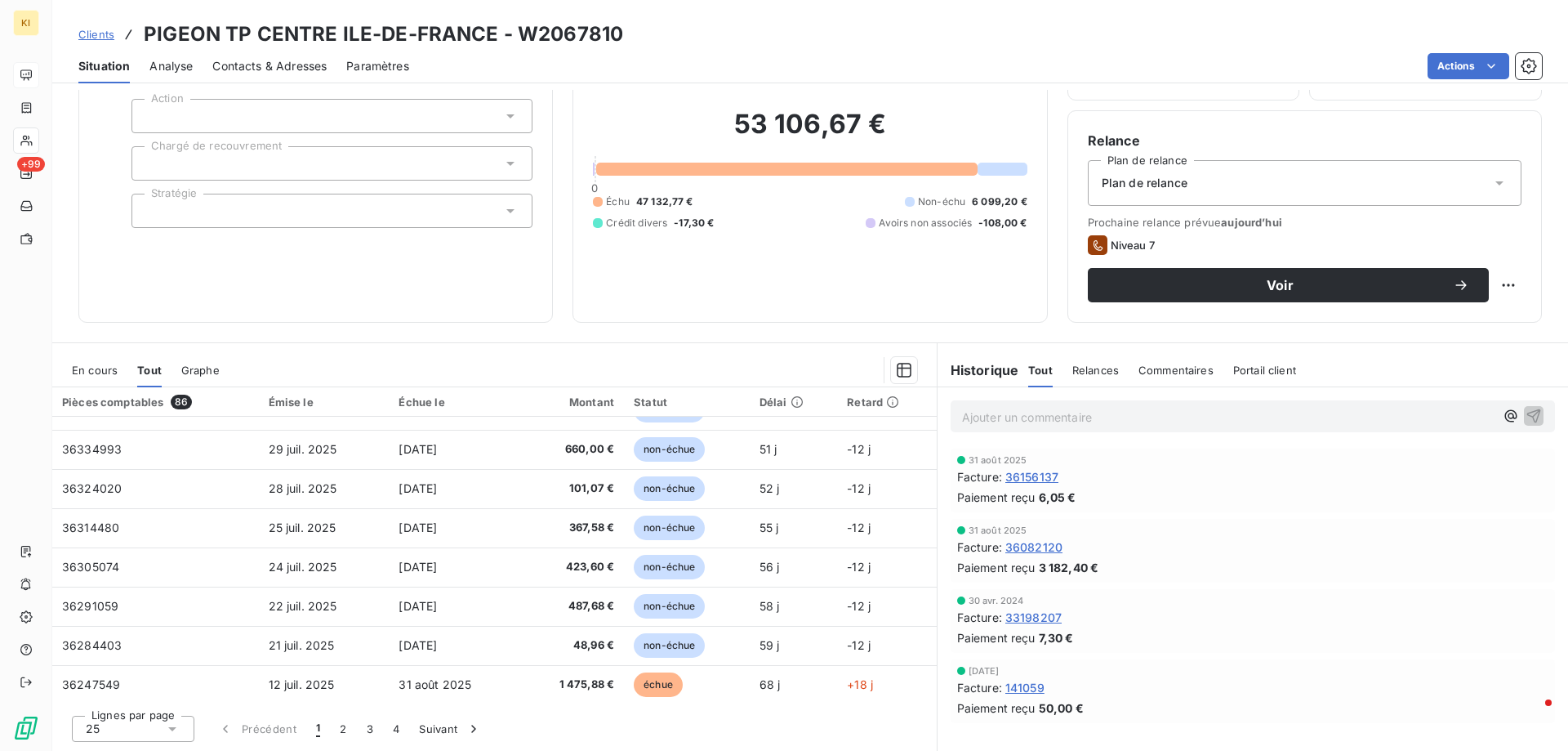
click at [748, 164] on div at bounding box center [787, 169] width 382 height 13
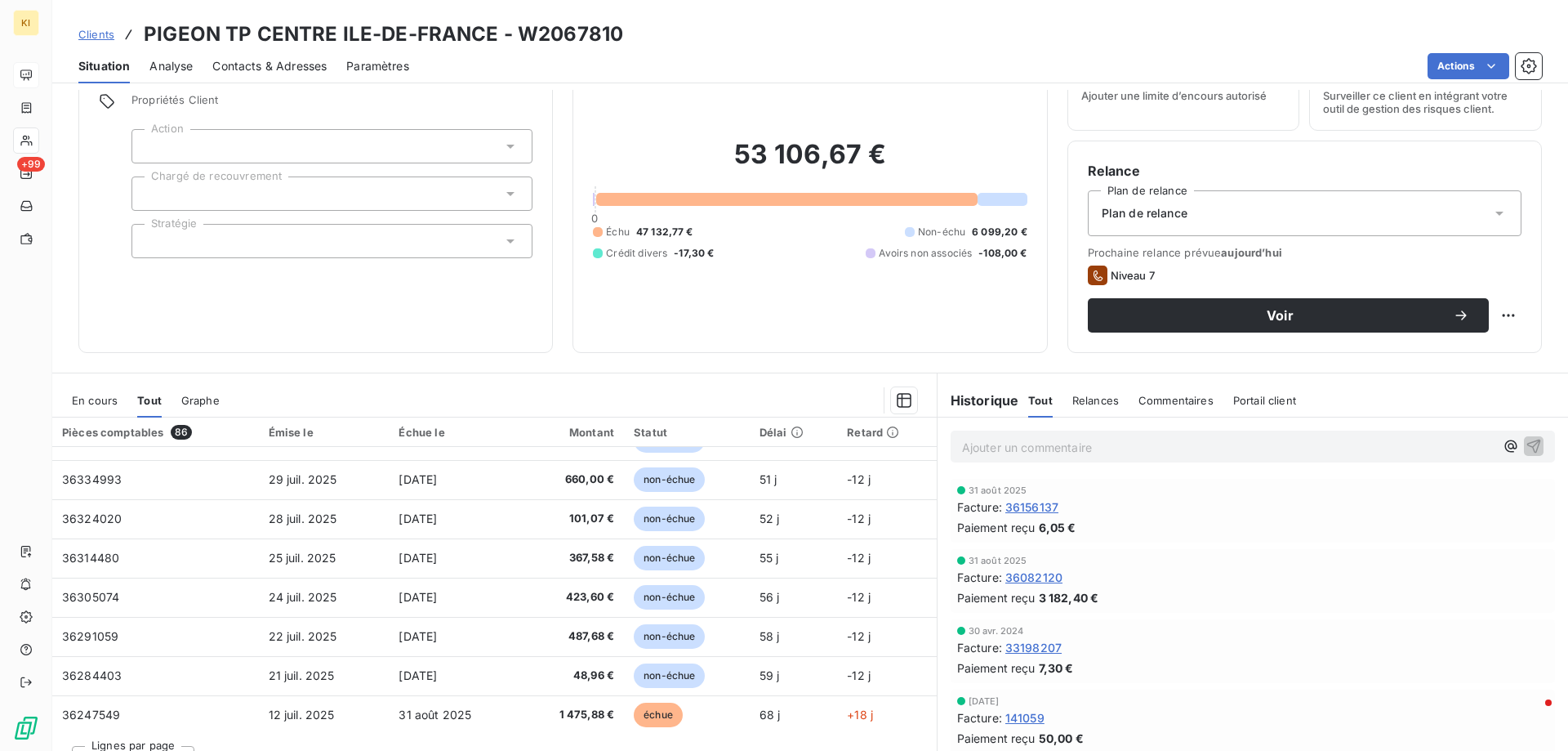
scroll to position [0, 0]
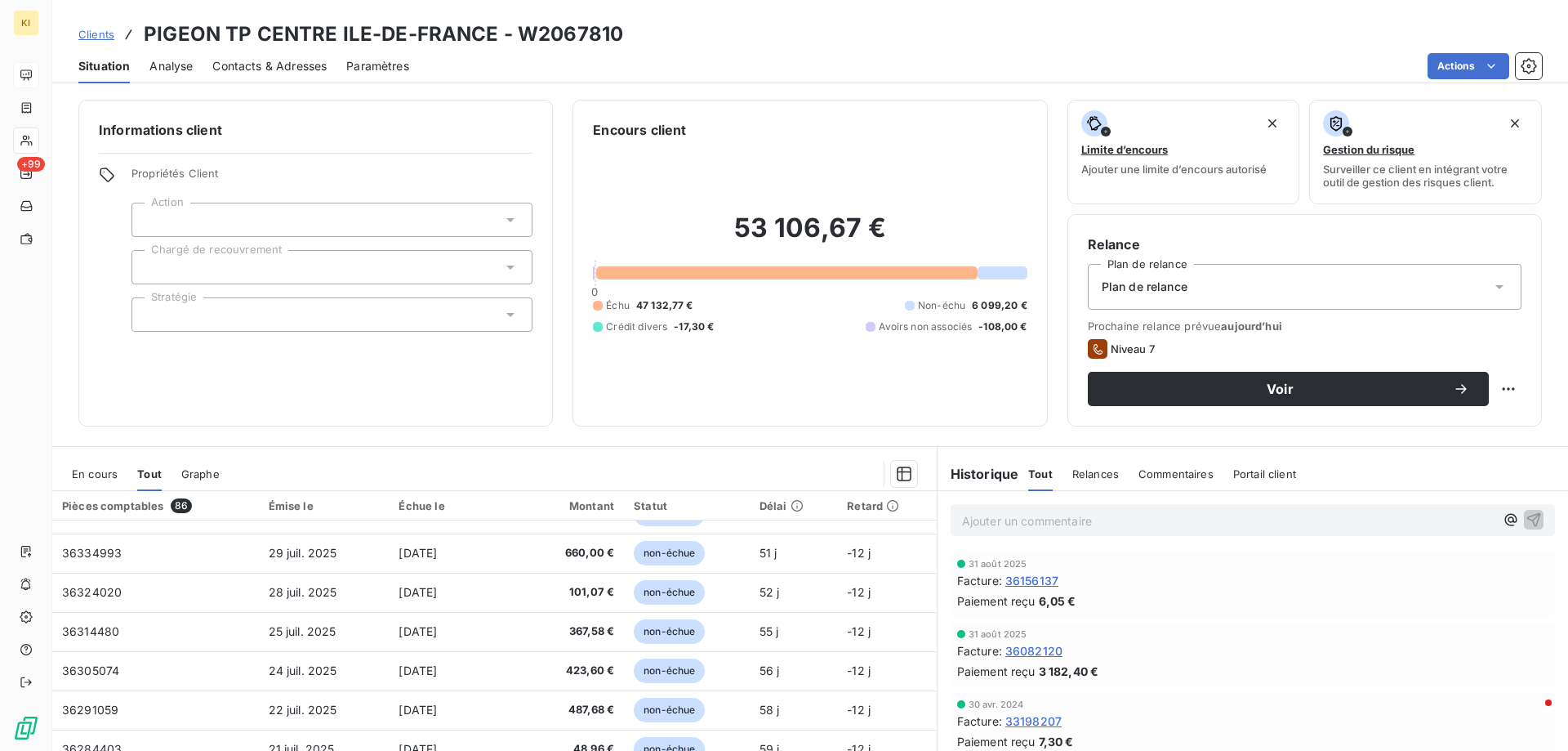
click at [174, 64] on span "Analyse" at bounding box center [171, 66] width 43 height 16
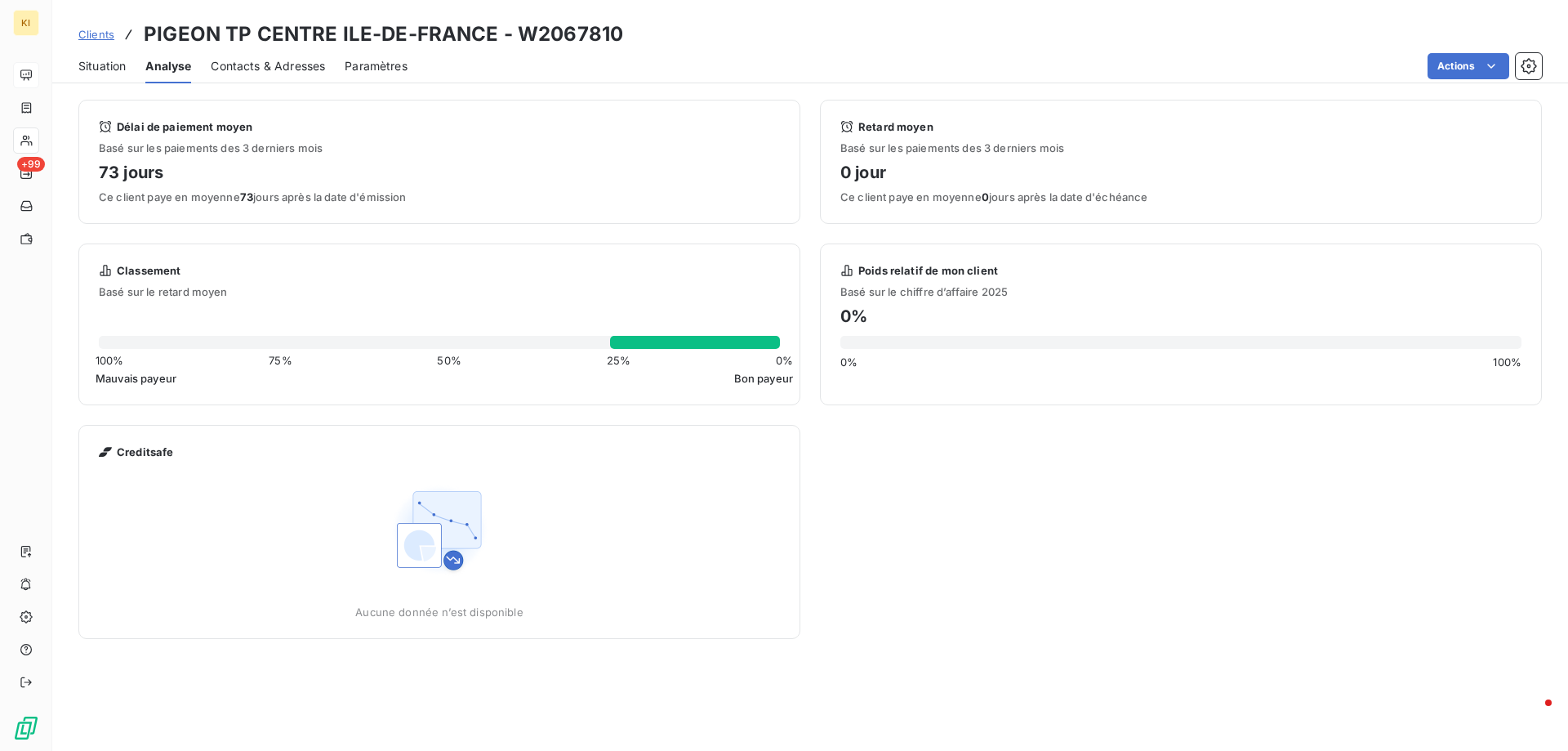
click at [421, 547] on img at bounding box center [440, 531] width 105 height 105
click at [467, 586] on div "Aucune donnée n’est disponible" at bounding box center [439, 548] width 168 height 141
click at [463, 618] on span "Aucune donnée n’est disponible" at bounding box center [439, 611] width 168 height 13
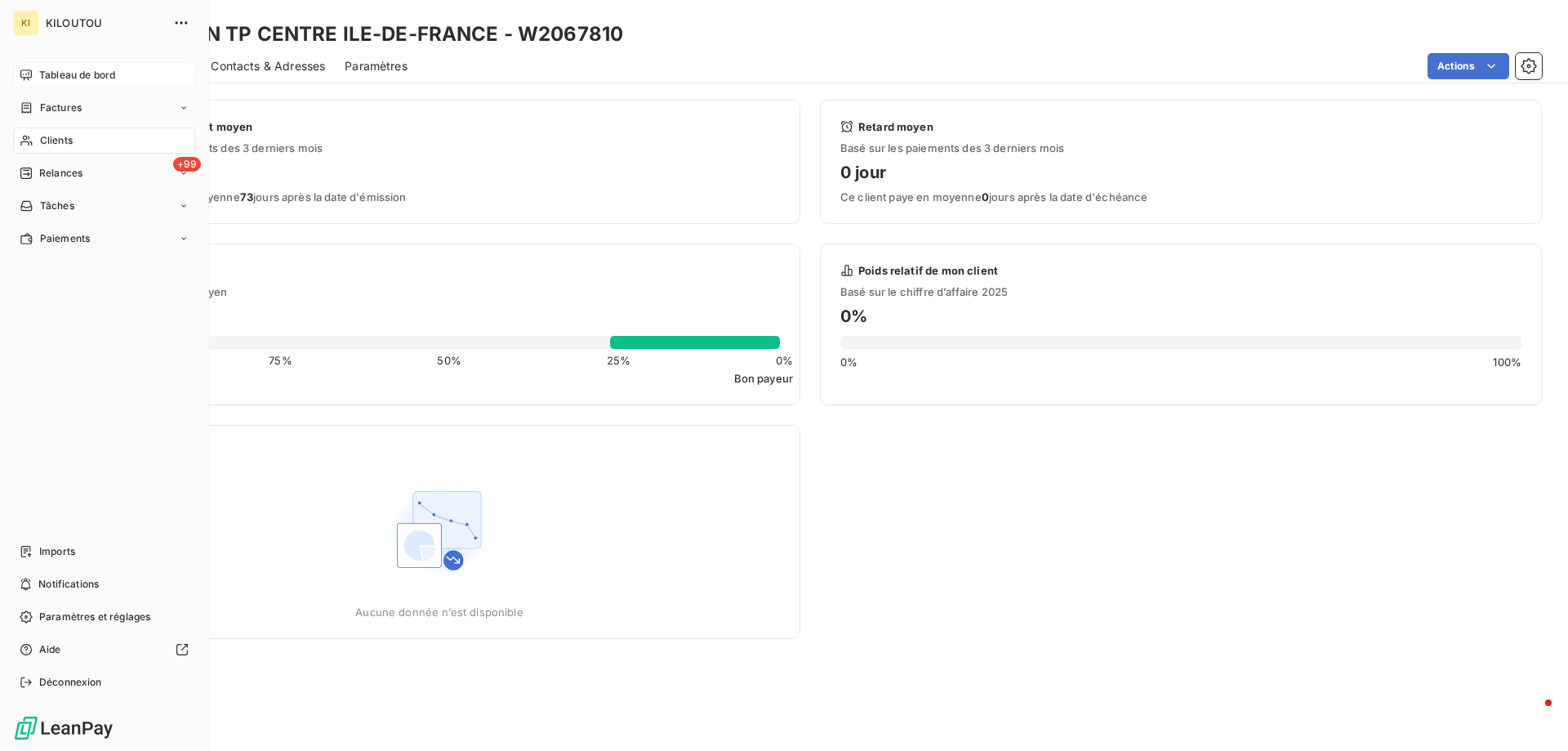
click at [68, 72] on span "Tableau de bord" at bounding box center [77, 75] width 76 height 15
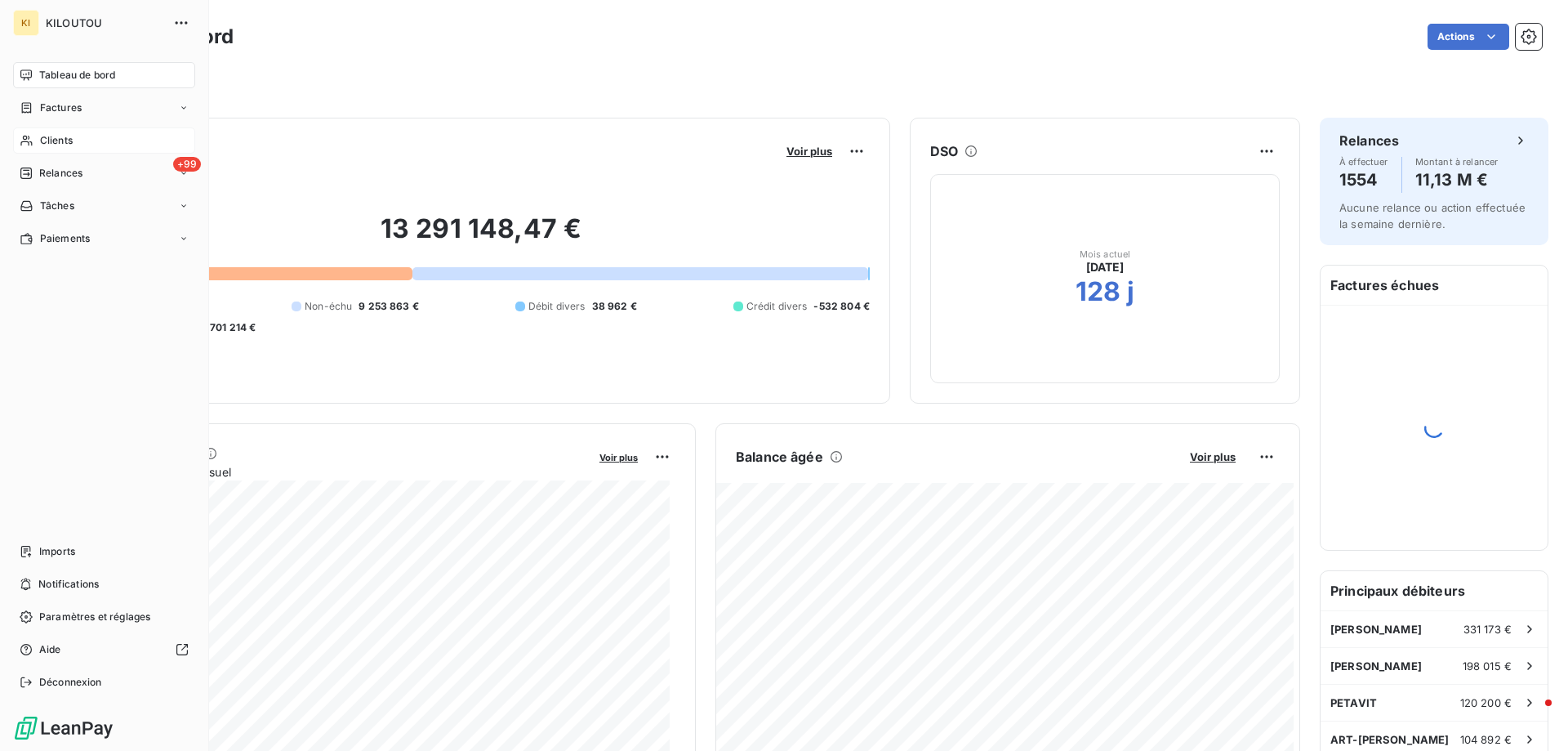
click at [64, 142] on span "Clients" at bounding box center [56, 141] width 33 height 15
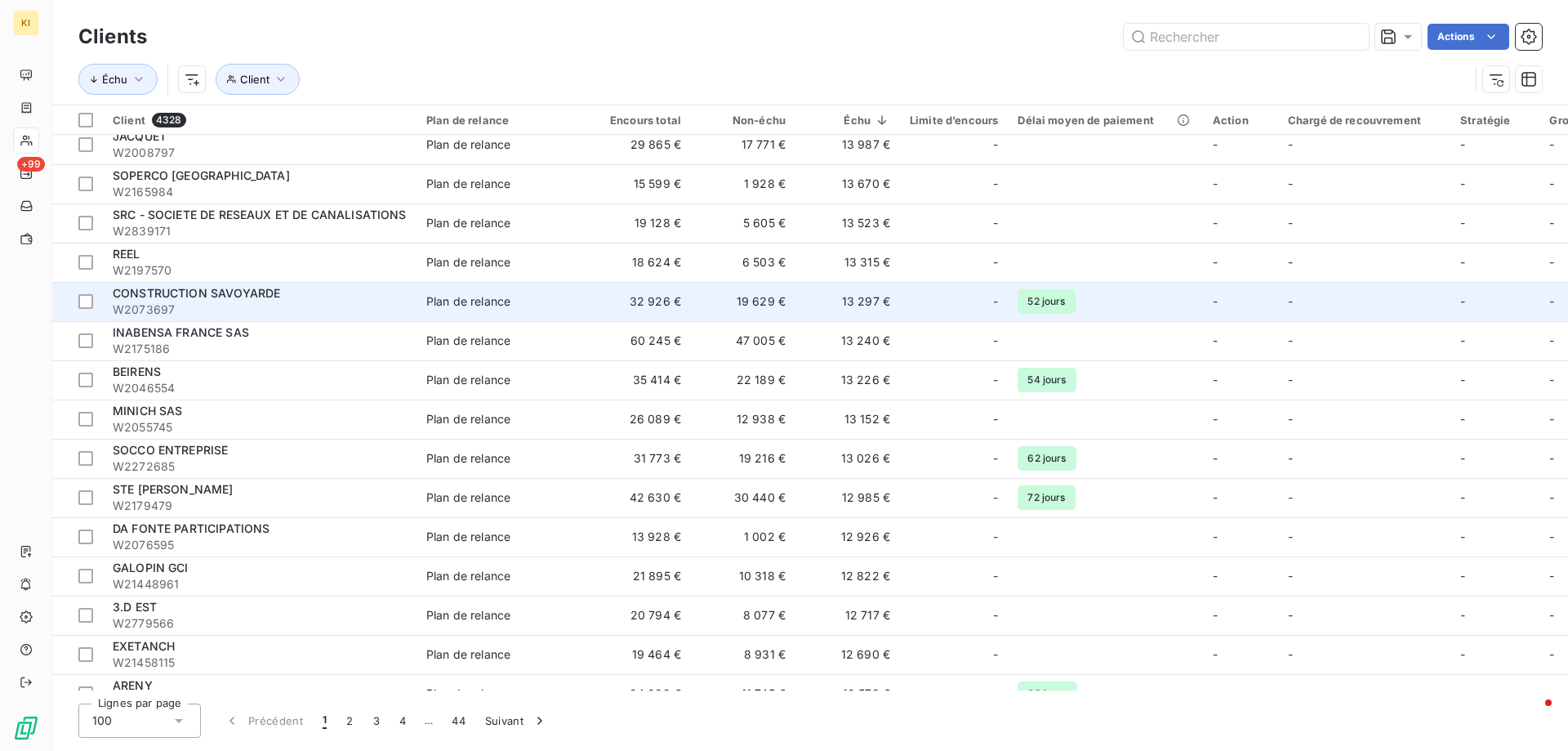
scroll to position [3372, 0]
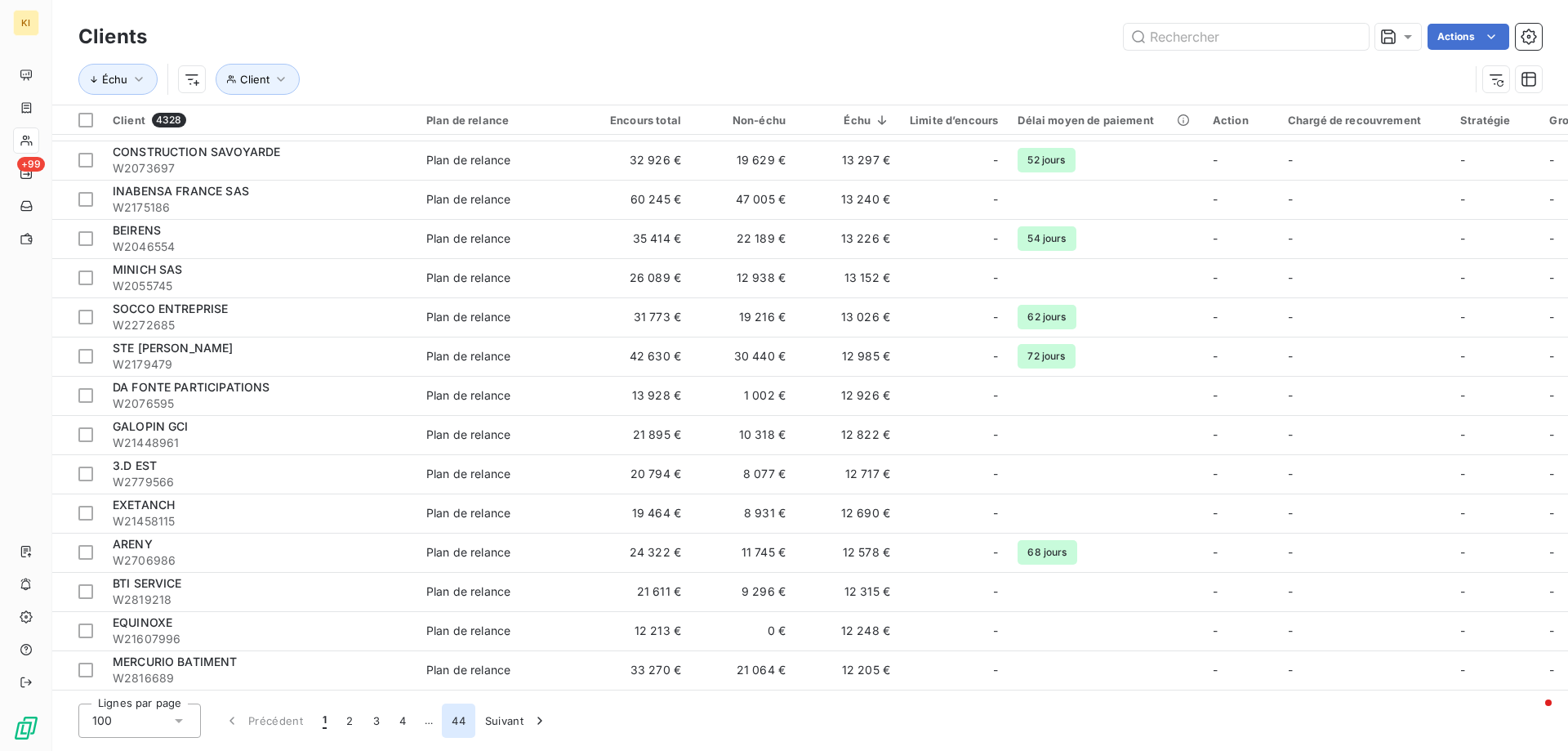
click at [457, 724] on button "44" at bounding box center [458, 720] width 34 height 35
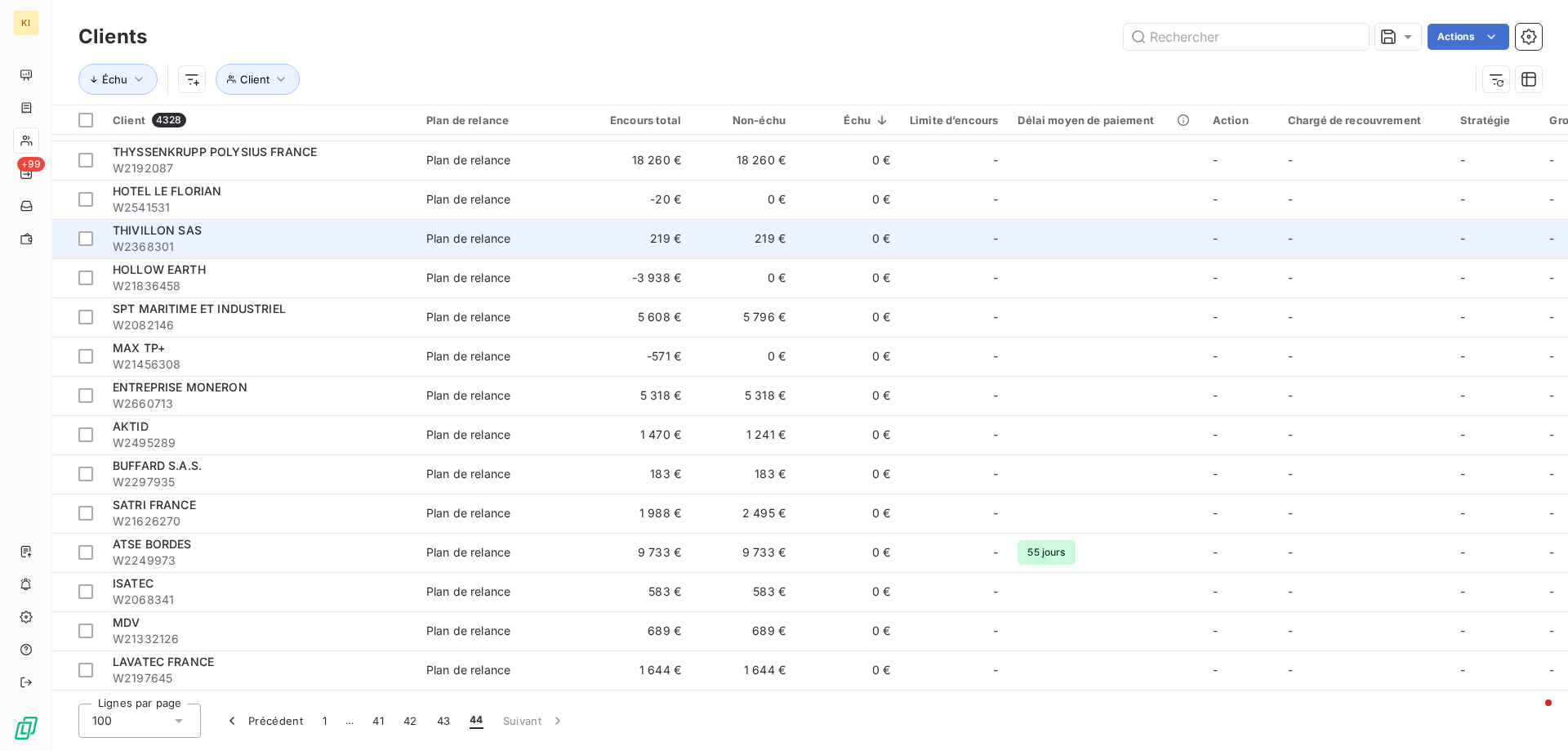
scroll to position [0, 0]
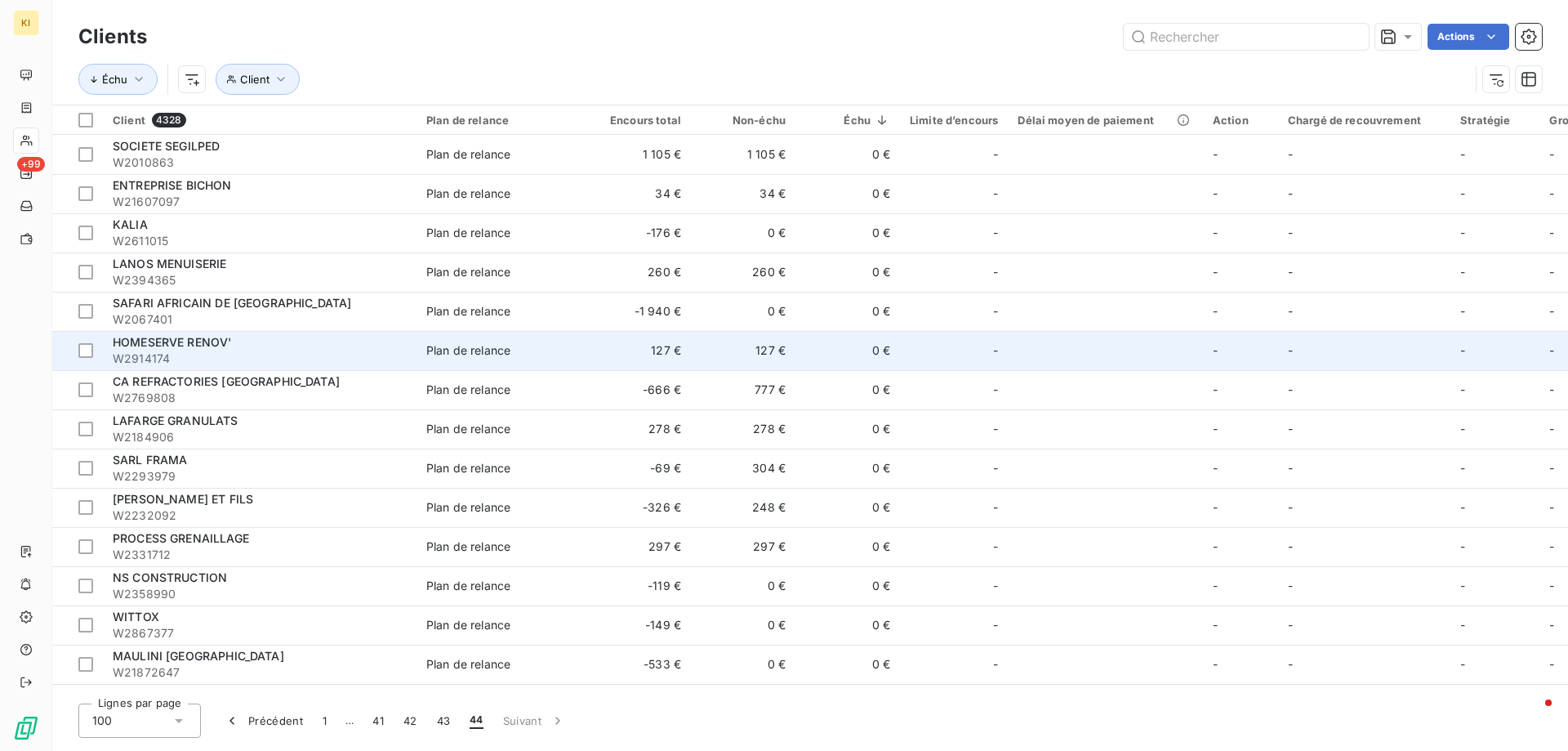
click at [169, 339] on span "HOMESERVE RENOV'" at bounding box center [172, 341] width 118 height 14
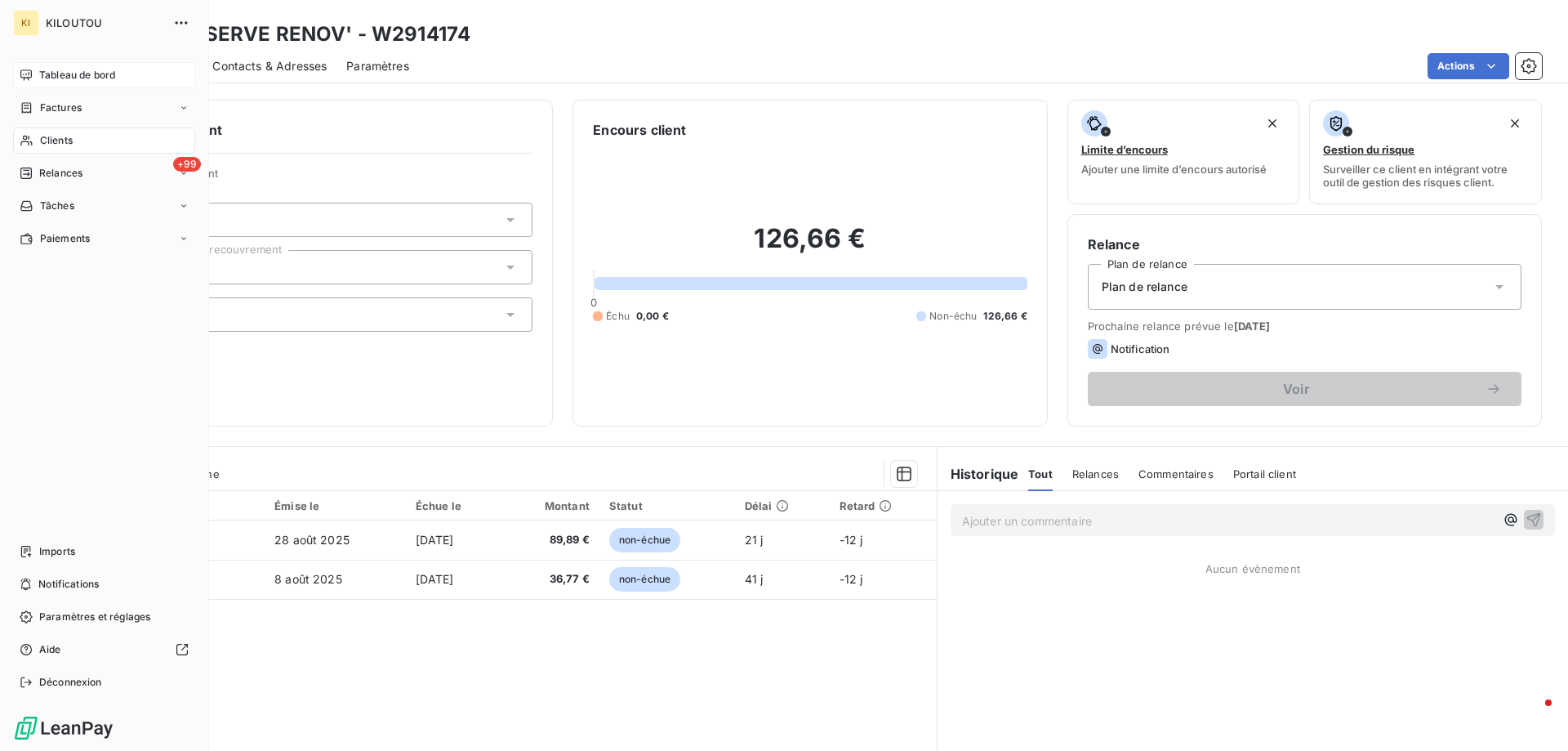
click at [55, 74] on span "Tableau de bord" at bounding box center [77, 75] width 76 height 15
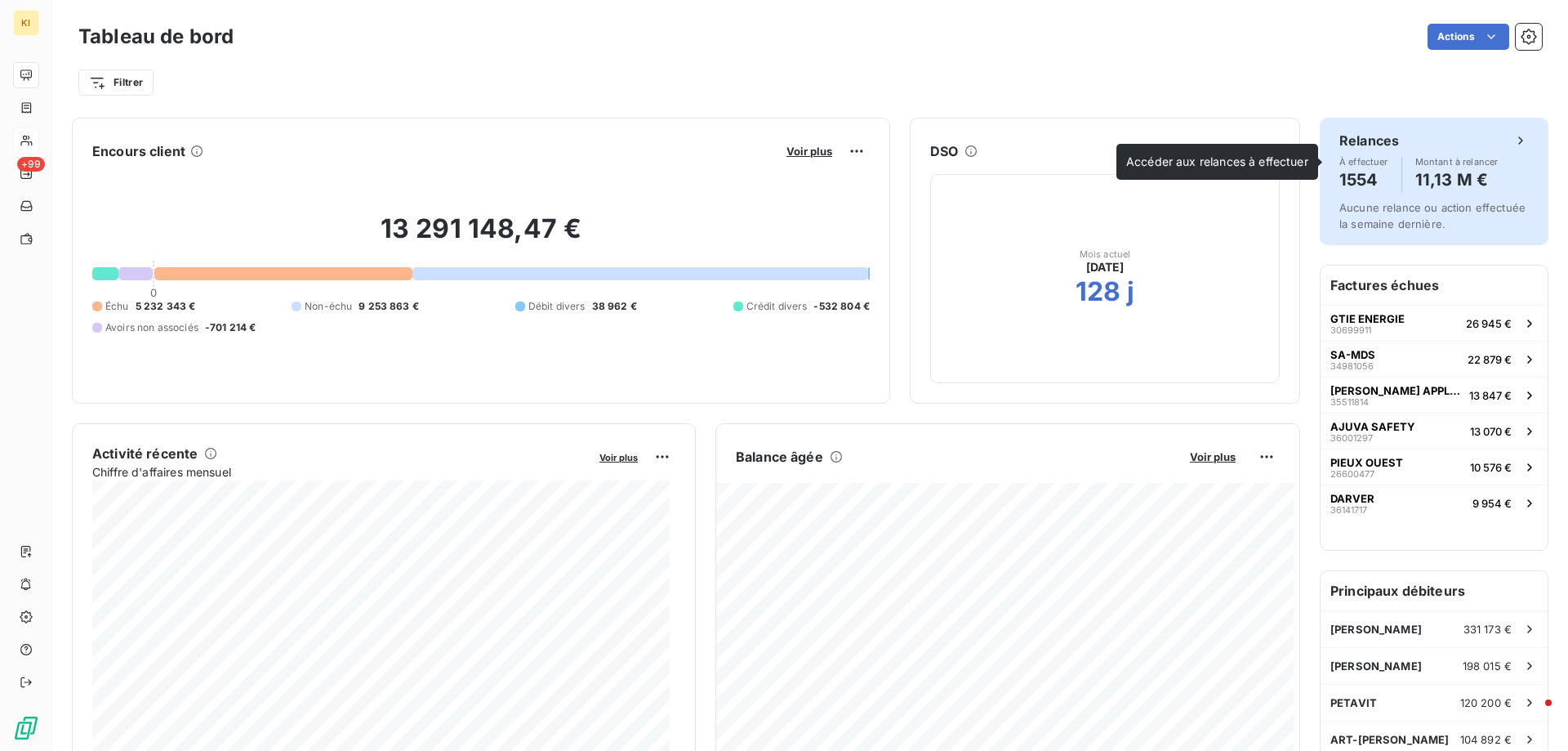
click at [1352, 180] on h4 "1554" at bounding box center [1364, 180] width 49 height 26
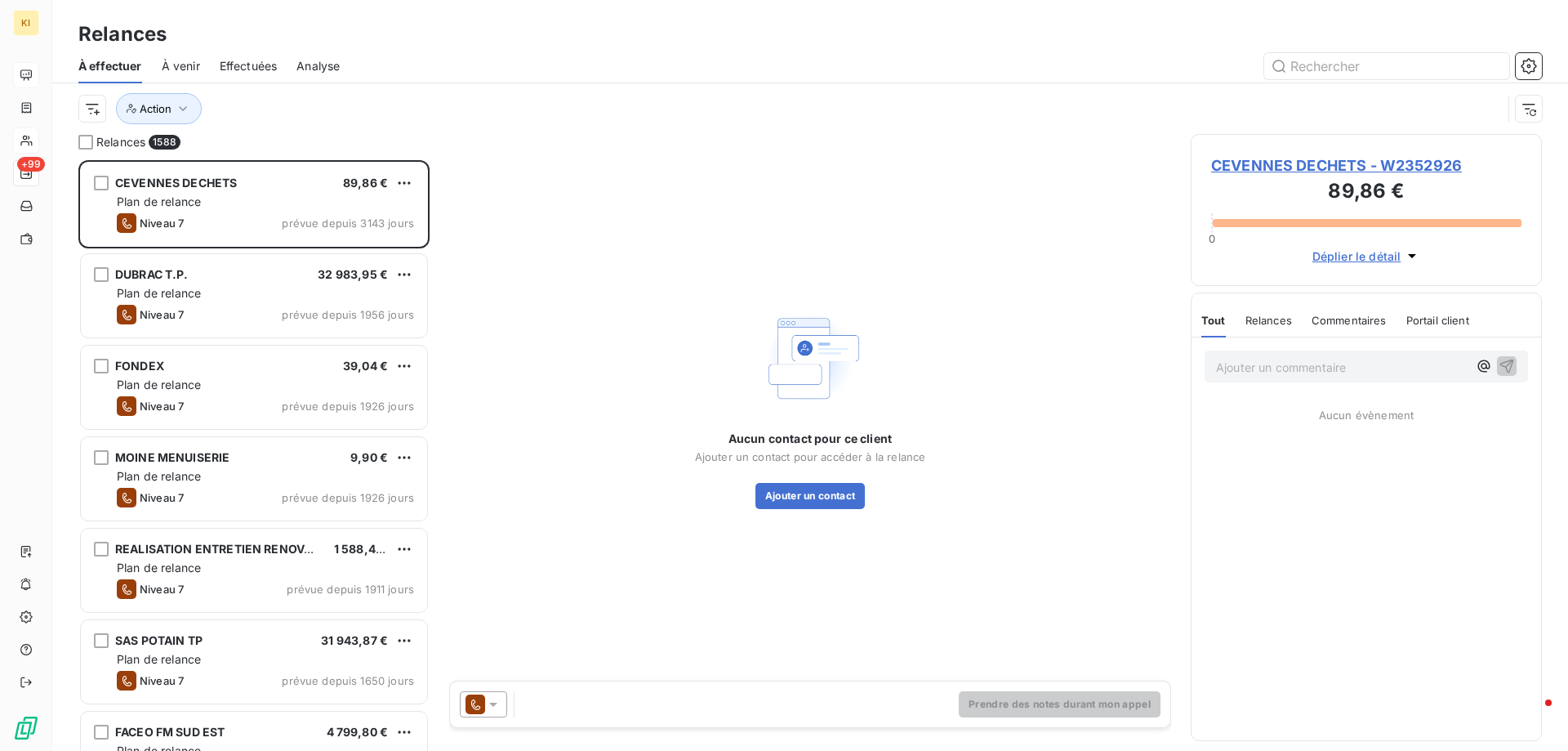
scroll to position [578, 339]
click at [172, 72] on span "À venir" at bounding box center [180, 66] width 38 height 16
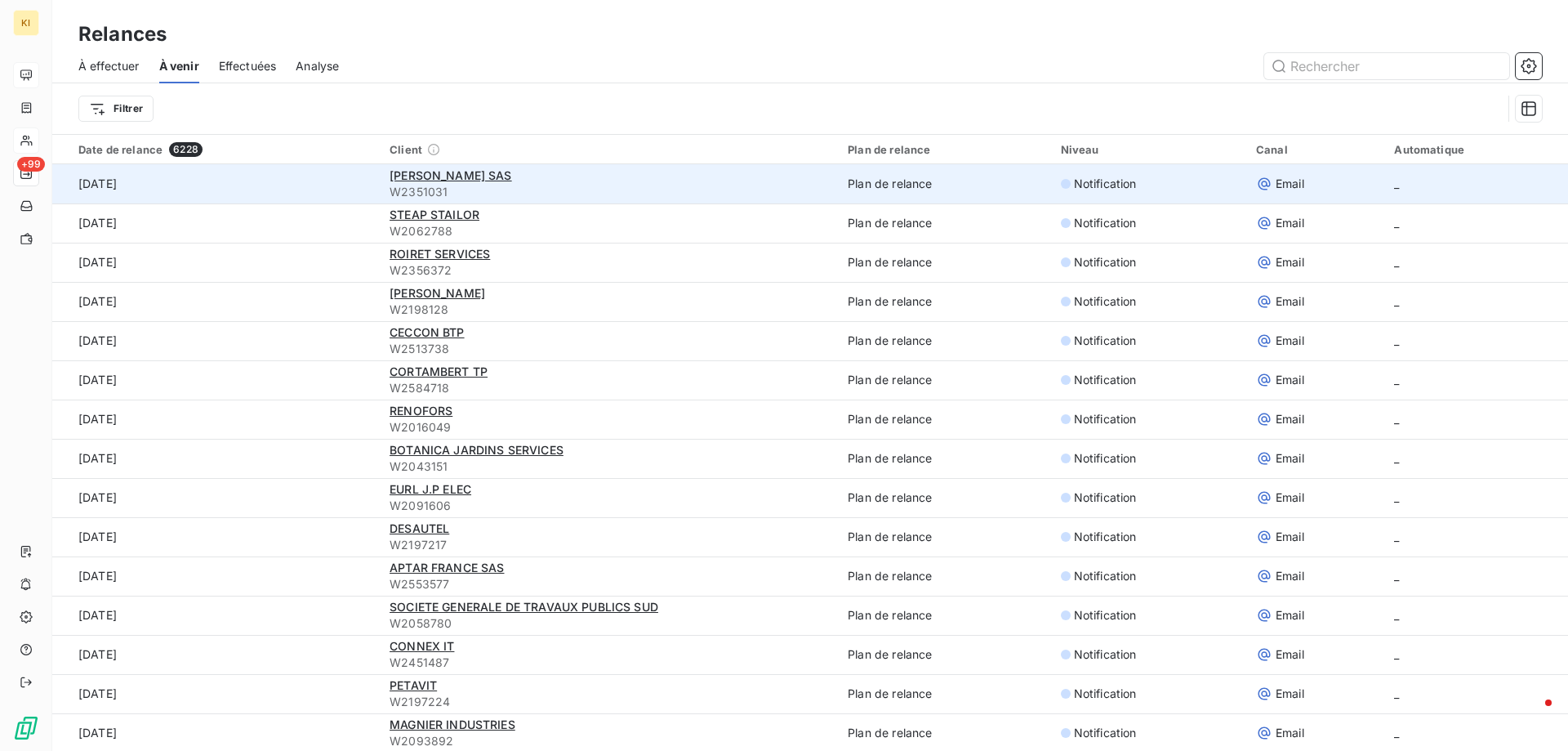
click at [886, 190] on td "Plan de relance" at bounding box center [944, 184] width 213 height 39
click at [1104, 193] on td "Notification" at bounding box center [1148, 184] width 195 height 39
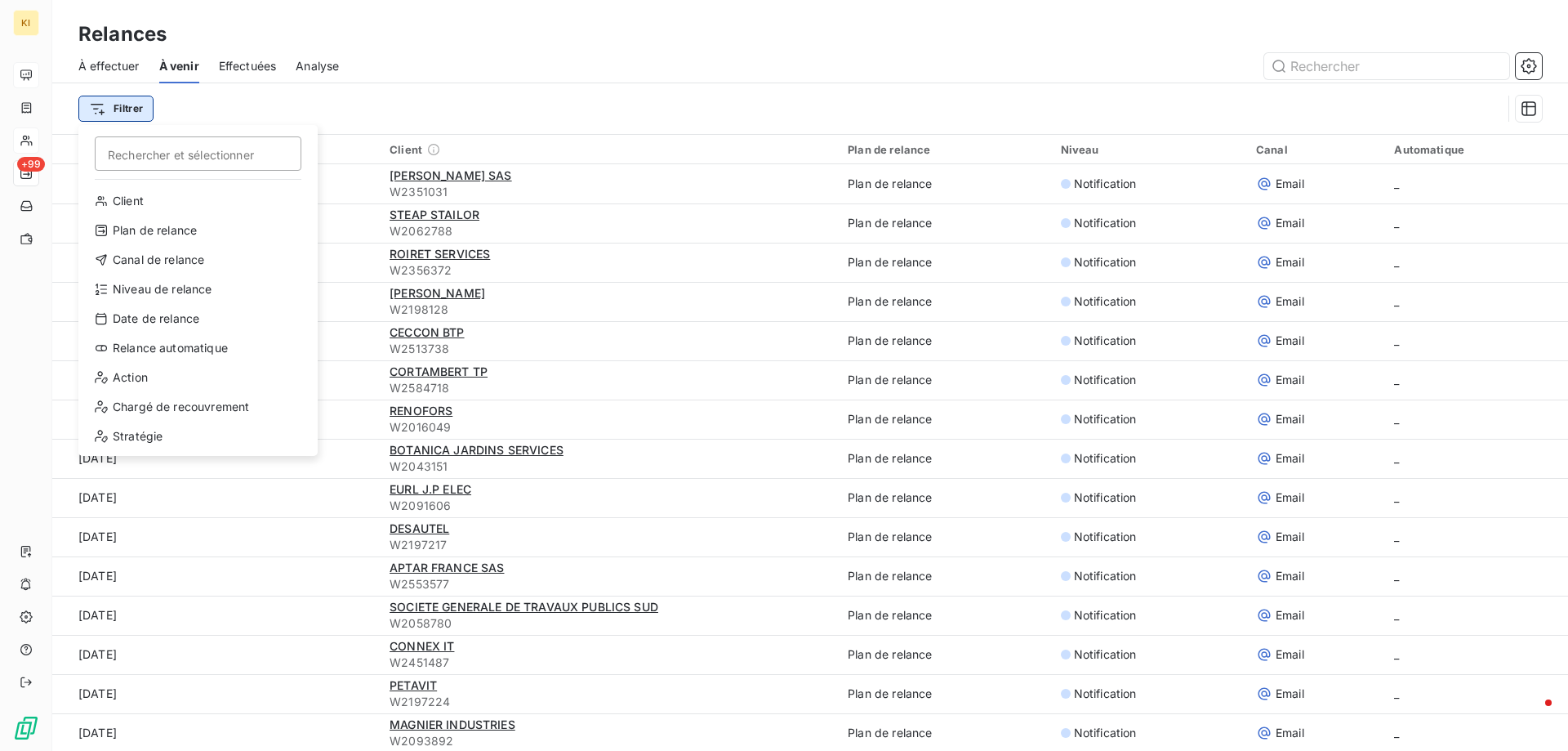
click at [116, 106] on html "KI +99 Relances À effectuer À venir Effectuées Analyse Filtrer Rechercher et sé…" at bounding box center [784, 375] width 1568 height 751
click at [149, 319] on div "Date de relance" at bounding box center [198, 319] width 226 height 26
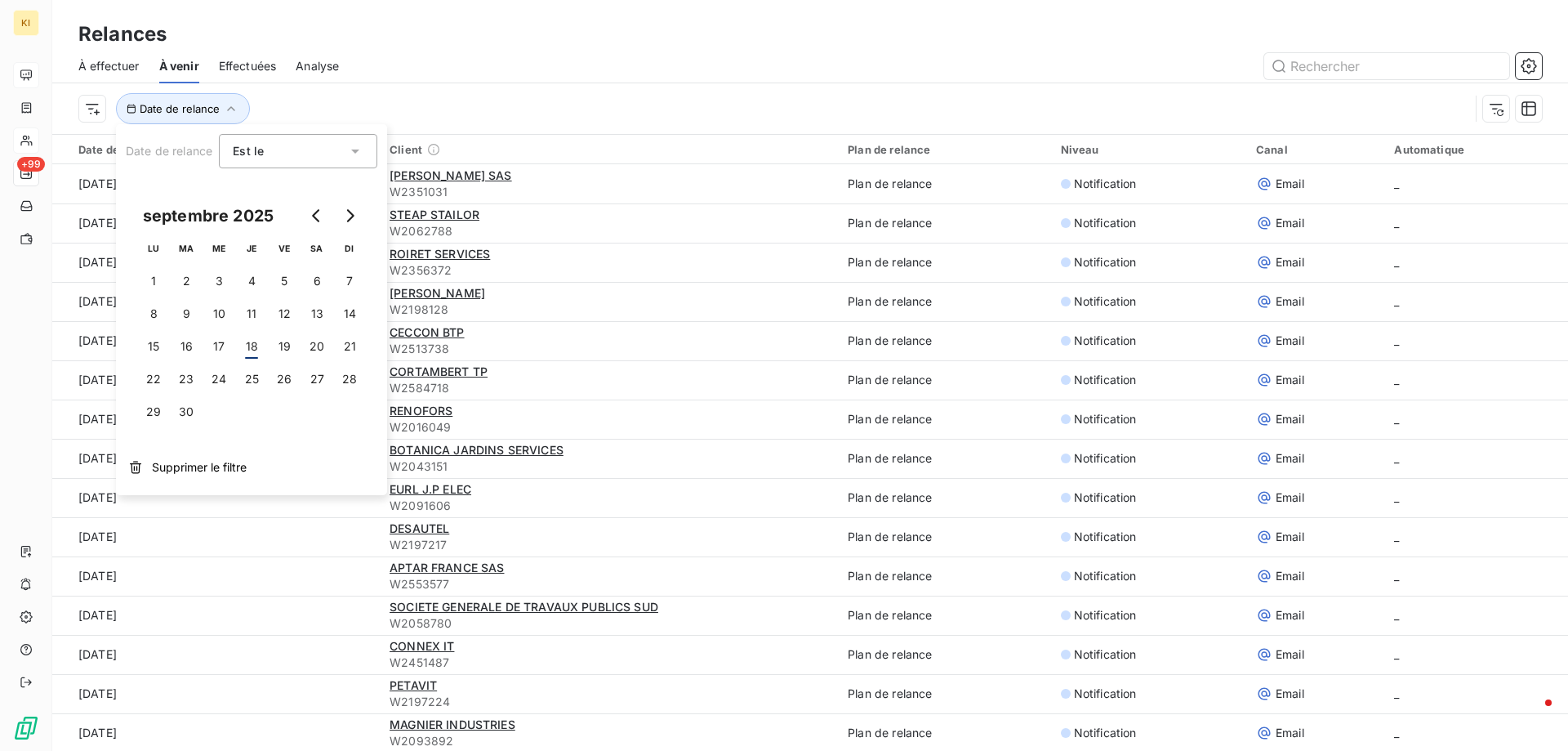
click at [455, 93] on div "Date de relance" at bounding box center [774, 108] width 1391 height 31
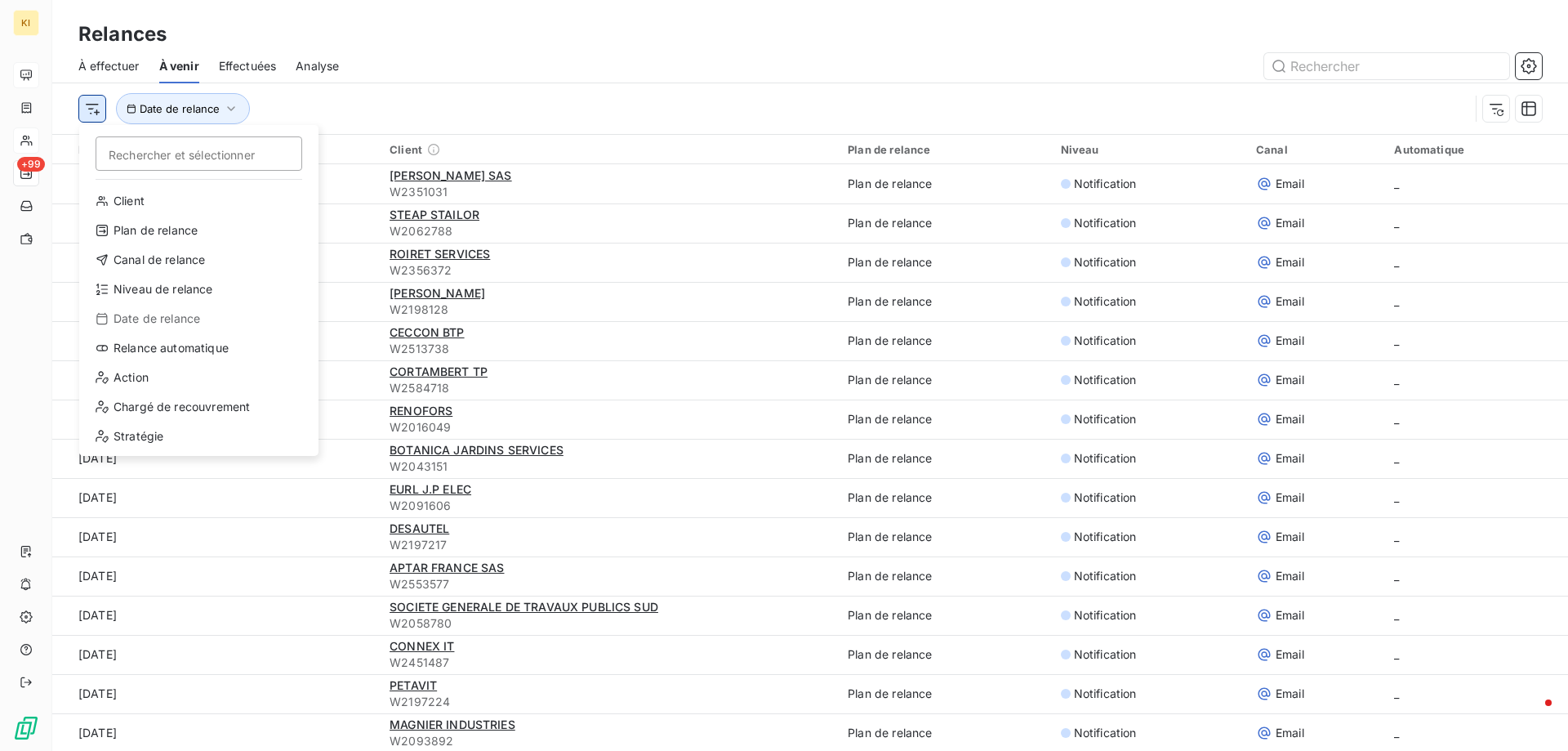
click at [90, 102] on html "KI +99 Relances À effectuer À venir Effectuées Analyse Rechercher et sélectionn…" at bounding box center [784, 375] width 1568 height 751
click at [127, 233] on div "Plan de relance" at bounding box center [198, 231] width 226 height 26
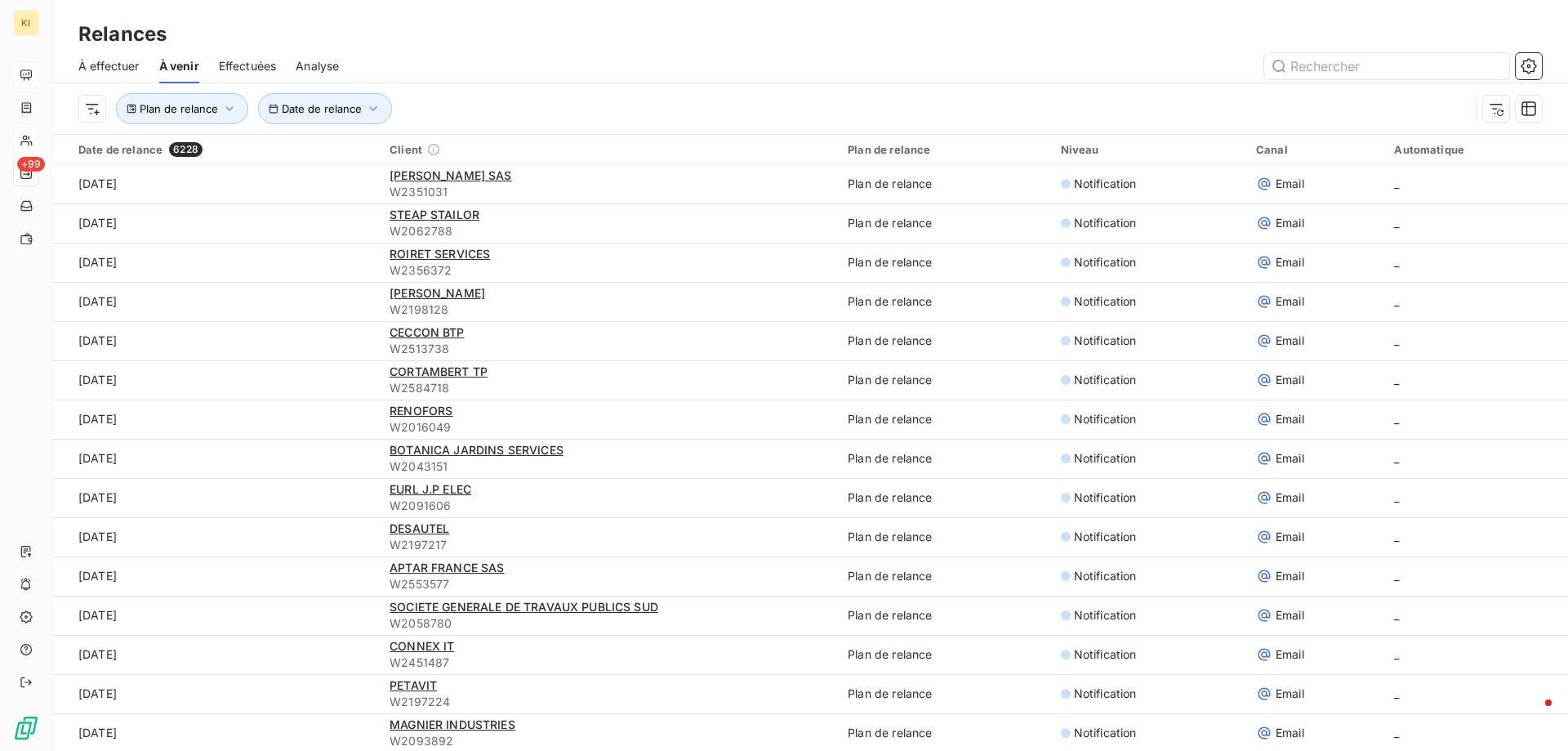
click at [507, 75] on div at bounding box center [949, 67] width 1183 height 26
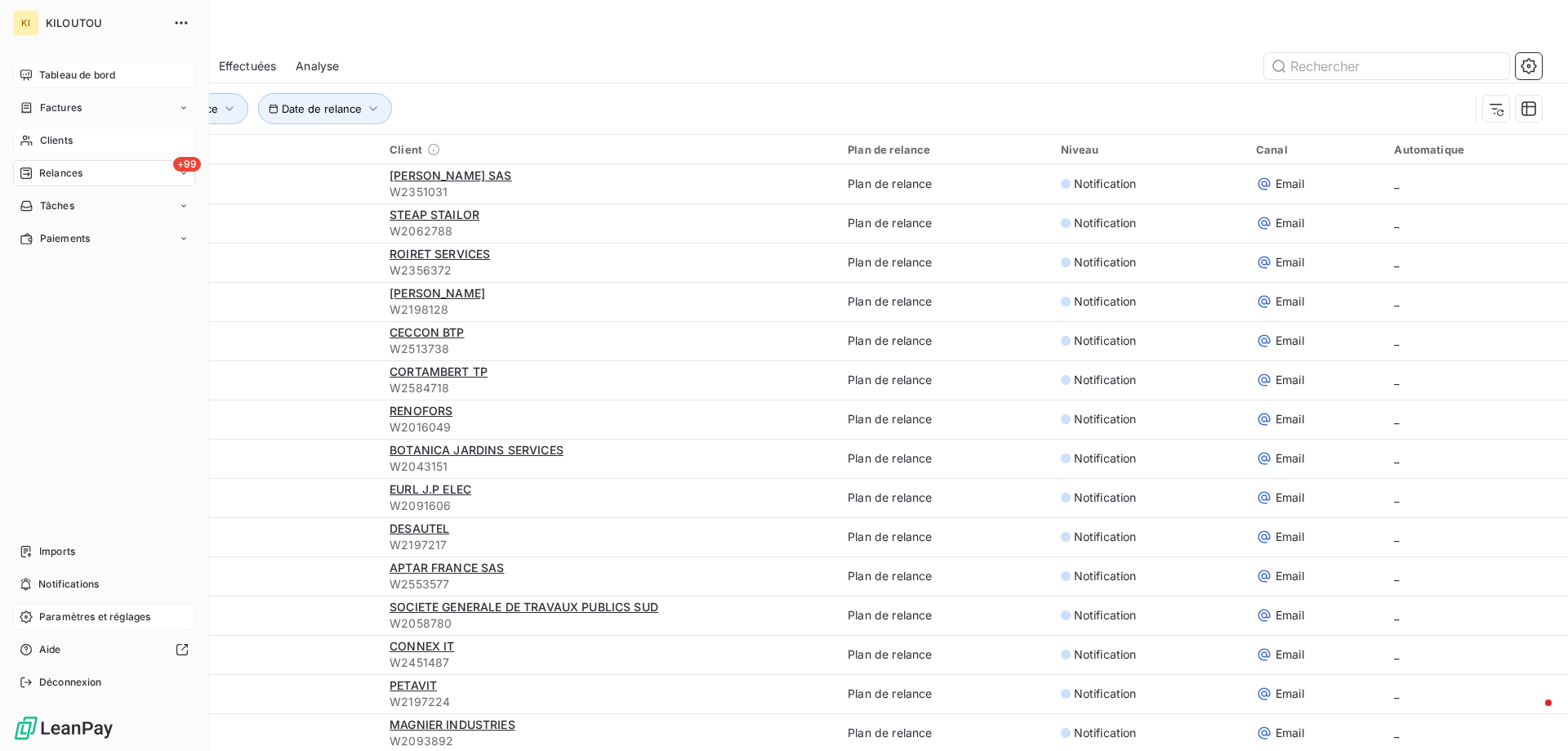
click at [112, 613] on span "Paramètres et réglages" at bounding box center [95, 617] width 111 height 15
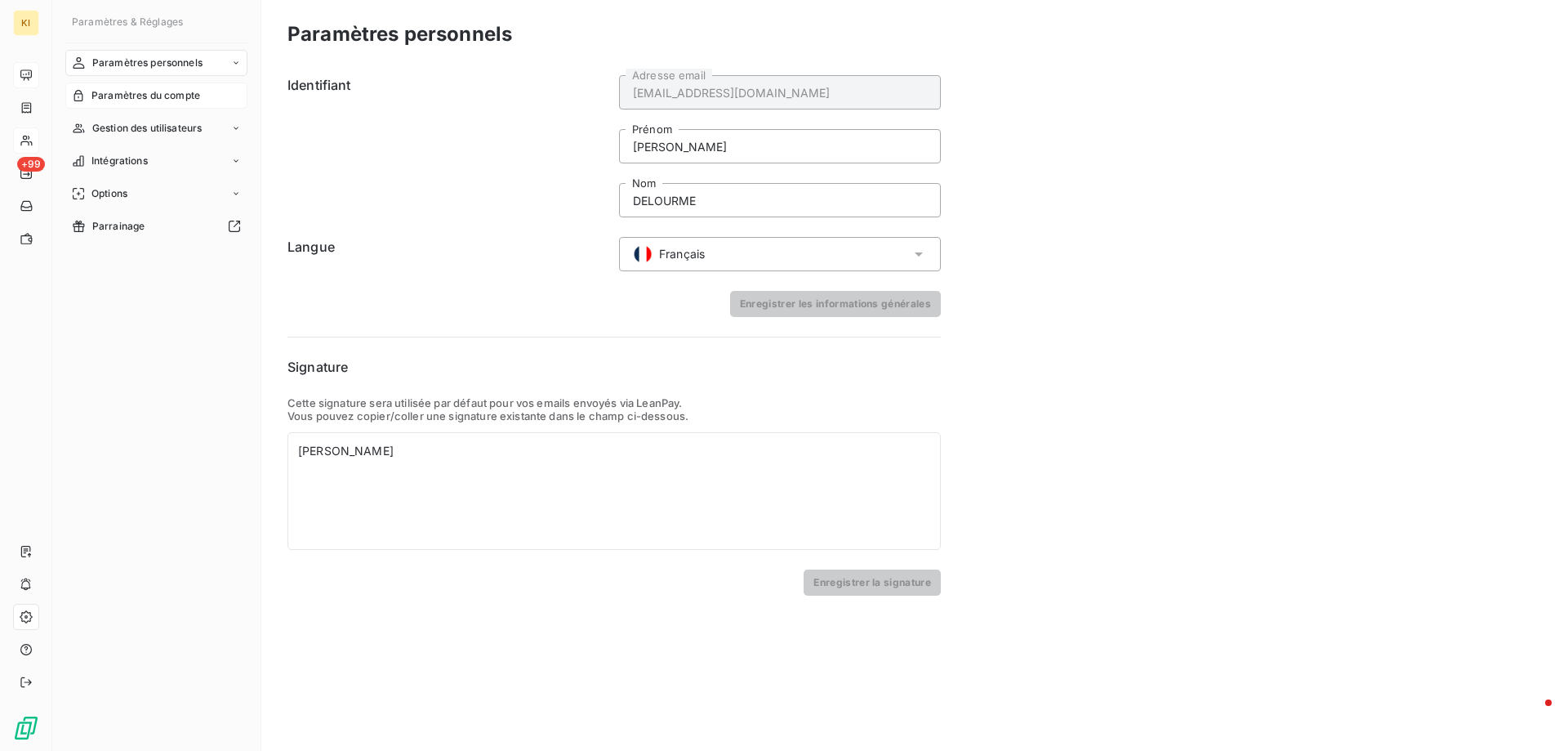
click at [152, 99] on span "Paramètres du compte" at bounding box center [146, 96] width 109 height 15
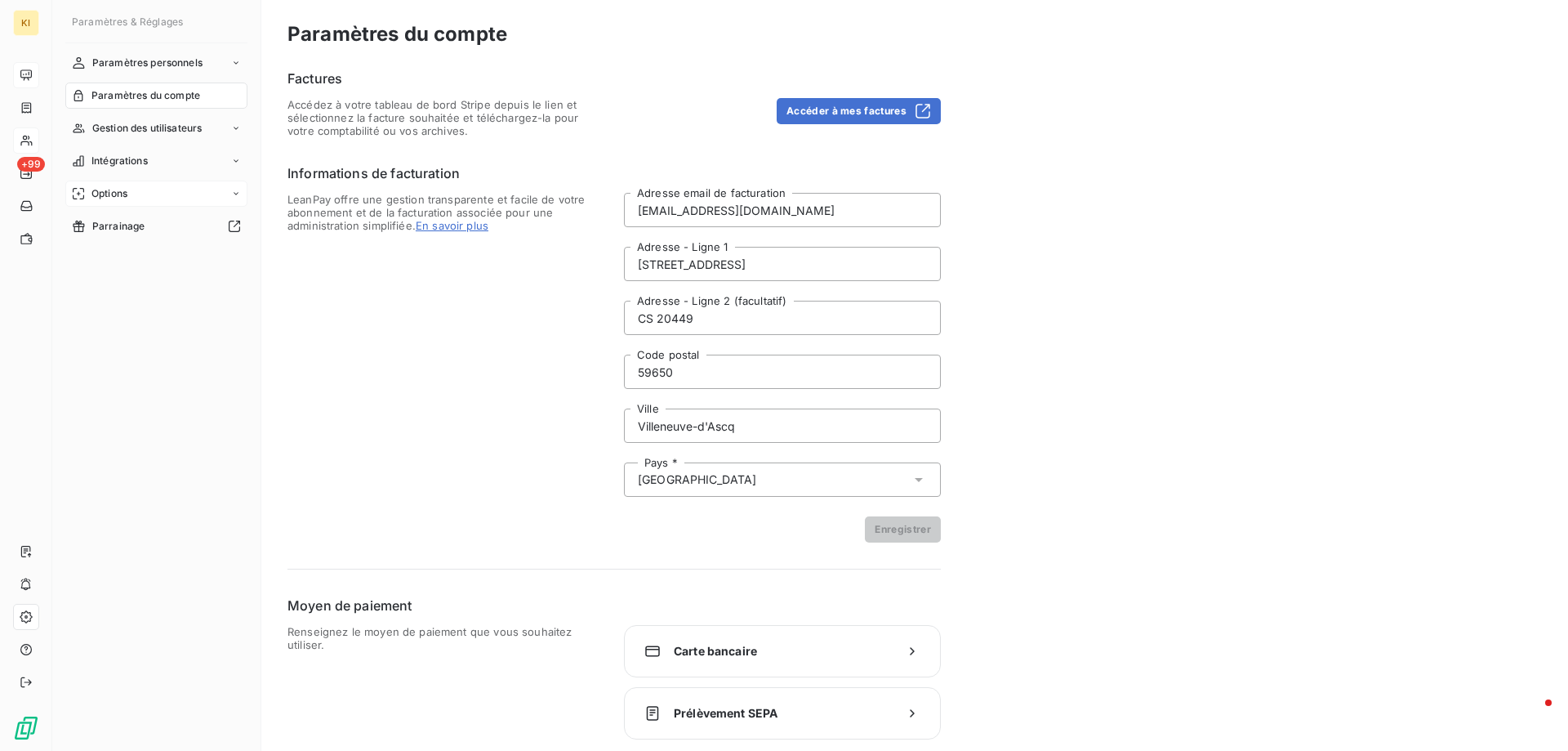
click at [140, 192] on div "Options" at bounding box center [157, 194] width 182 height 26
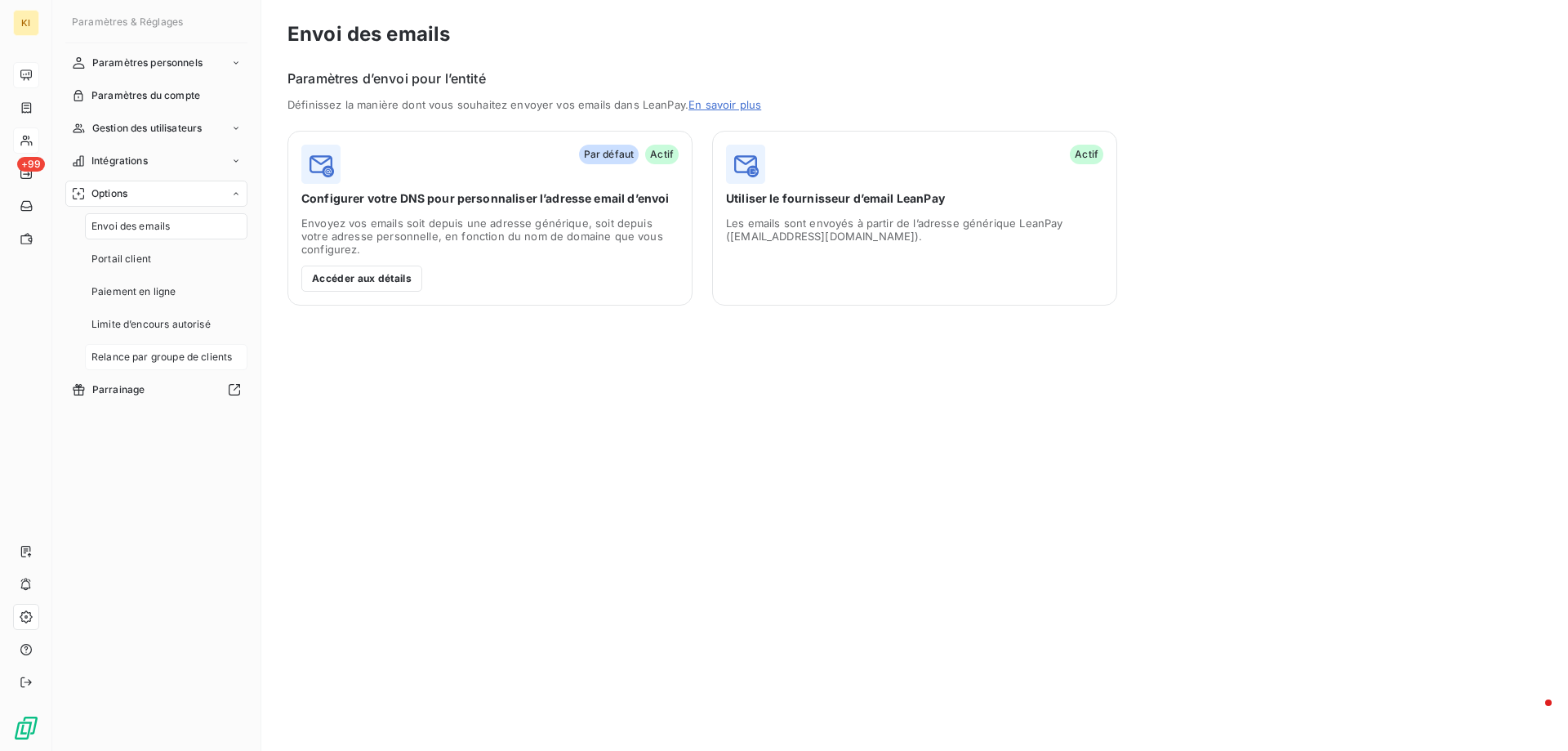
click at [156, 358] on span "Relance par groupe de clients" at bounding box center [162, 357] width 141 height 15
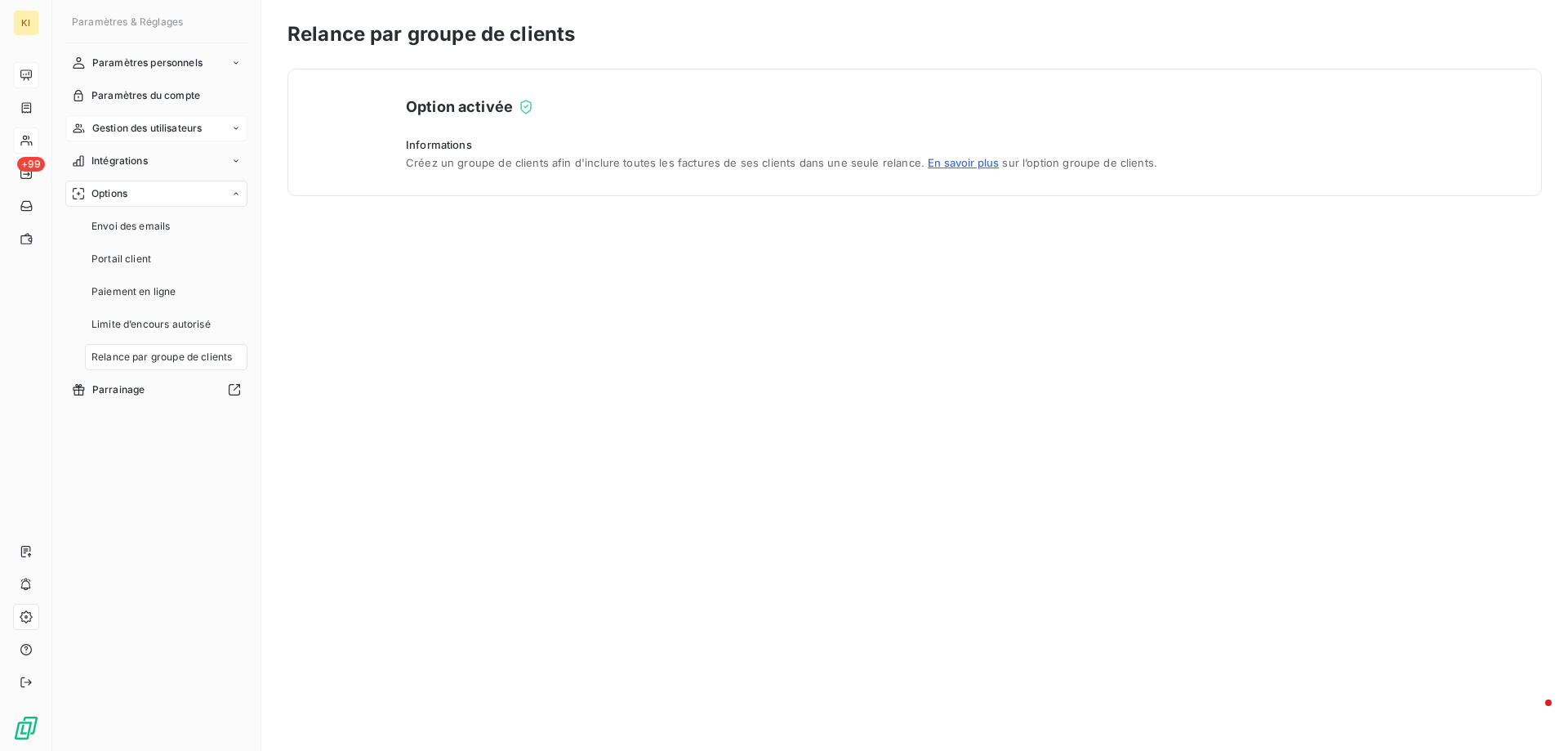
click at [138, 122] on span "Gestion des utilisateurs" at bounding box center [147, 128] width 111 height 15
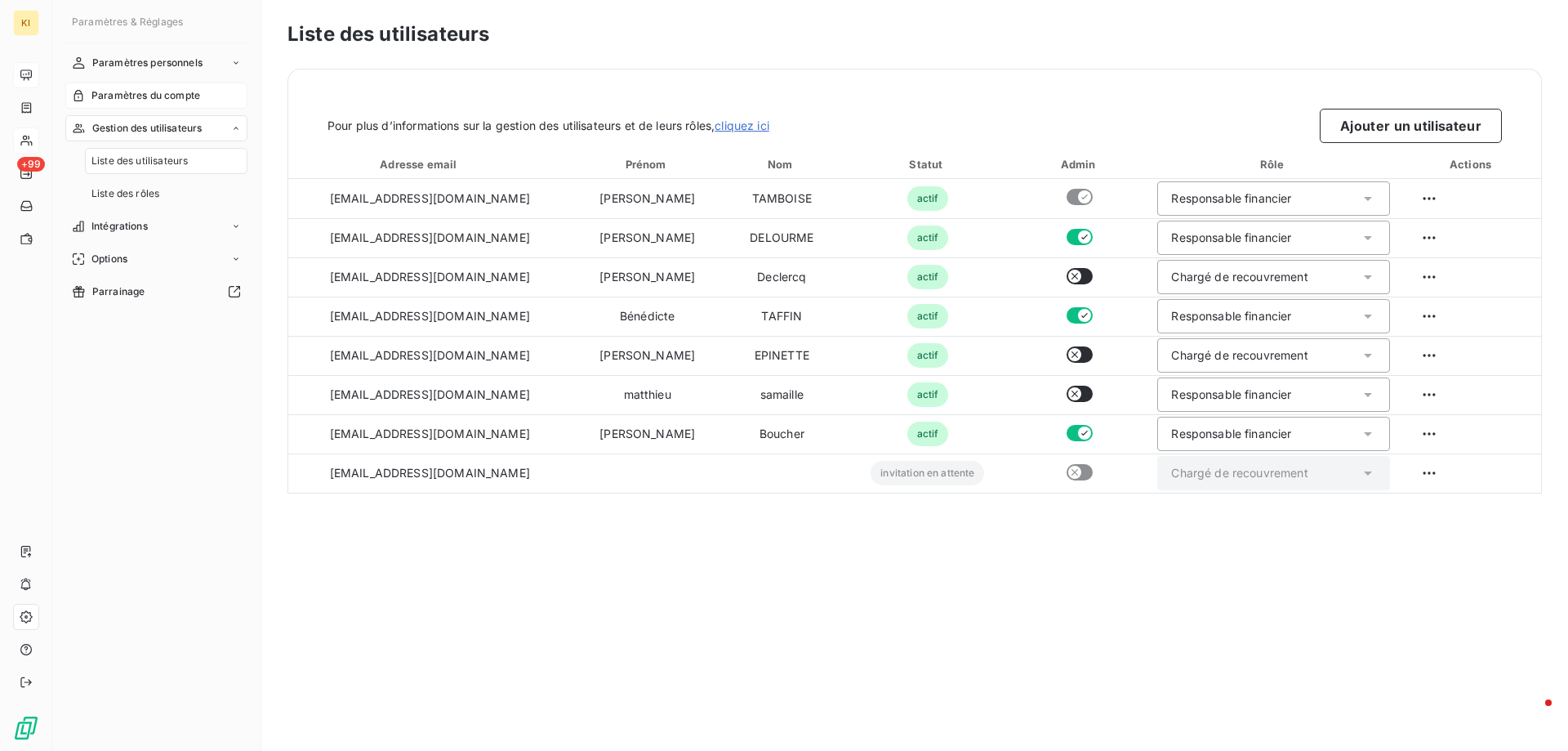
click at [139, 96] on span "Paramètres du compte" at bounding box center [146, 96] width 109 height 15
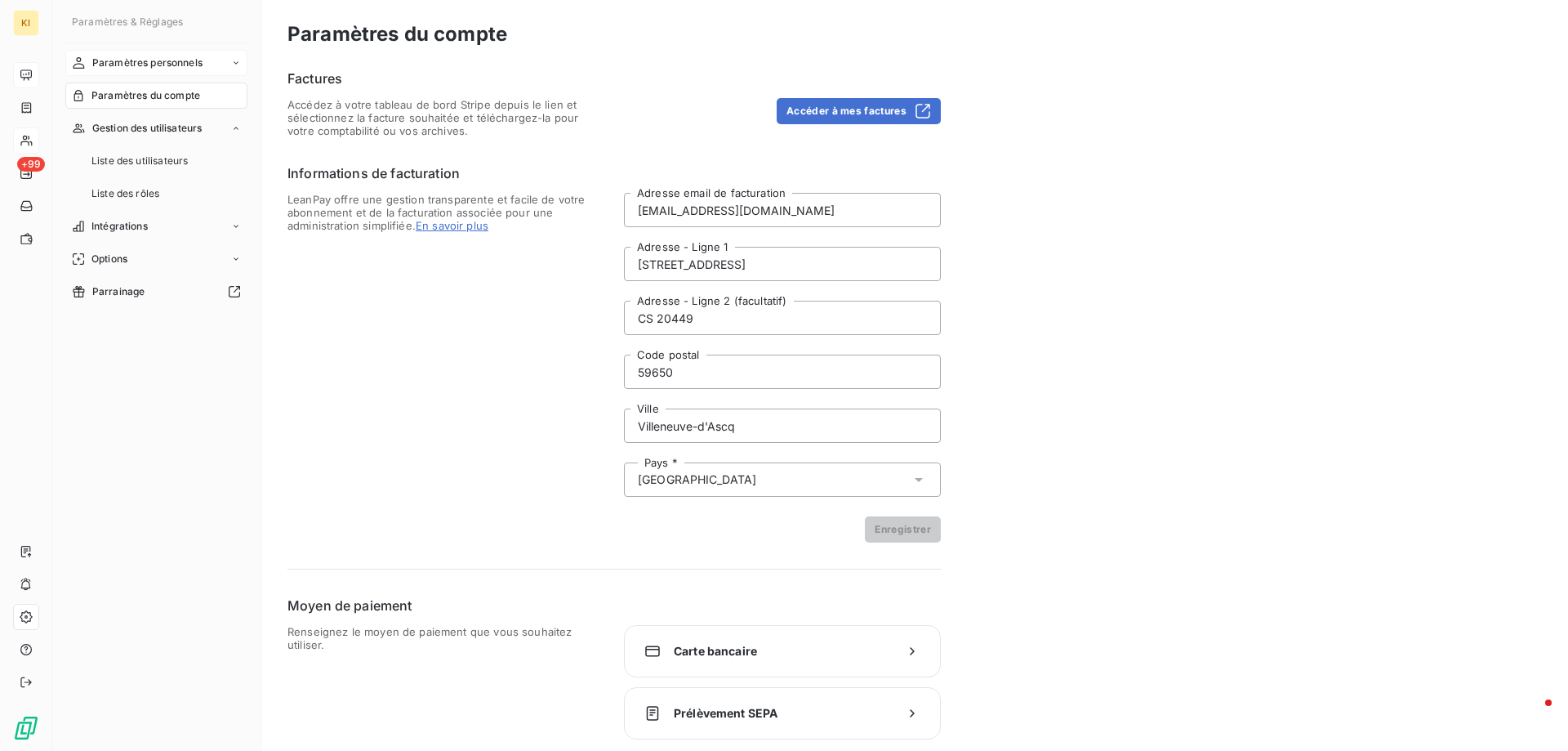
click at [138, 67] on span "Paramètres personnels" at bounding box center [147, 63] width 111 height 15
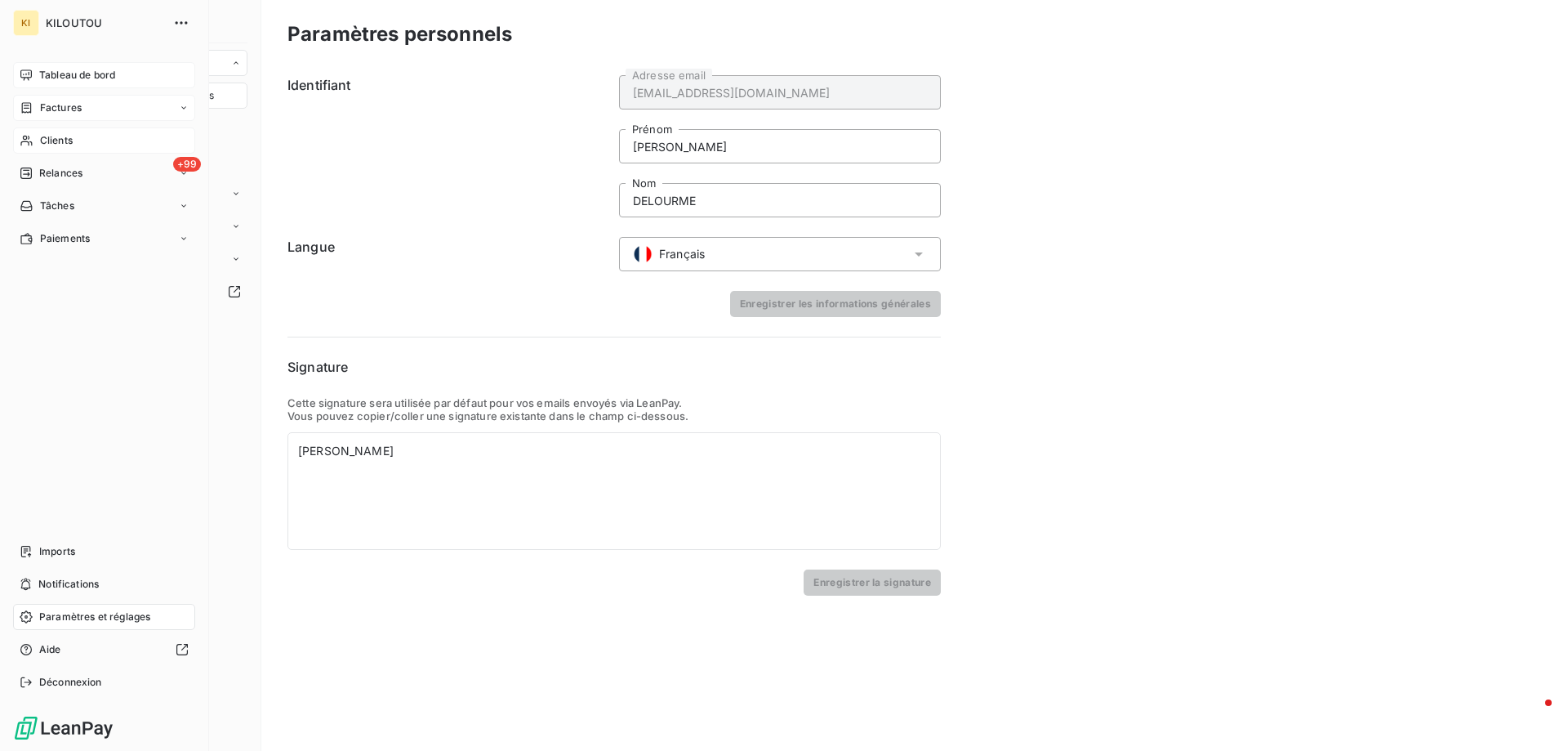
click at [55, 104] on span "Factures" at bounding box center [61, 108] width 41 height 15
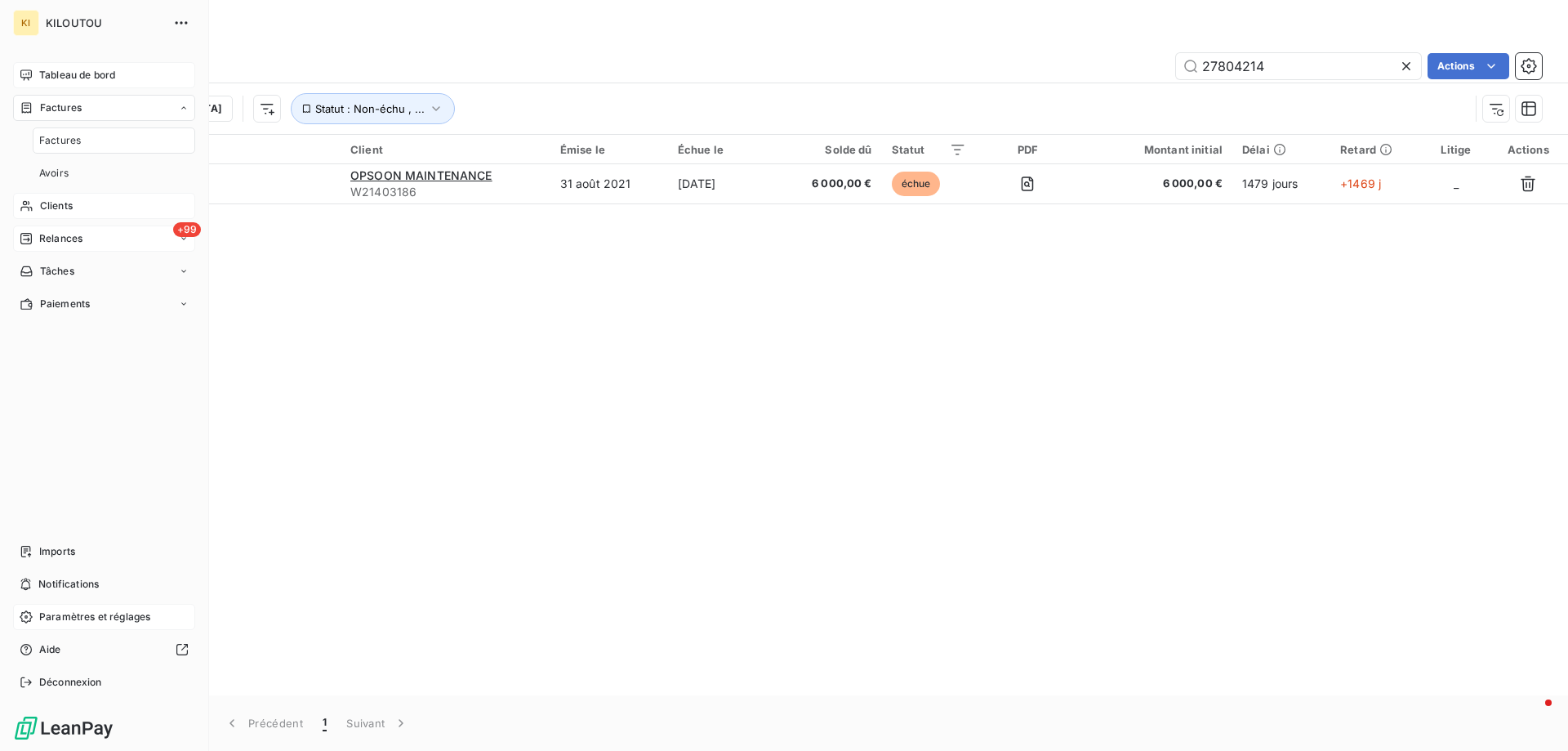
click at [60, 235] on span "Relances" at bounding box center [61, 239] width 43 height 15
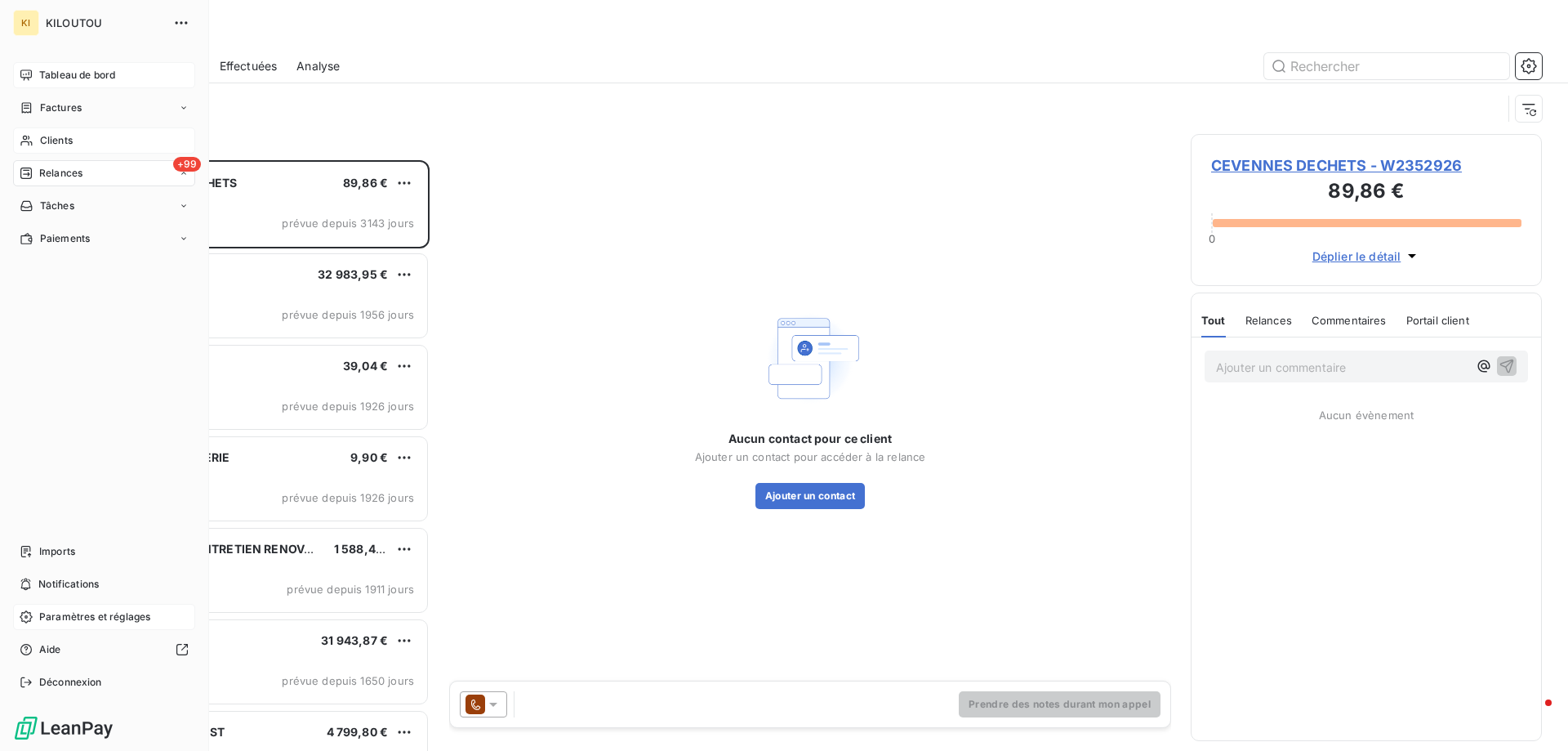
scroll to position [578, 339]
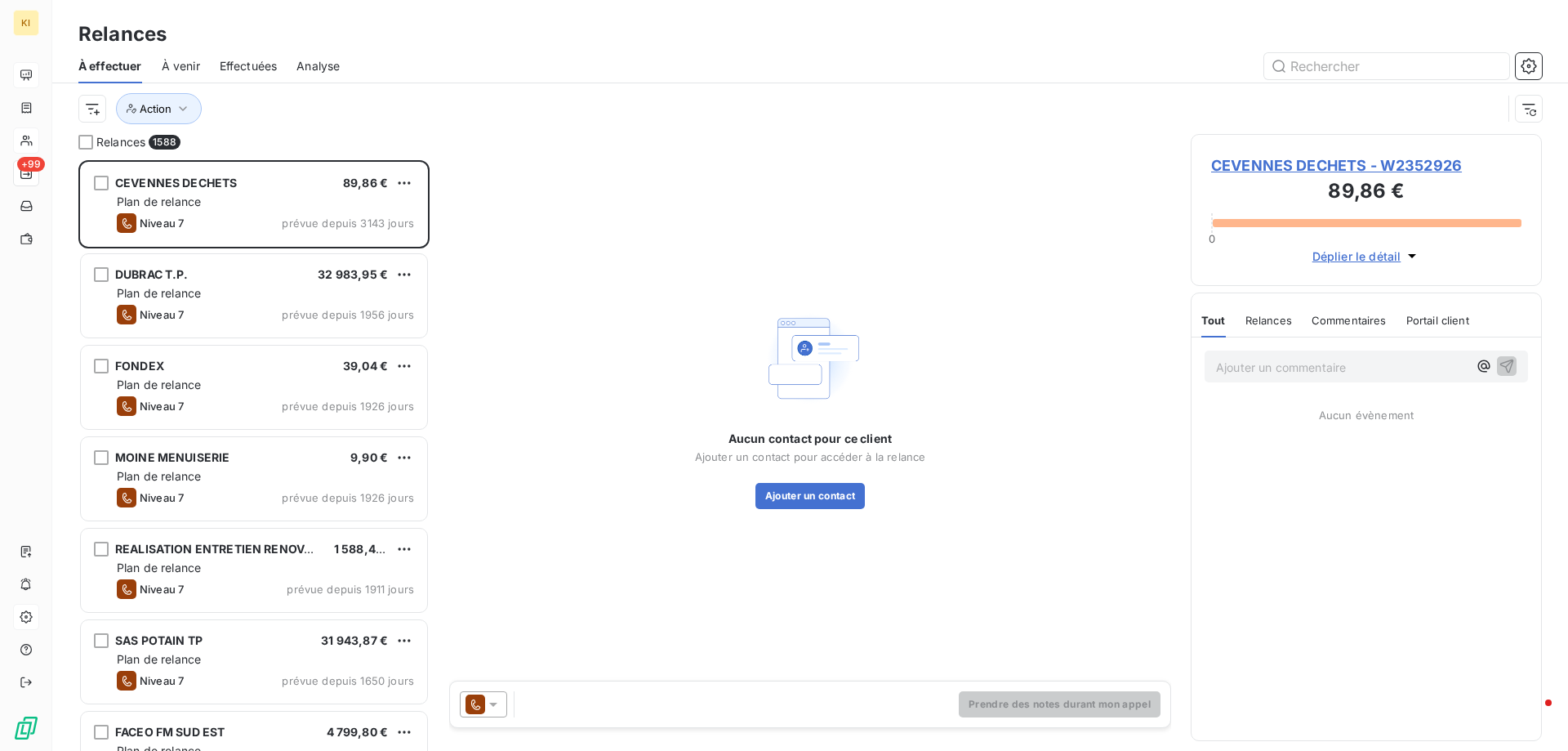
click at [171, 67] on span "À venir" at bounding box center [180, 66] width 38 height 16
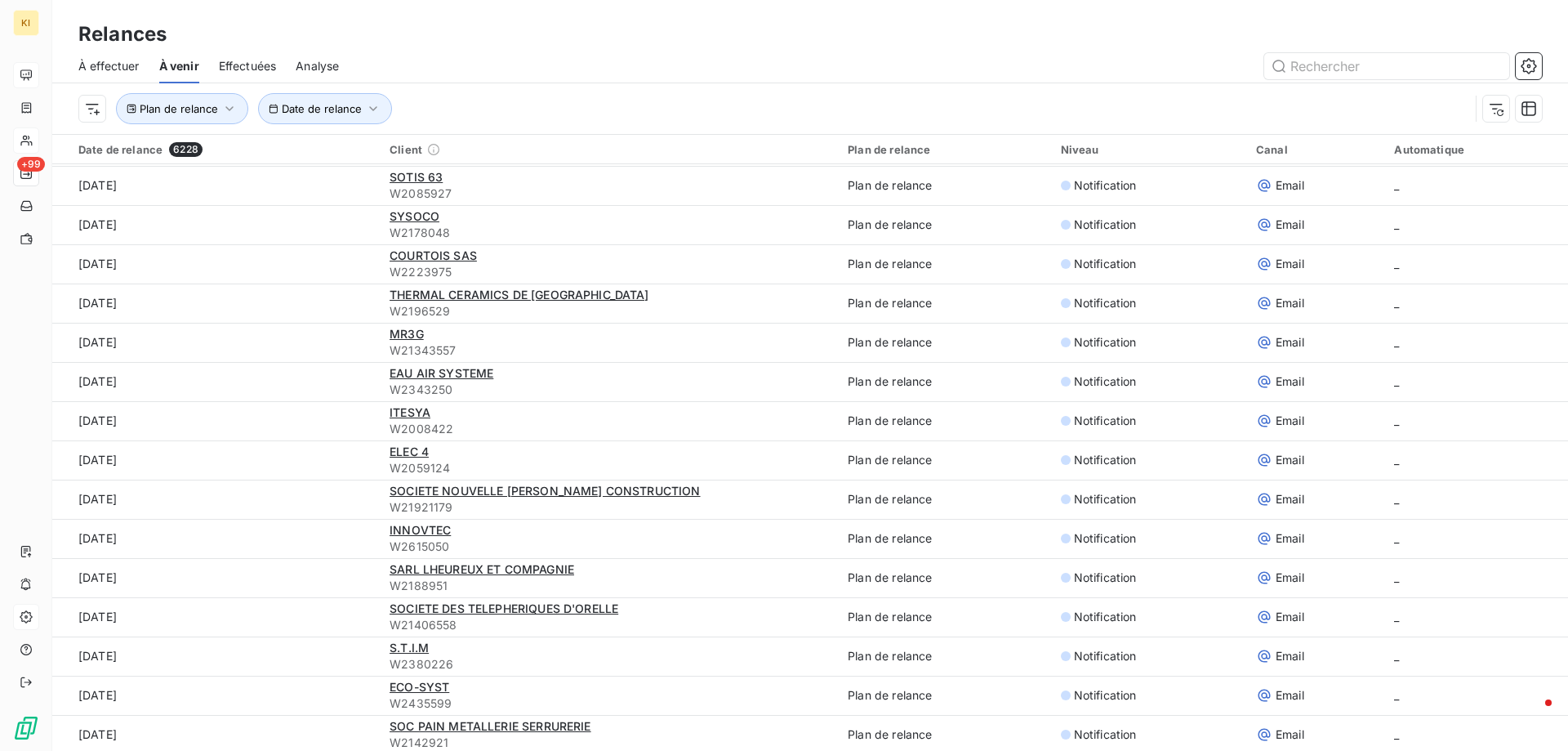
scroll to position [2696, 0]
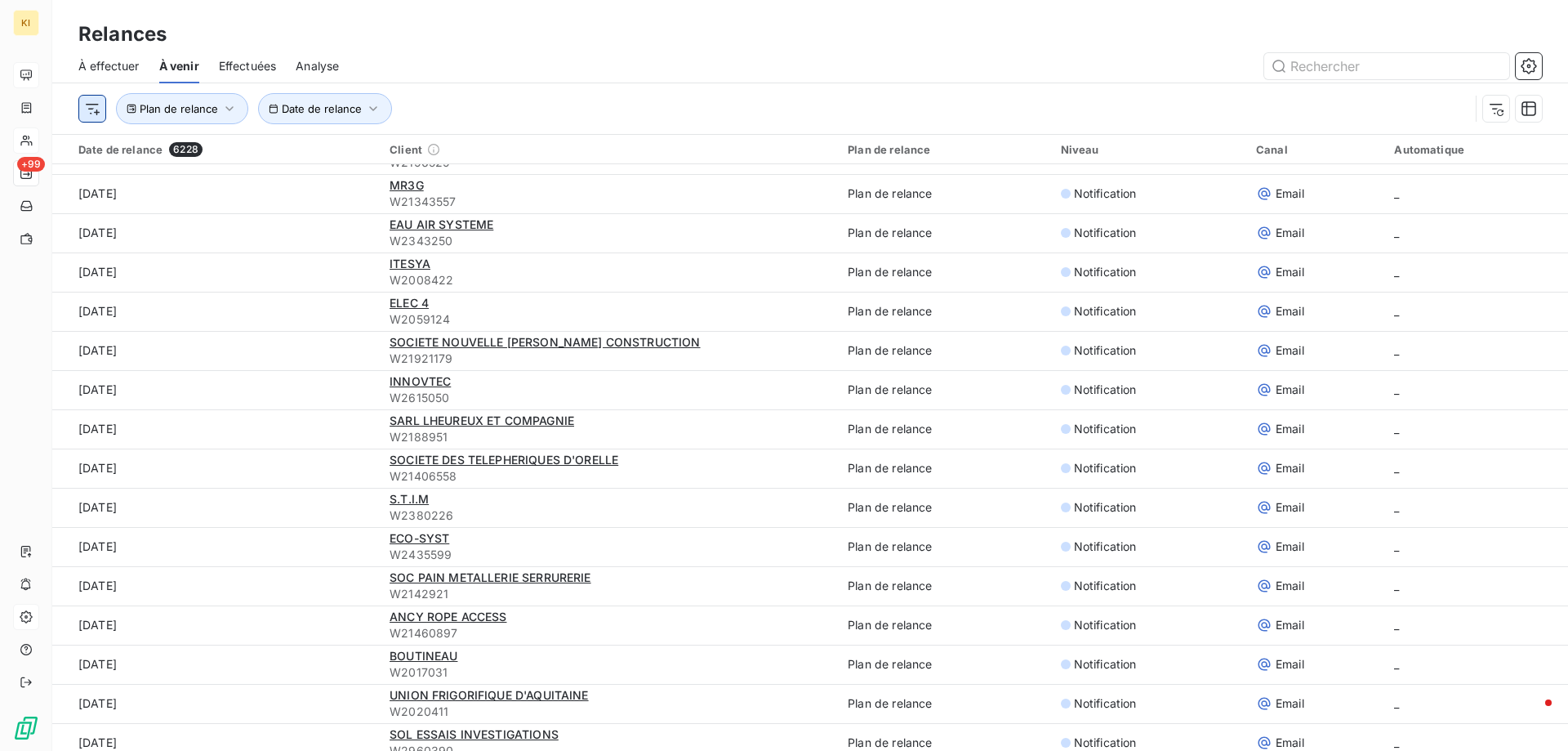
click at [97, 117] on html "KI +99 Relances À effectuer À venir Effectuées Analyse Plan de relance Date de …" at bounding box center [784, 375] width 1568 height 751
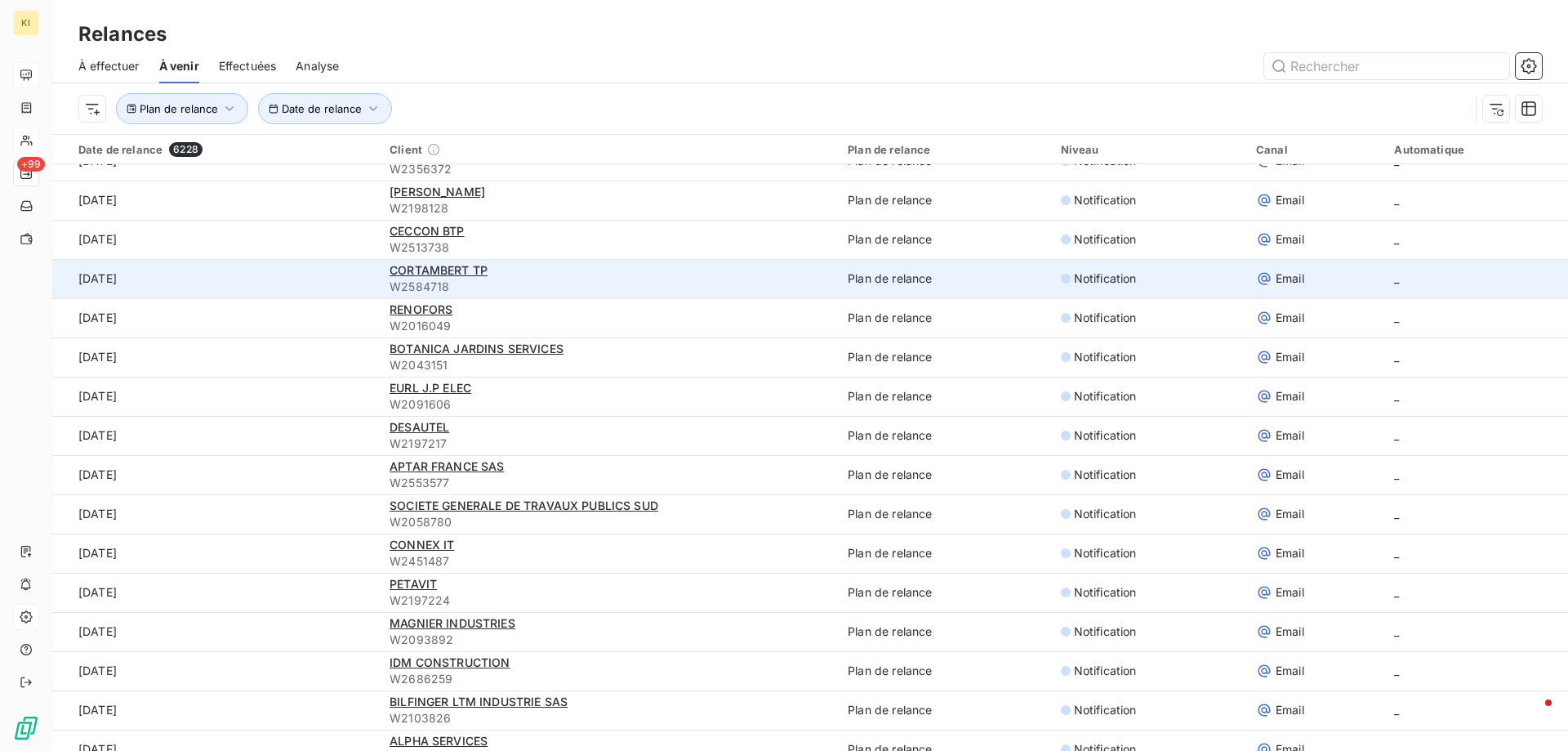
scroll to position [0, 0]
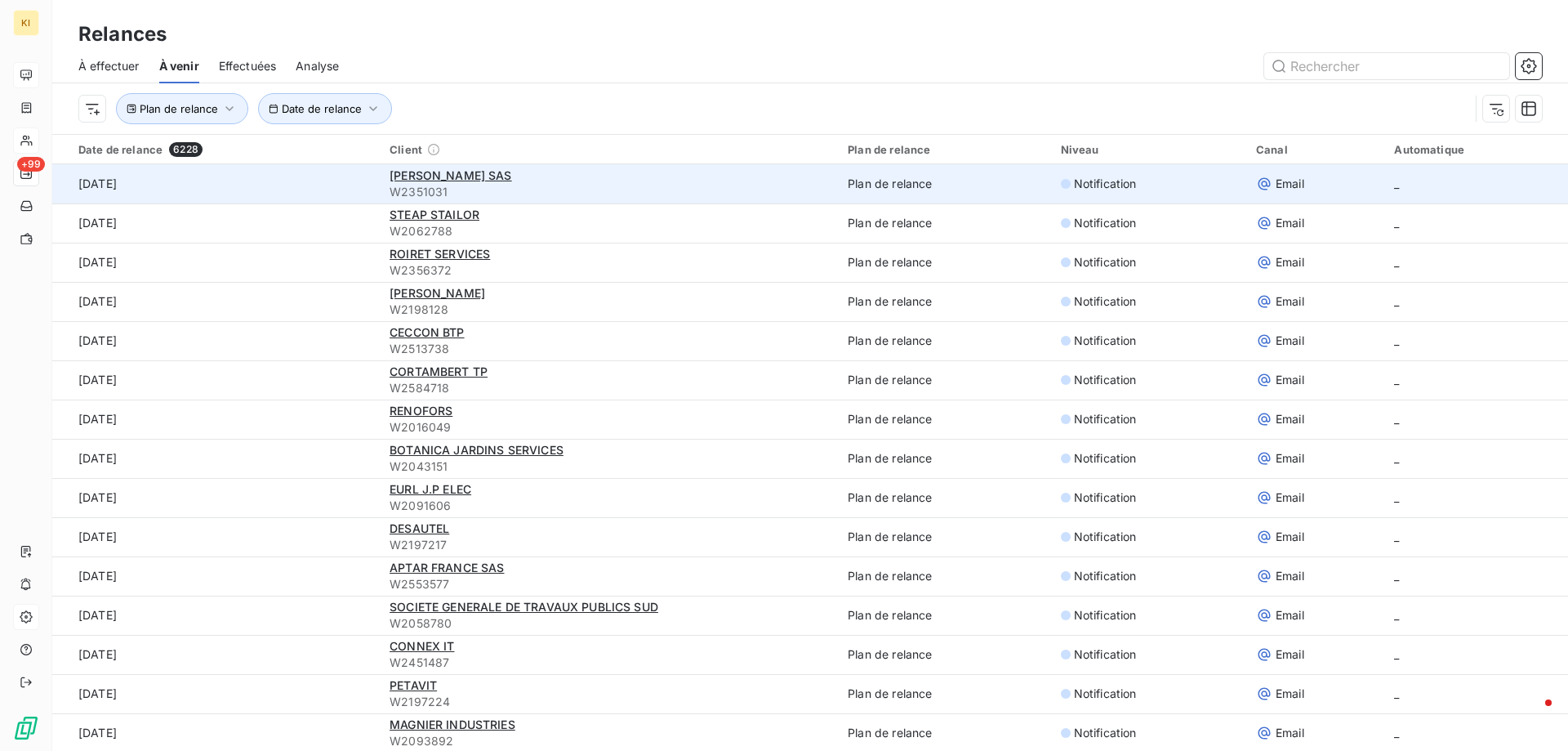
click at [1396, 187] on td "_" at bounding box center [1476, 184] width 184 height 39
click at [1099, 181] on span "Notification" at bounding box center [1105, 183] width 63 height 16
click at [884, 187] on td "Plan de relance" at bounding box center [944, 184] width 213 height 39
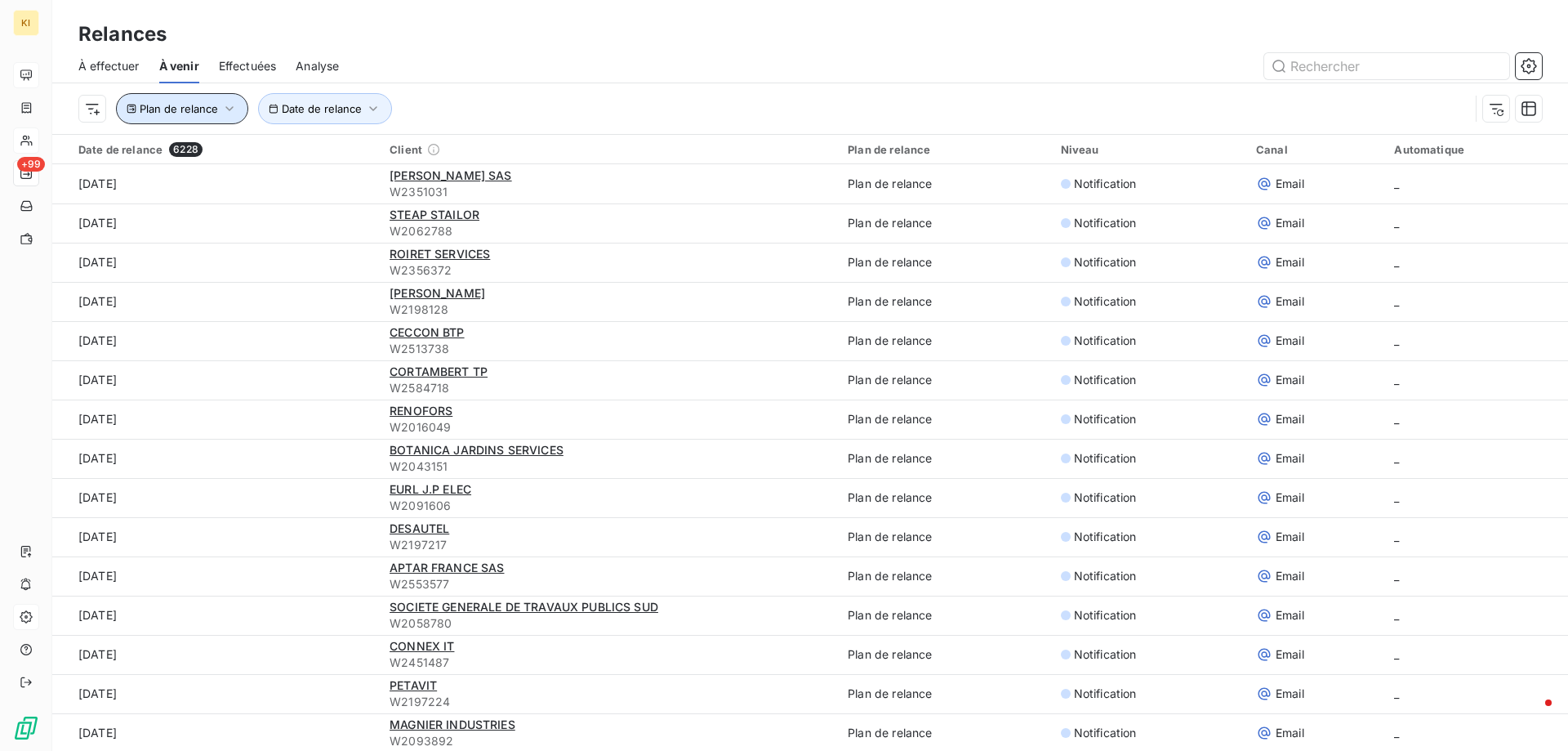
click at [215, 115] on button "Plan de relance" at bounding box center [182, 108] width 132 height 31
click at [356, 112] on span "Date de relance" at bounding box center [321, 109] width 80 height 13
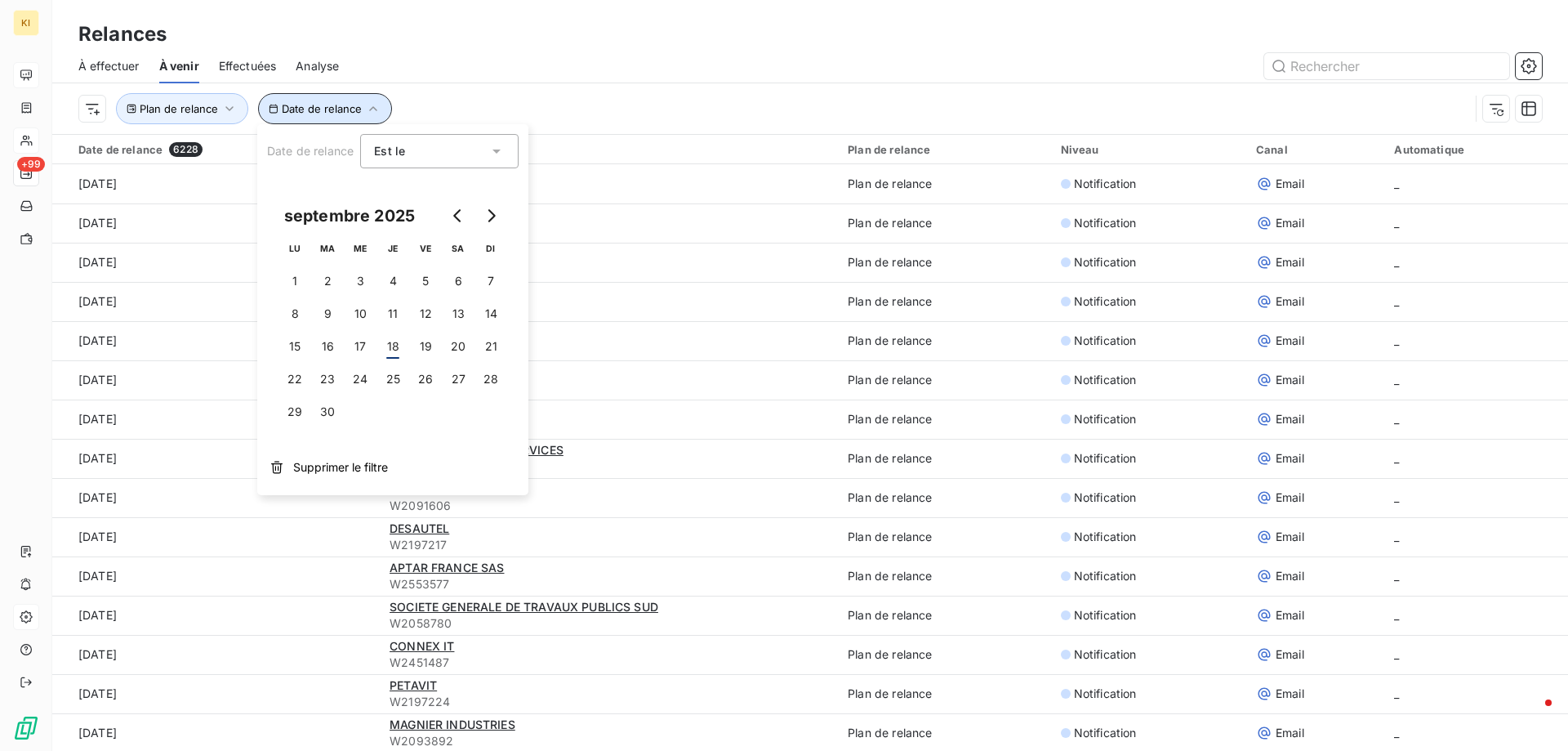
click at [356, 112] on span "Date de relance" at bounding box center [321, 109] width 80 height 13
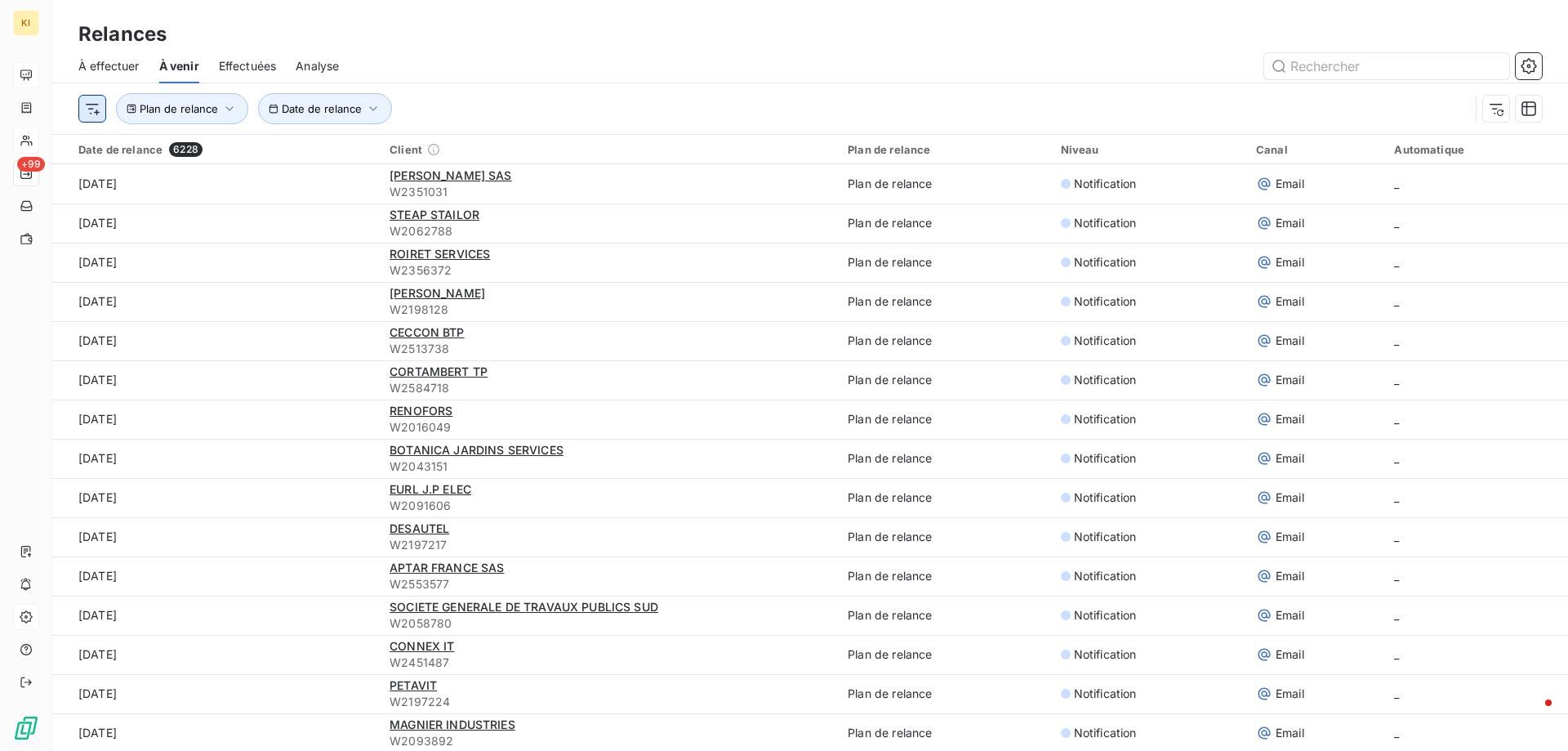
click at [97, 109] on html "KI +99 Relances À effectuer À venir Effectuées Analyse Plan de relance Date de …" at bounding box center [784, 375] width 1568 height 751
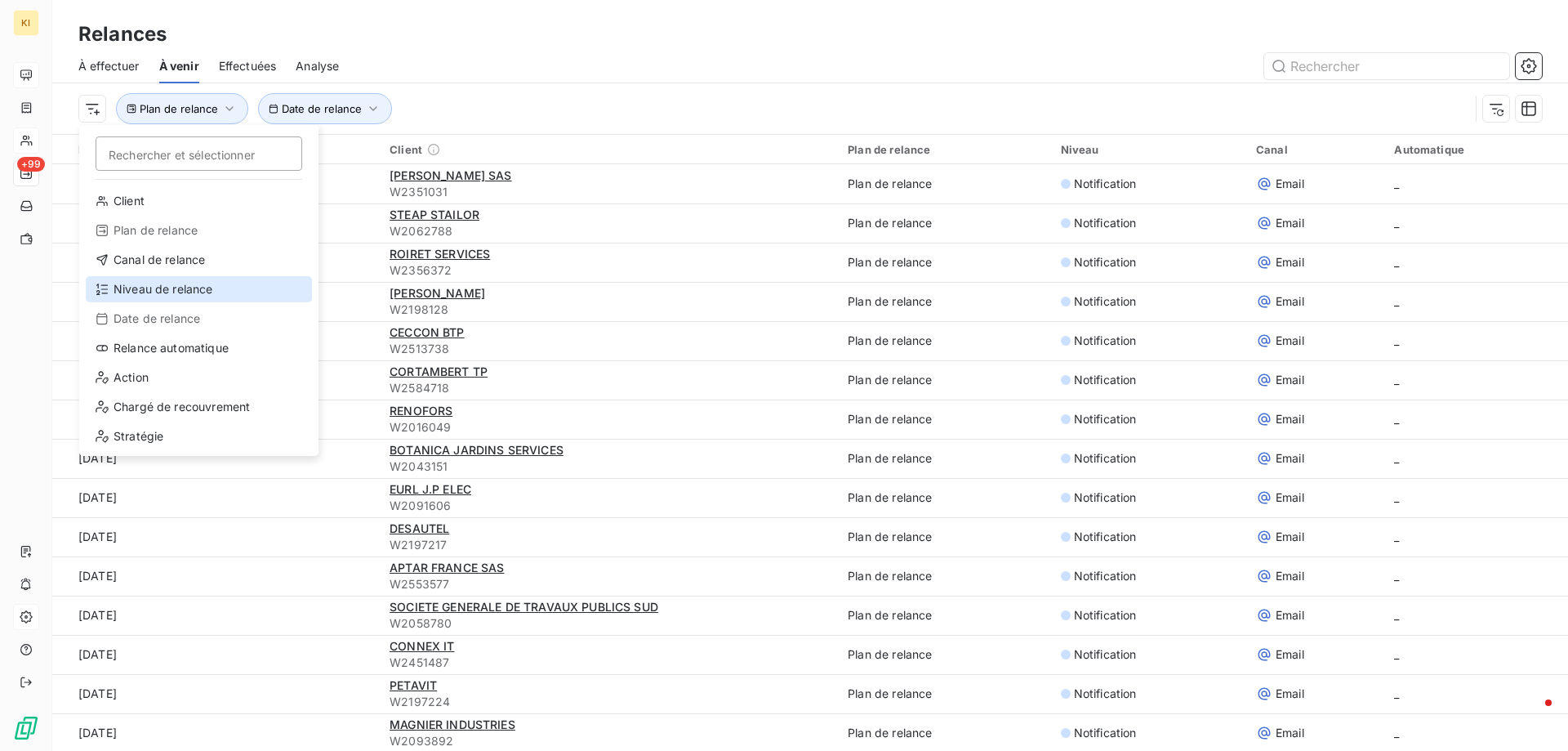
click at [172, 283] on div "Niveau de relance" at bounding box center [198, 289] width 226 height 26
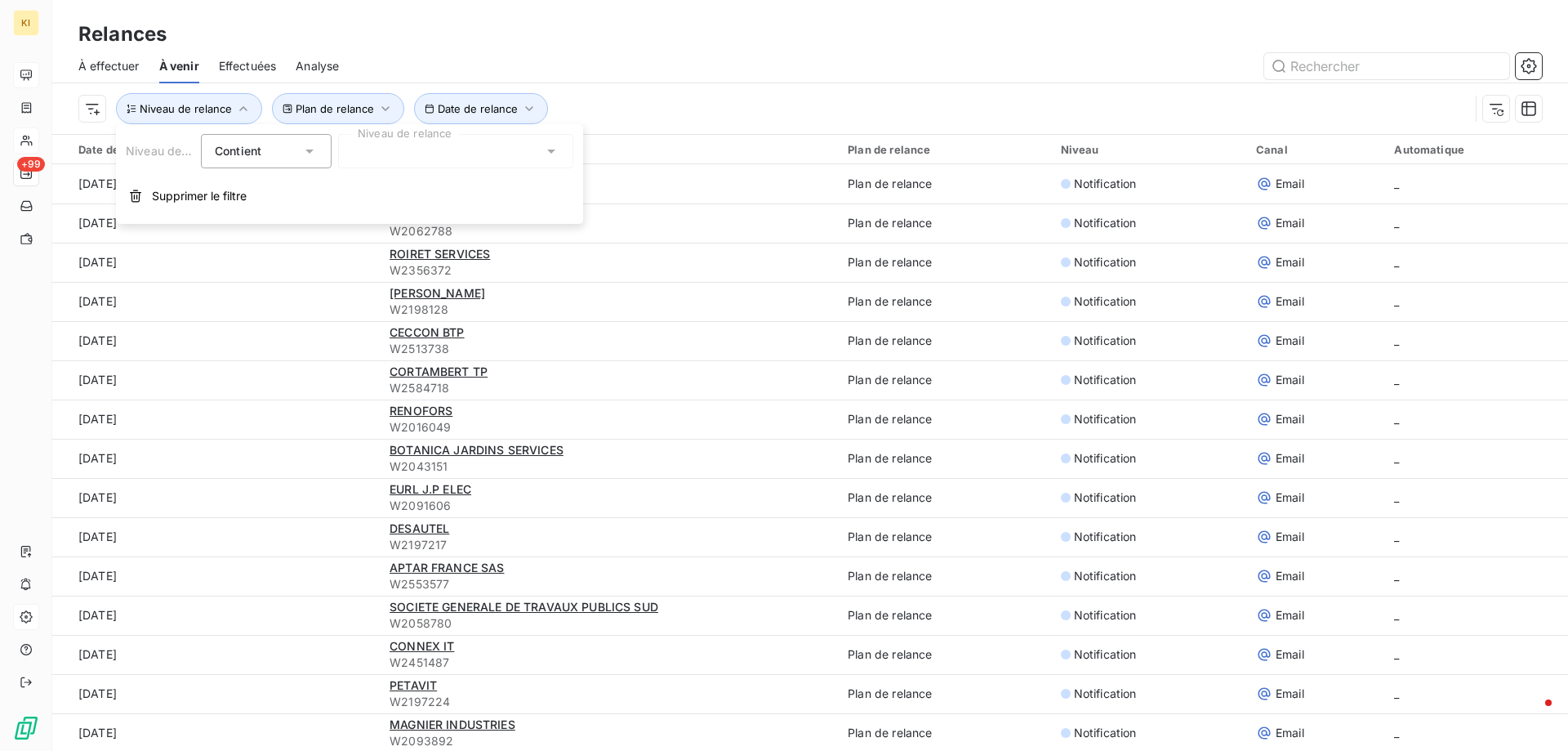
click at [294, 151] on div "Contient is" at bounding box center [258, 151] width 86 height 23
click at [294, 151] on div "Contient" at bounding box center [258, 151] width 86 height 23
click at [289, 220] on span "Ne contient pas" at bounding box center [277, 218] width 88 height 14
click at [391, 149] on div at bounding box center [455, 151] width 235 height 35
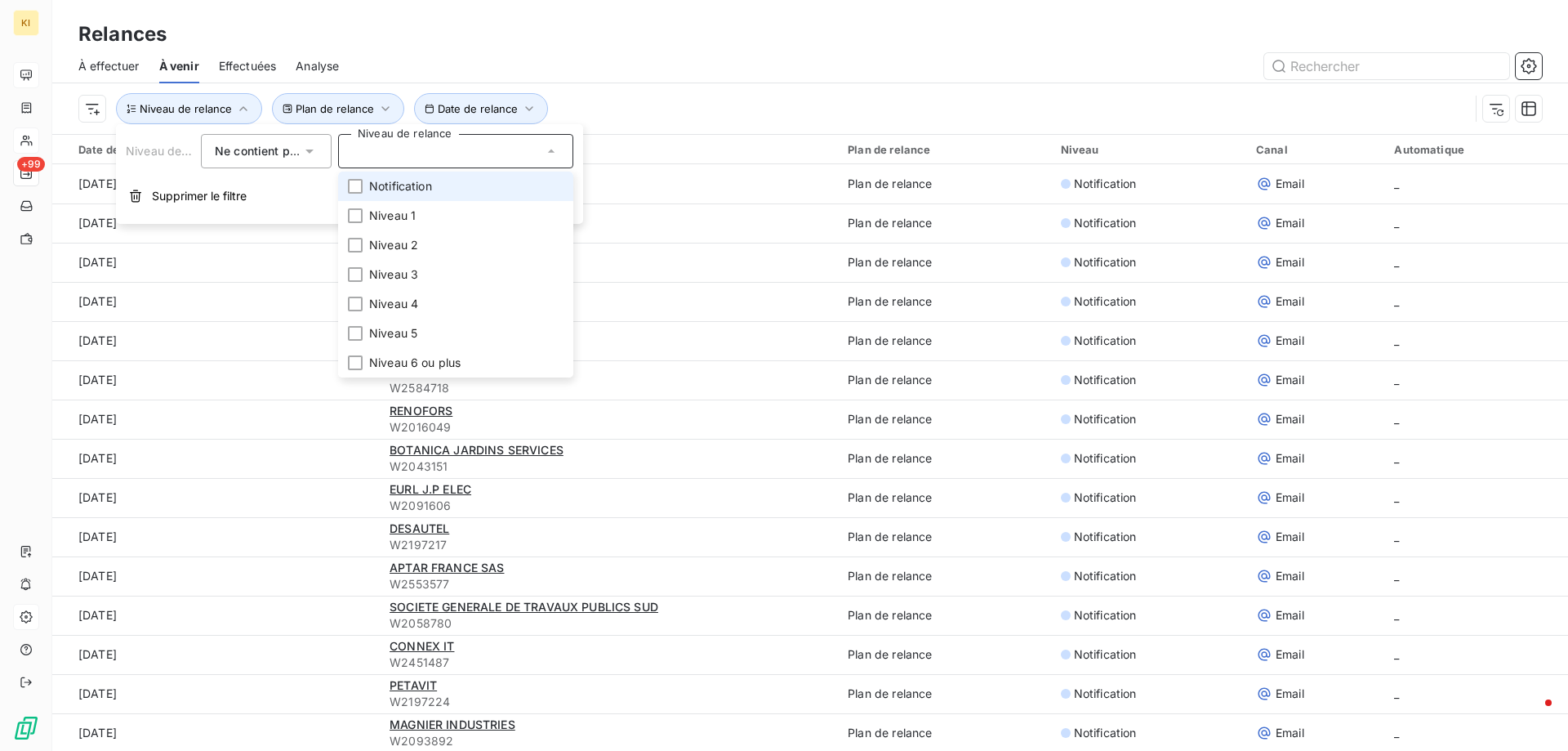
click at [400, 192] on span "Notification" at bounding box center [400, 186] width 63 height 16
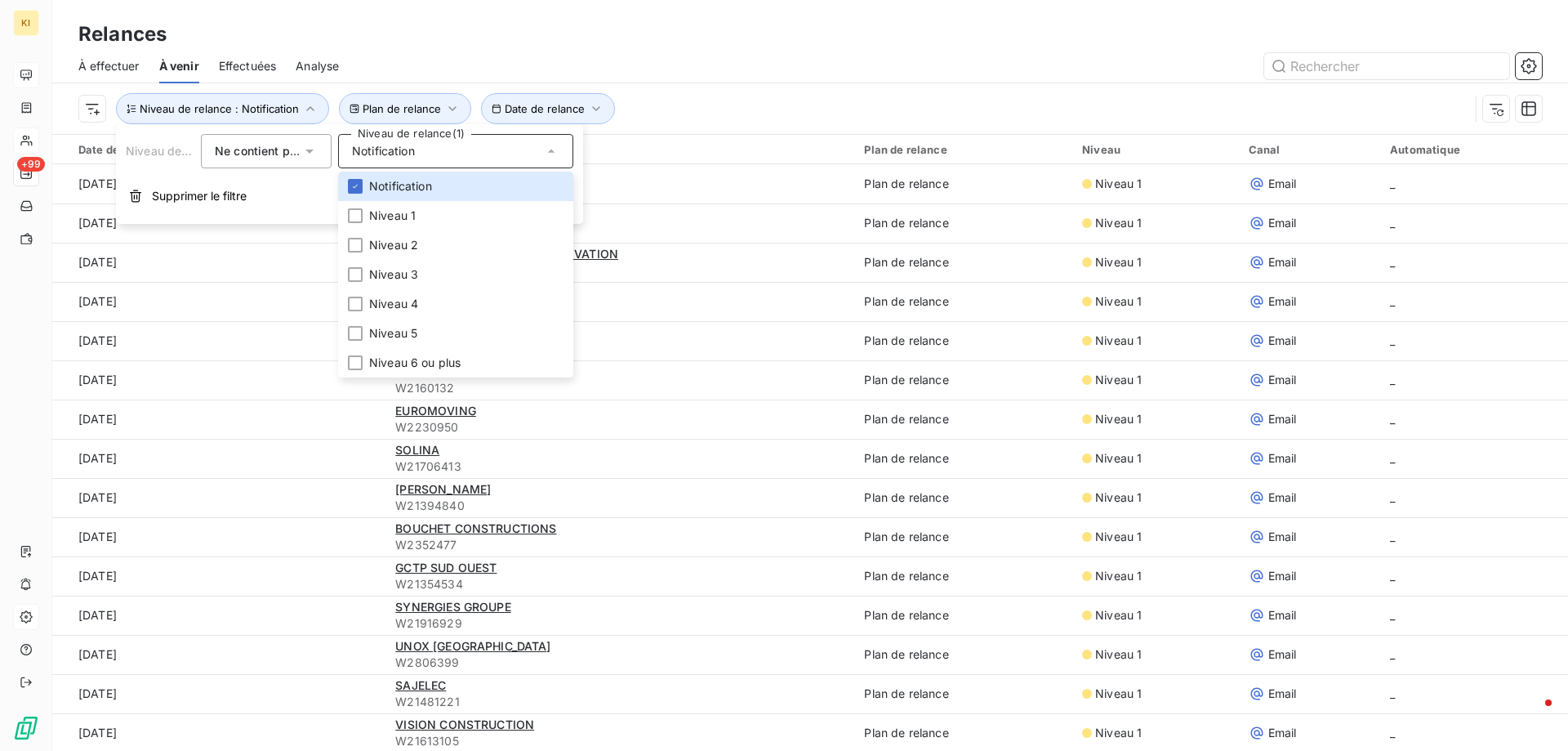
click at [845, 96] on div "Niveau de relance : Notification Plan de relance Date de relance" at bounding box center [774, 108] width 1391 height 31
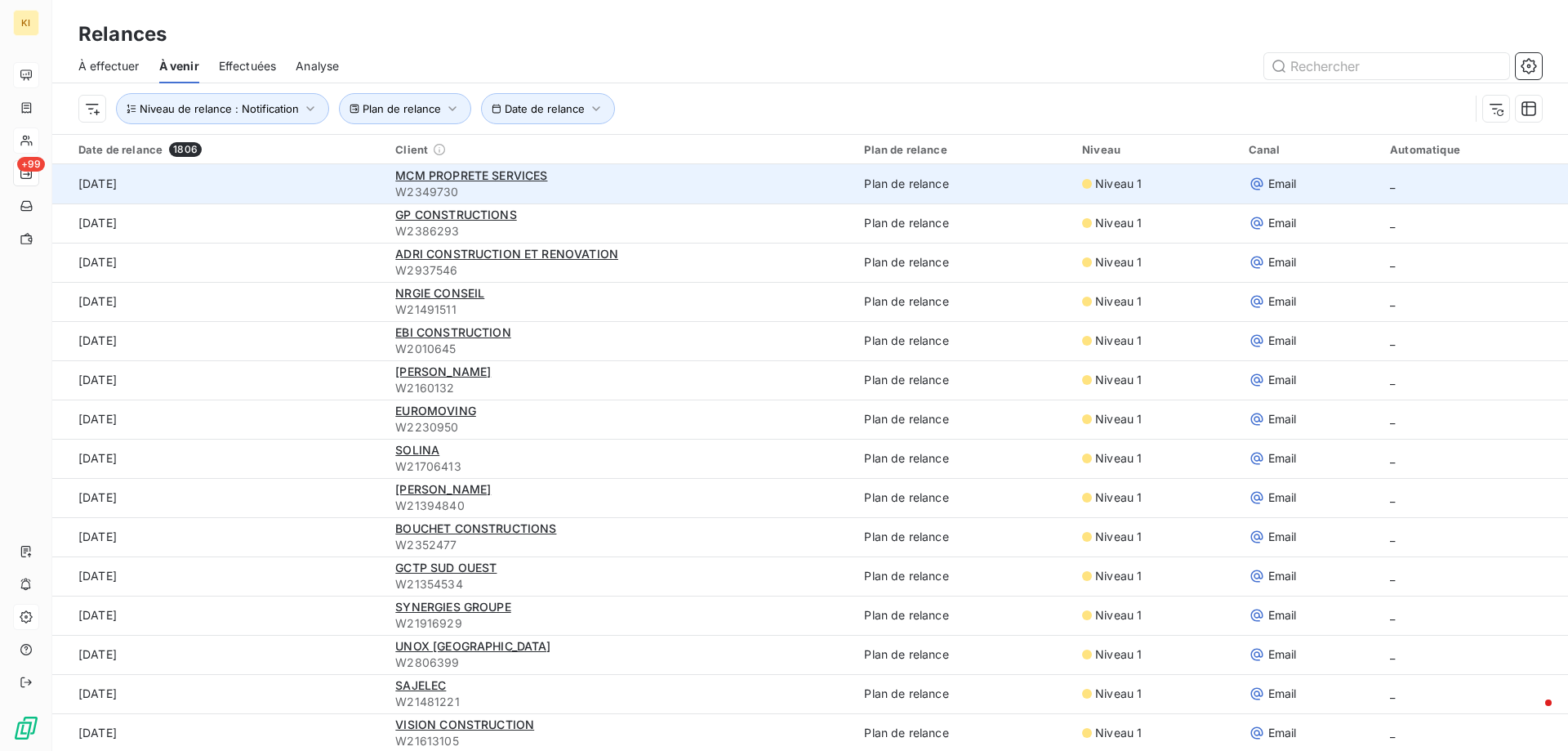
click at [1107, 178] on span "Niveau 1" at bounding box center [1118, 183] width 47 height 16
click at [443, 172] on span "MCM PROPRETE SERVICES" at bounding box center [471, 174] width 152 height 14
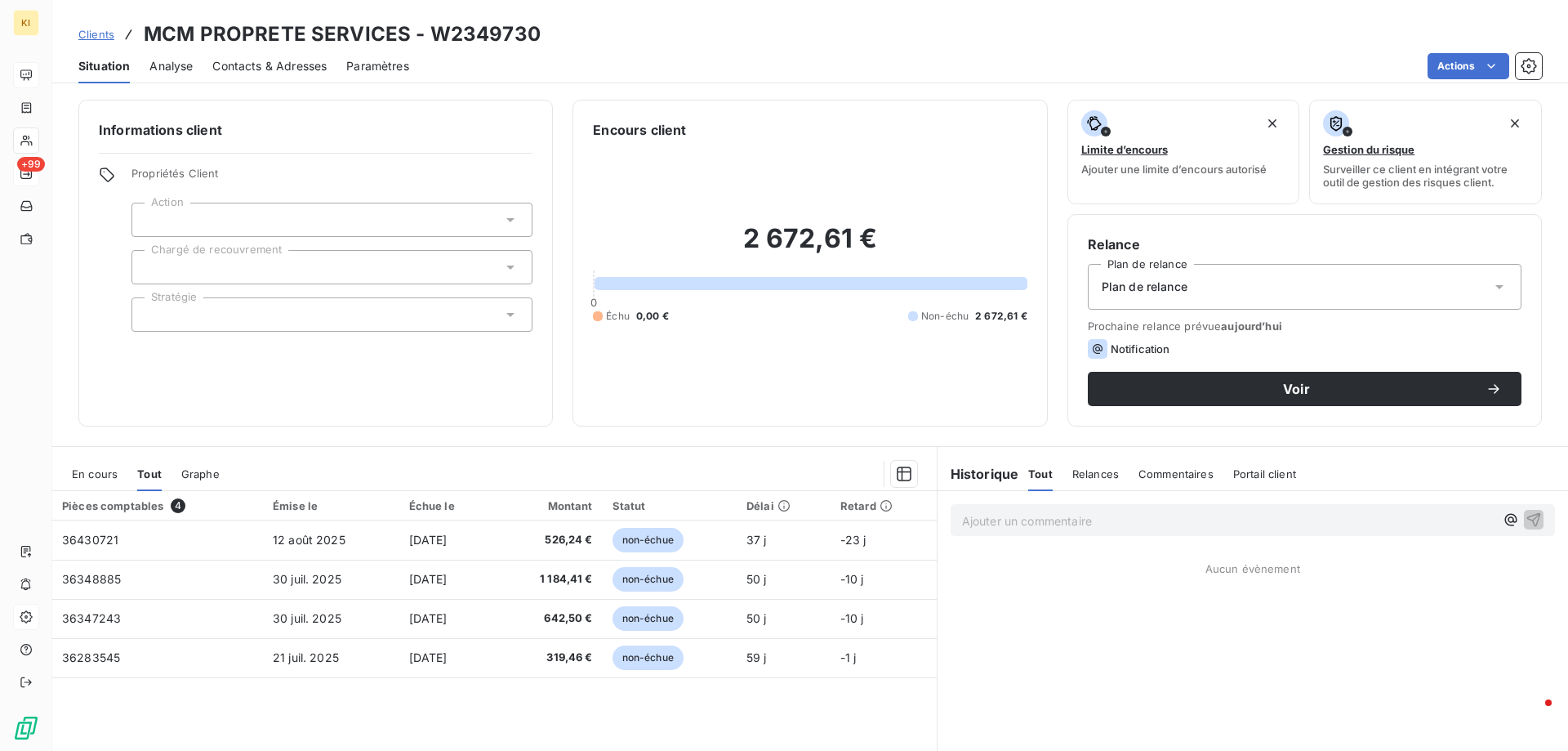
click at [866, 114] on div "Encours client 2 672,61 € 0 Échu 0,00 € Non-échu 2 672,61 €" at bounding box center [810, 263] width 474 height 326
click at [1073, 477] on span "Relances" at bounding box center [1096, 473] width 47 height 13
click at [1028, 477] on span "Tout" at bounding box center [1039, 473] width 22 height 13
click at [1147, 339] on div "Notification" at bounding box center [1128, 349] width 82 height 20
click at [1160, 320] on span "Prochaine relance prévue aujourd’hui" at bounding box center [1304, 326] width 434 height 13
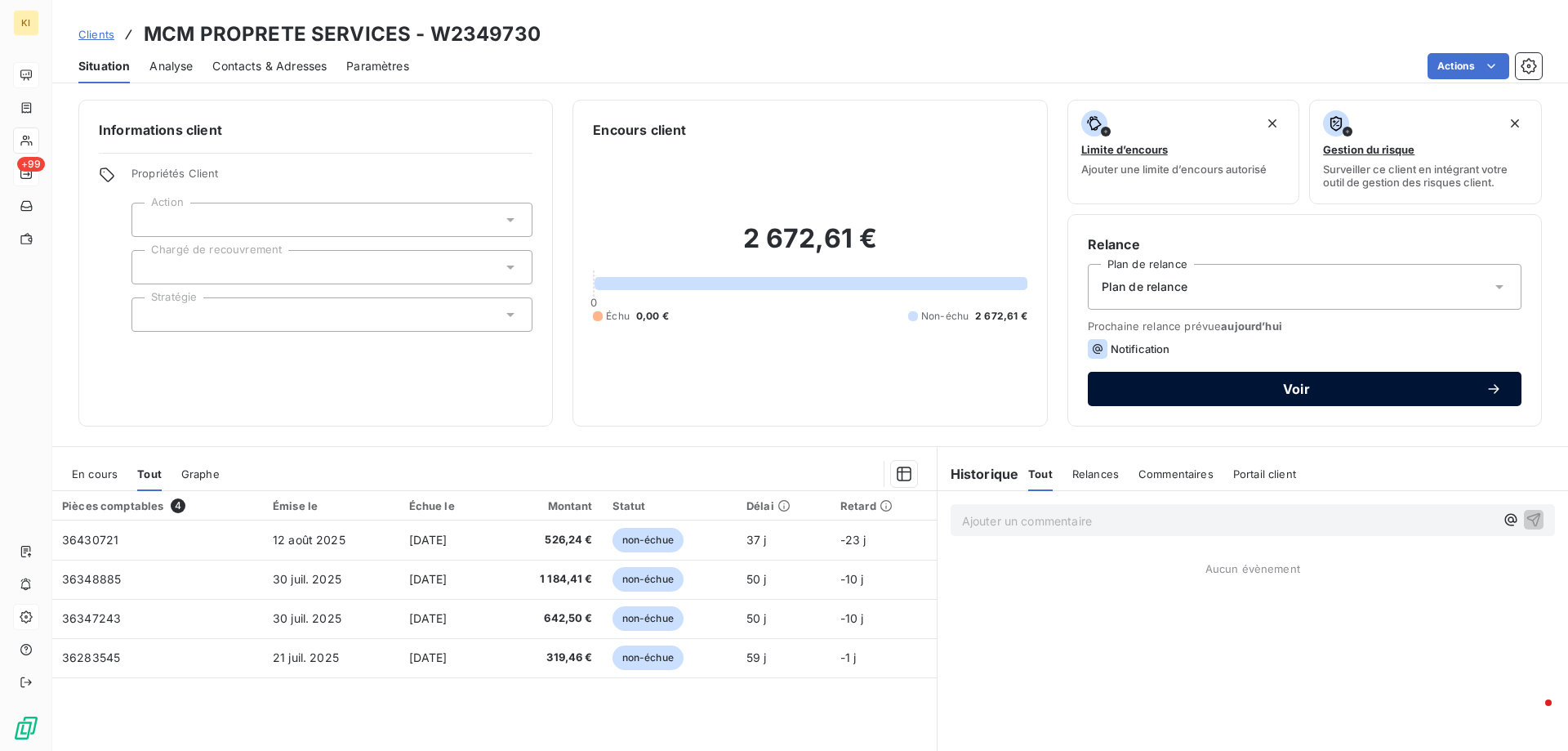
click at [1289, 384] on span "Voir" at bounding box center [1295, 389] width 378 height 13
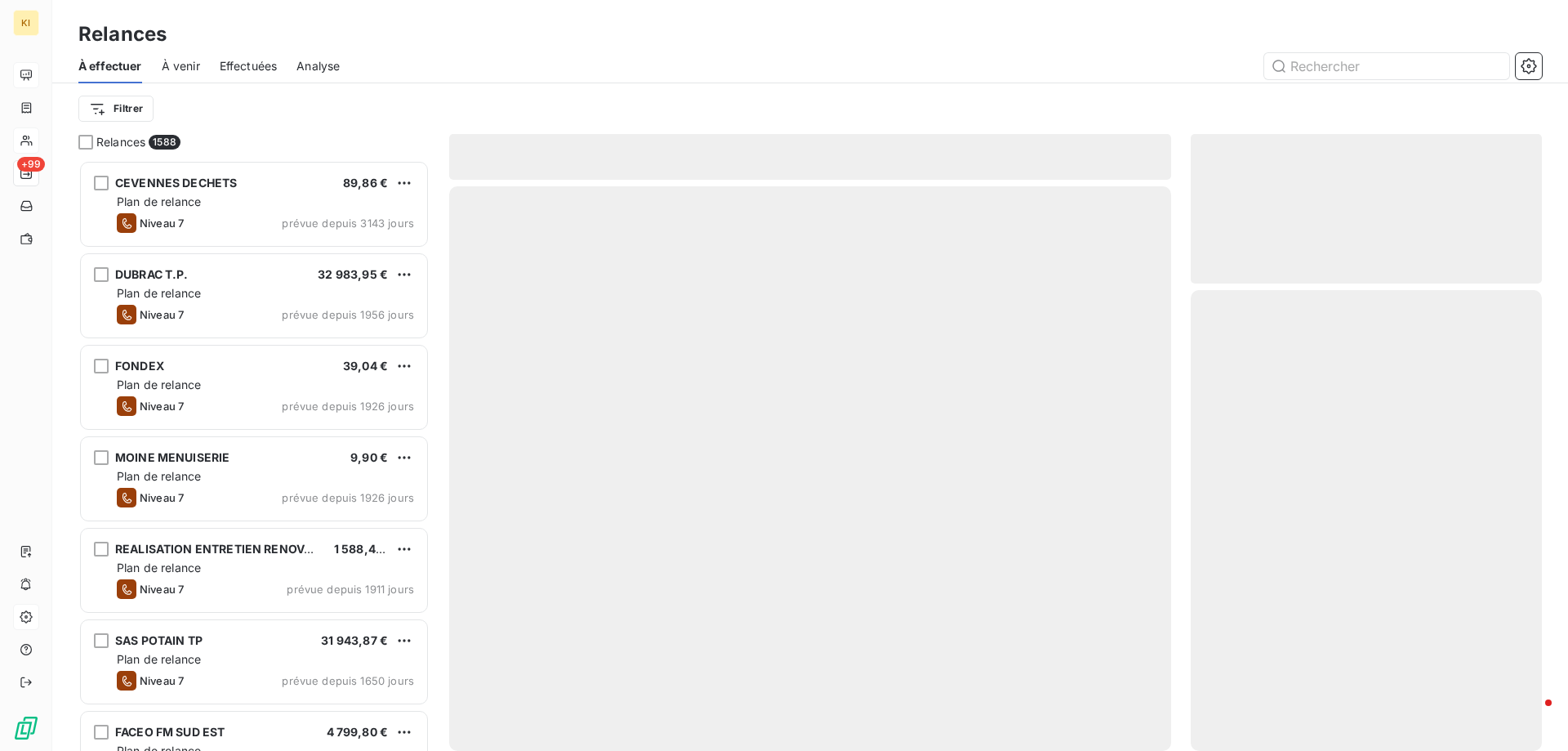
scroll to position [578, 339]
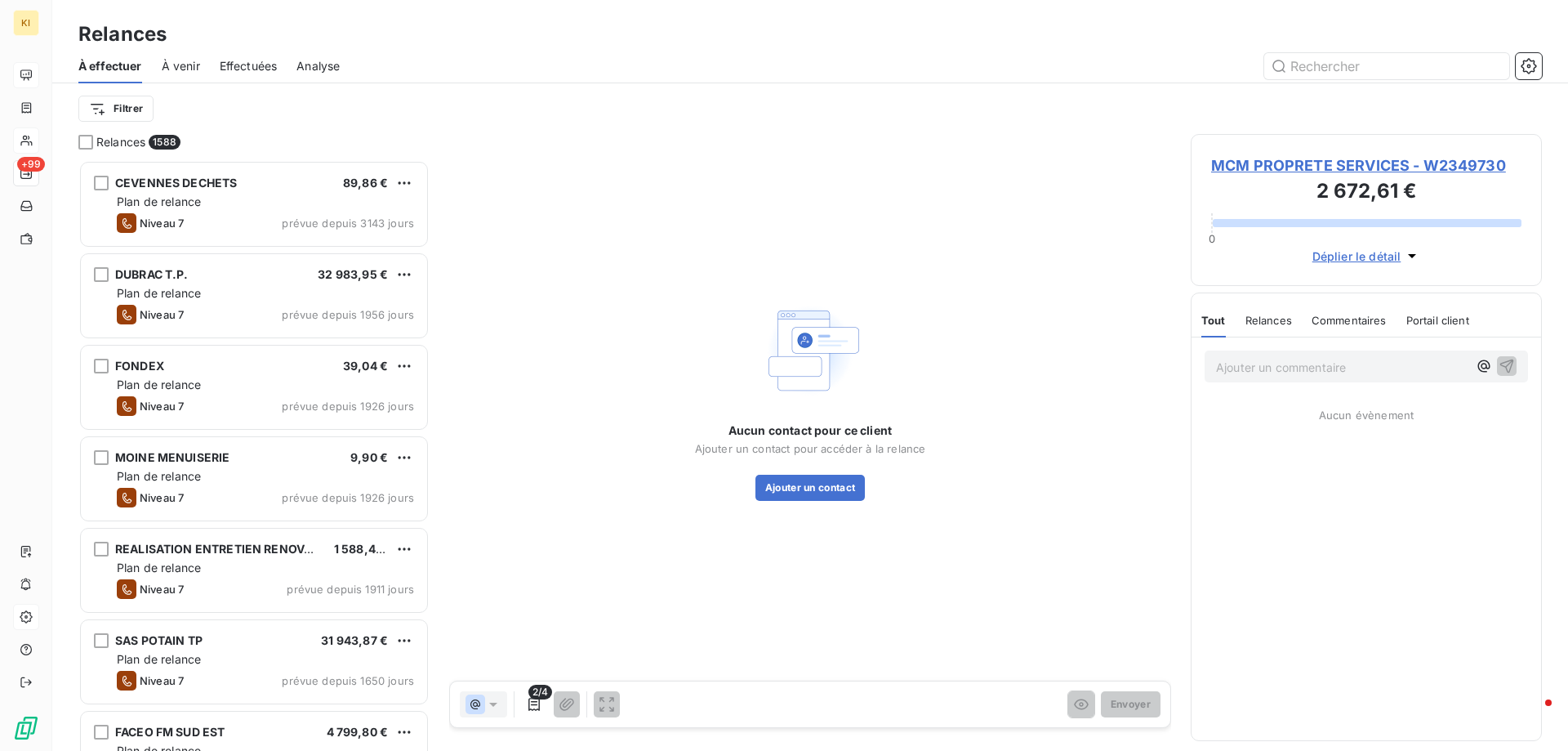
click at [650, 235] on div "Aucun contact pour ce client Ajouter un contact pour accéder à la relance Ajout…" at bounding box center [810, 398] width 722 height 530
click at [1268, 322] on span "Relances" at bounding box center [1268, 321] width 47 height 13
click at [164, 61] on span "À venir" at bounding box center [180, 66] width 38 height 16
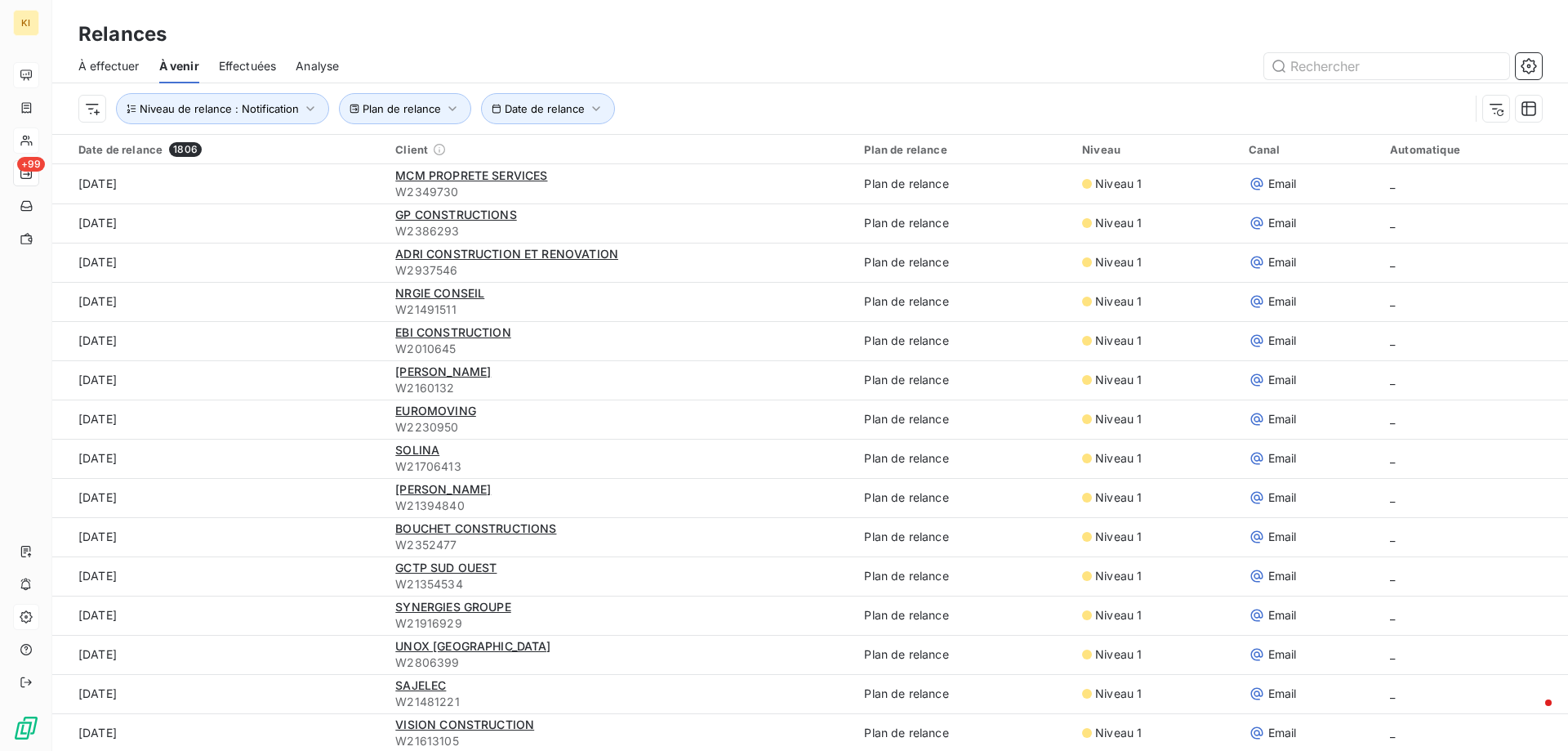
drag, startPoint x: 164, startPoint y: 61, endPoint x: 734, endPoint y: 25, distance: 571.1
click at [734, 25] on div "Relances" at bounding box center [810, 34] width 1516 height 29
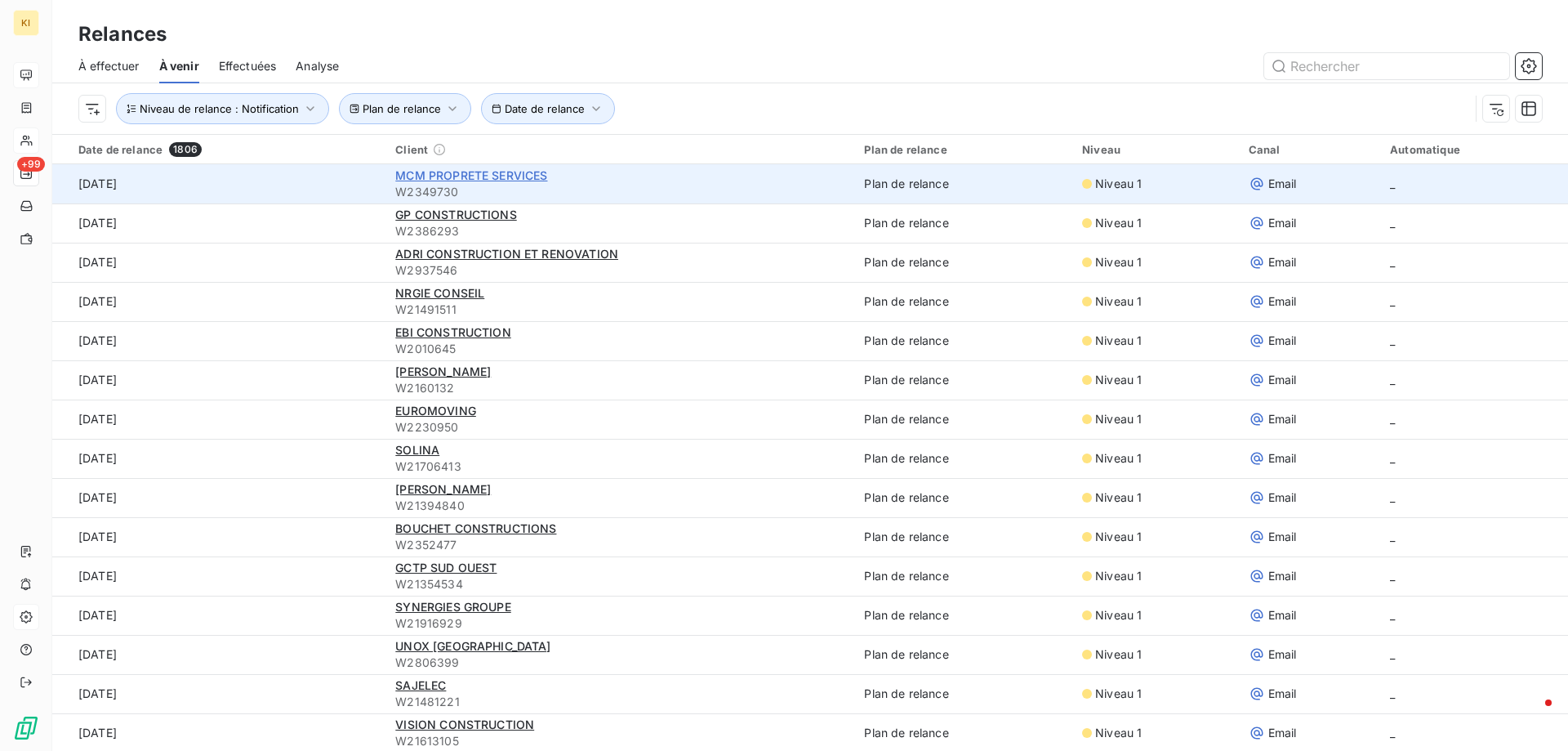
click at [439, 173] on span "MCM PROPRETE SERVICES" at bounding box center [471, 174] width 152 height 14
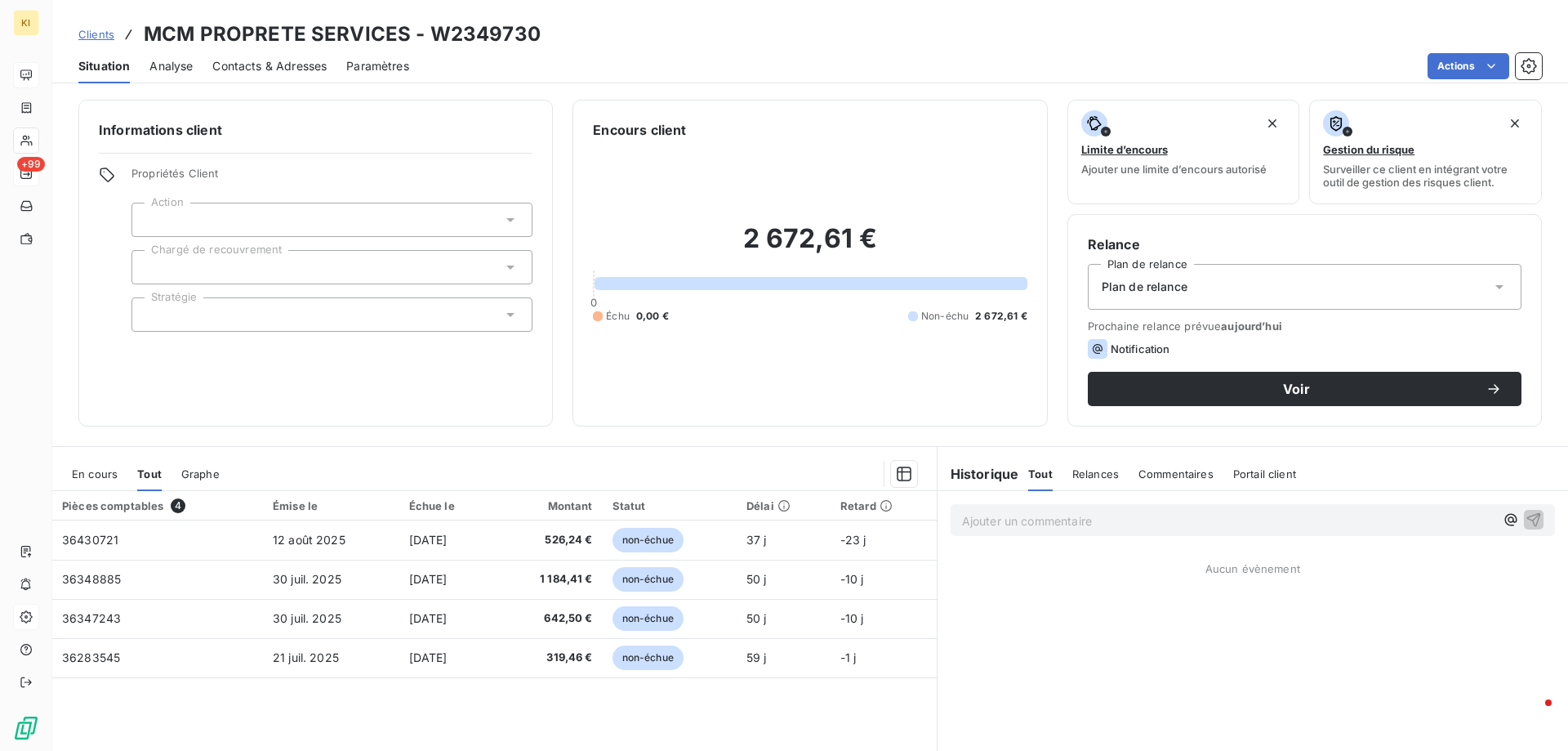
click at [1232, 476] on span "Portail client" at bounding box center [1263, 473] width 63 height 13
click at [1147, 476] on span "Commentaires" at bounding box center [1174, 473] width 75 height 13
click at [1086, 470] on span "Relances" at bounding box center [1094, 473] width 47 height 13
click at [1034, 473] on span "Tout" at bounding box center [1039, 473] width 22 height 13
click at [995, 473] on h6 "Historique" at bounding box center [978, 473] width 82 height 20
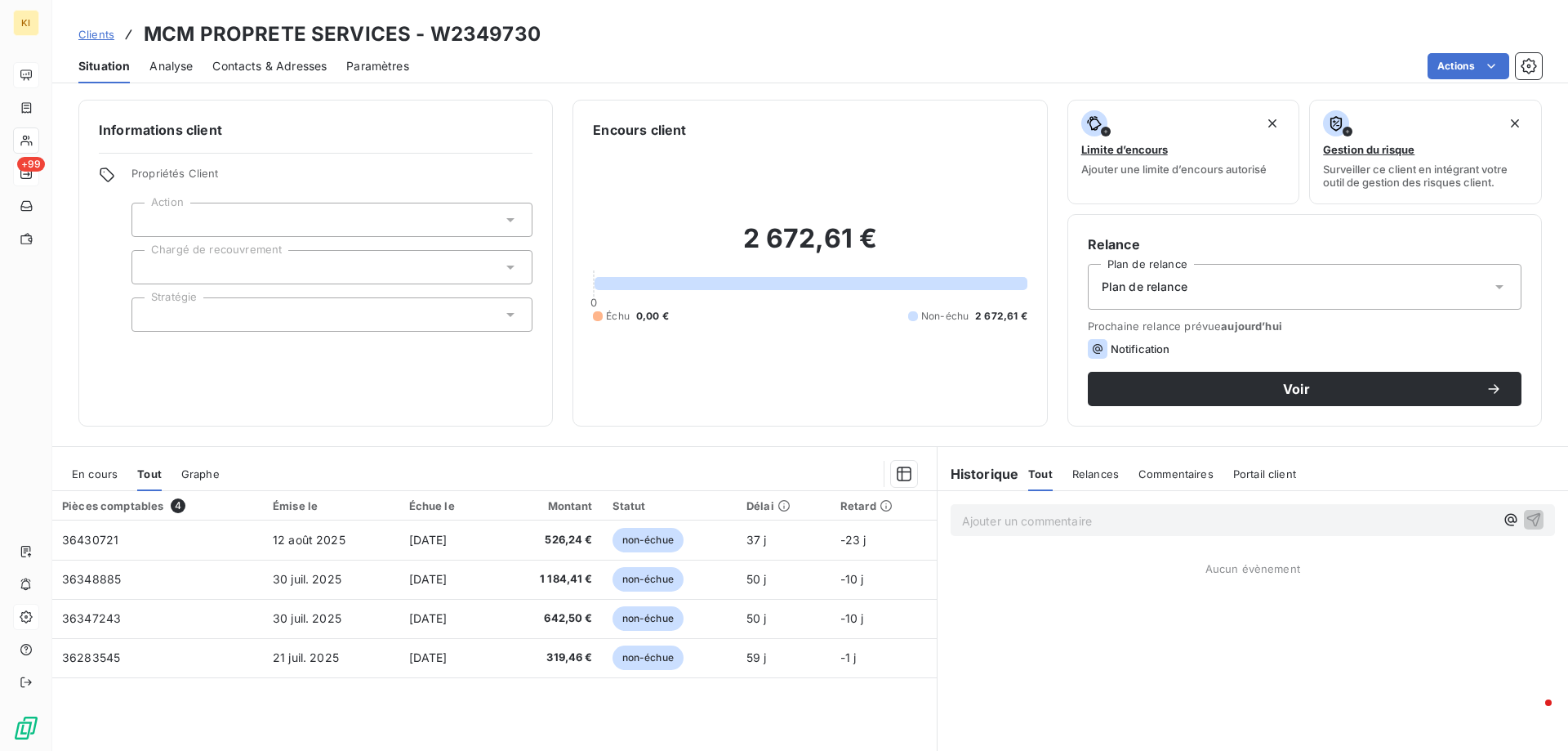
click at [161, 67] on span "Analyse" at bounding box center [171, 66] width 43 height 16
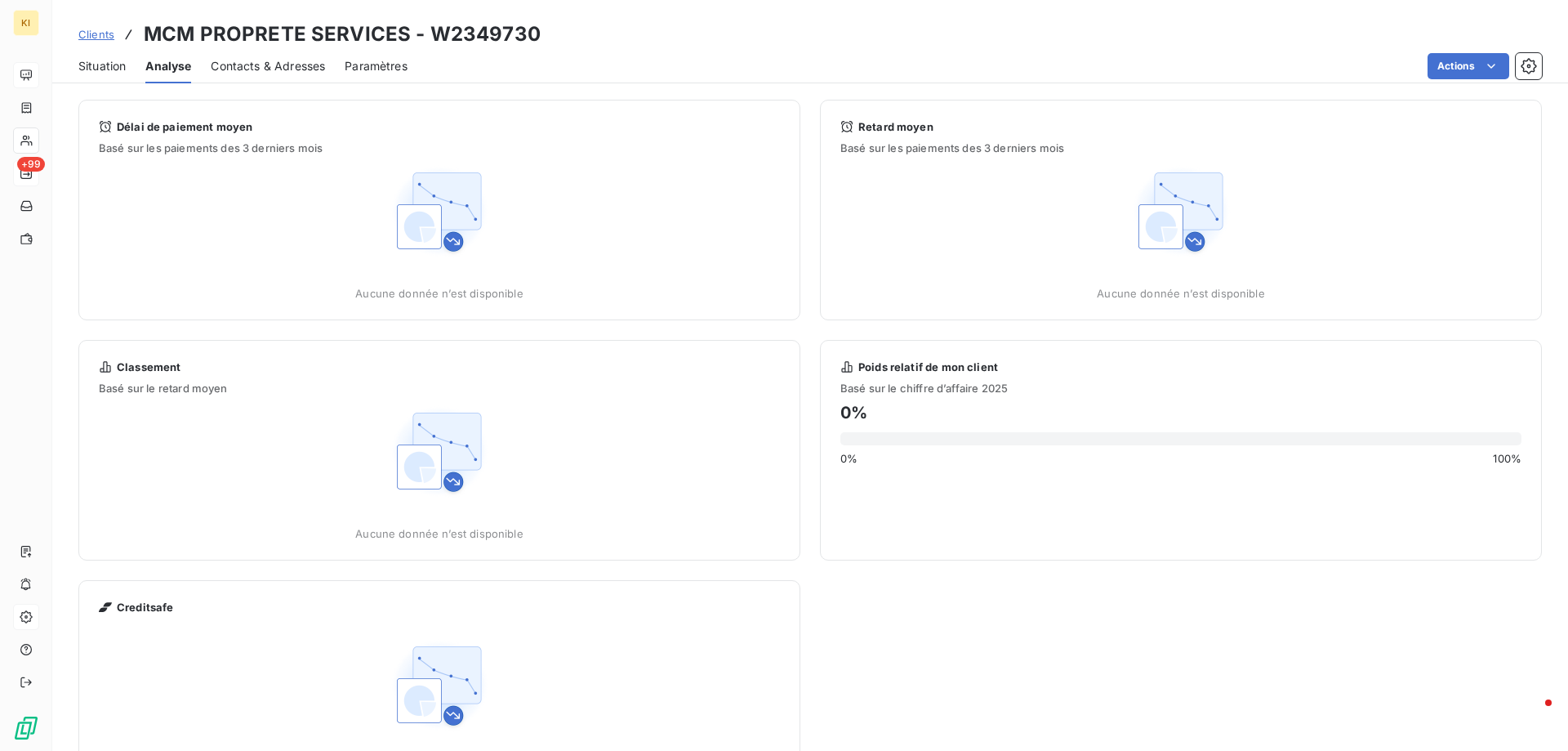
click at [236, 68] on span "Contacts & Adresses" at bounding box center [268, 66] width 114 height 16
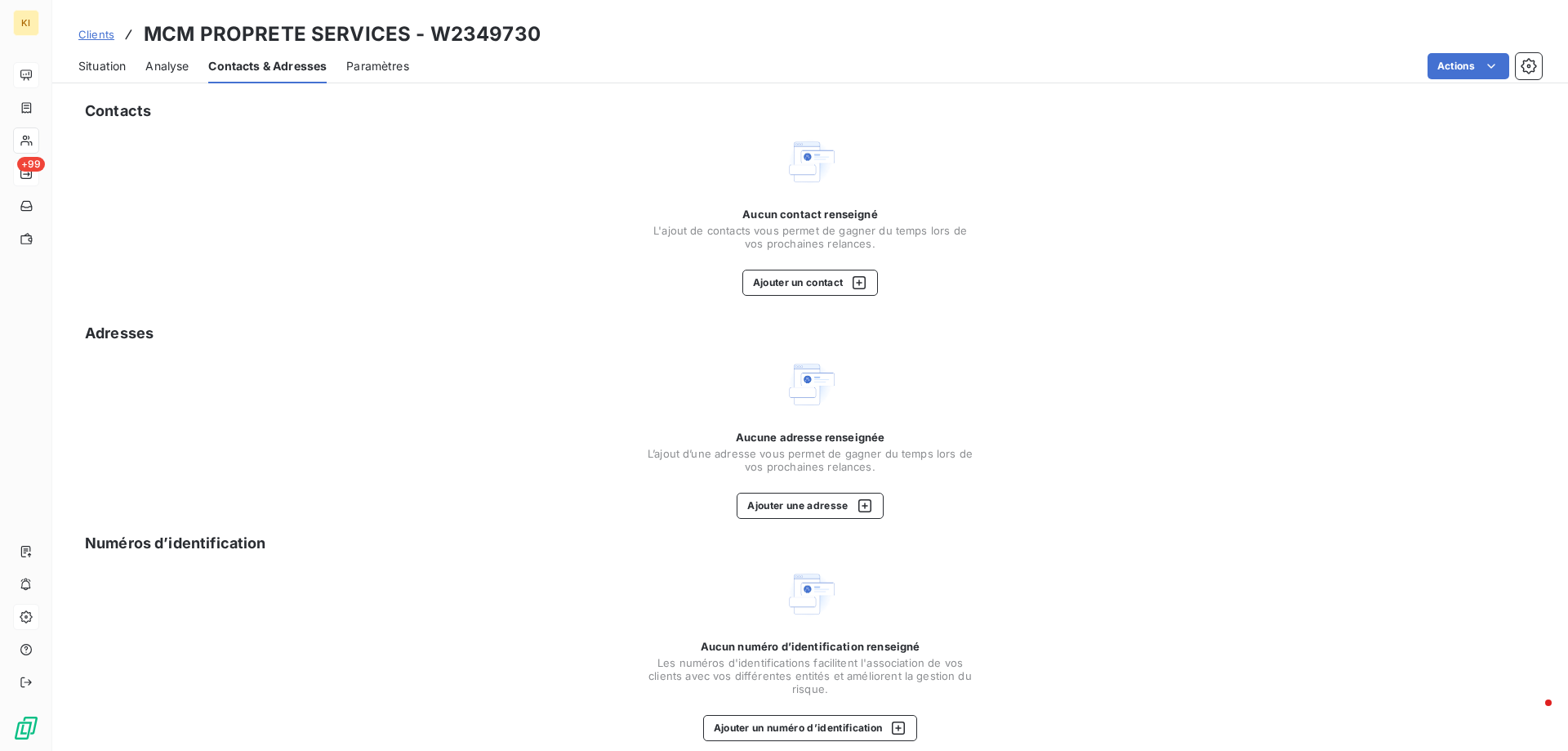
click at [383, 61] on span "Paramètres" at bounding box center [377, 66] width 63 height 16
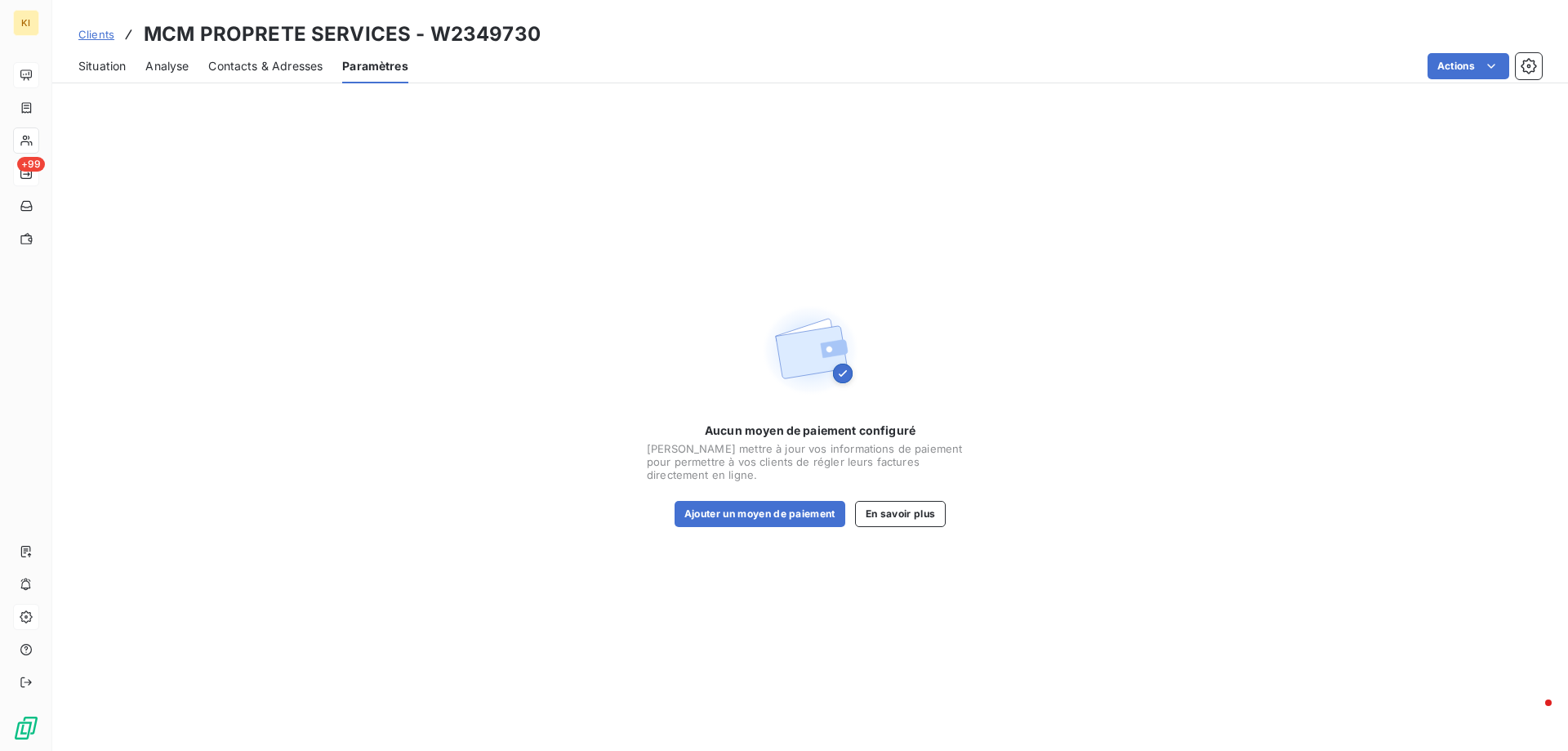
click at [299, 61] on span "Contacts & Adresses" at bounding box center [265, 66] width 114 height 16
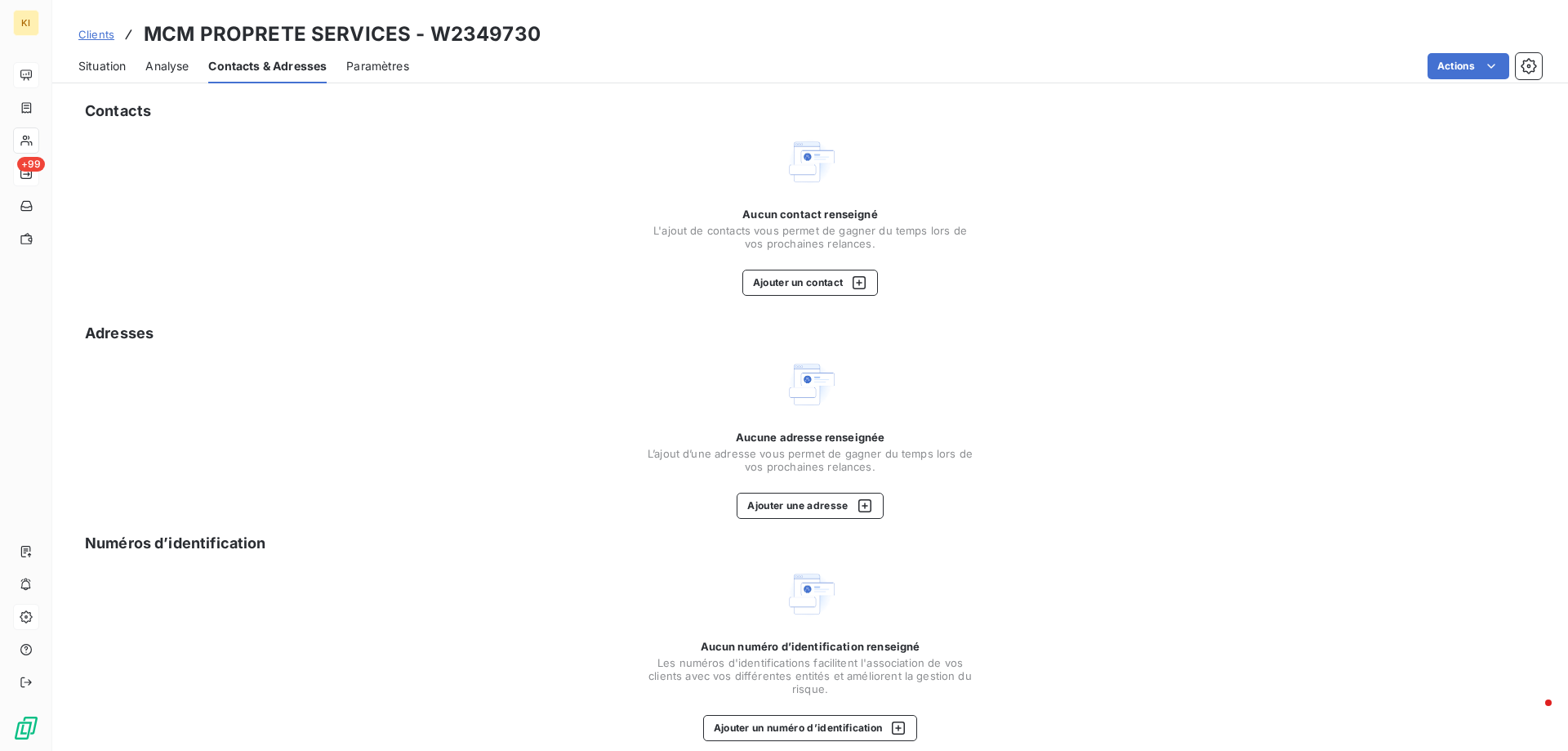
click at [166, 56] on div "Analyse" at bounding box center [167, 66] width 43 height 35
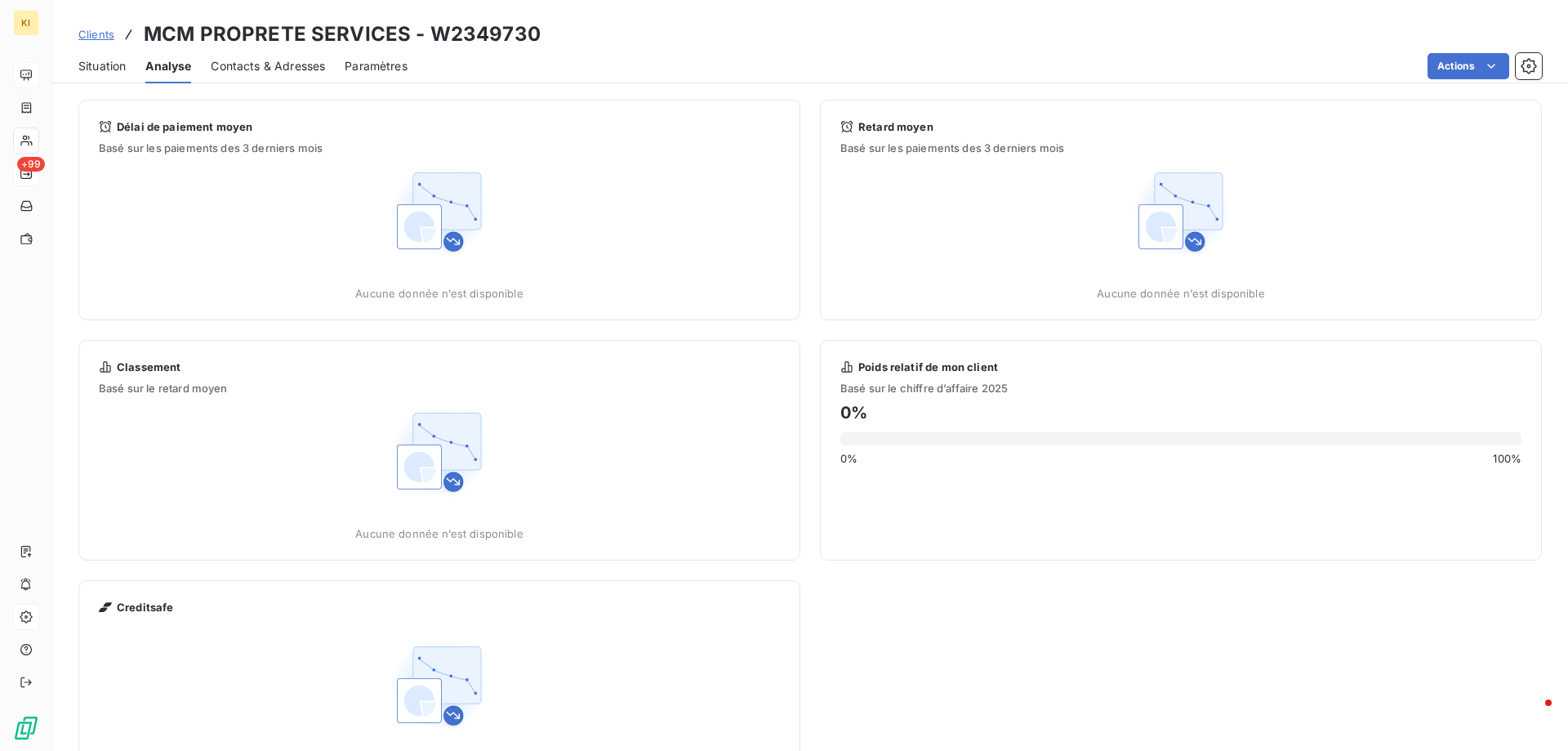
click at [106, 61] on span "Situation" at bounding box center [102, 66] width 48 height 16
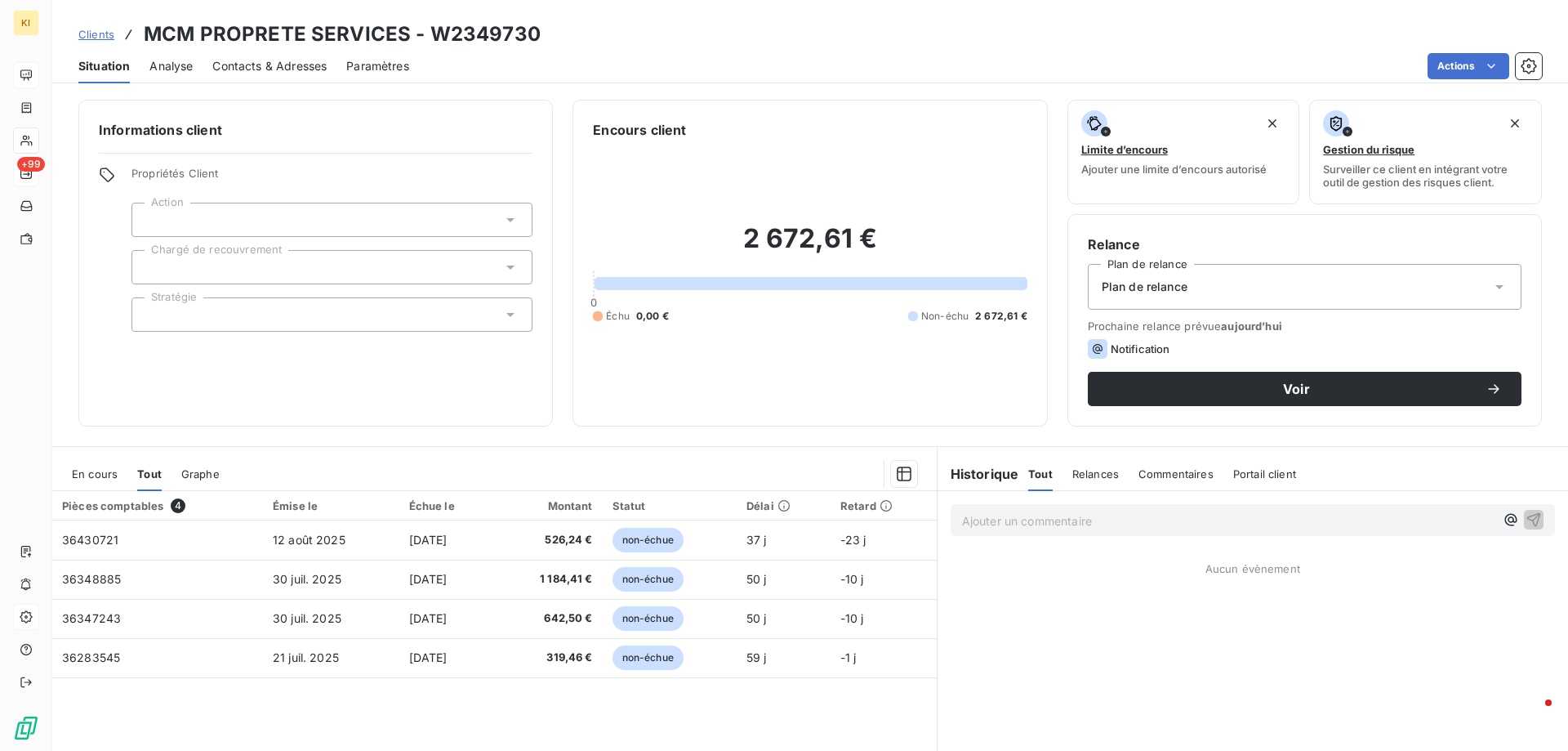
click at [103, 36] on span "Clients" at bounding box center [97, 35] width 36 height 13
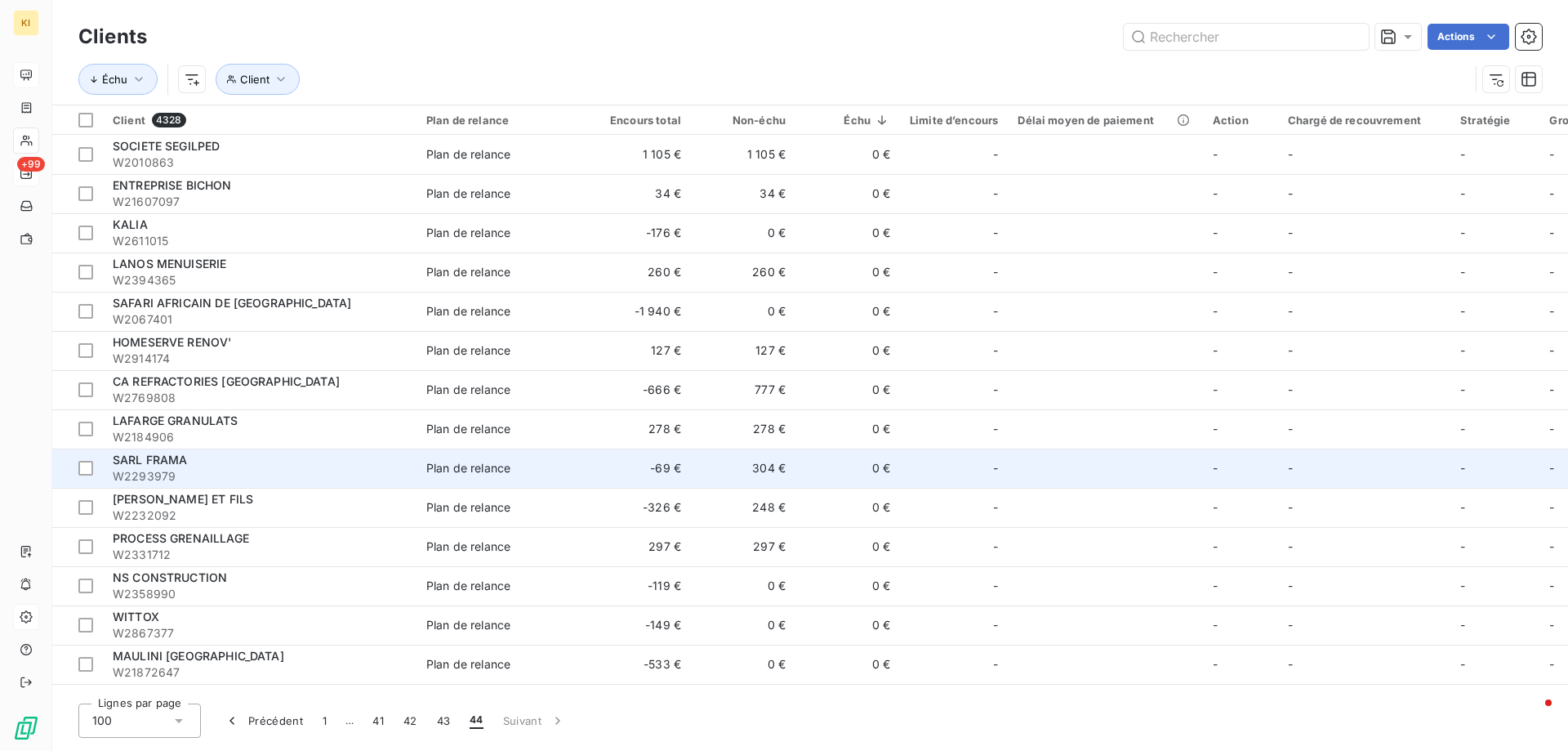
click at [151, 459] on span "SARL FRAMA" at bounding box center [150, 459] width 75 height 14
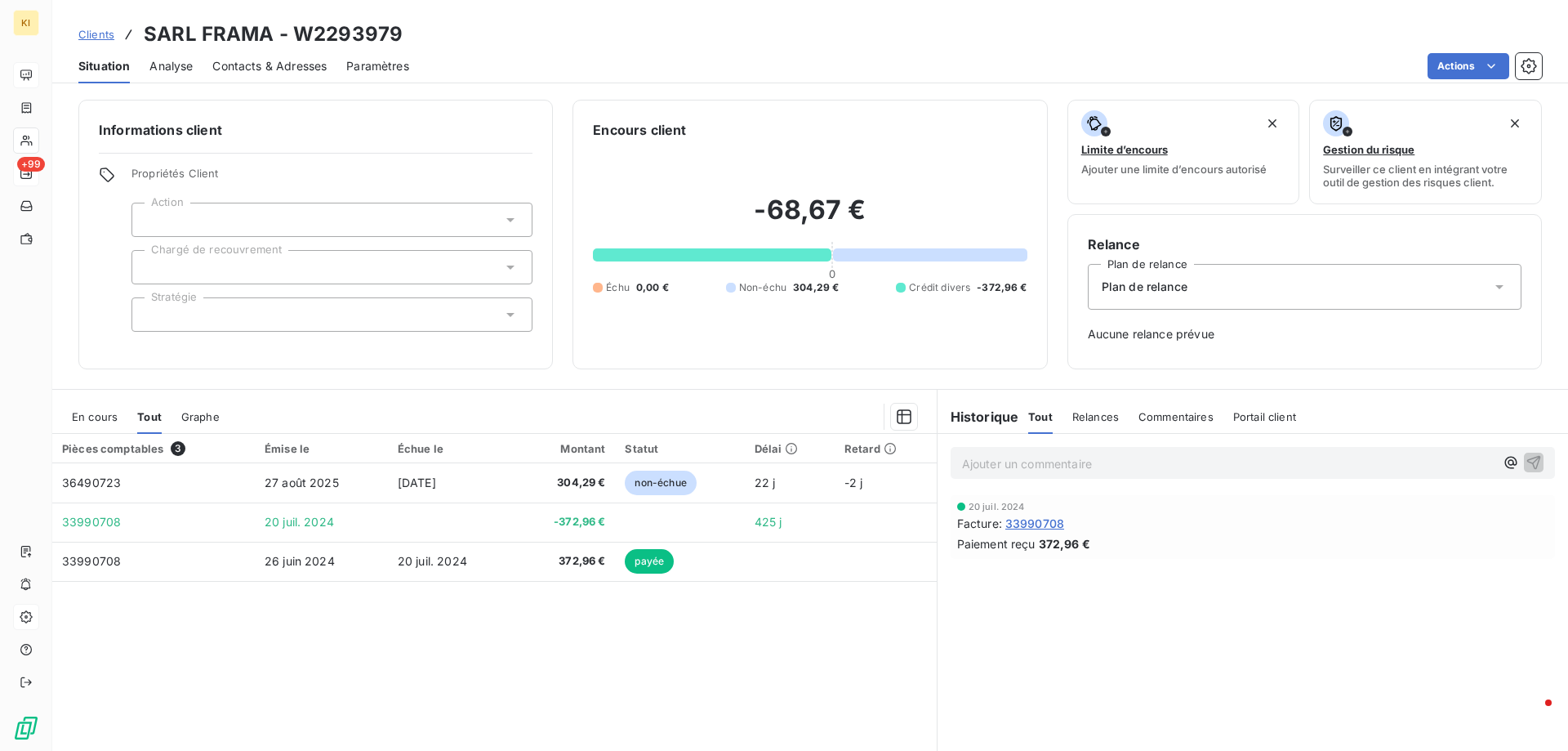
click at [265, 69] on span "Contacts & Adresses" at bounding box center [269, 66] width 114 height 16
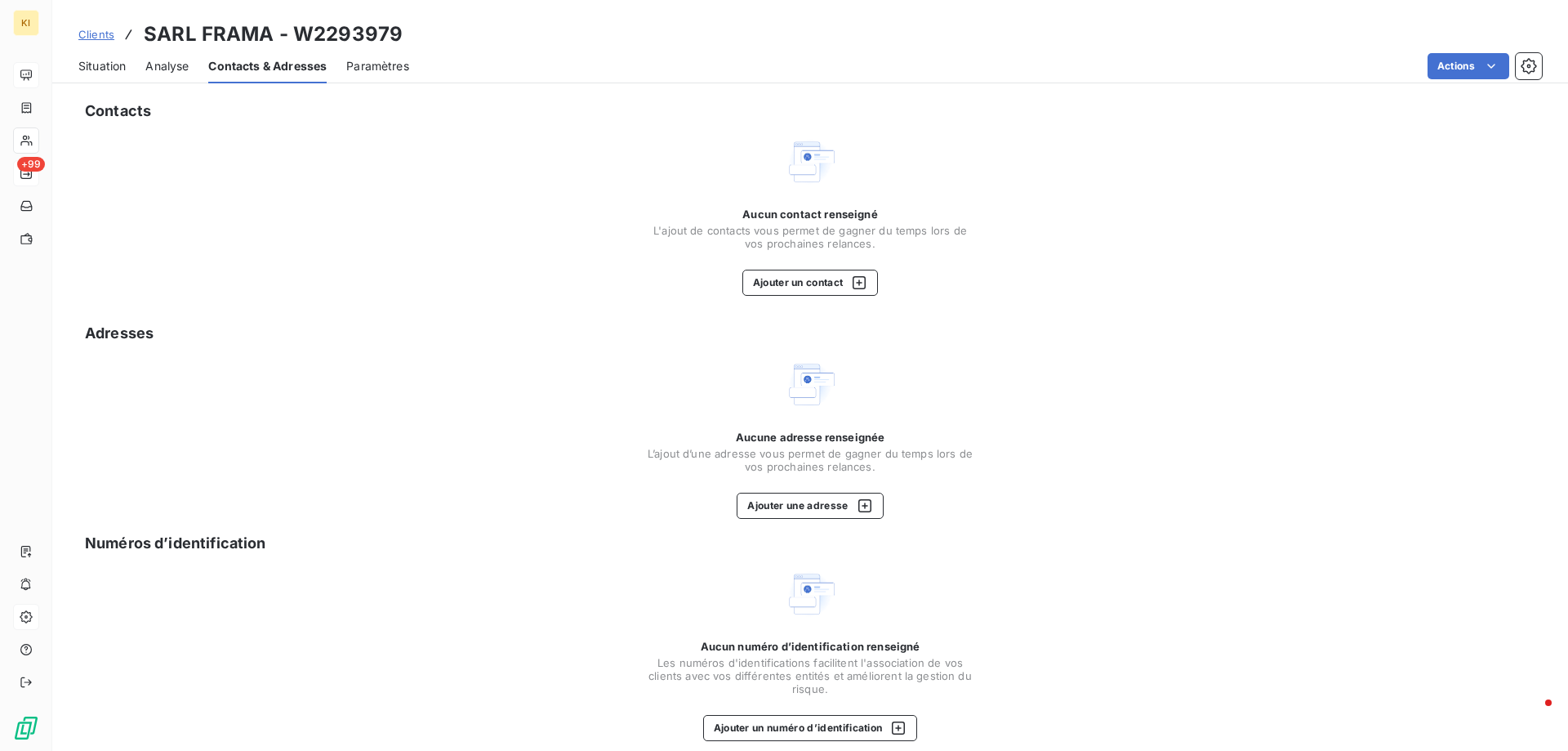
click at [89, 31] on span "Clients" at bounding box center [97, 35] width 36 height 13
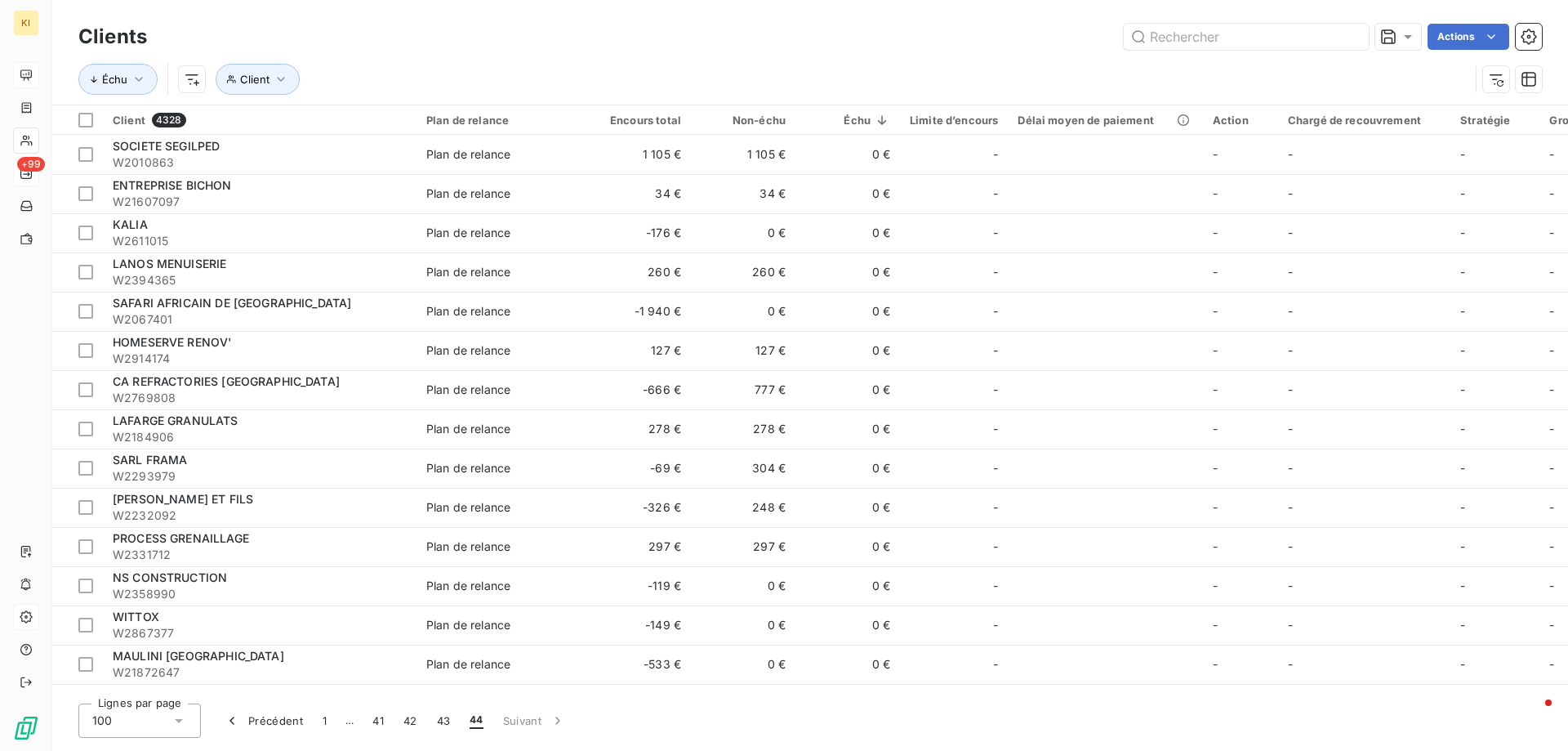
click at [546, 65] on div "Échu Client" at bounding box center [774, 79] width 1391 height 31
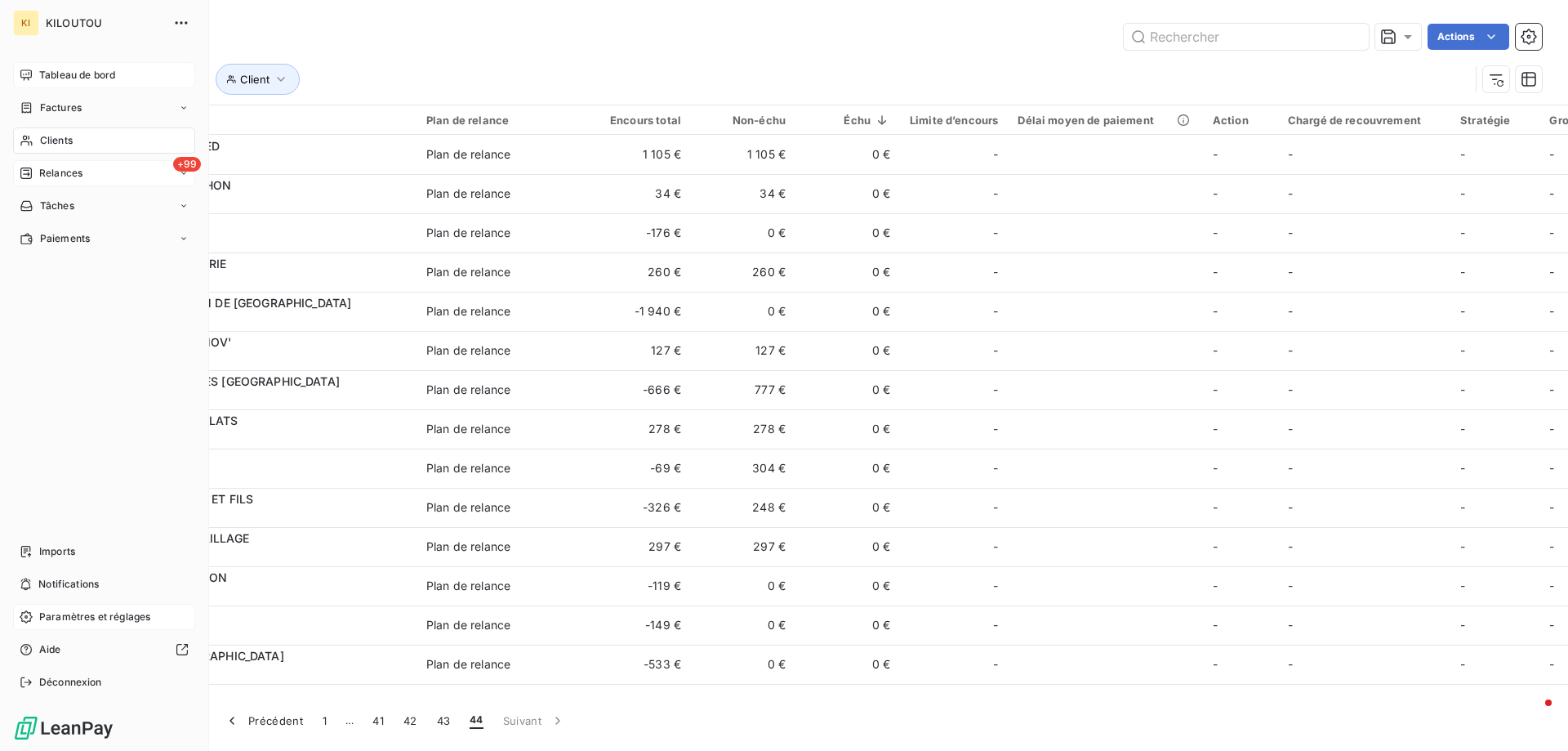
click at [48, 71] on span "Tableau de bord" at bounding box center [77, 75] width 76 height 15
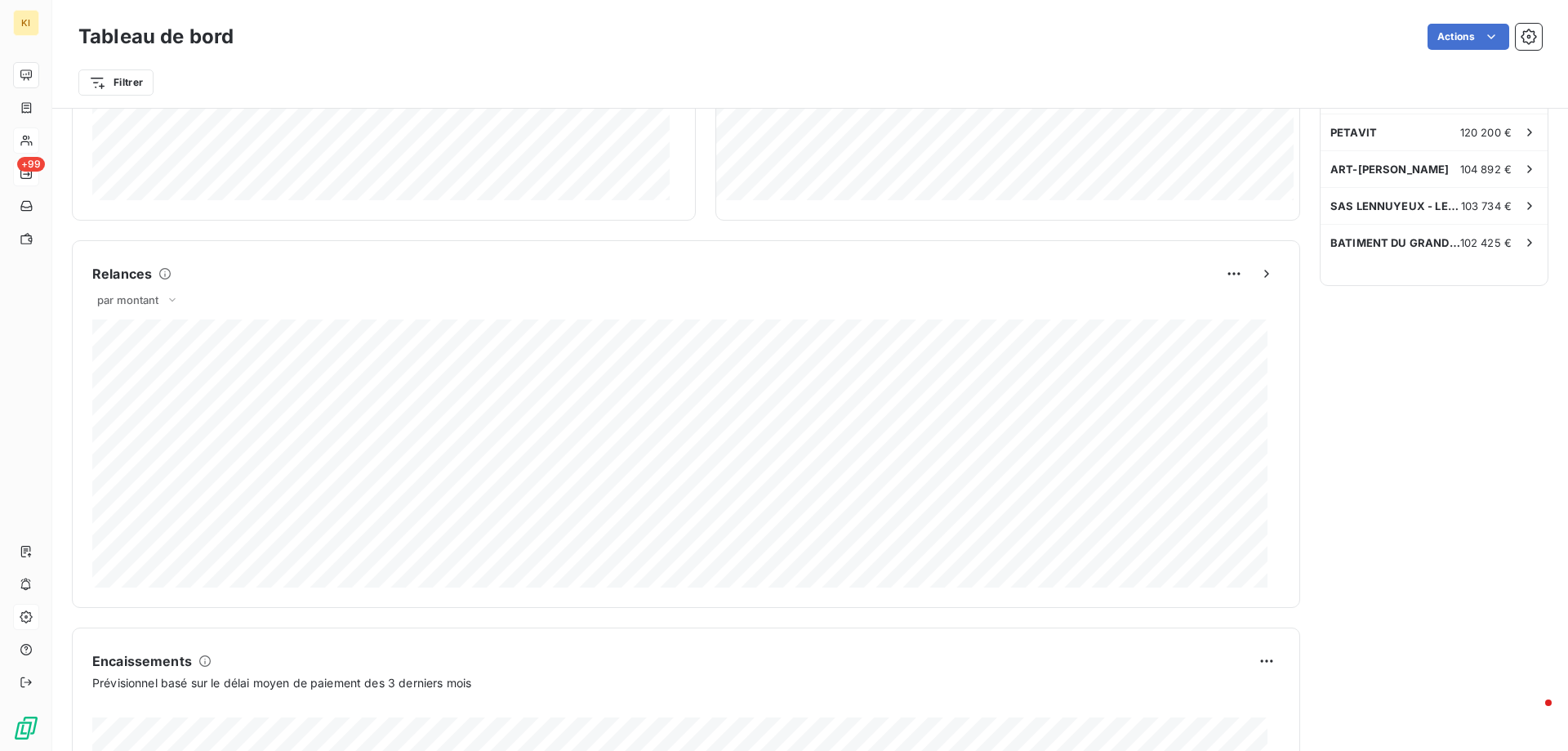
scroll to position [596, 0]
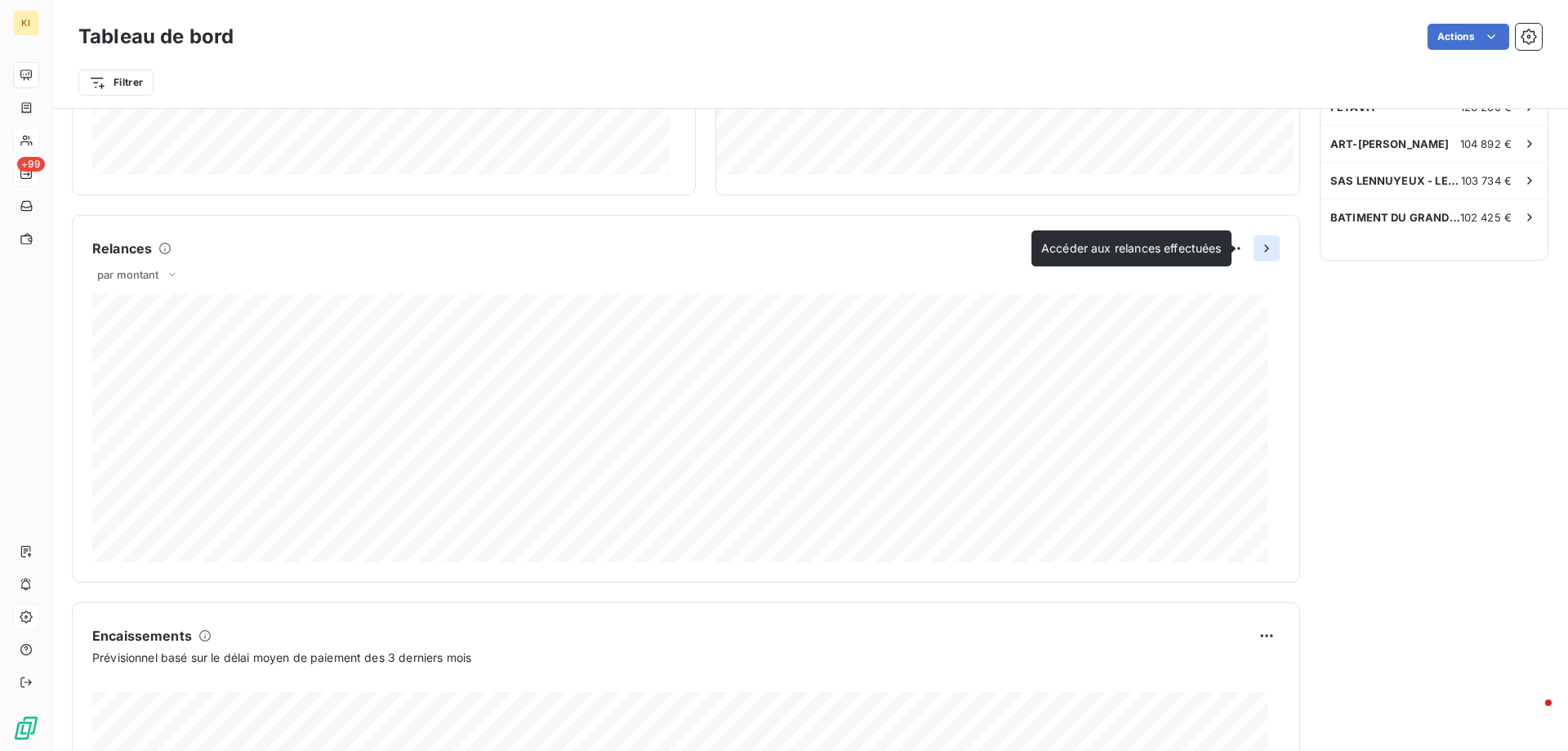
click at [1258, 248] on icon "button" at bounding box center [1265, 248] width 16 height 16
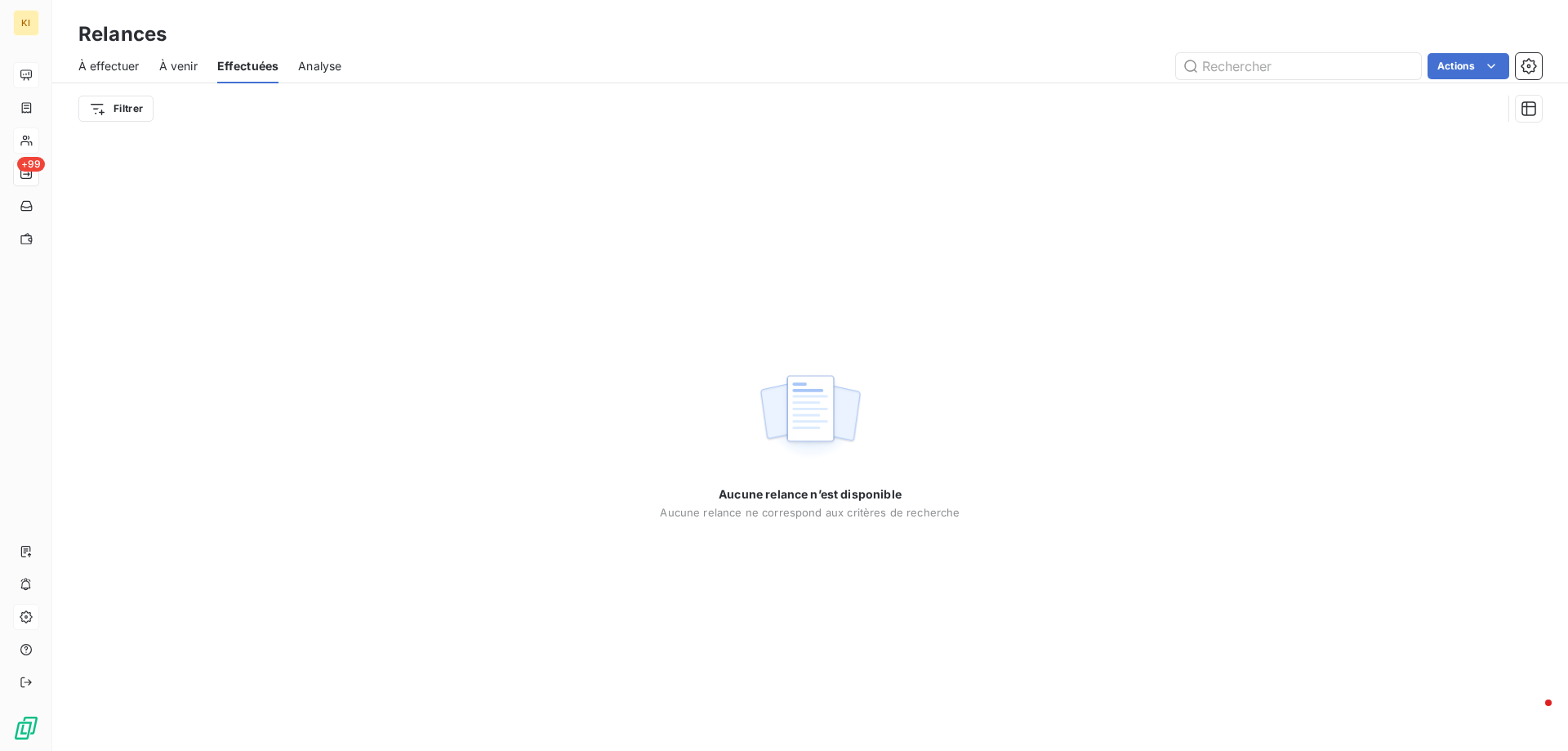
click at [194, 67] on span "À venir" at bounding box center [178, 66] width 38 height 16
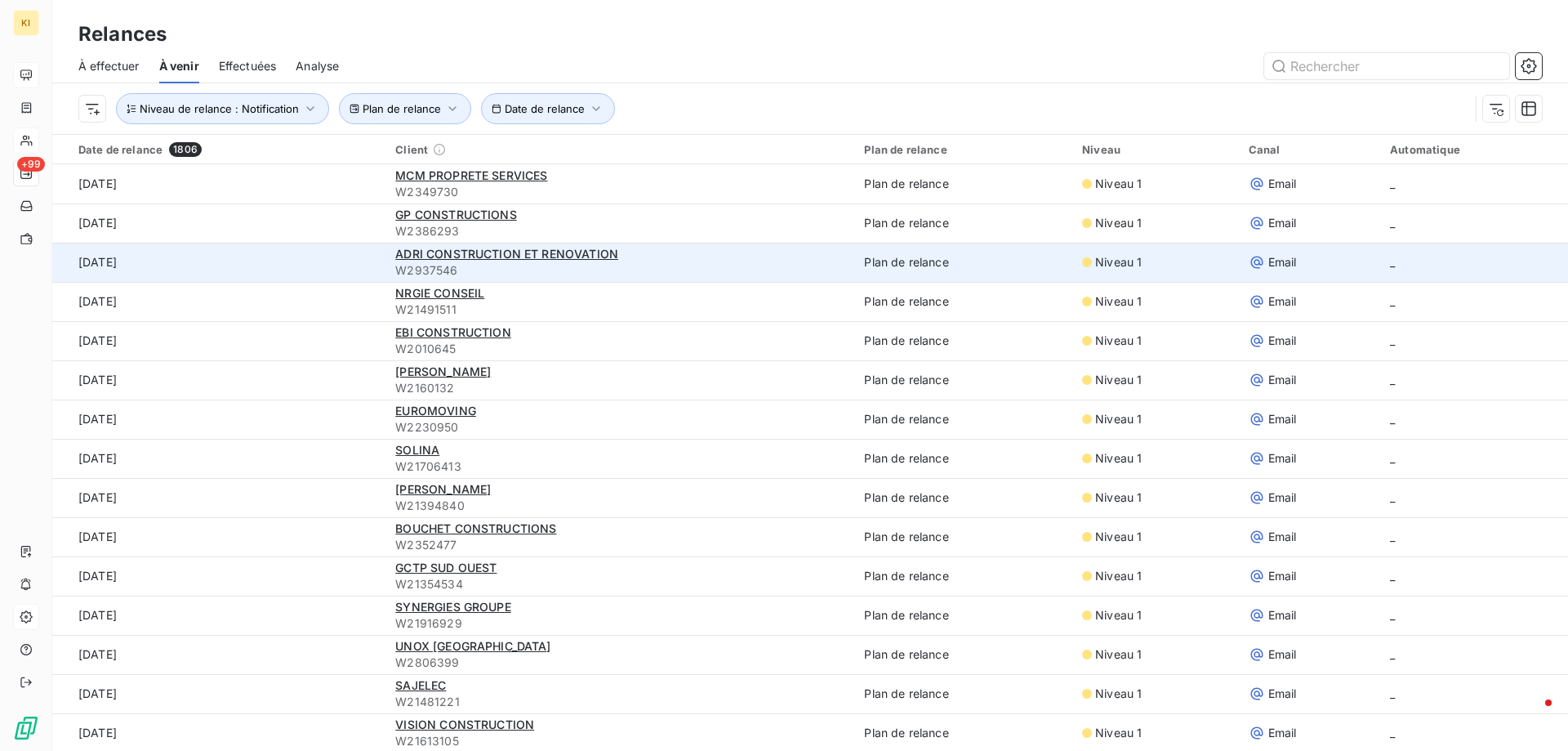
click at [102, 263] on td "[DATE]" at bounding box center [218, 263] width 333 height 39
click at [884, 258] on td "Plan de relance" at bounding box center [963, 263] width 218 height 39
click at [1095, 259] on span "Niveau 1" at bounding box center [1118, 262] width 47 height 16
click at [428, 252] on span "ADRI CONSTRUCTION ET RENOVATION" at bounding box center [507, 253] width 223 height 14
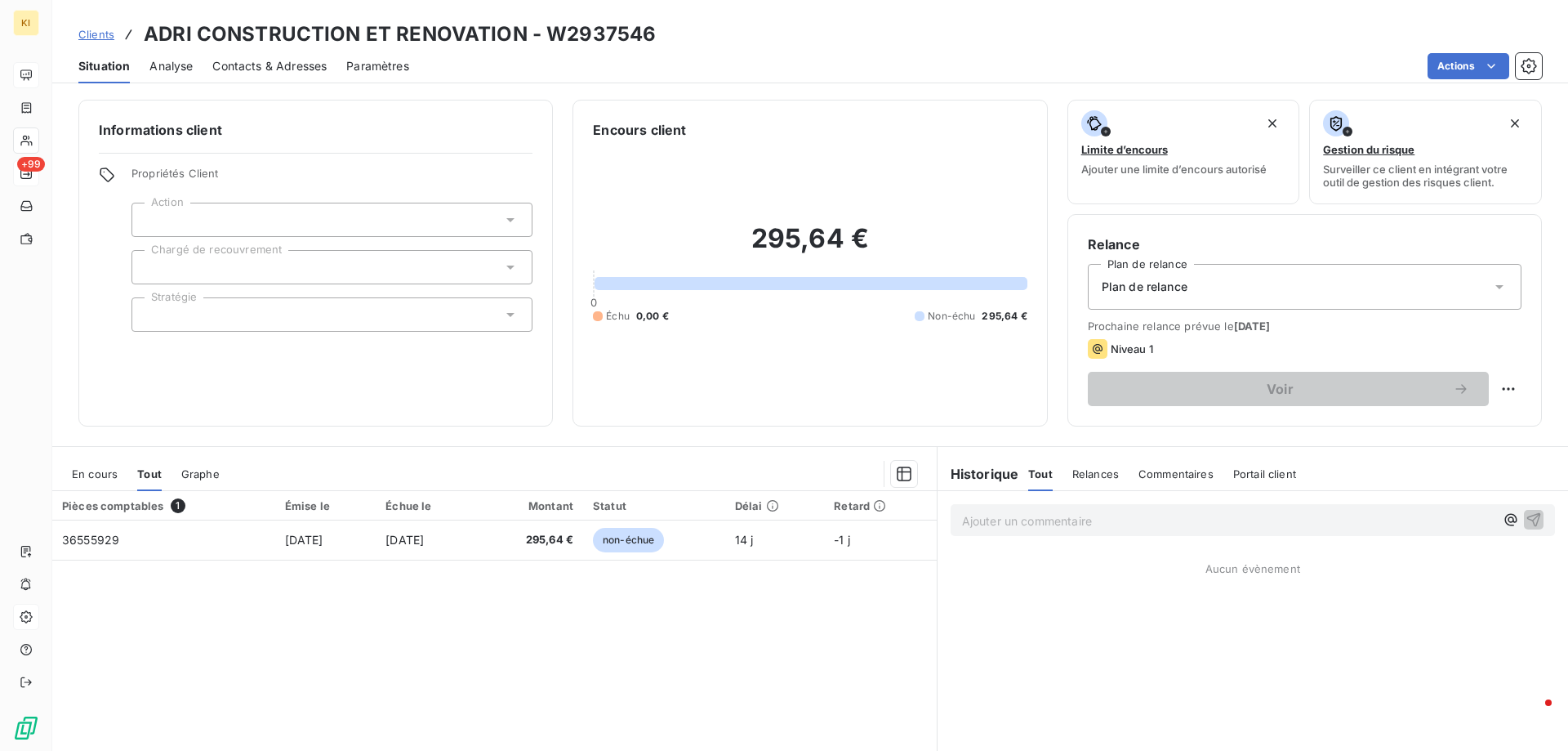
click at [1233, 338] on div "Prochaine relance prévue le [DATE] Niveau 1 Voir" at bounding box center [1304, 363] width 434 height 86
click at [1499, 386] on html "KI +99 Clients ADRI CONSTRUCTION ET RENOVATION - W2937546 Situation Analyse Con…" at bounding box center [784, 375] width 1568 height 751
click at [1281, 284] on div "Plan de relance" at bounding box center [1304, 286] width 434 height 46
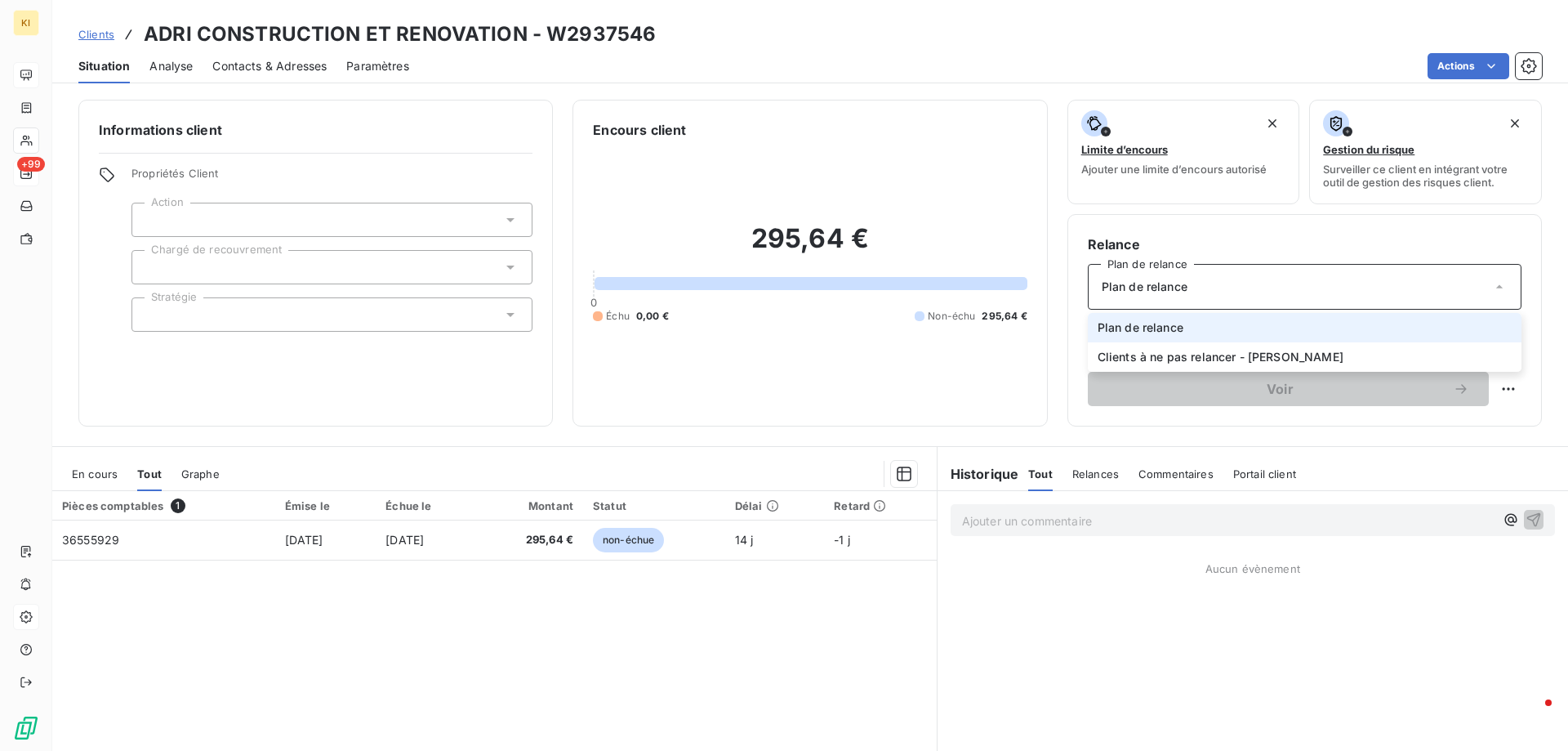
click at [1281, 284] on div "Plan de relance" at bounding box center [1304, 286] width 434 height 46
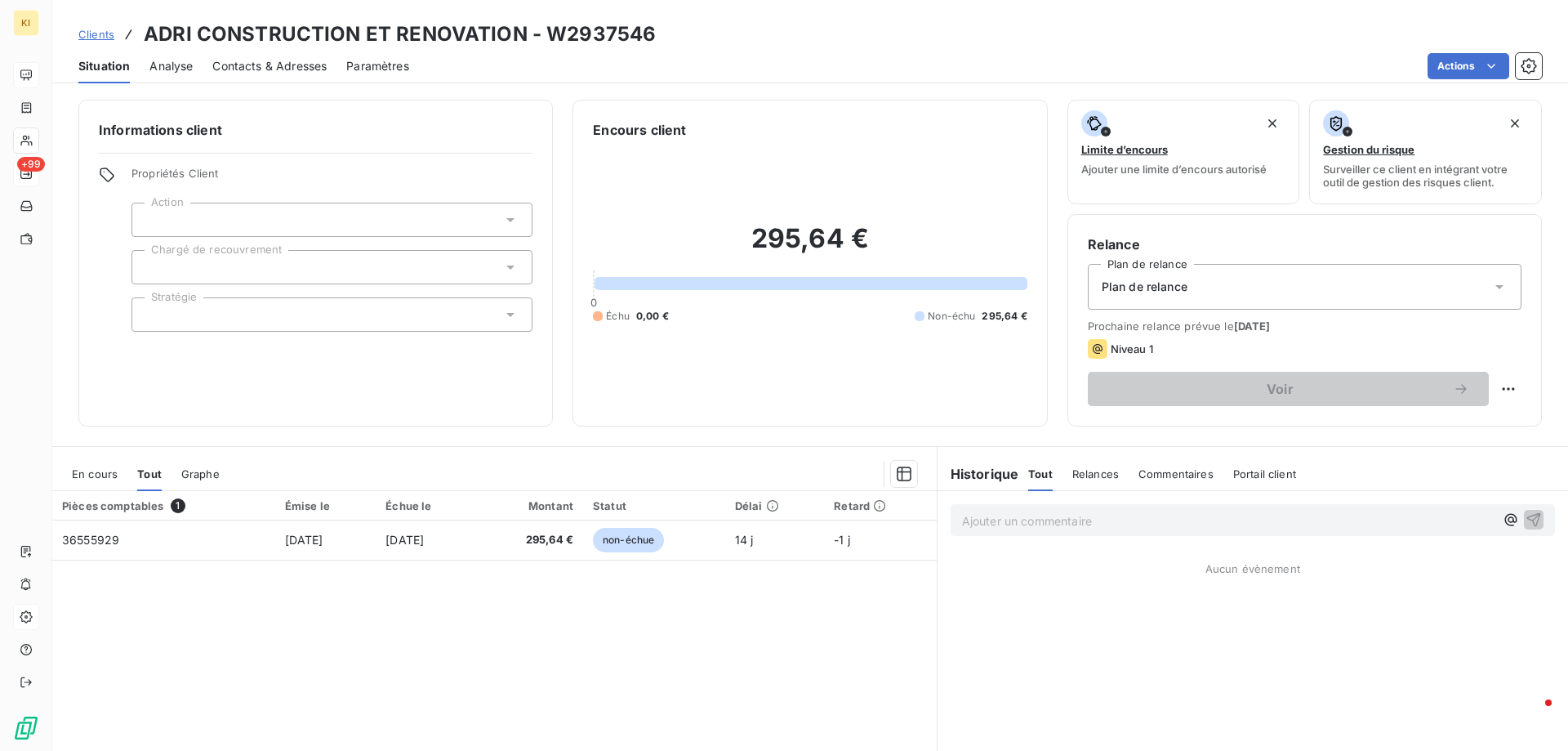
click at [1239, 323] on span "[DATE]" at bounding box center [1251, 326] width 37 height 13
click at [1490, 385] on html "KI +99 Clients ADRI CONSTRUCTION ET RENOVATION - W2937546 Situation Analyse Con…" at bounding box center [784, 375] width 1568 height 751
click at [1396, 346] on html "KI +99 Clients ADRI CONSTRUCTION ET RENOVATION - W2937546 Situation Analyse Con…" at bounding box center [784, 375] width 1568 height 751
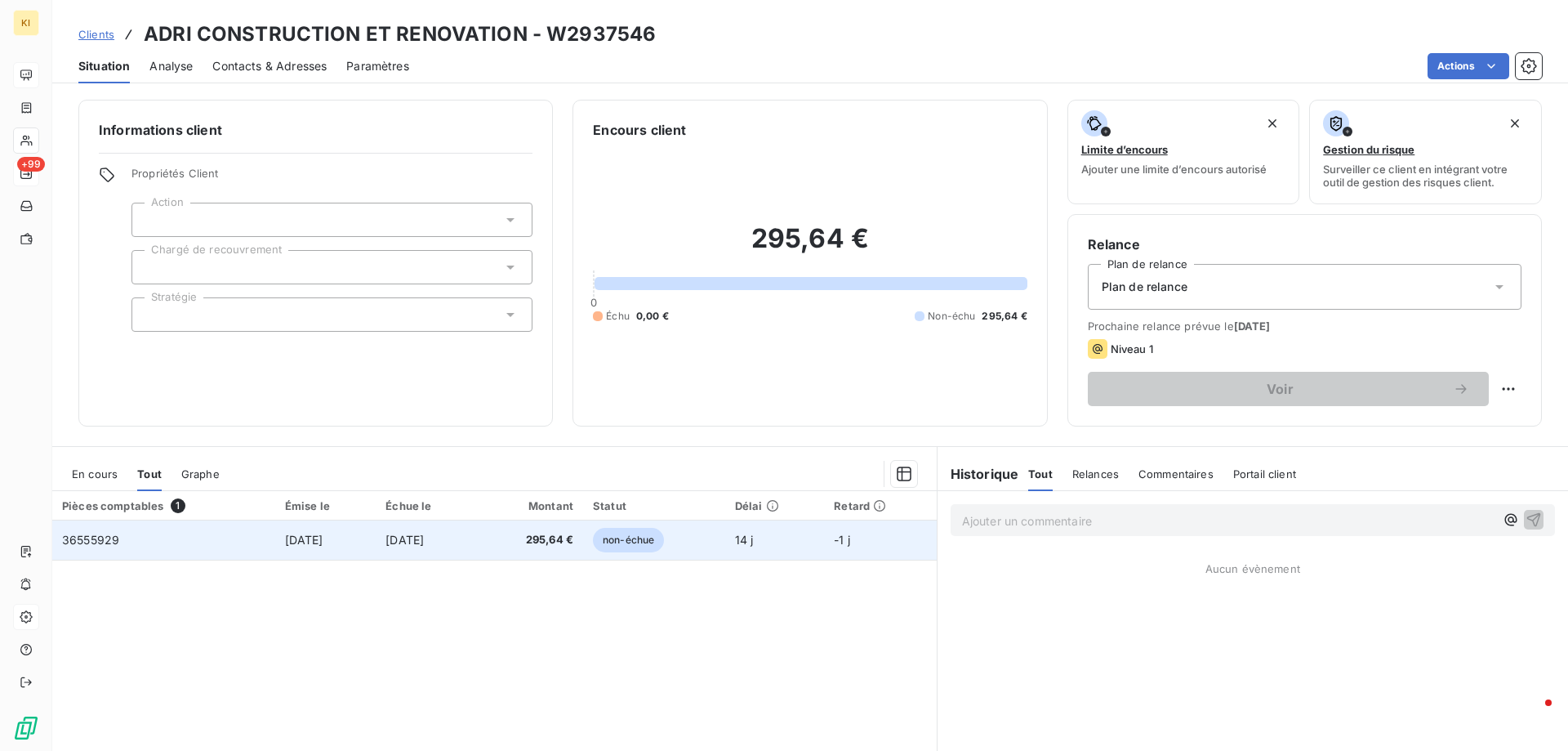
click at [131, 542] on td "36555929" at bounding box center [164, 540] width 223 height 39
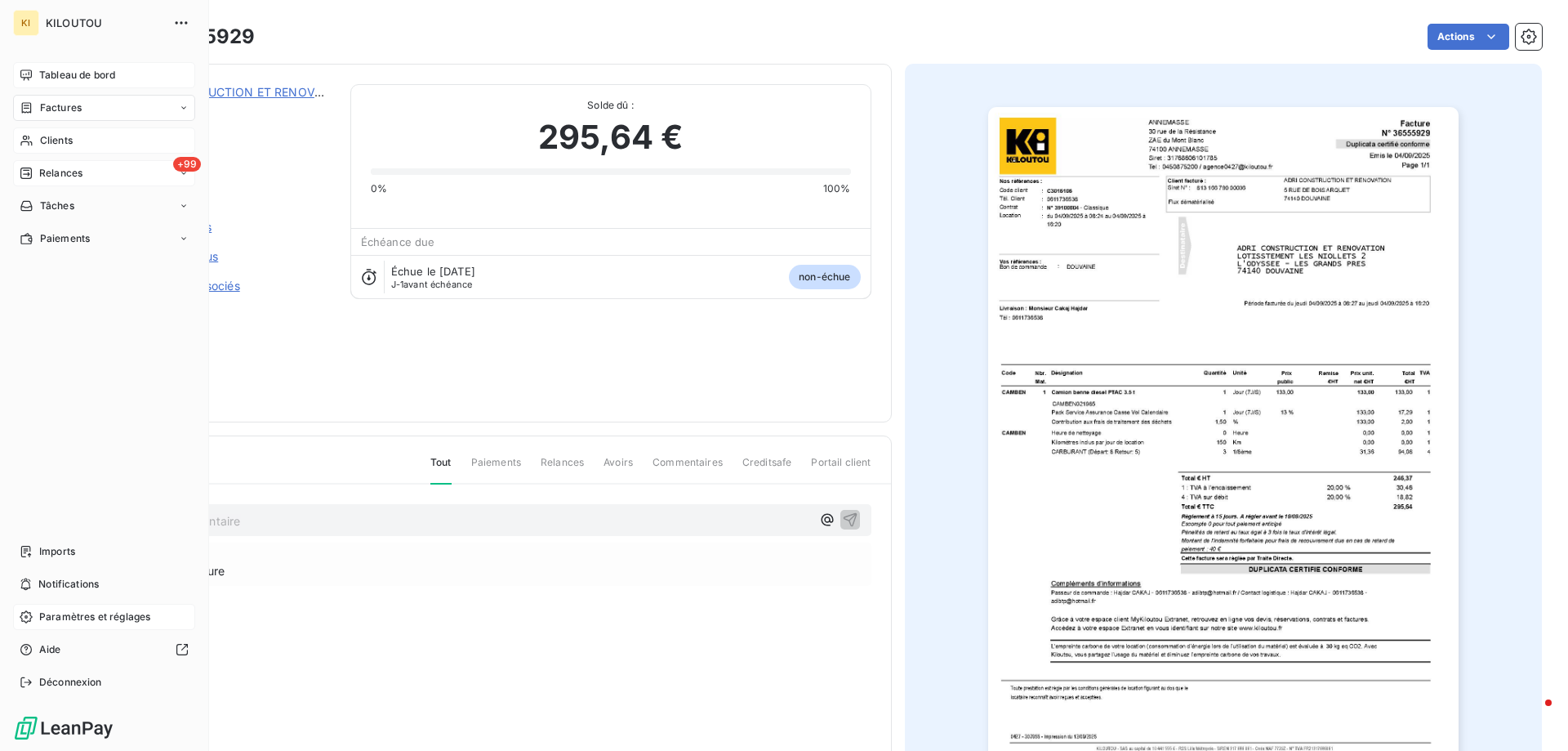
click at [39, 23] on div "KI KILOUTOU" at bounding box center [104, 23] width 182 height 26
click at [78, 22] on span "KILOUTOU" at bounding box center [104, 23] width 117 height 13
click at [24, 25] on div "KI" at bounding box center [26, 23] width 26 height 26
click at [59, 79] on span "Tableau de bord" at bounding box center [77, 75] width 76 height 15
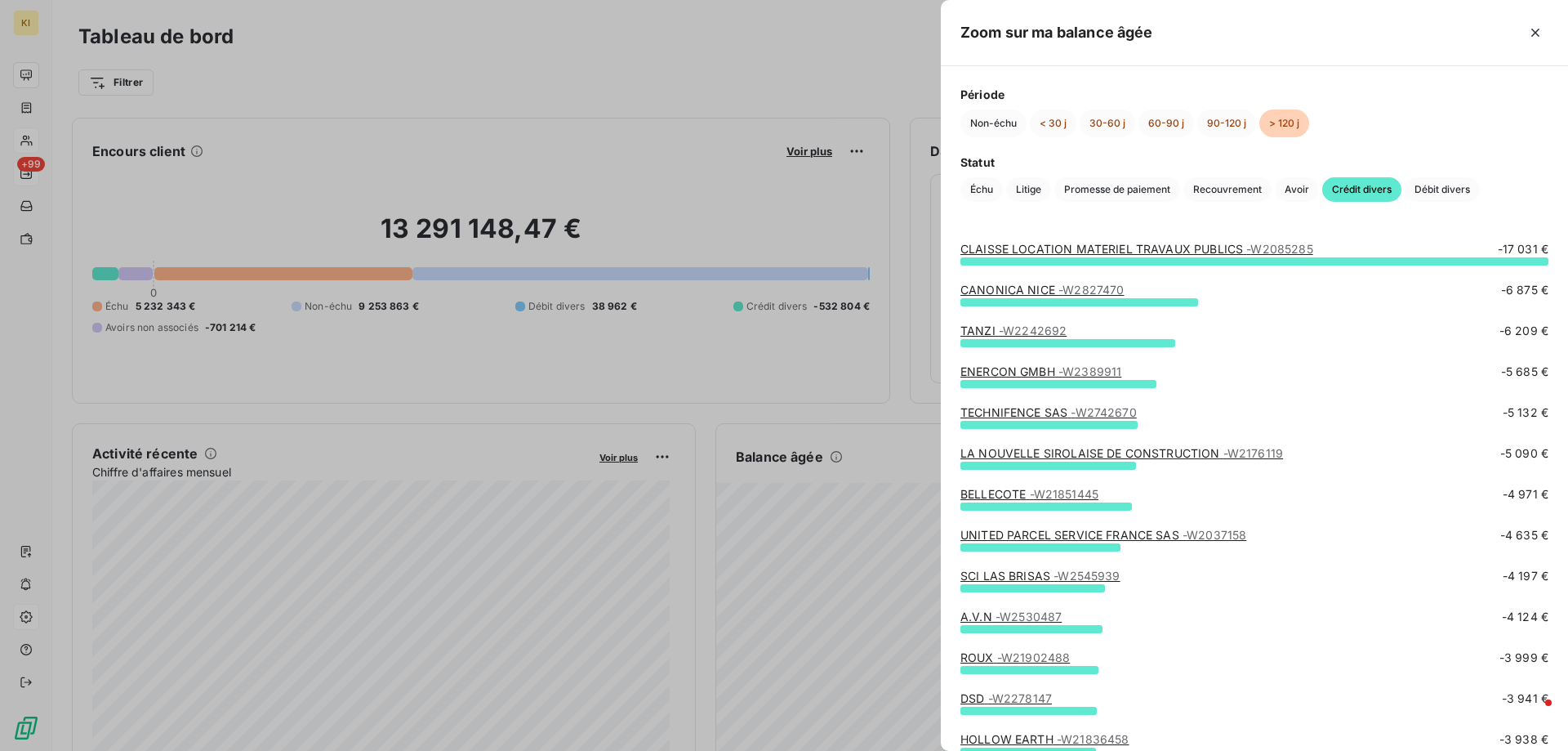
click at [811, 54] on div at bounding box center [784, 375] width 1568 height 751
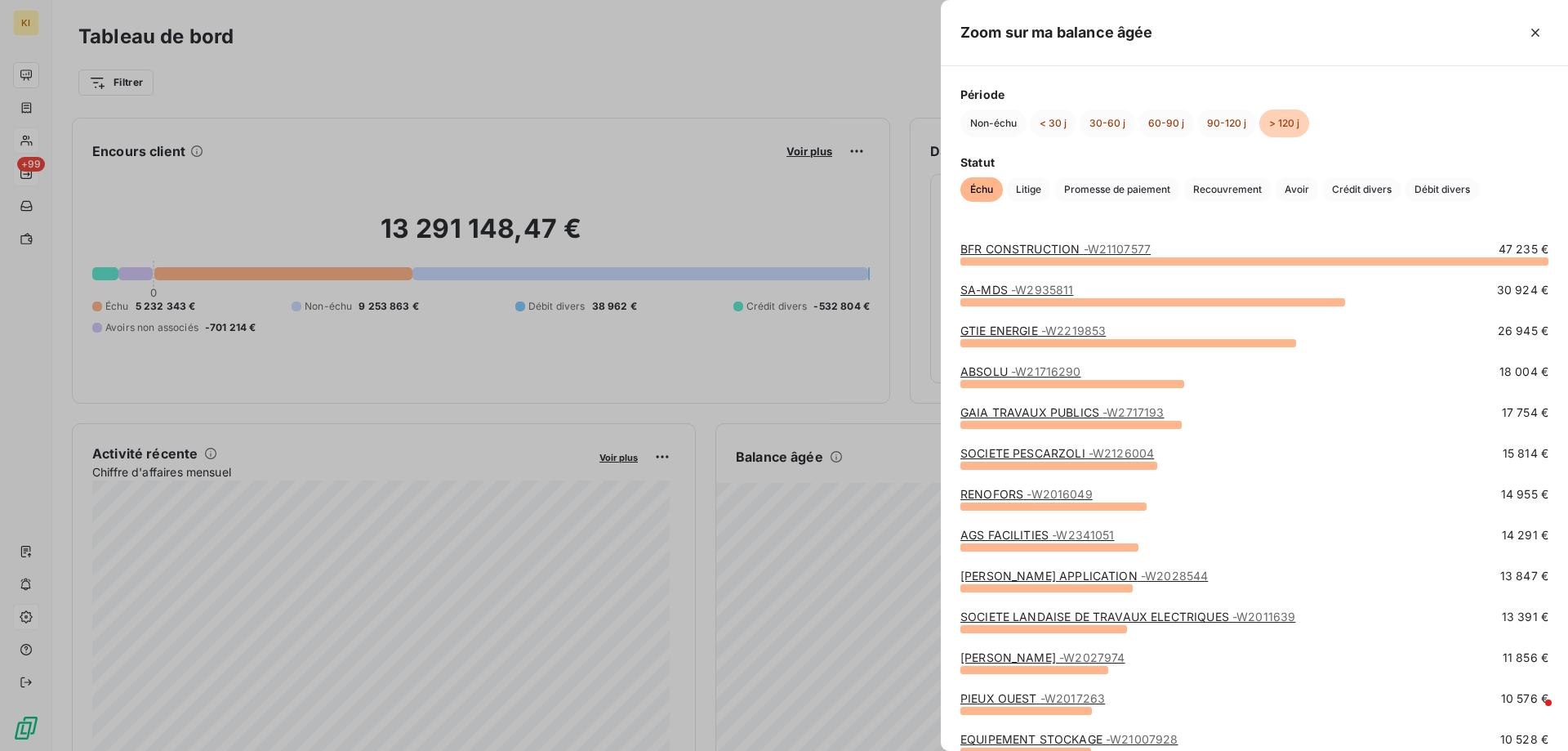
click at [729, 379] on div at bounding box center [784, 375] width 1568 height 751
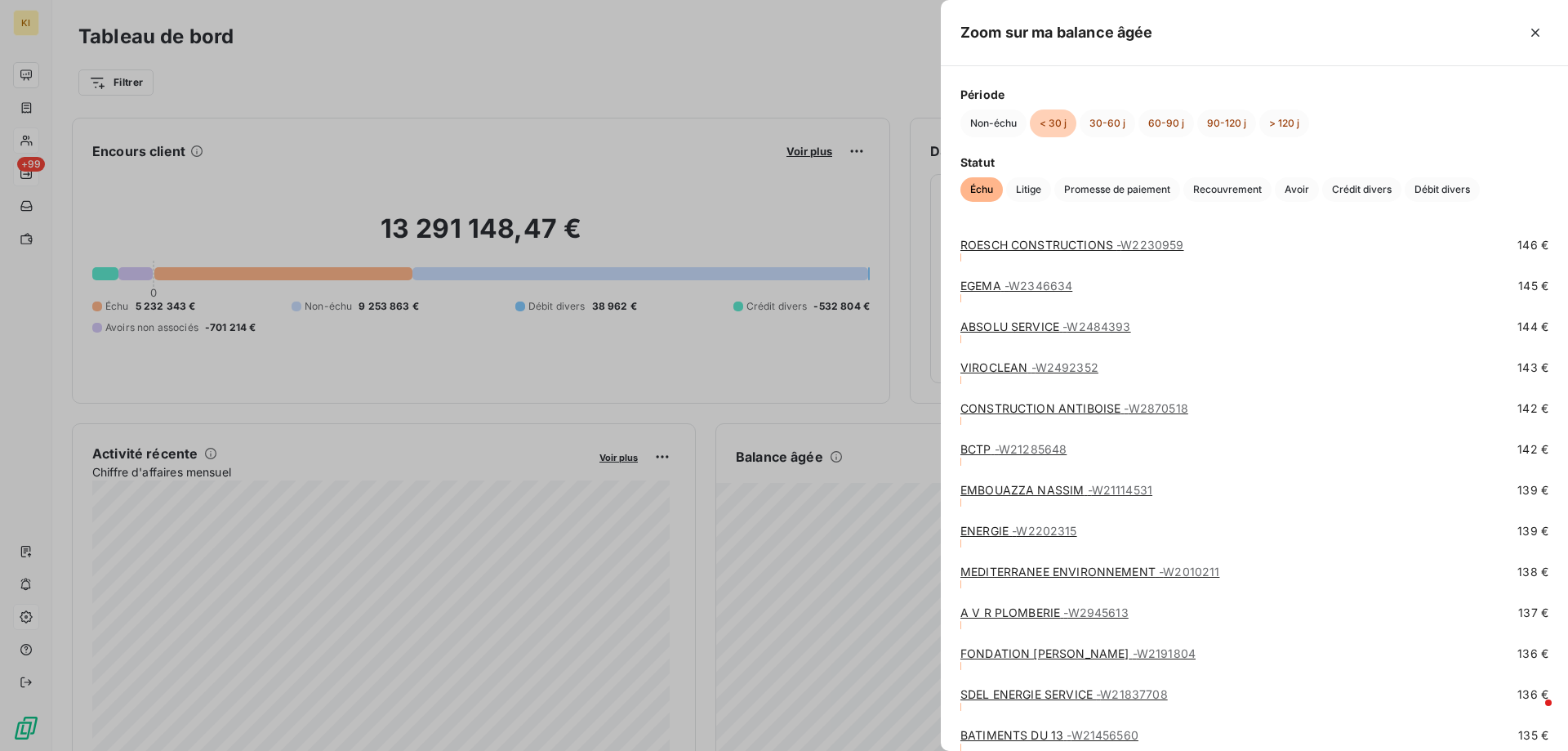
scroll to position [41916, 0]
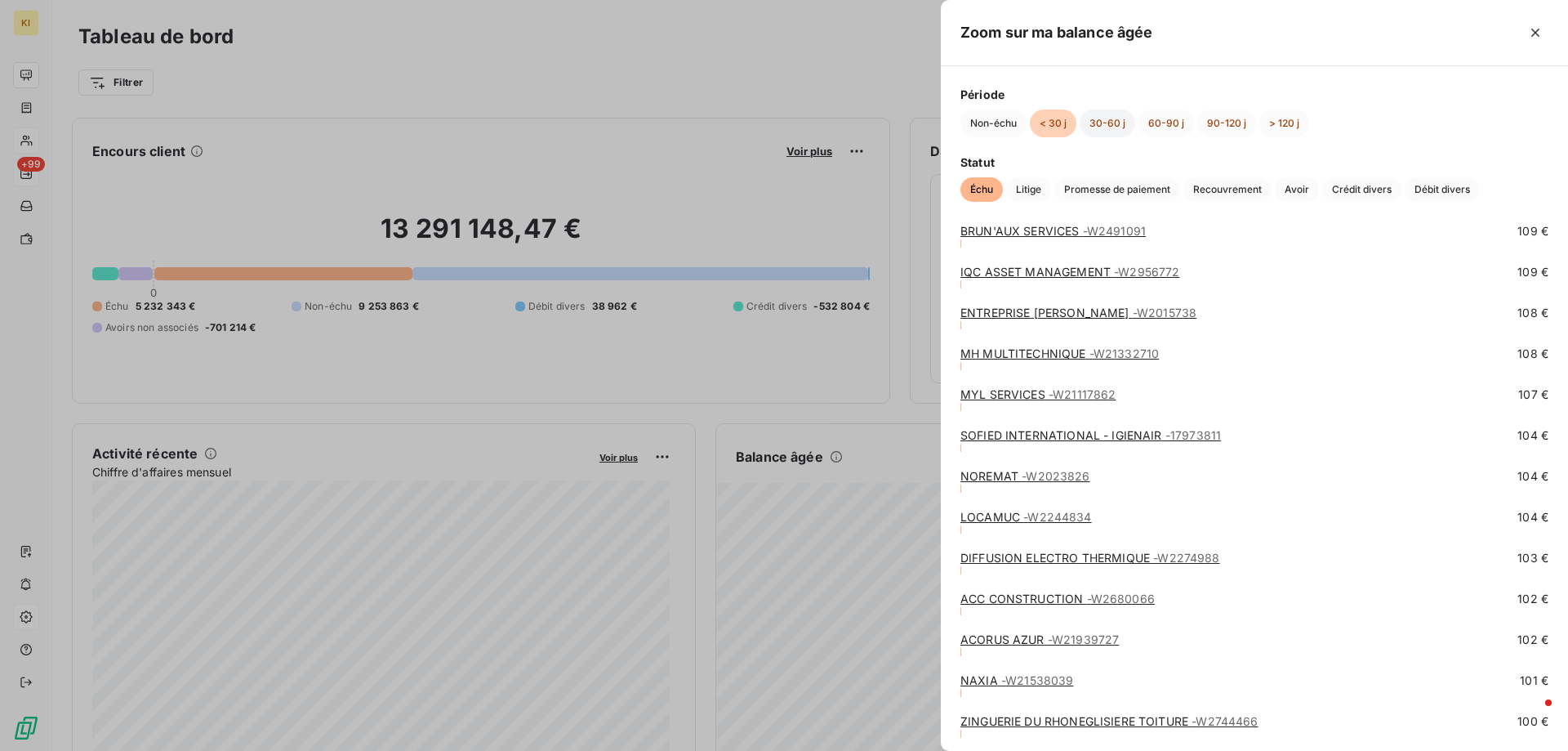
click at [1090, 124] on button "30-60 j" at bounding box center [1107, 124] width 55 height 28
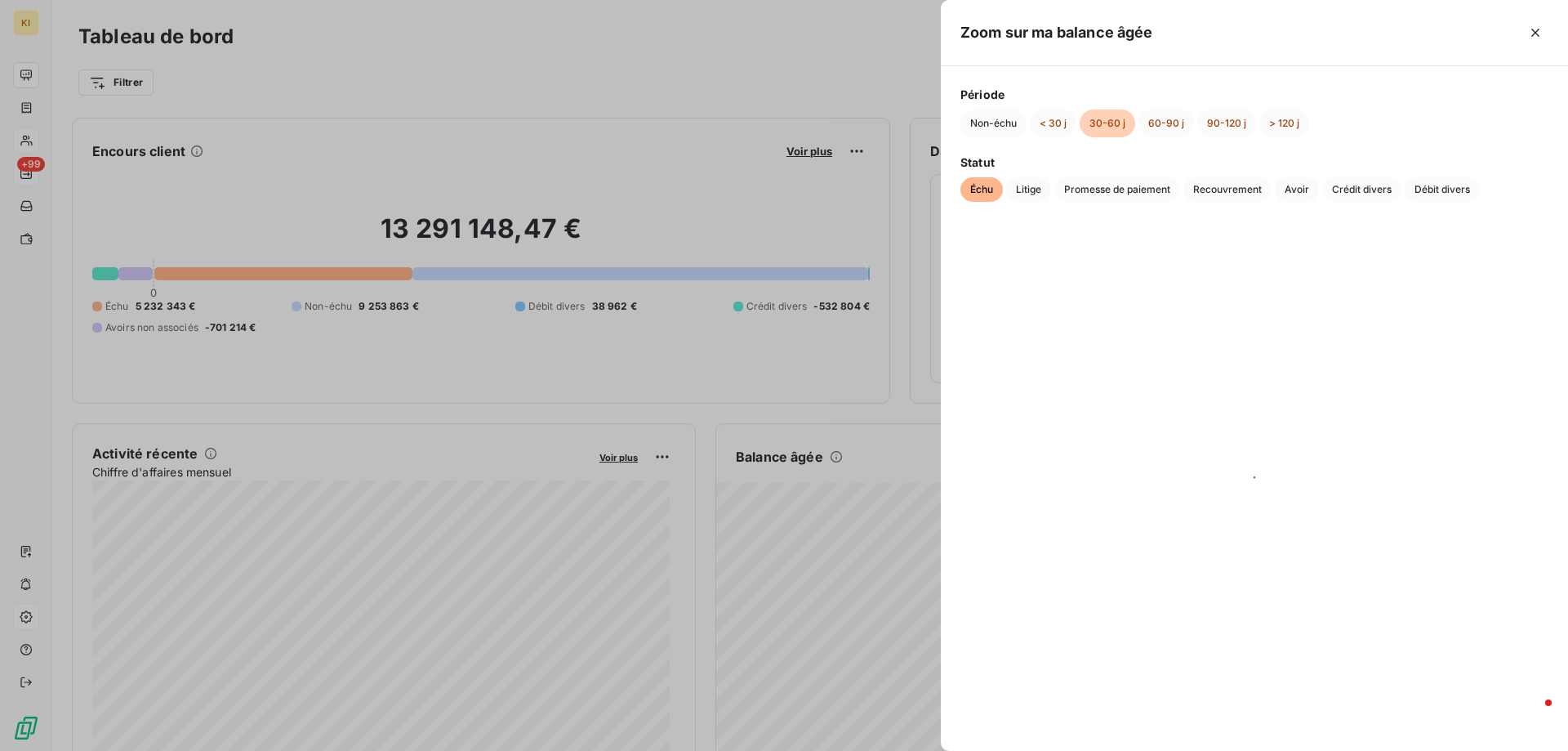
scroll to position [0, 0]
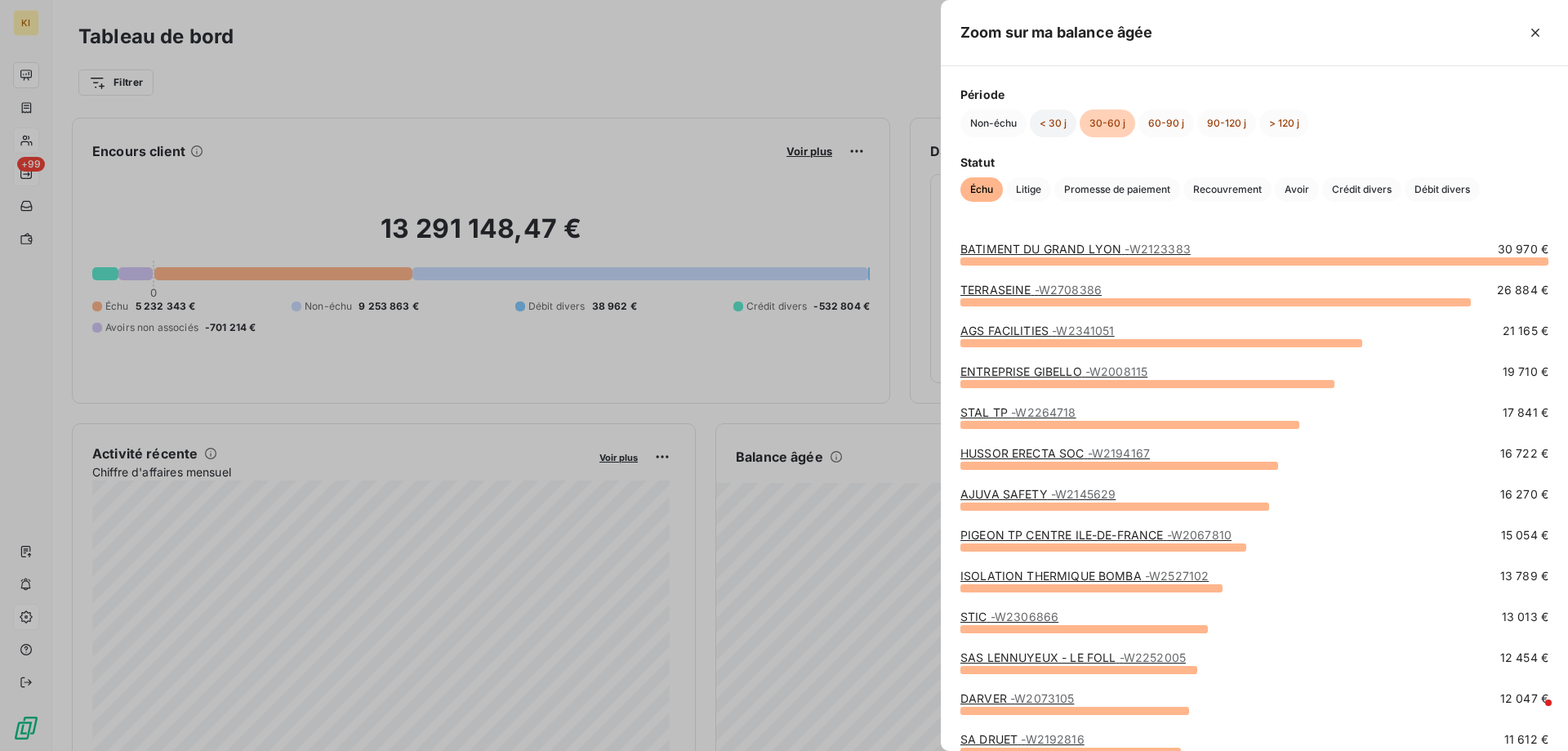
click at [1059, 122] on button "< 30 j" at bounding box center [1053, 124] width 47 height 28
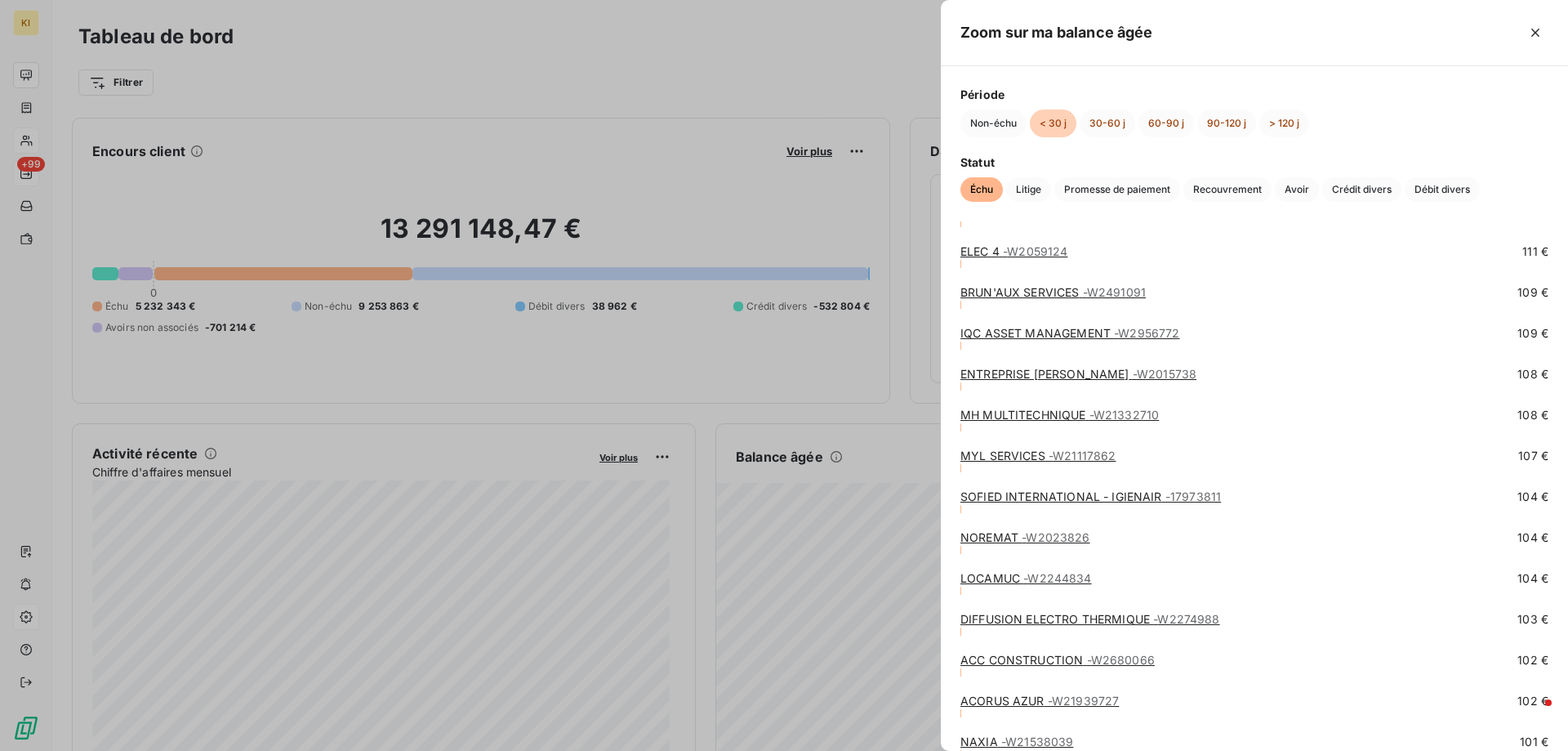
scroll to position [45402, 0]
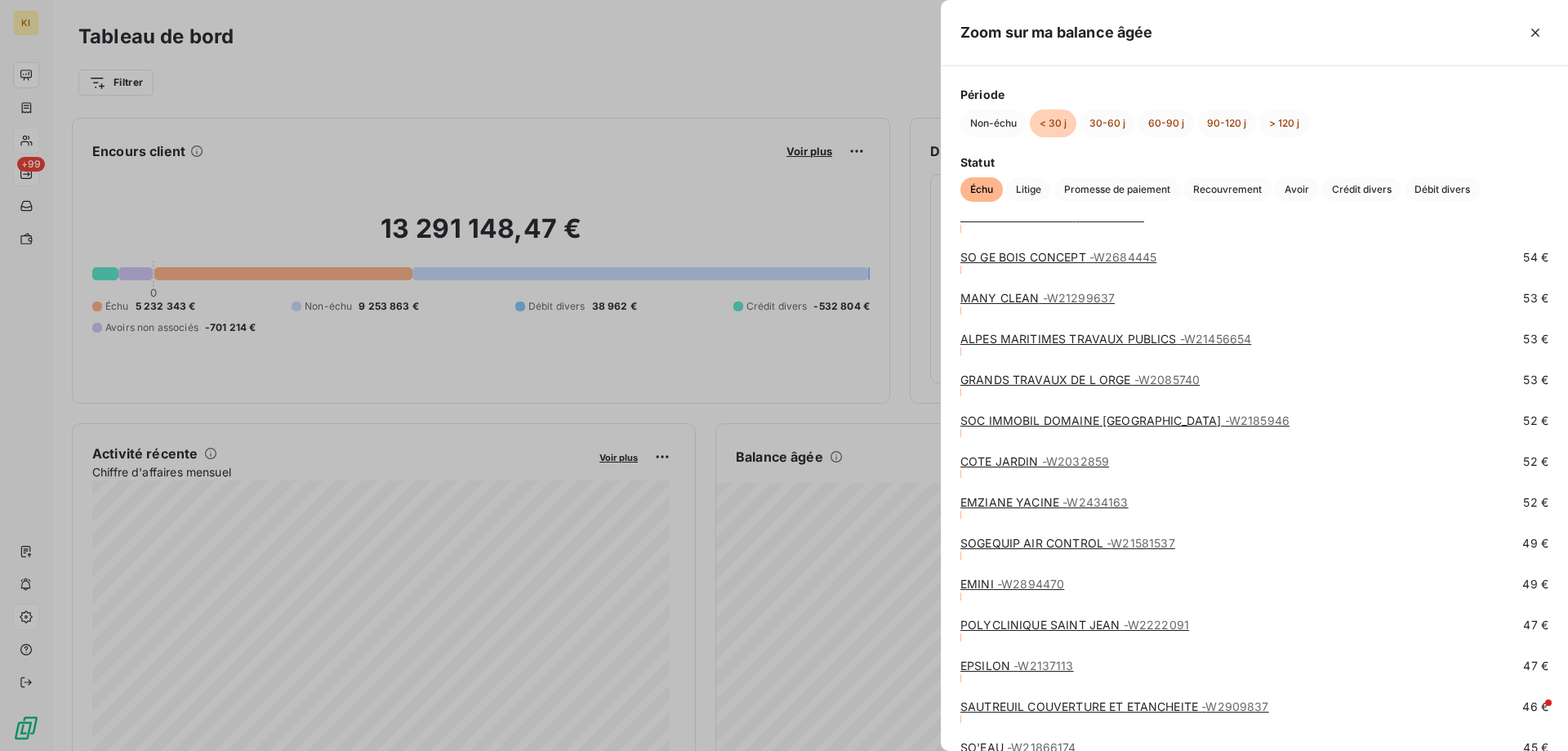
click at [993, 661] on link "EPSILON - W2137113" at bounding box center [1016, 665] width 113 height 14
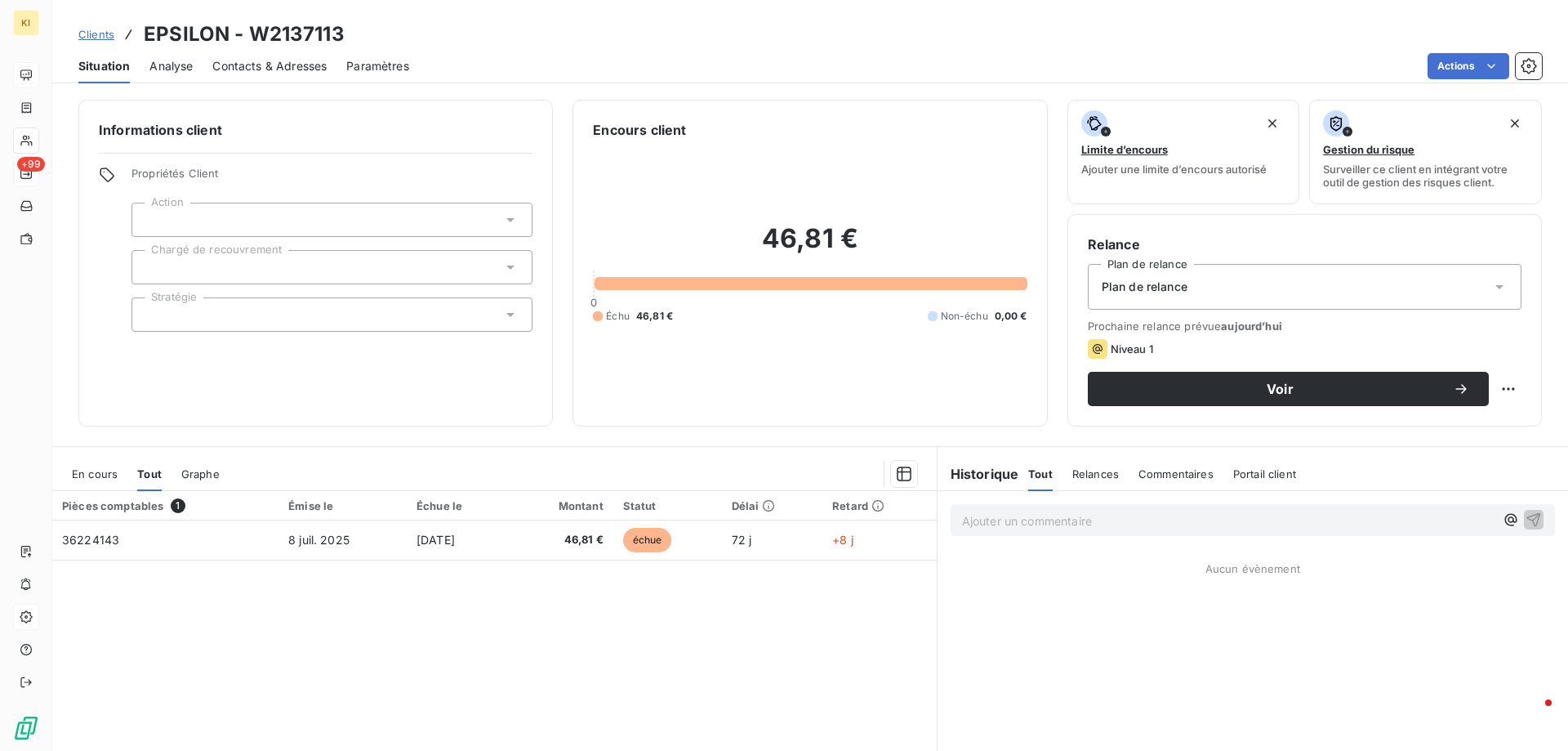
click at [310, 38] on h3 "EPSILON - W2137113" at bounding box center [244, 34] width 201 height 29
copy h3 "W2137113"
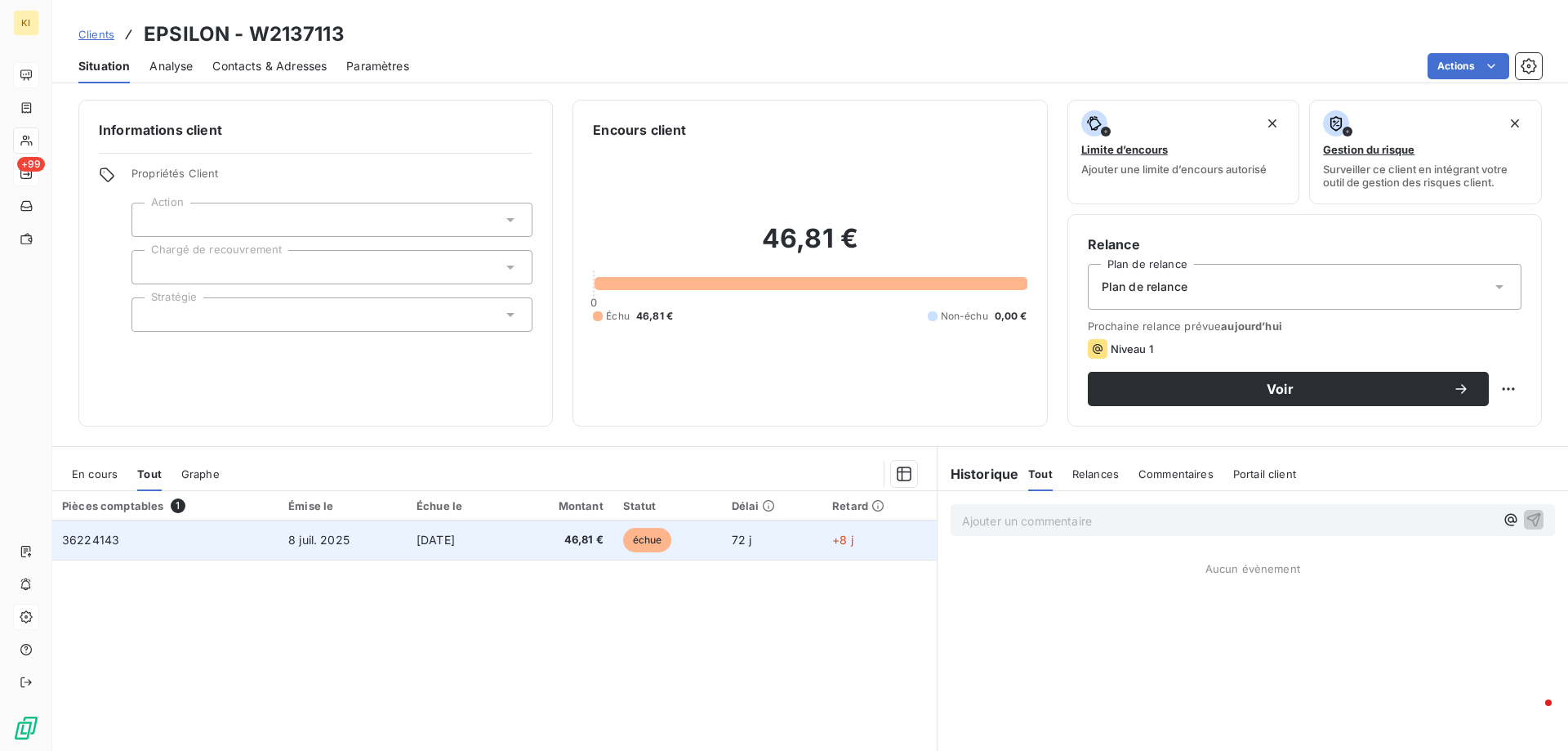
click at [98, 536] on span "36224143" at bounding box center [90, 539] width 57 height 14
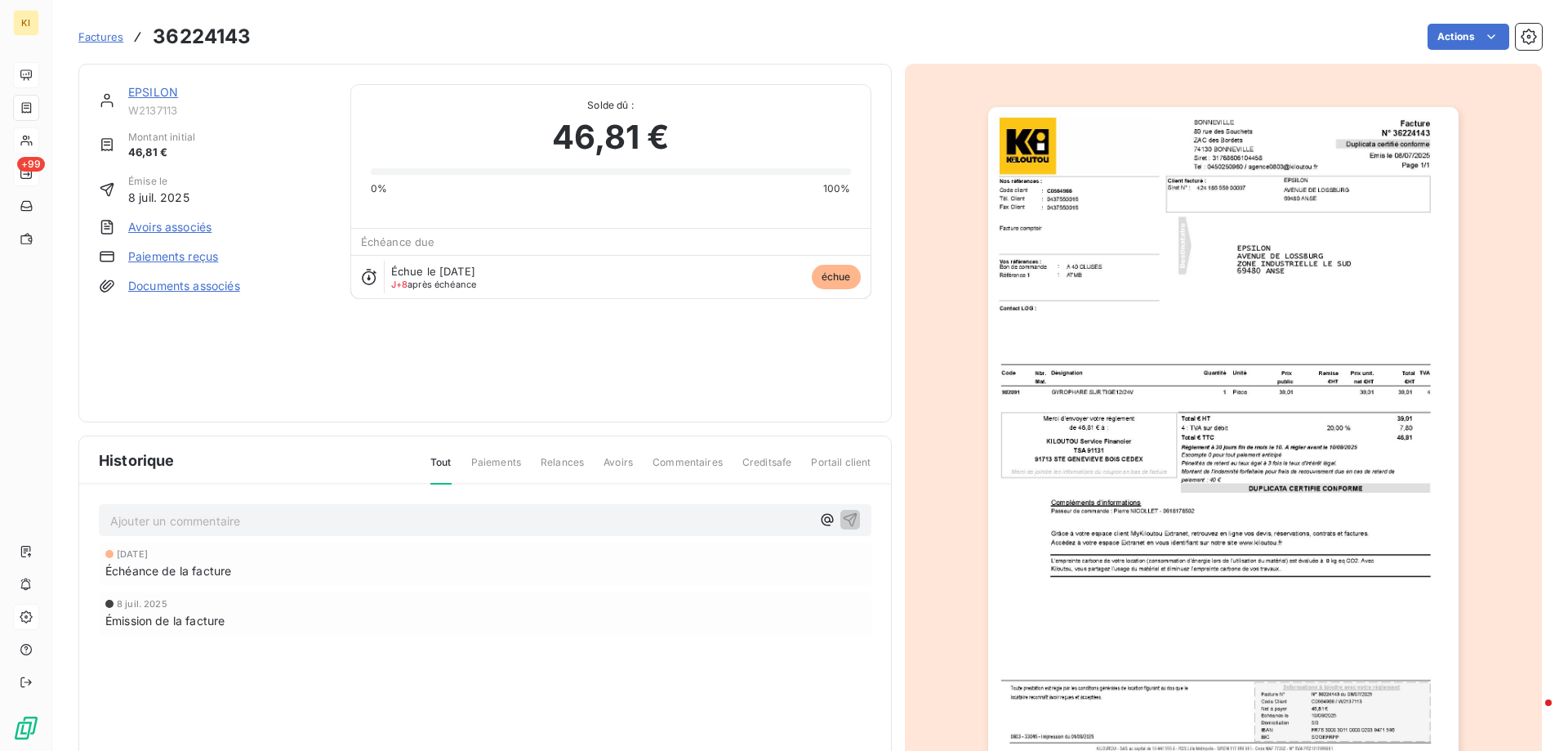
click at [207, 29] on h3 "36224143" at bounding box center [202, 37] width 98 height 29
copy h3 "36224143"
click at [145, 111] on span "W2137113" at bounding box center [230, 111] width 202 height 13
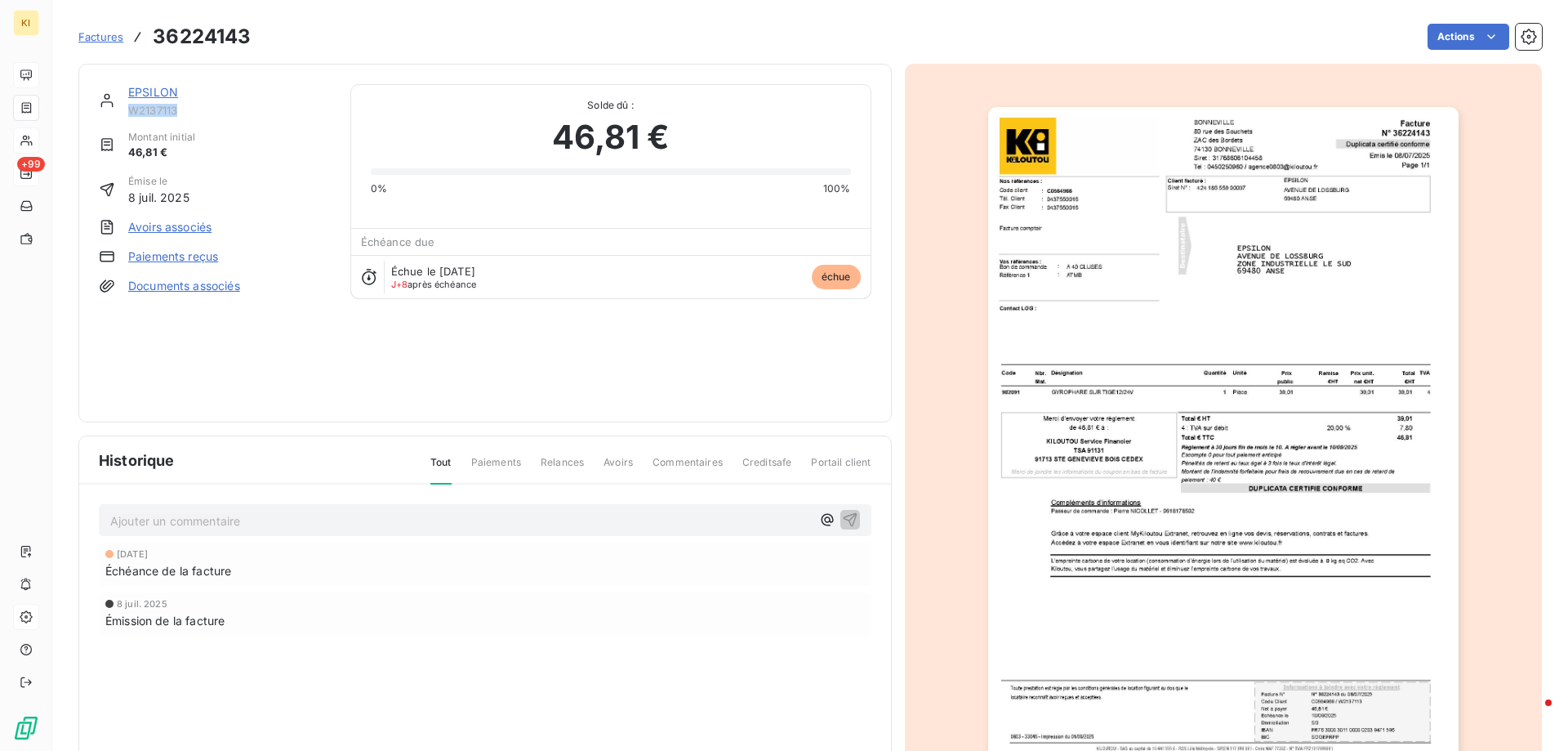
click at [145, 111] on span "W2137113" at bounding box center [230, 111] width 202 height 13
copy span "W2137113"
click at [206, 35] on h3 "36224143" at bounding box center [202, 37] width 98 height 29
copy h3 "36224143"
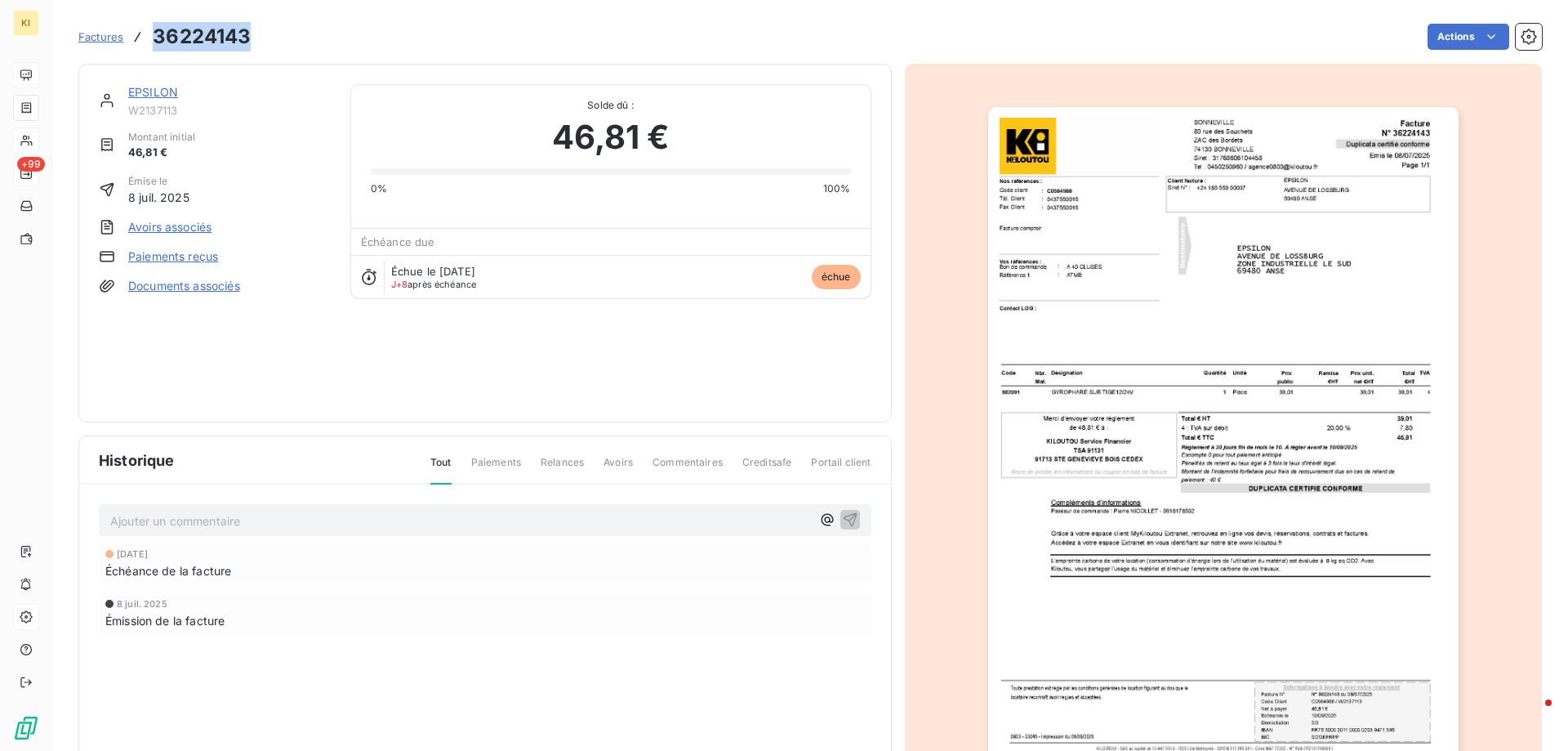
click at [204, 41] on h3 "36224143" at bounding box center [202, 37] width 98 height 29
